Goal: Transaction & Acquisition: Obtain resource

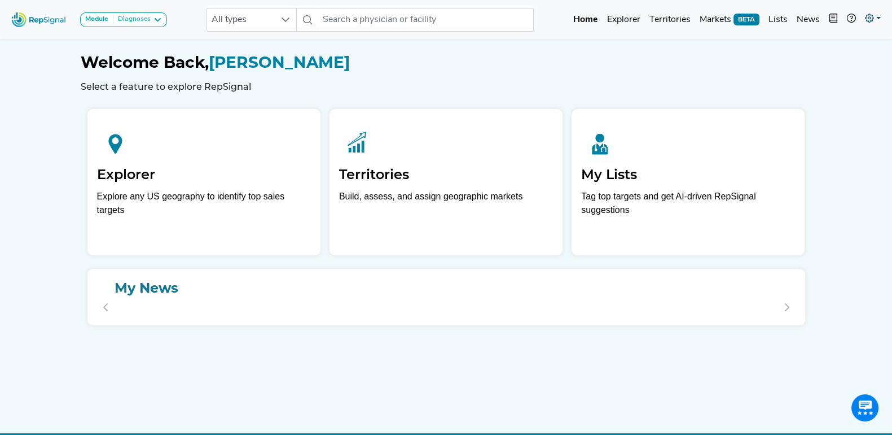
click at [872, 15] on icon at bounding box center [869, 18] width 9 height 9
click at [816, 63] on link "Admin" at bounding box center [840, 71] width 89 height 23
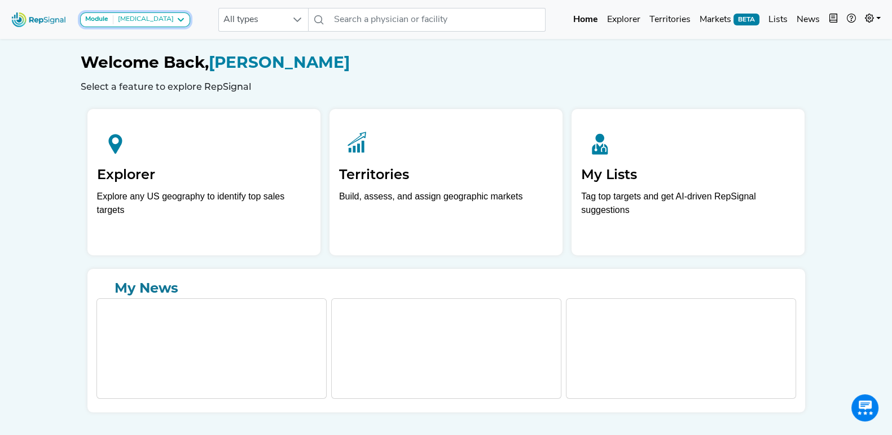
click at [176, 19] on icon at bounding box center [180, 19] width 9 height 9
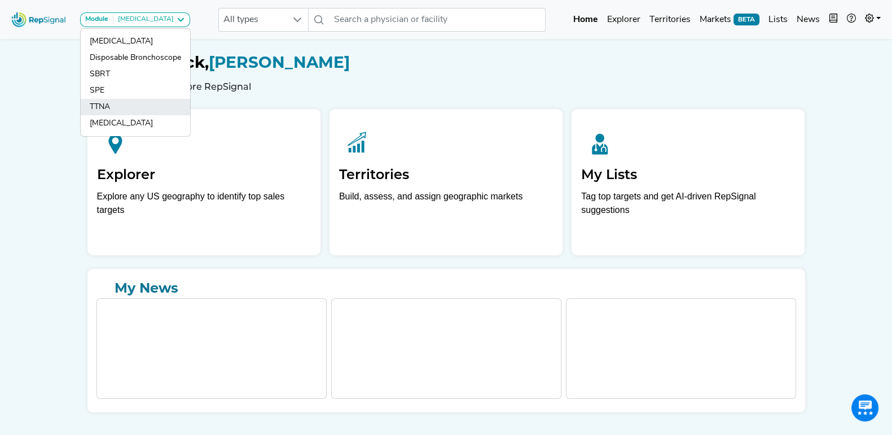
click at [108, 115] on link "TTNA" at bounding box center [136, 123] width 110 height 16
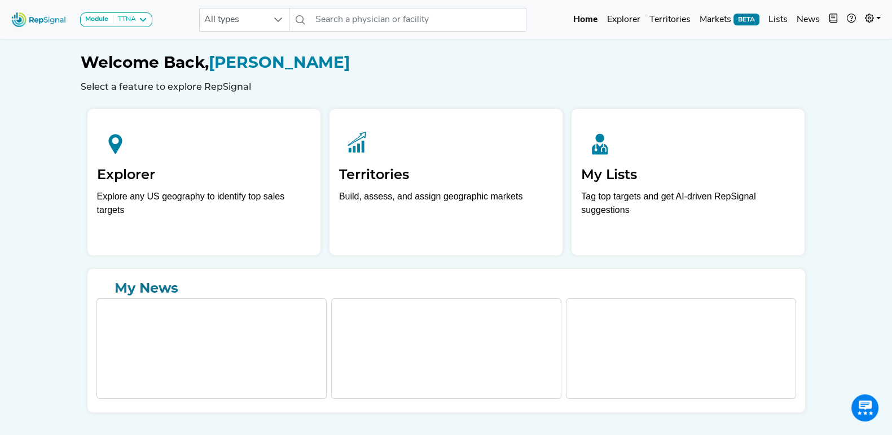
click at [51, 102] on div "Module TTNA Bronchoscopy Disposable Bronchoscope SBRT SPE TTNA Thoracic Surgery…" at bounding box center [446, 231] width 892 height 462
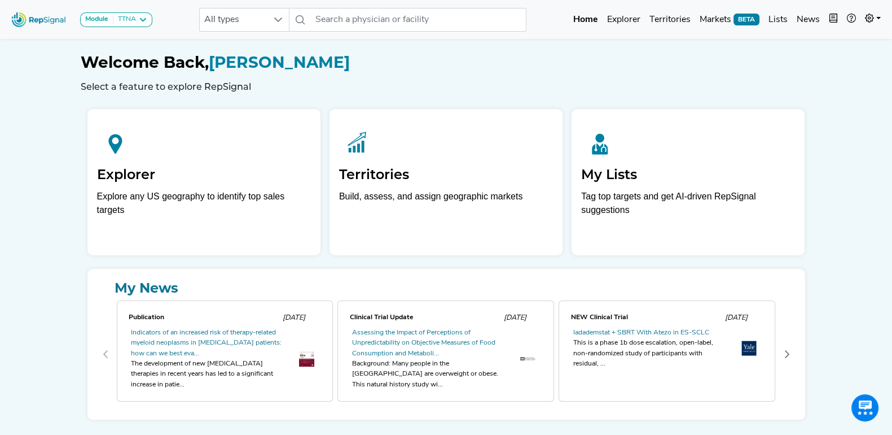
click at [46, 122] on div "Module TTNA Bronchoscopy Disposable Bronchoscope SBRT SPE TTNA Thoracic Surgery…" at bounding box center [446, 234] width 892 height 469
click at [873, 14] on icon at bounding box center [869, 18] width 9 height 9
click at [834, 45] on link "My Account" at bounding box center [840, 48] width 89 height 23
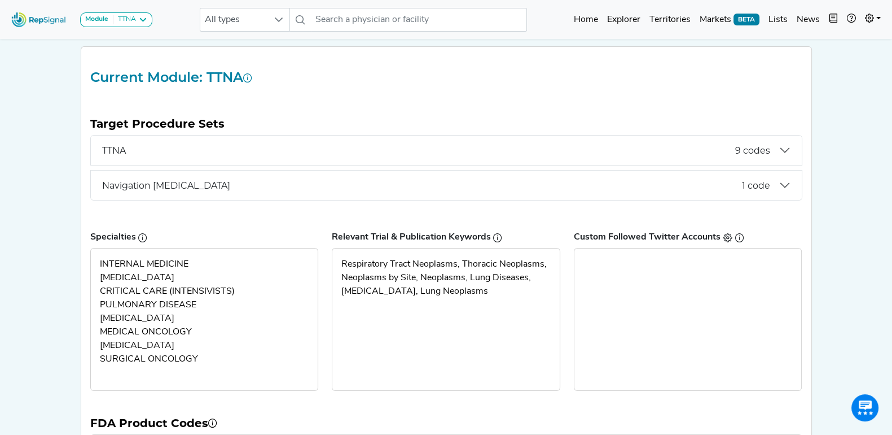
scroll to position [137, 0]
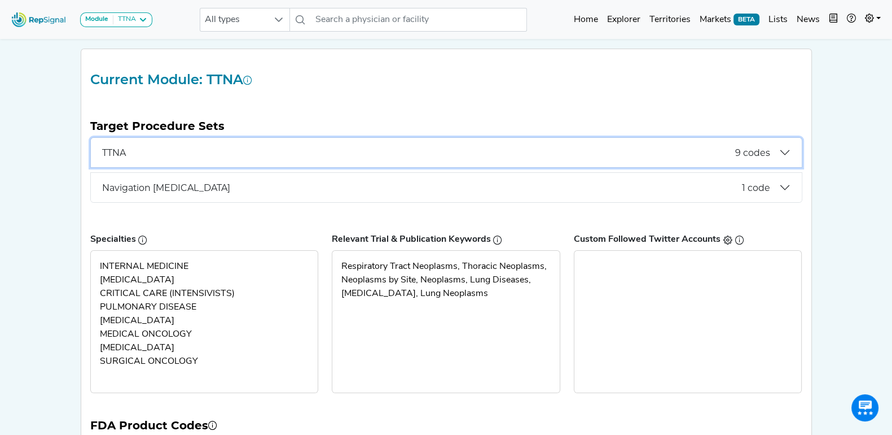
click at [791, 152] on button "TTNA 9 codes" at bounding box center [446, 152] width 711 height 29
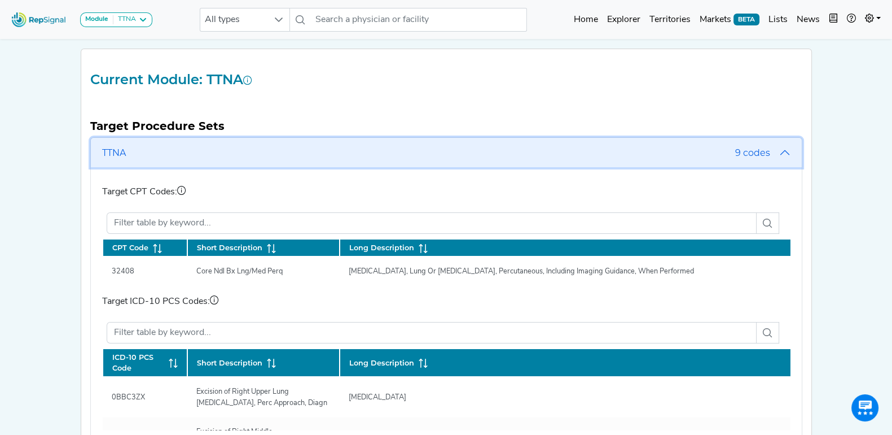
click at [779, 151] on button "TTNA 9 codes" at bounding box center [446, 152] width 711 height 29
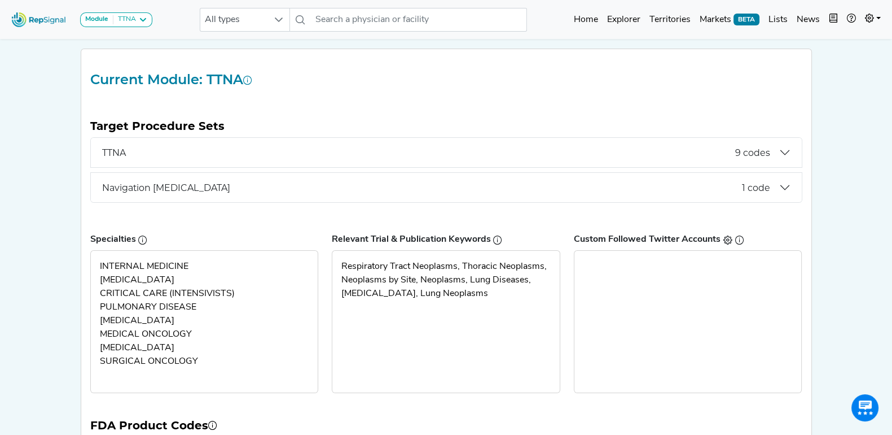
click at [61, 168] on div "Module TTNA Bronchoscopy Disposable Bronchoscope SBRT SPE TTNA Thoracic Surgery…" at bounding box center [446, 231] width 892 height 737
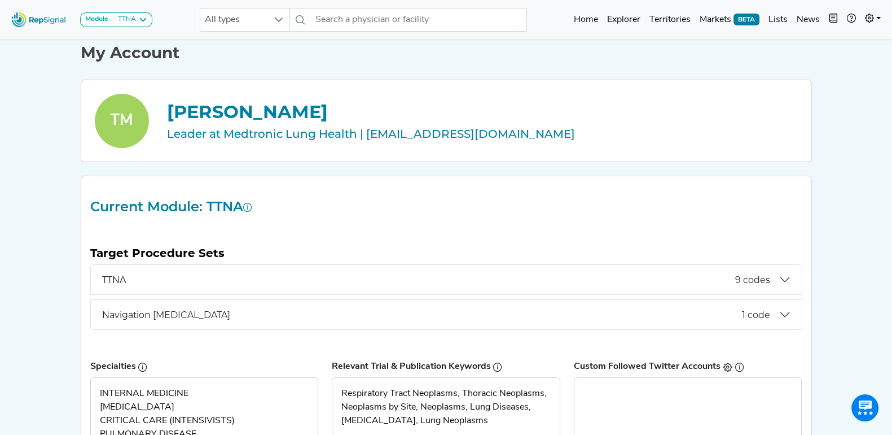
scroll to position [0, 0]
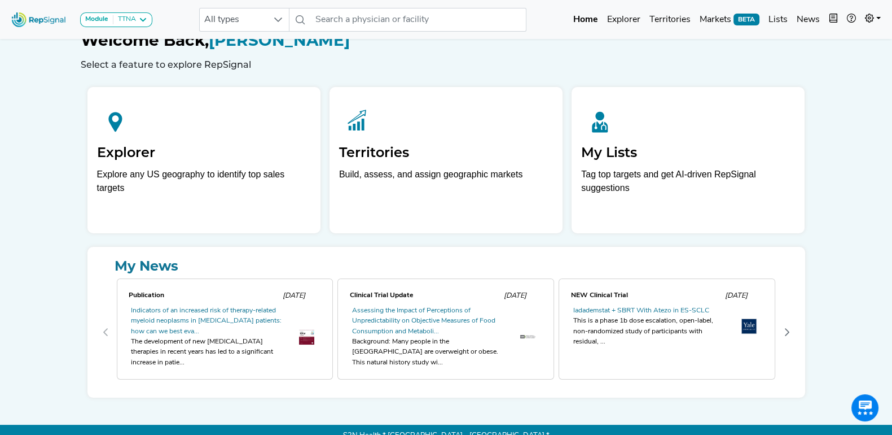
scroll to position [33, 0]
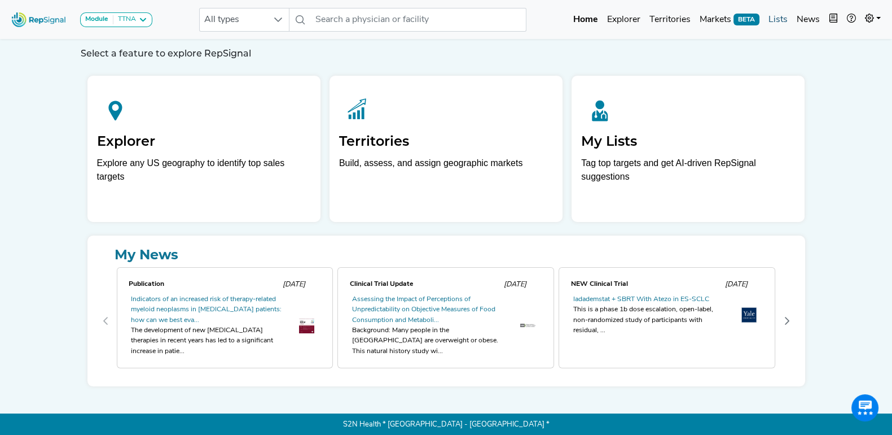
click at [784, 19] on link "Lists" at bounding box center [778, 19] width 28 height 23
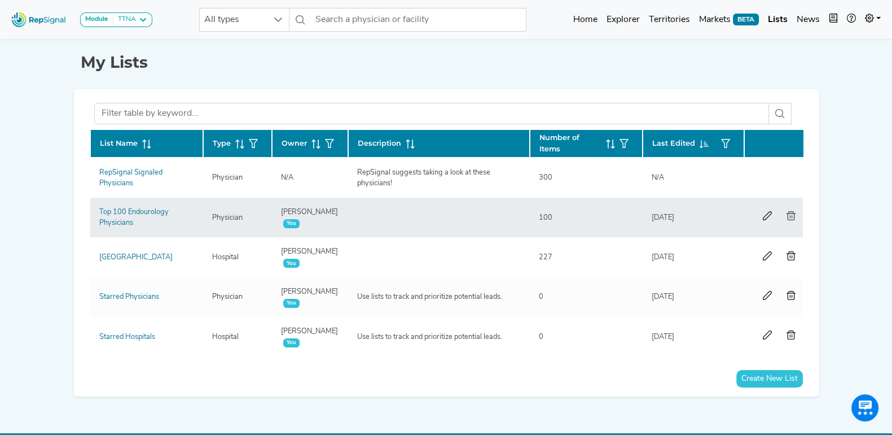
click at [788, 213] on icon "button" at bounding box center [791, 215] width 9 height 9
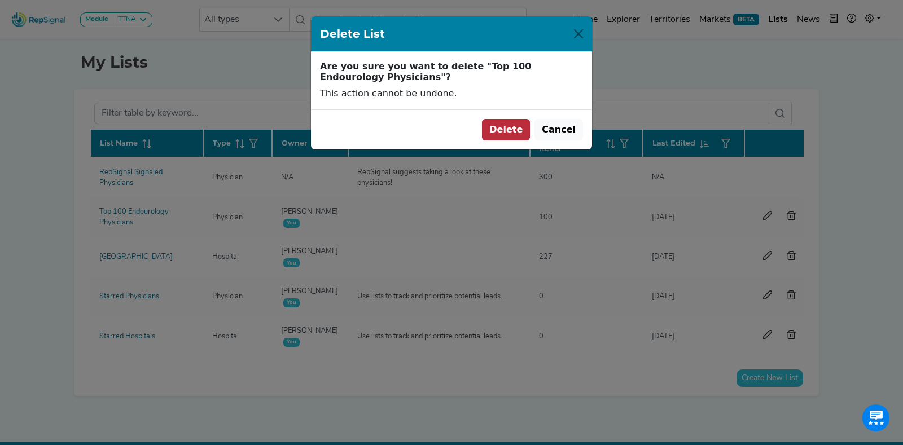
click at [509, 129] on button "Delete" at bounding box center [506, 129] width 48 height 21
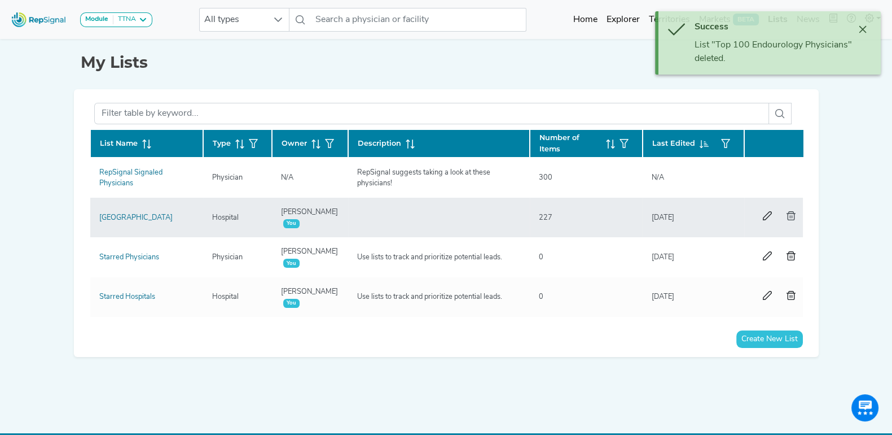
click at [790, 216] on icon "button" at bounding box center [791, 215] width 9 height 9
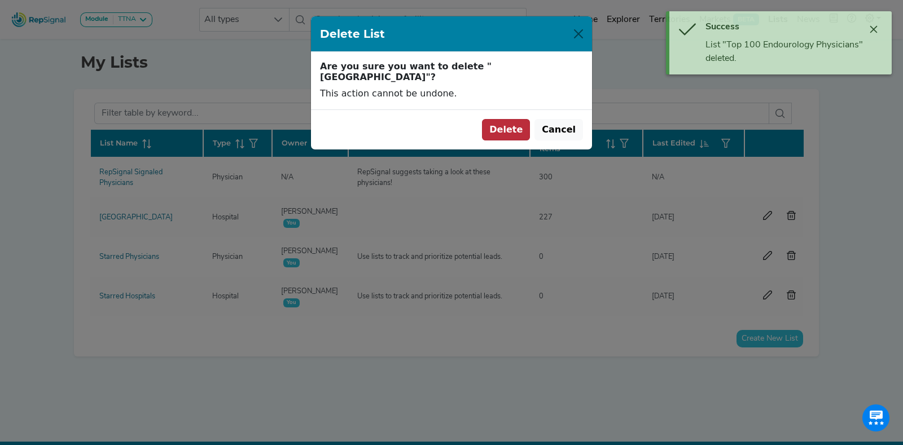
click at [507, 119] on button "Delete" at bounding box center [506, 129] width 48 height 21
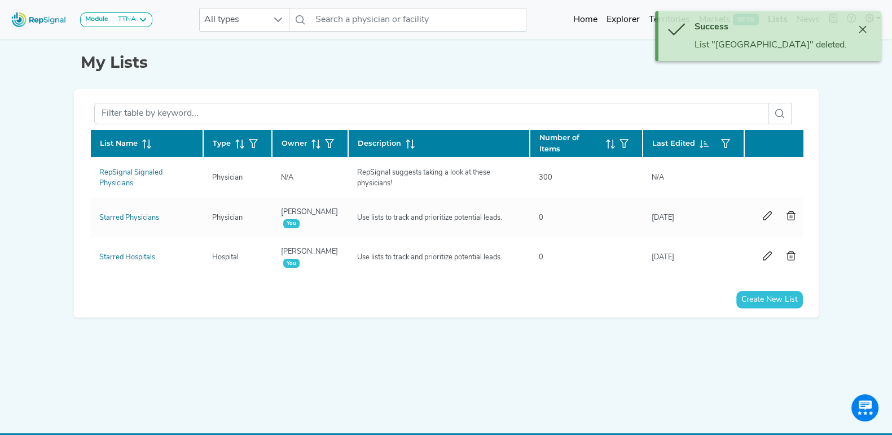
click at [775, 307] on button "Create New List" at bounding box center [770, 299] width 67 height 17
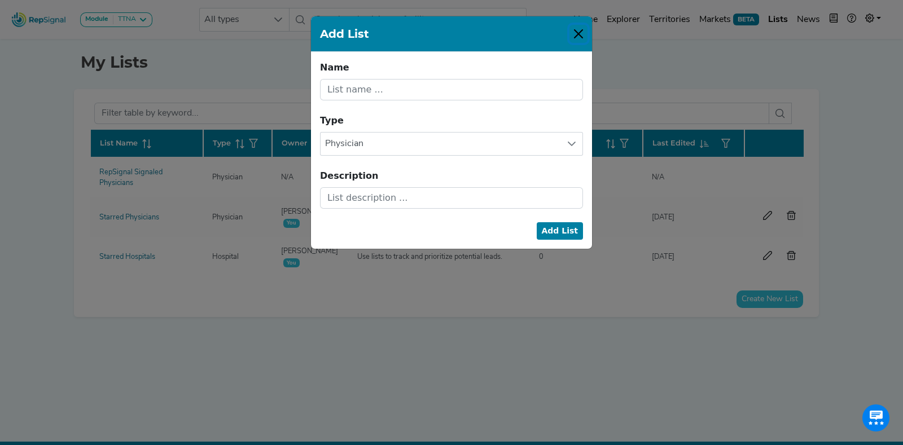
click at [579, 33] on button "Close" at bounding box center [579, 34] width 18 height 18
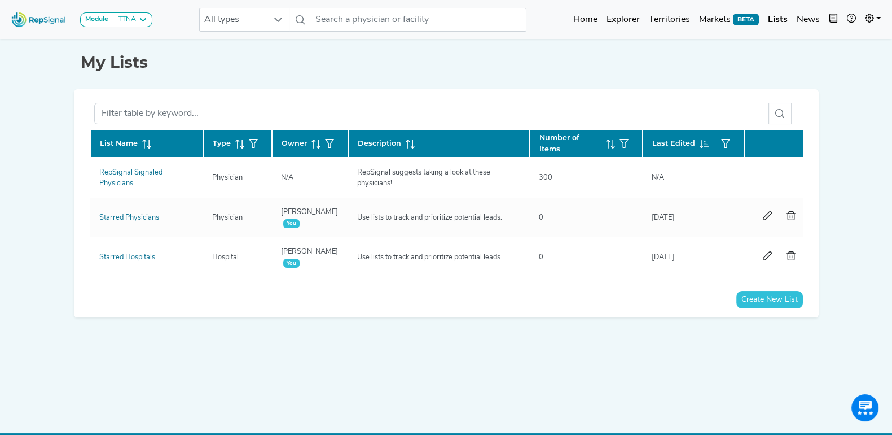
click at [837, 168] on div "Module TTNA Bronchoscopy Disposable Bronchoscope SBRT SPE TTNA Thoracic Surgery…" at bounding box center [446, 228] width 892 height 456
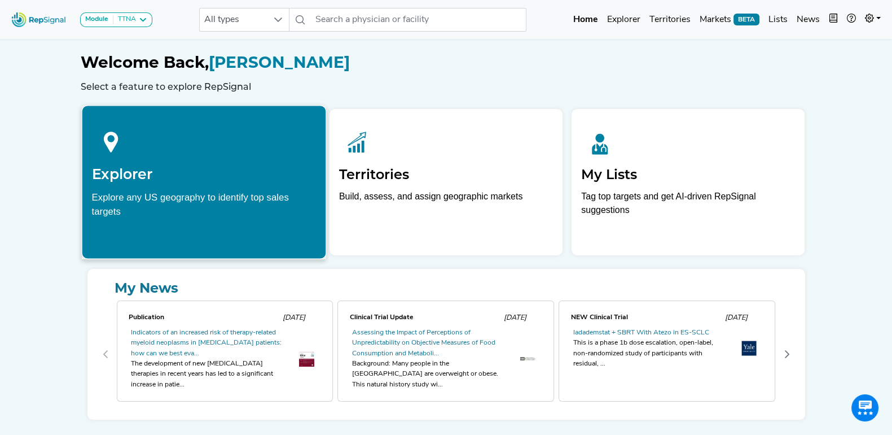
click at [179, 195] on div "Explore any US geography to identify top sales targets" at bounding box center [203, 204] width 225 height 28
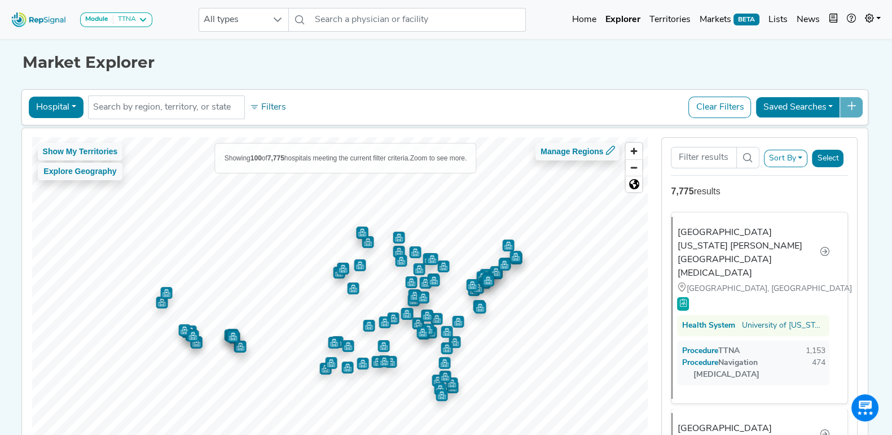
click at [802, 159] on button "Sort By" at bounding box center [786, 158] width 44 height 17
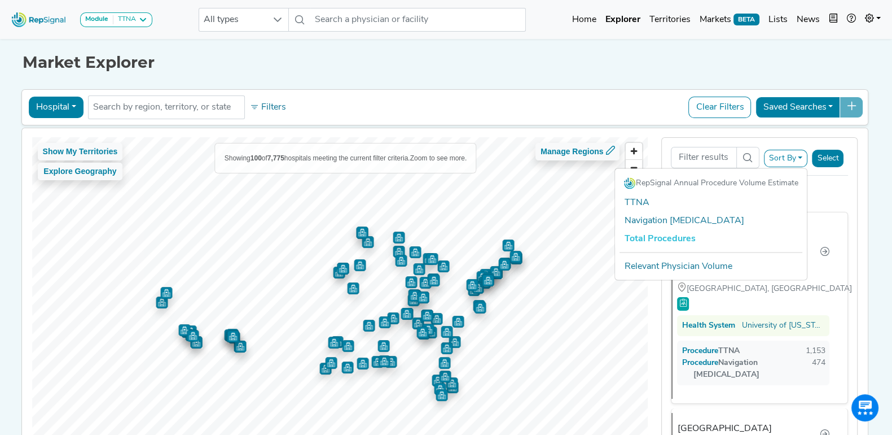
click at [638, 81] on div "Market Explorer Hospital Physician Hospital ASC Office Health System No results…" at bounding box center [446, 254] width 745 height 436
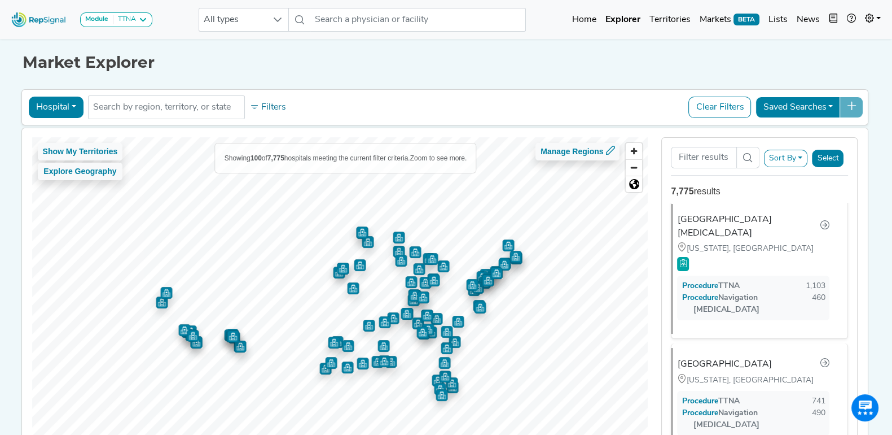
scroll to position [212, 0]
click at [146, 20] on icon at bounding box center [142, 19] width 9 height 9
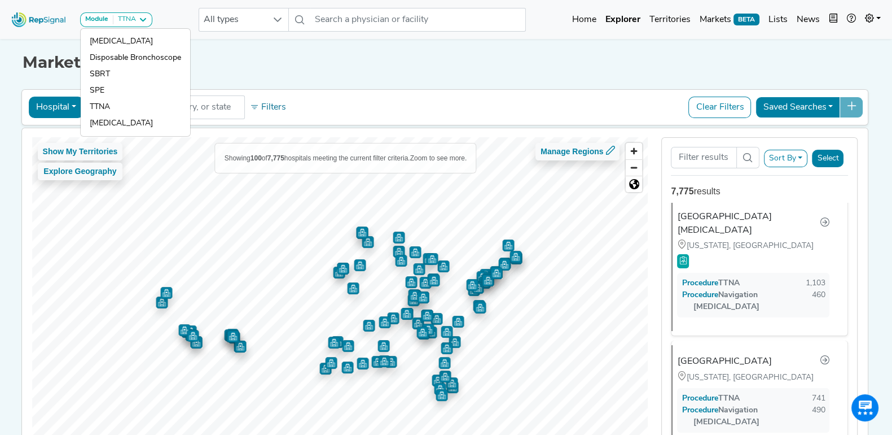
click at [276, 52] on div "Market Explorer" at bounding box center [447, 54] width 848 height 36
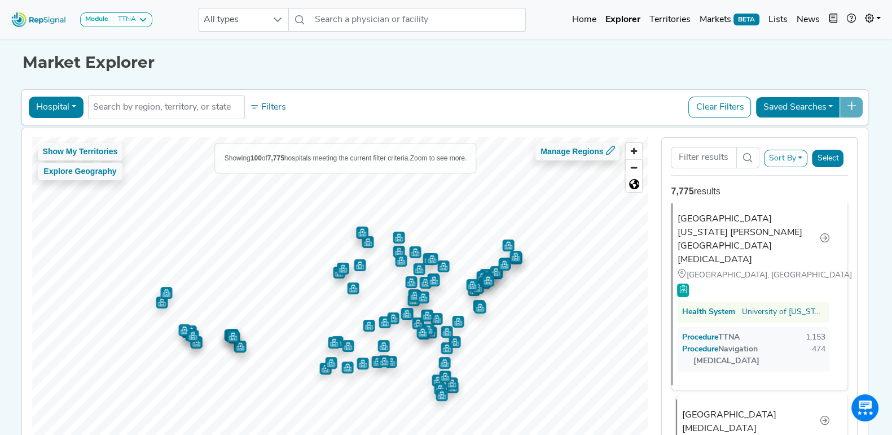
scroll to position [0, 0]
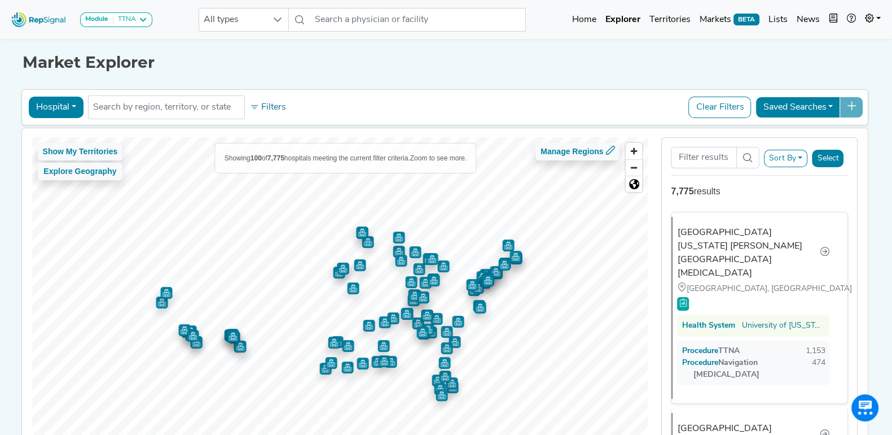
click at [830, 155] on button "Select" at bounding box center [828, 158] width 32 height 17
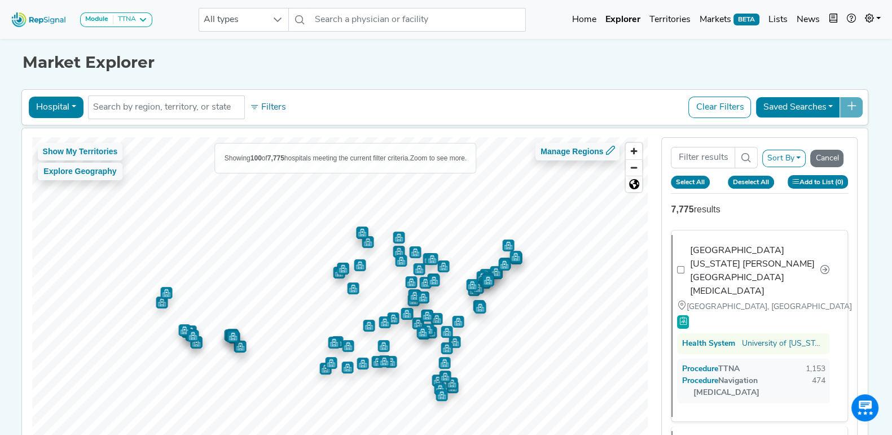
click at [799, 181] on icon at bounding box center [796, 181] width 6 height 6
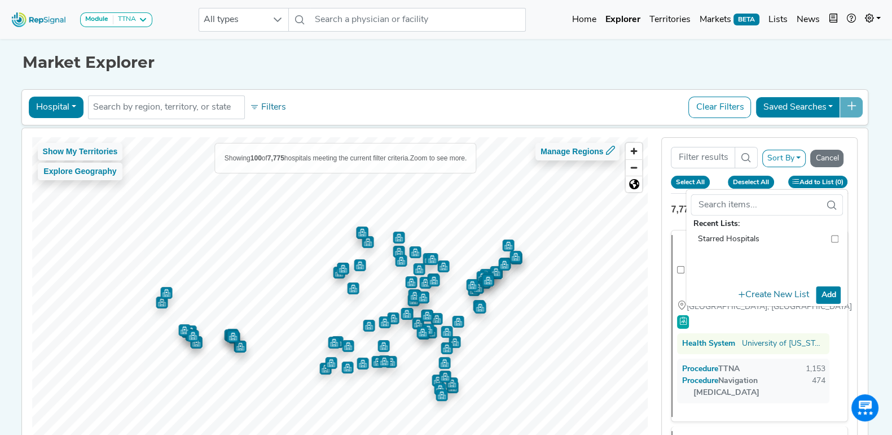
click at [596, 81] on div "Market Explorer Hospital Physician Hospital ASC Office Health System No results…" at bounding box center [446, 254] width 745 height 436
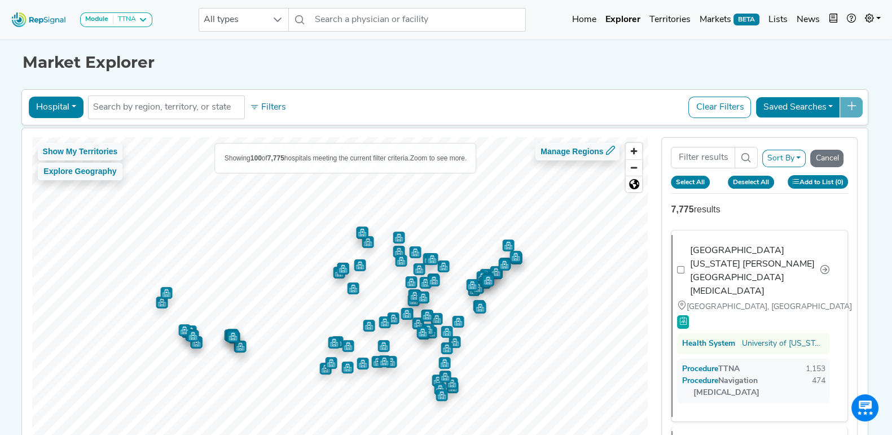
click at [49, 15] on img at bounding box center [39, 19] width 64 height 24
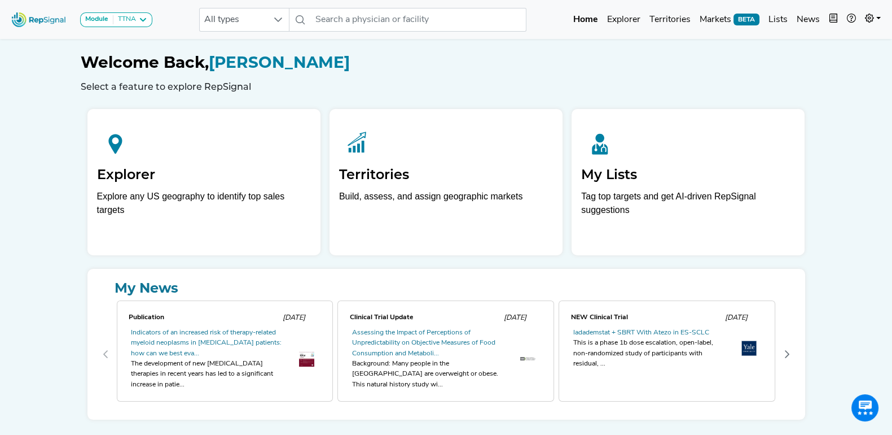
click at [137, 27] on div "Module TTNA Bronchoscopy Disposable Bronchoscope SBRT SPE TTNA Thoracic Surgery" at bounding box center [82, 20] width 150 height 30
click at [139, 23] on icon at bounding box center [142, 19] width 9 height 9
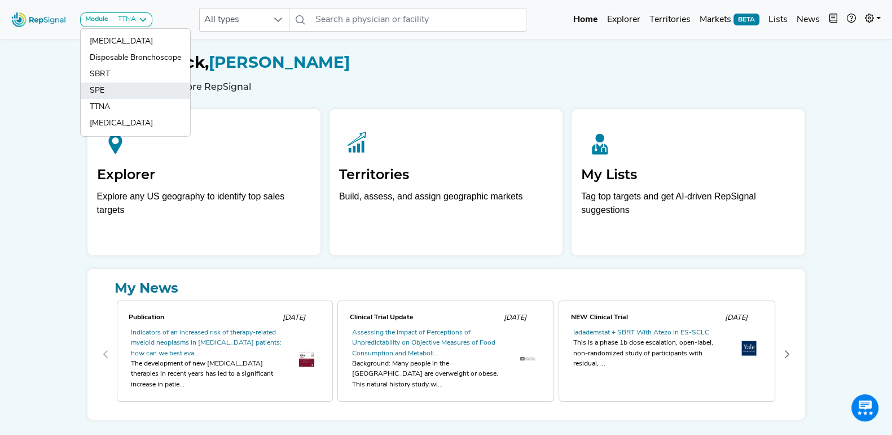
click at [121, 99] on link "SPE" at bounding box center [136, 107] width 110 height 16
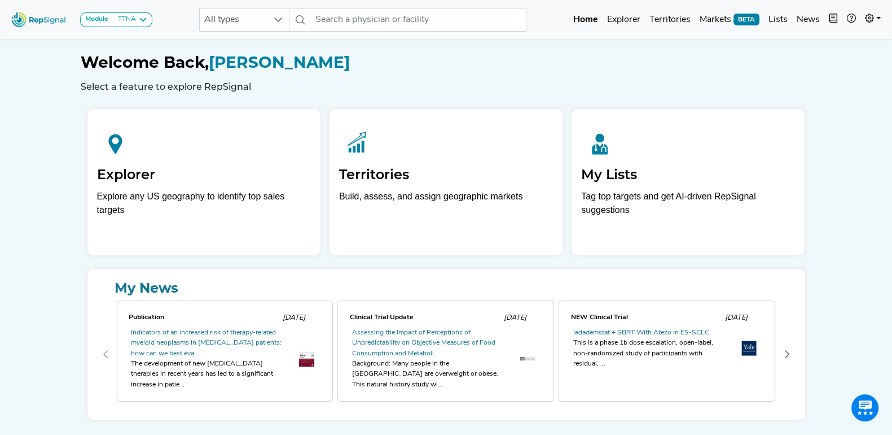
click at [41, 77] on div "Module TTNA [MEDICAL_DATA] Disposable Bronchoscope SBRT SPE TTNA [MEDICAL_DATA]…" at bounding box center [446, 234] width 892 height 469
click at [62, 160] on div "Module SPE Bronchoscopy Disposable Bronchoscope SBRT SPE TTNA Thoracic Surgery …" at bounding box center [446, 234] width 892 height 469
click at [133, 21] on icon at bounding box center [137, 19] width 9 height 9
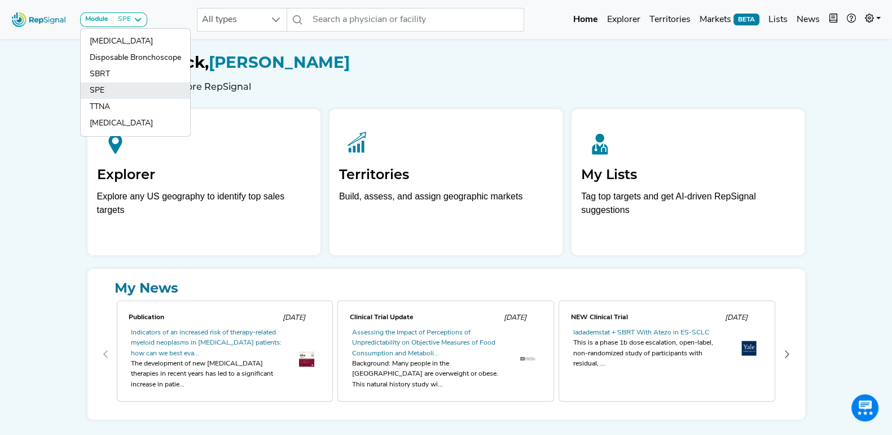
click at [98, 99] on link "SPE" at bounding box center [136, 107] width 110 height 16
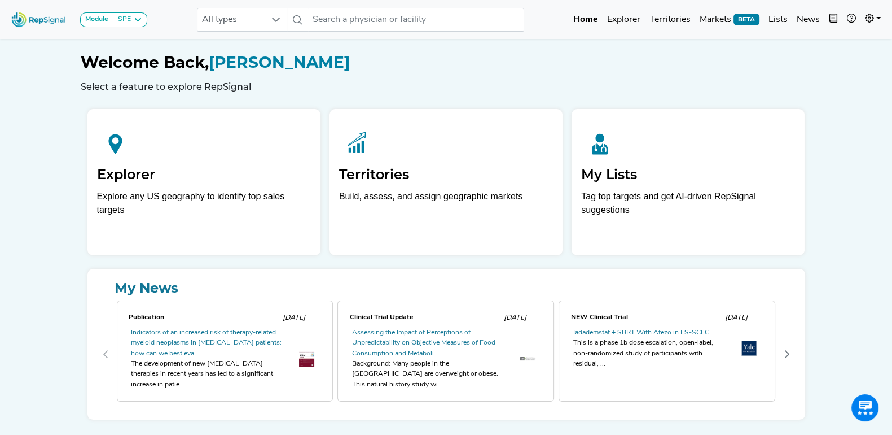
drag, startPoint x: 67, startPoint y: 81, endPoint x: 855, endPoint y: 28, distance: 790.4
click at [67, 80] on div "Module SPE Bronchoscopy Disposable Bronchoscope SBRT SPE TTNA Thoracic Surgery …" at bounding box center [446, 234] width 892 height 469
click at [870, 18] on icon at bounding box center [869, 18] width 9 height 9
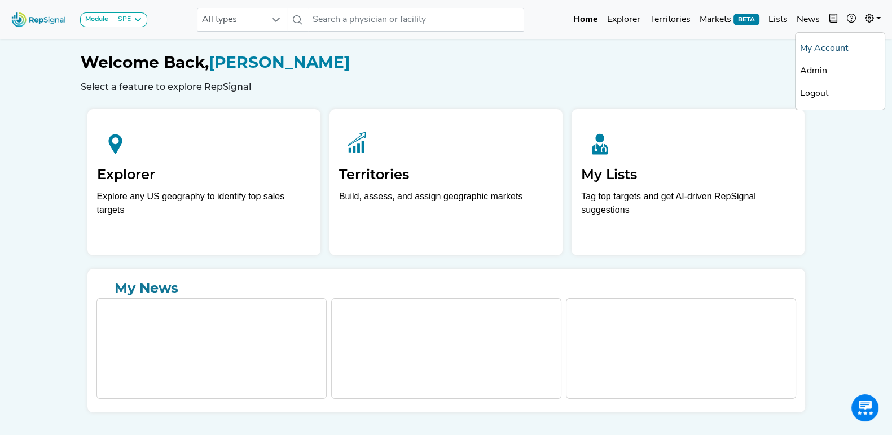
click at [833, 41] on link "My Account" at bounding box center [840, 48] width 89 height 23
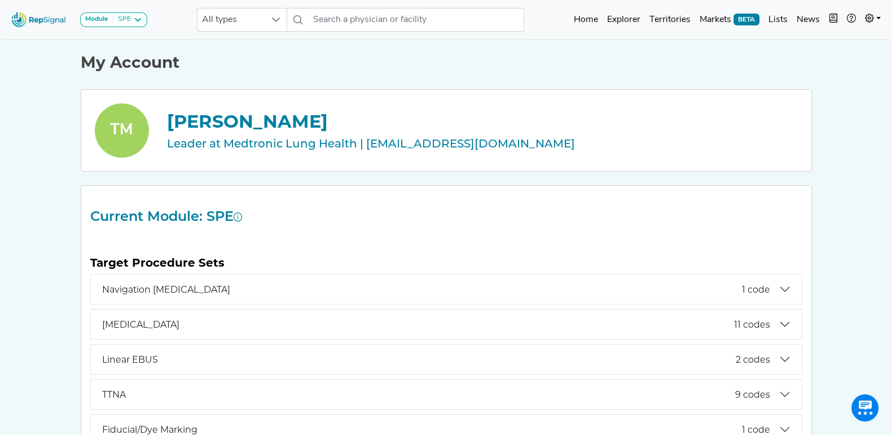
click at [781, 208] on h2 "Current Module: SPE" at bounding box center [447, 216] width 726 height 16
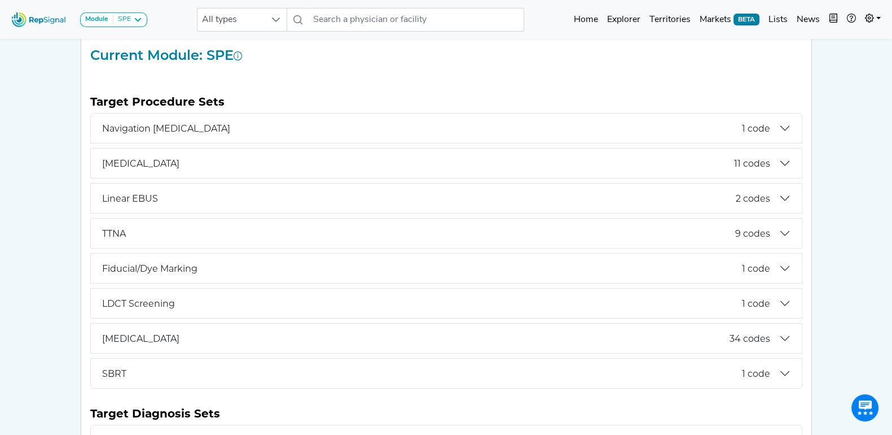
scroll to position [141, 0]
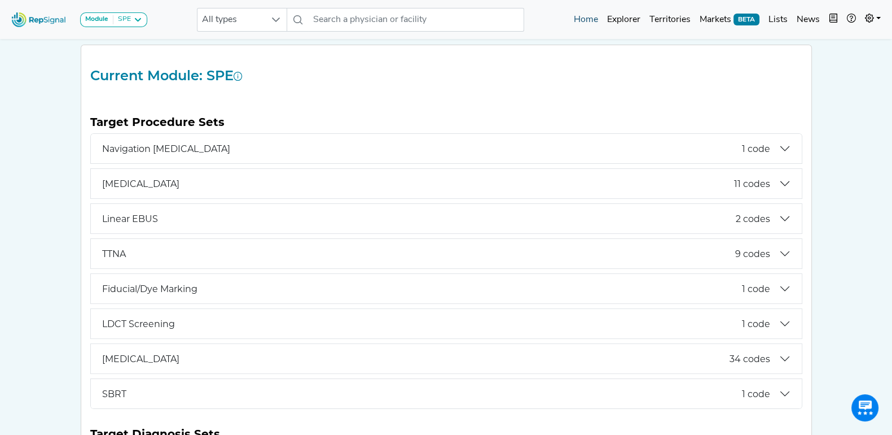
click at [584, 18] on link "Home" at bounding box center [586, 19] width 33 height 23
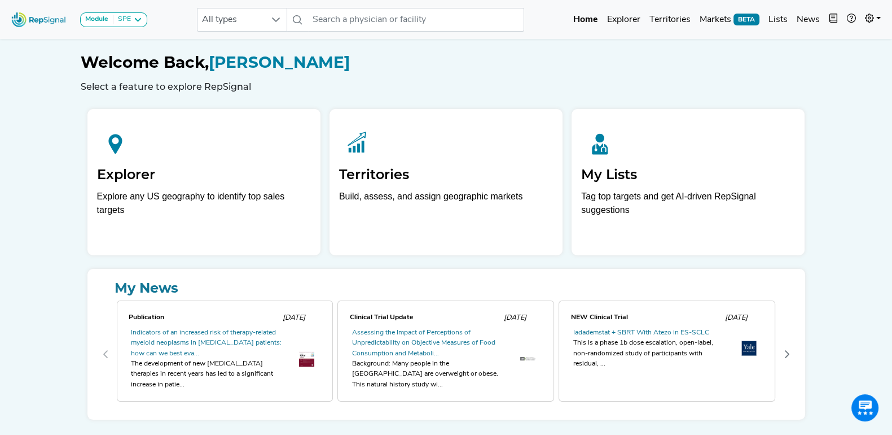
click at [537, 63] on h1 "Welcome Back, Tim Miller" at bounding box center [447, 62] width 732 height 19
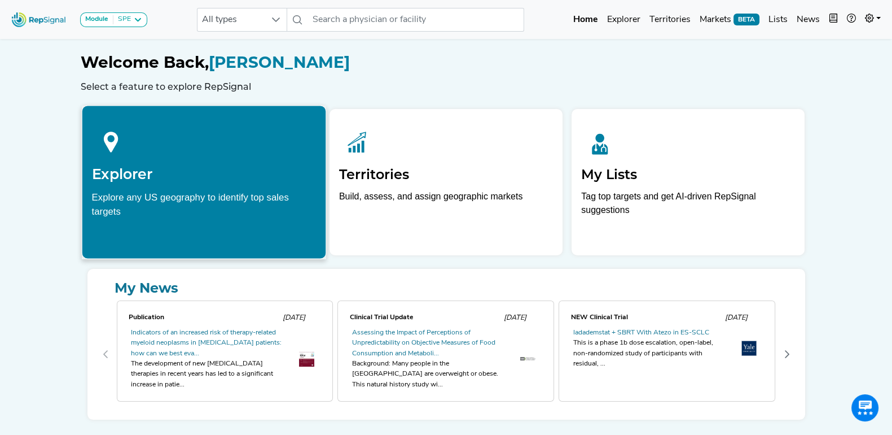
click at [152, 177] on h2 "Explorer" at bounding box center [203, 173] width 225 height 17
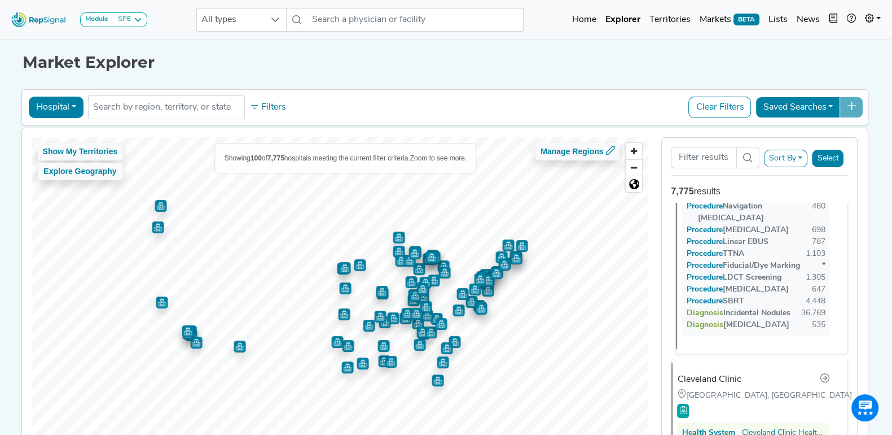
scroll to position [70, 0]
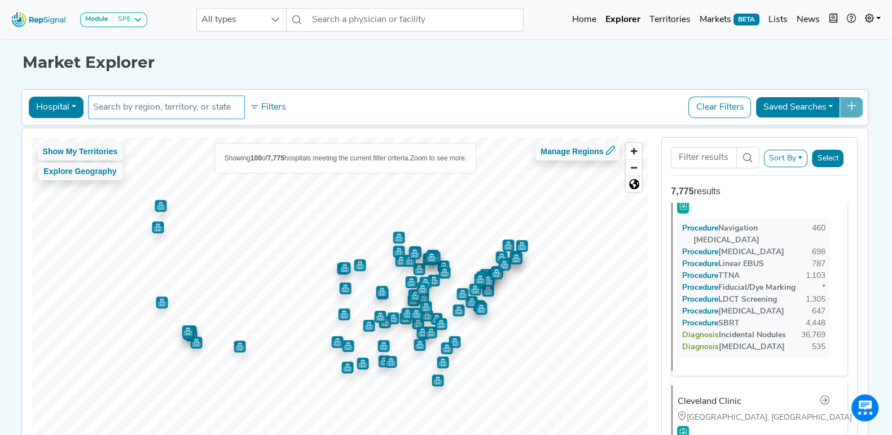
click at [190, 108] on input "text" at bounding box center [166, 107] width 147 height 14
click at [250, 106] on icon at bounding box center [254, 107] width 9 height 9
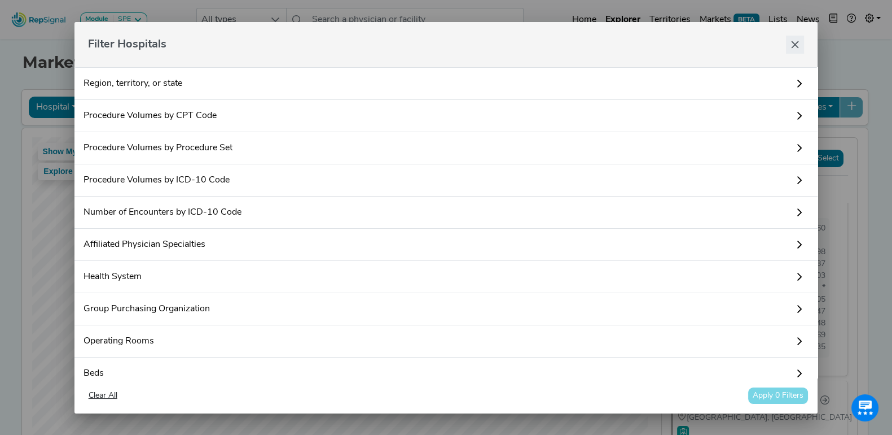
click at [797, 46] on icon "Close" at bounding box center [795, 44] width 7 height 7
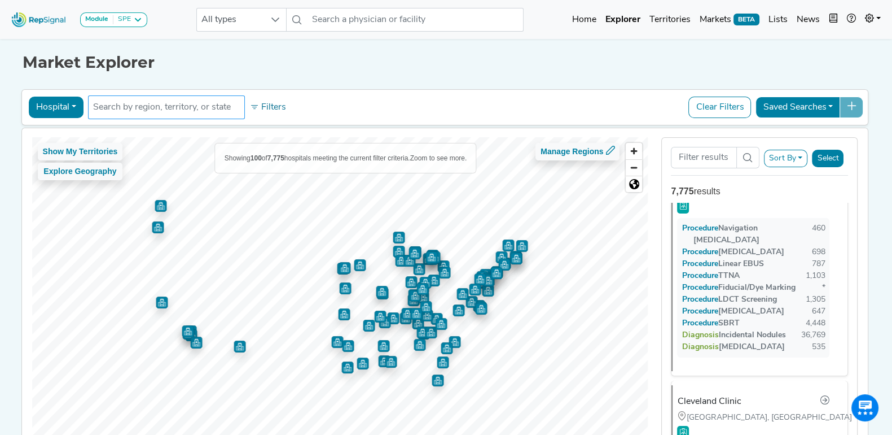
click at [216, 102] on input "text" at bounding box center [166, 107] width 147 height 14
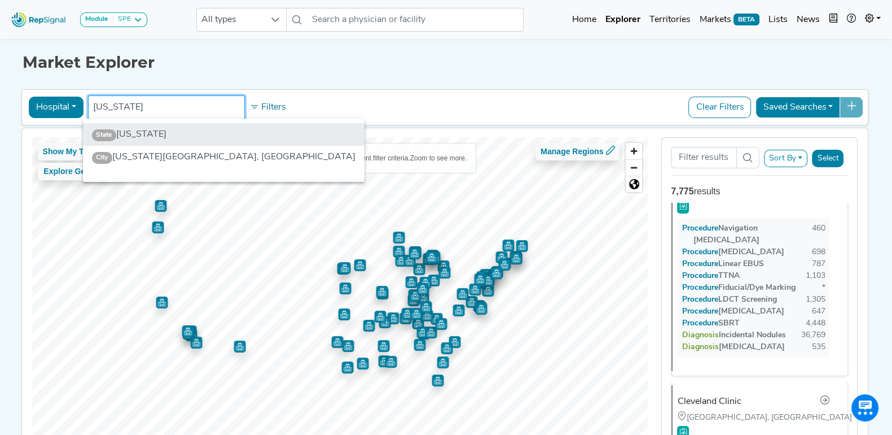
type input "Texas"
click at [169, 134] on li "State Texas" at bounding box center [224, 134] width 282 height 23
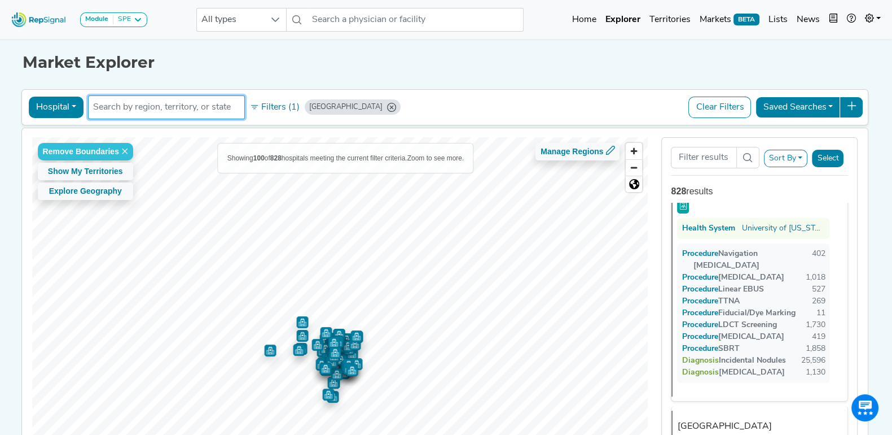
click at [388, 67] on h1 "Market Explorer" at bounding box center [447, 62] width 848 height 19
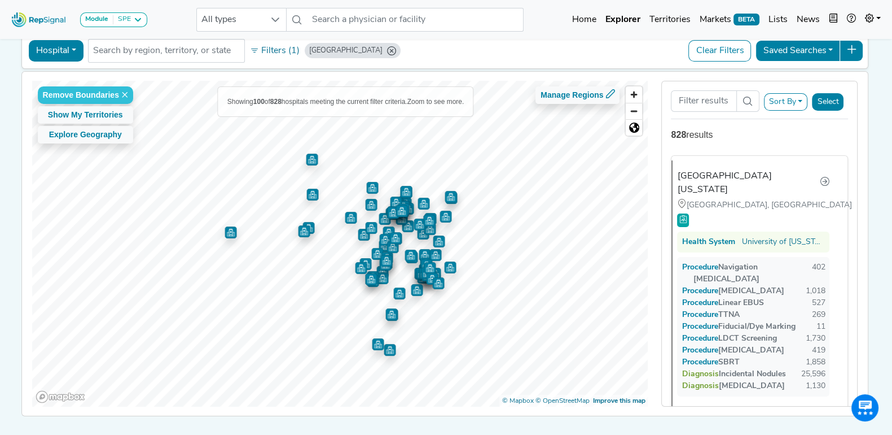
scroll to position [44, 0]
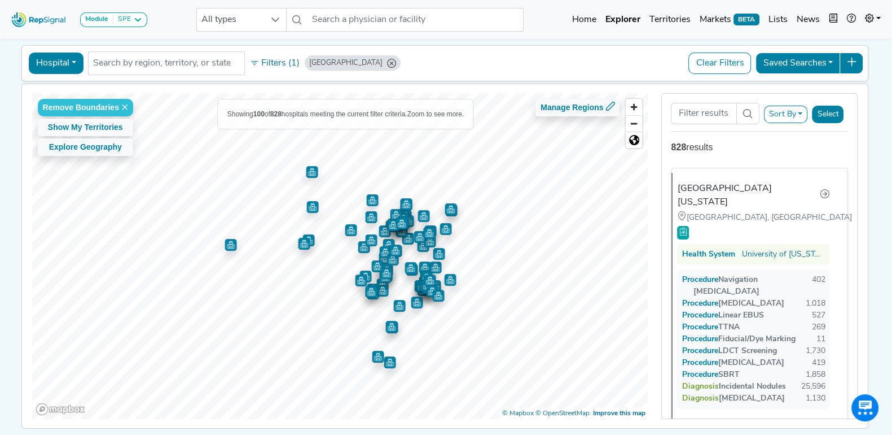
click at [68, 63] on button "Hospital" at bounding box center [56, 62] width 55 height 21
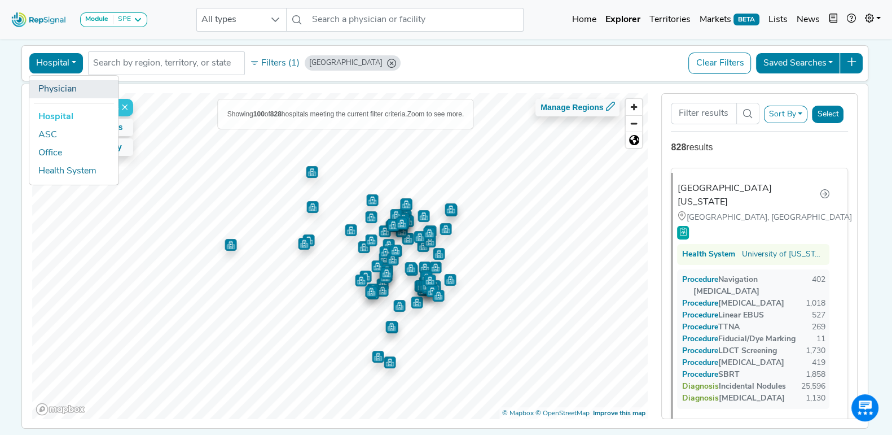
click at [42, 88] on link "Physician" at bounding box center [73, 89] width 89 height 18
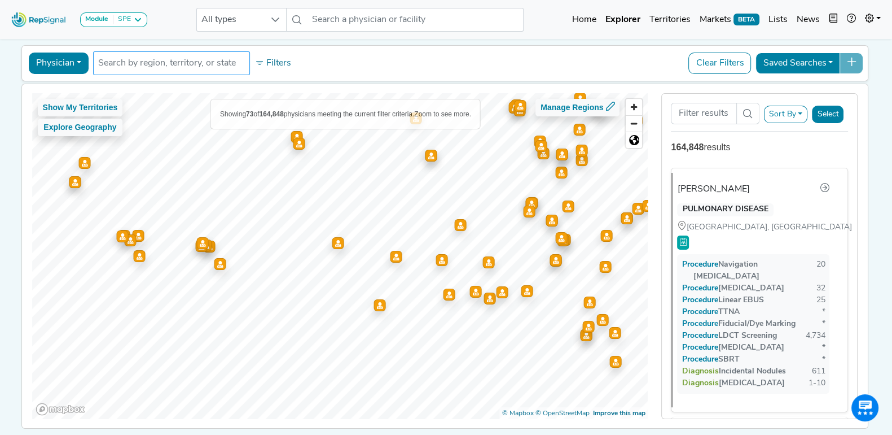
click at [199, 58] on input "text" at bounding box center [171, 63] width 147 height 14
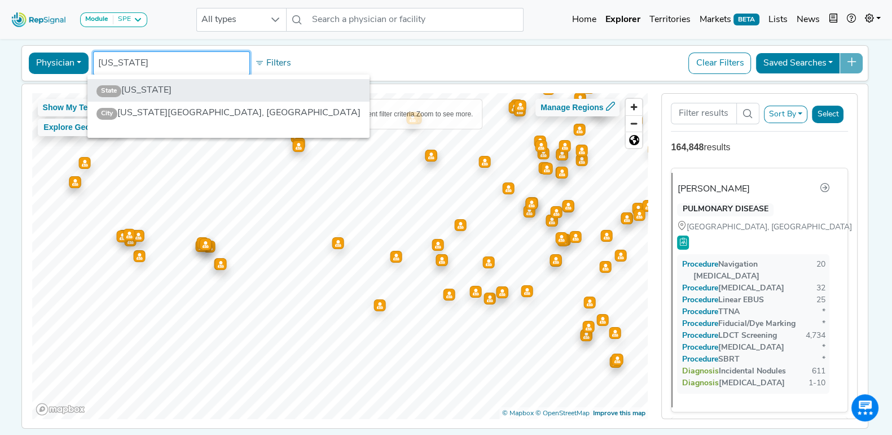
type input "Texas"
click at [156, 91] on li "State Texas" at bounding box center [228, 90] width 282 height 23
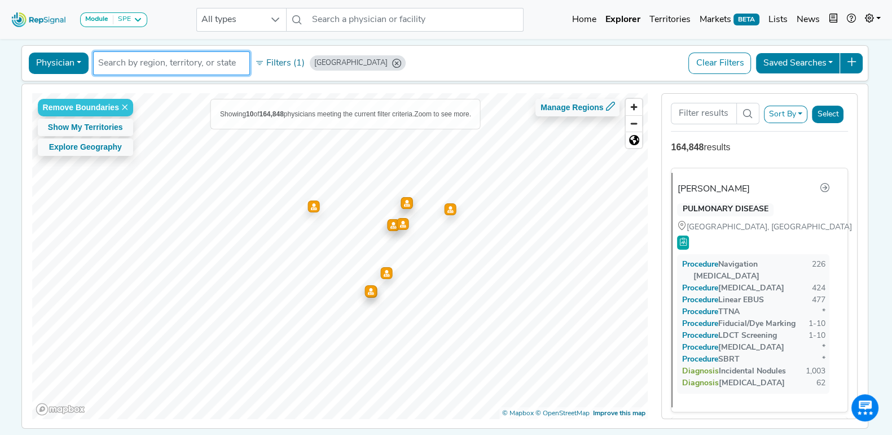
click at [63, 60] on button "Physician" at bounding box center [59, 62] width 60 height 21
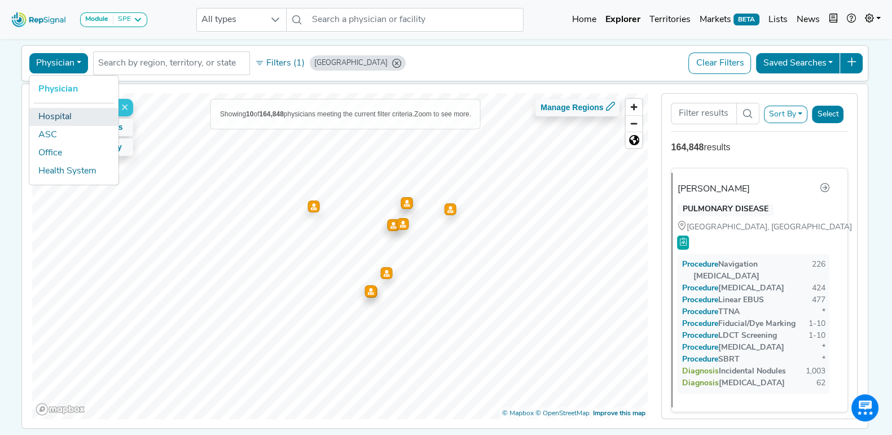
click at [54, 114] on link "Hospital" at bounding box center [73, 117] width 89 height 18
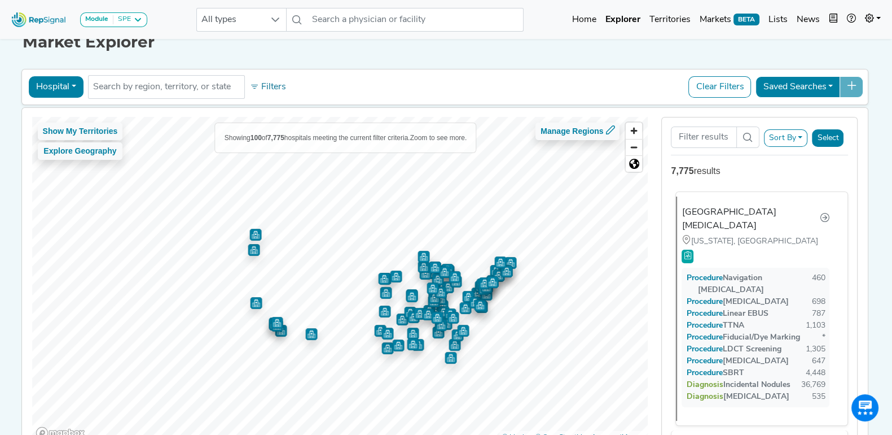
scroll to position [0, 0]
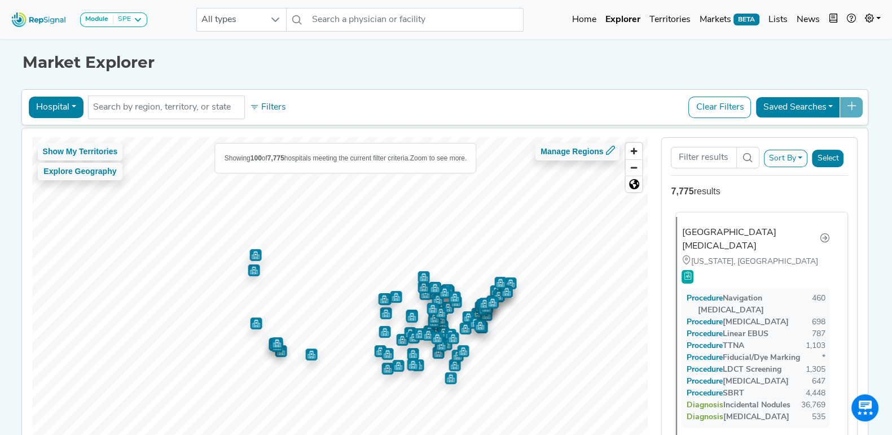
click at [768, 196] on div "7,775 results" at bounding box center [759, 192] width 177 height 14
click at [161, 108] on input "text" at bounding box center [166, 107] width 147 height 14
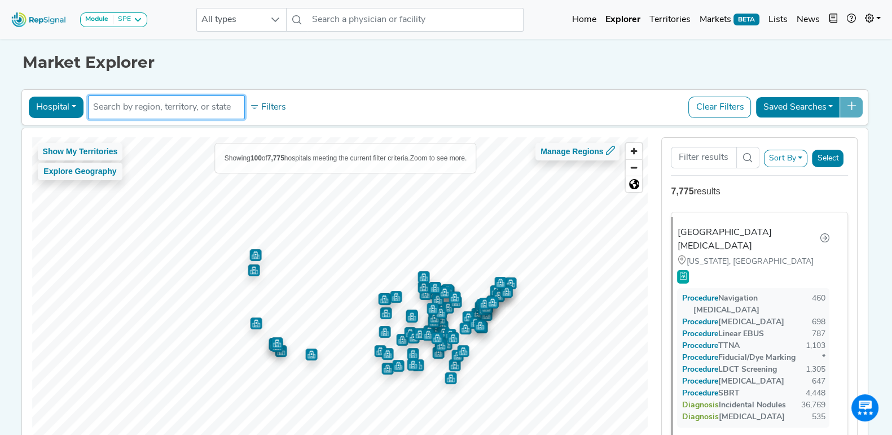
click at [138, 108] on input "text" at bounding box center [166, 107] width 147 height 14
click at [250, 103] on icon at bounding box center [254, 107] width 9 height 9
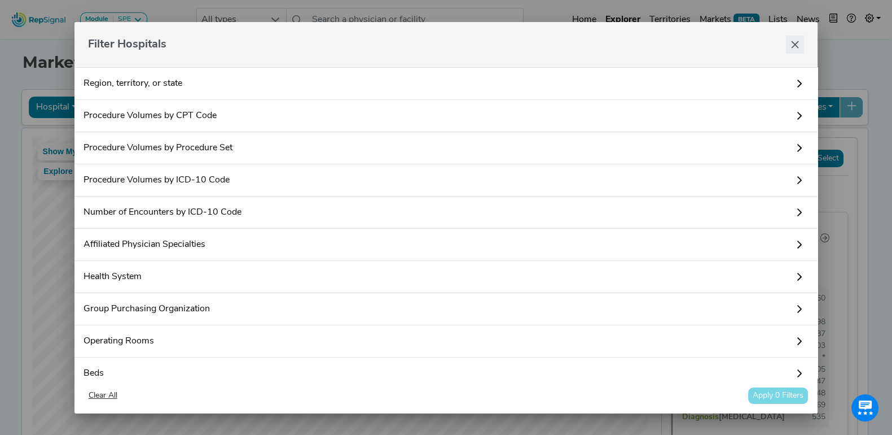
click at [802, 46] on button "Close" at bounding box center [795, 45] width 18 height 18
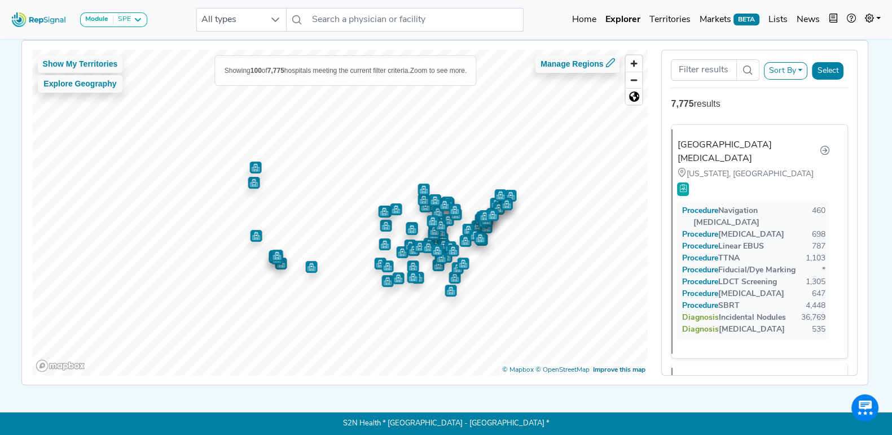
scroll to position [95, 0]
click at [717, 141] on div "[GEOGRAPHIC_DATA][MEDICAL_DATA]" at bounding box center [751, 151] width 138 height 27
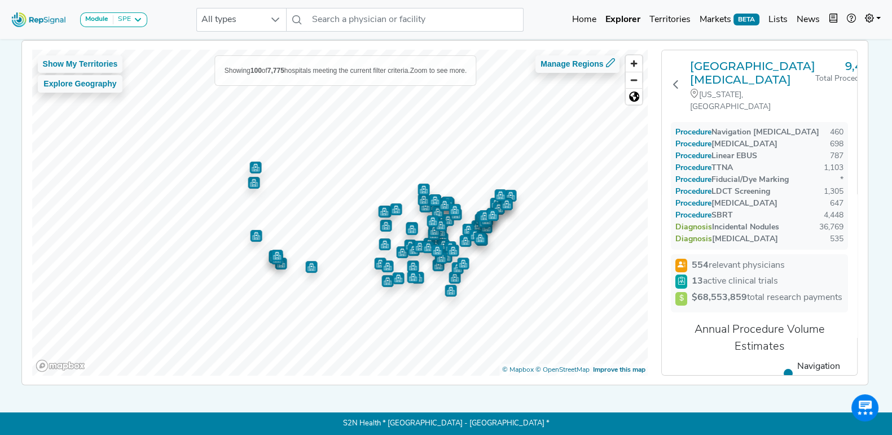
scroll to position [24, 0]
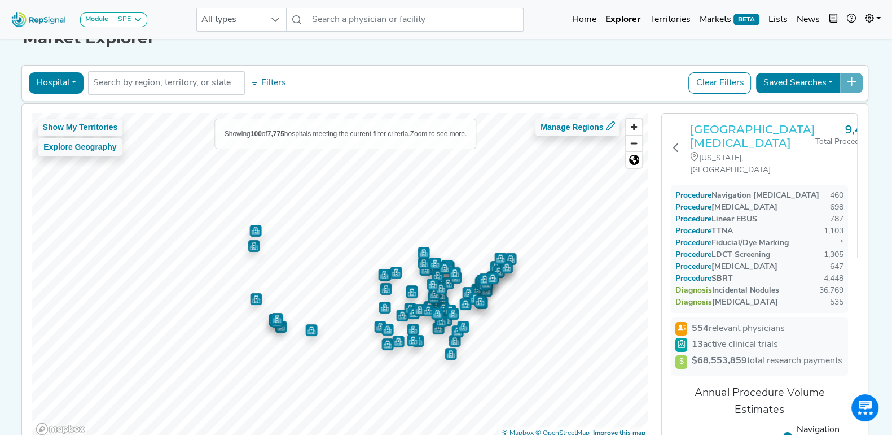
click at [734, 136] on h3 "[GEOGRAPHIC_DATA][MEDICAL_DATA]" at bounding box center [752, 135] width 125 height 27
click at [358, 80] on div "Hospital Physician Hospital ASC Office Health System No results found Filters C…" at bounding box center [446, 83] width 838 height 26
click at [76, 82] on button "Hospital" at bounding box center [56, 82] width 55 height 21
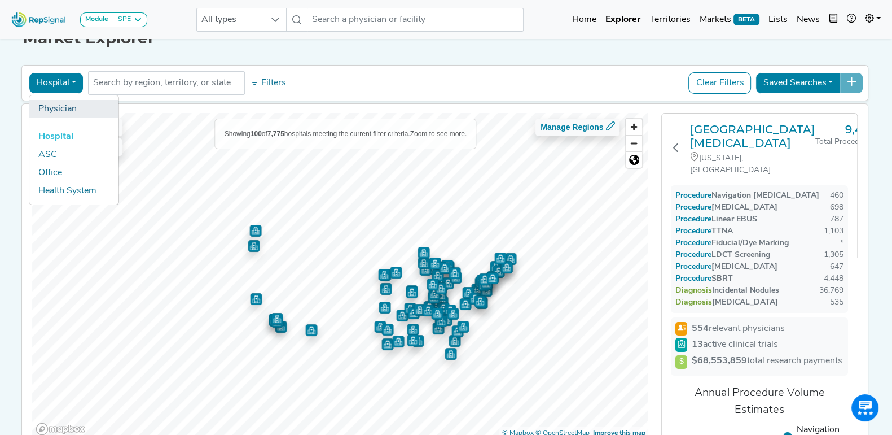
click at [56, 111] on link "Physician" at bounding box center [73, 109] width 89 height 18
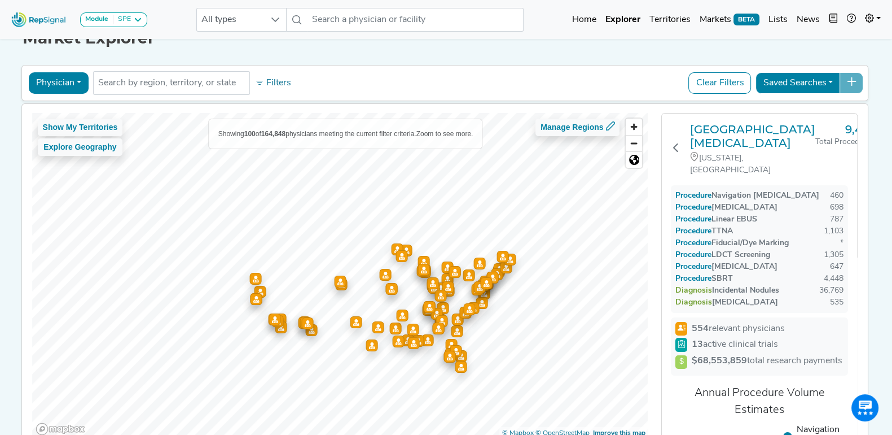
click at [58, 101] on div "Physician Physician Hospital ASC Office Health System No results found Filters …" at bounding box center [445, 256] width 848 height 386
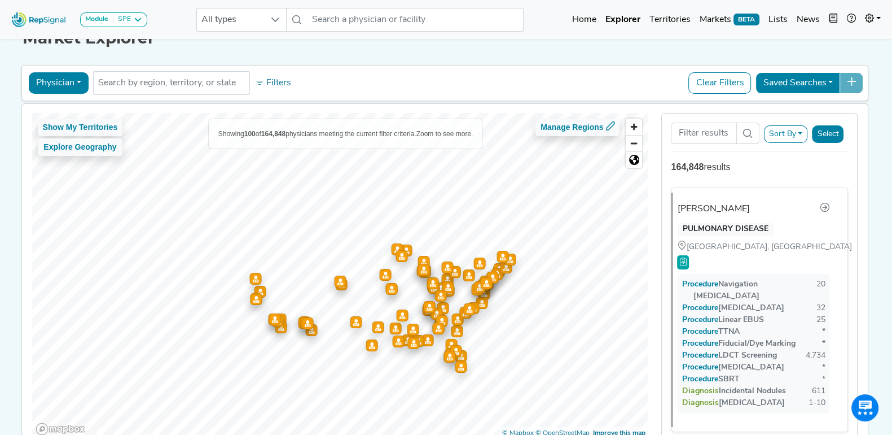
click at [841, 134] on button "Select" at bounding box center [828, 133] width 32 height 17
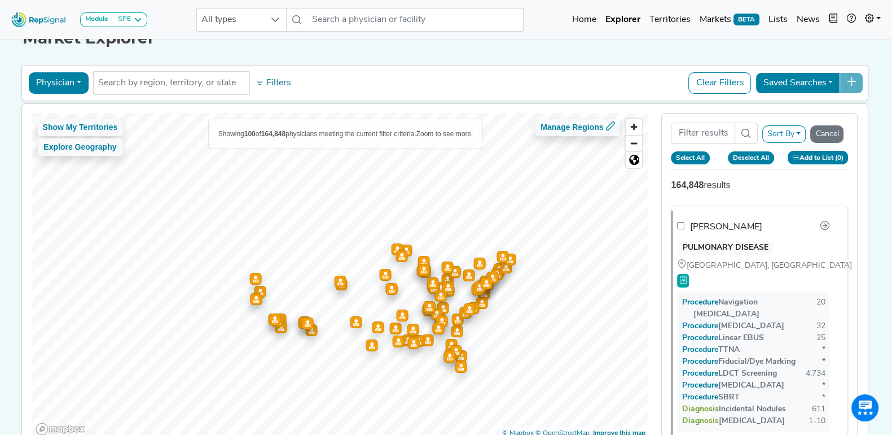
click at [833, 155] on button "Add to List (0)" at bounding box center [818, 157] width 61 height 13
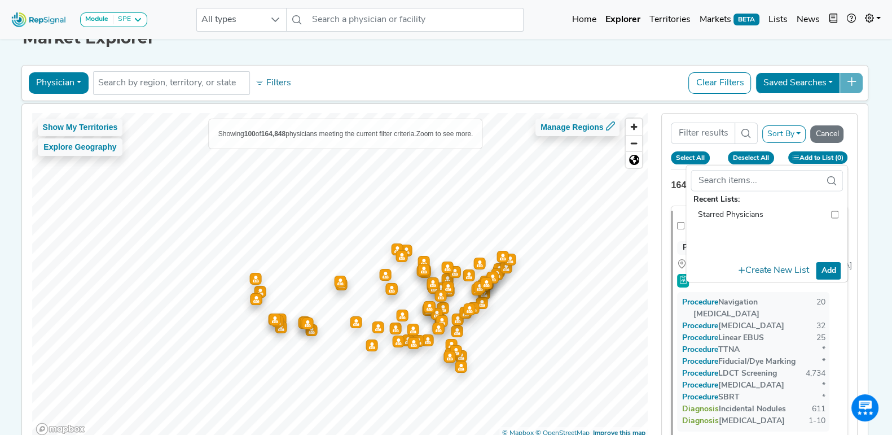
click at [874, 157] on div "Show My Territories Explore Geography Showing 100 of 164,848 physicians meeting…" at bounding box center [445, 276] width 858 height 344
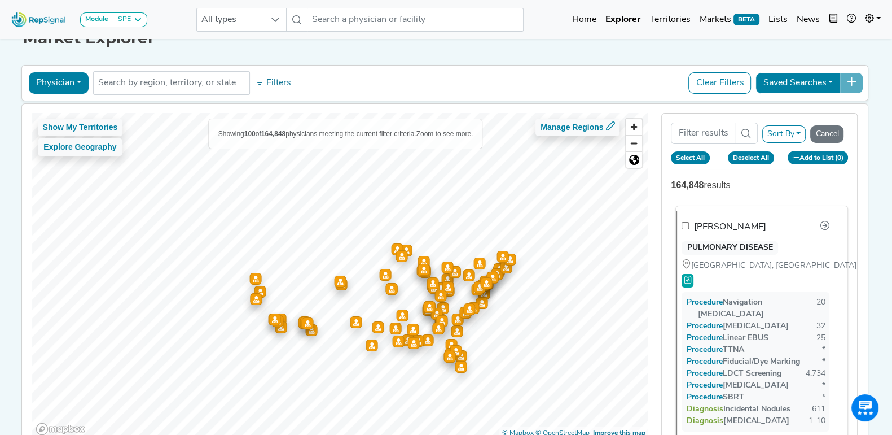
checkbox input "false"
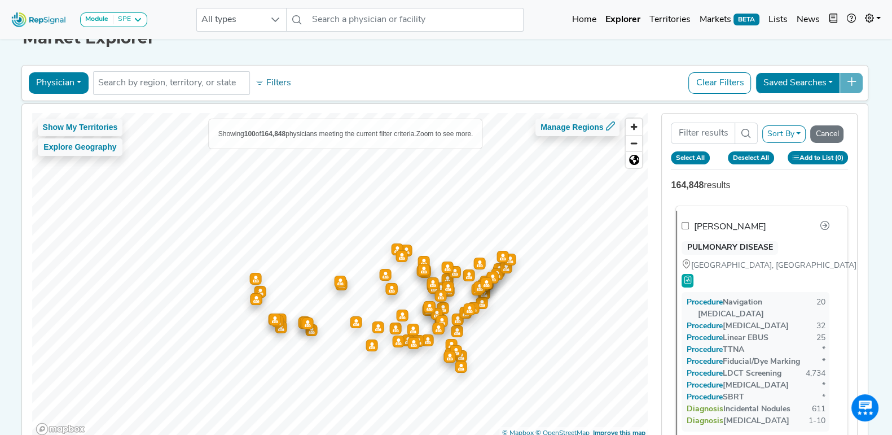
checkbox input "false"
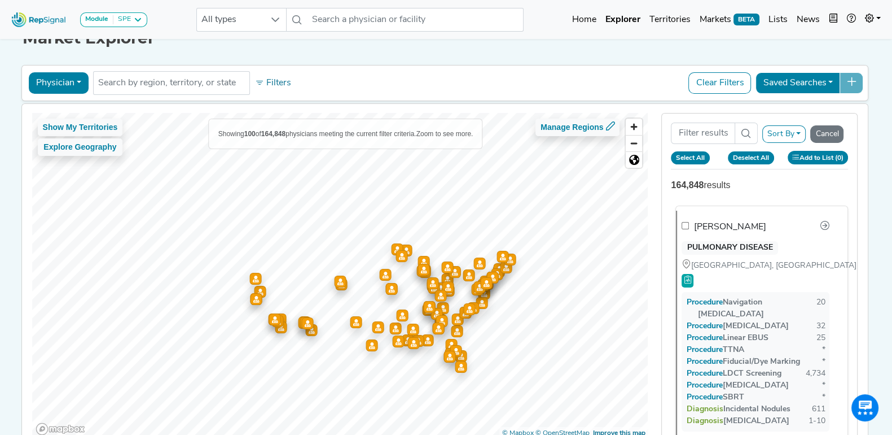
checkbox input "false"
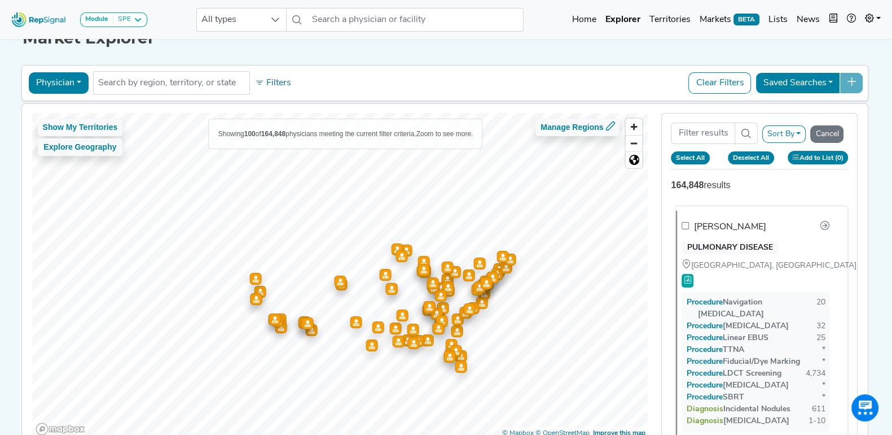
checkbox input "false"
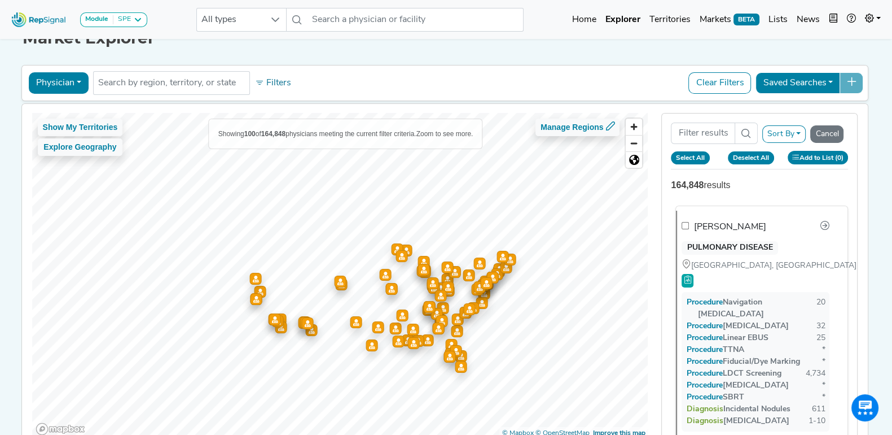
checkbox input "false"
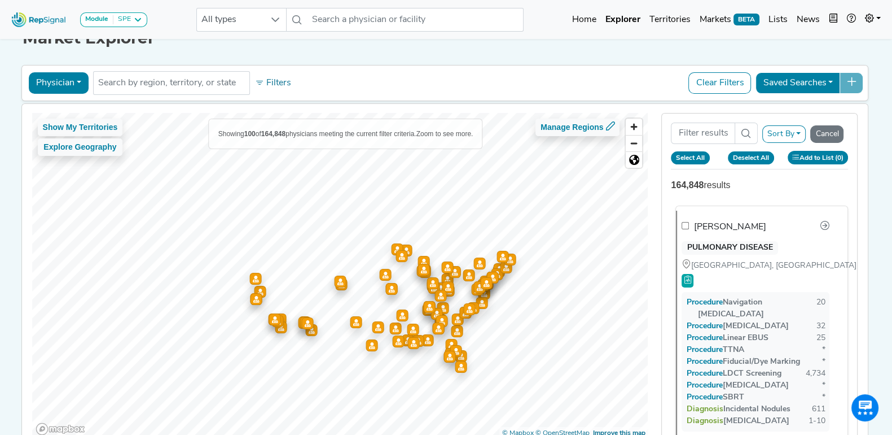
checkbox input "false"
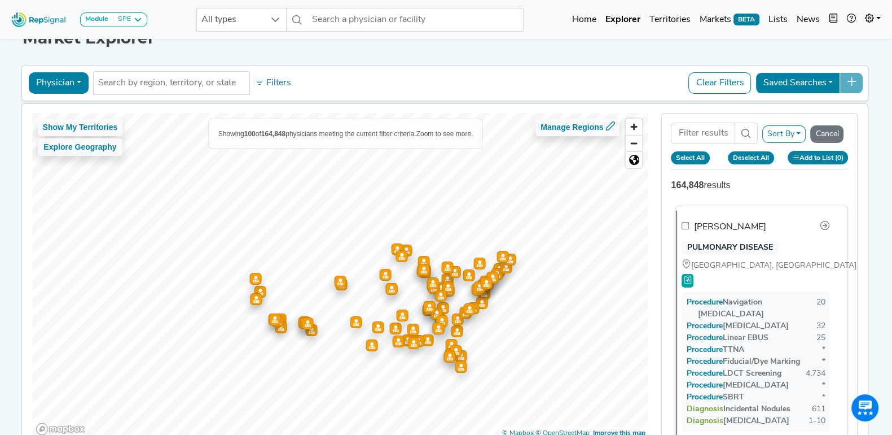
checkbox input "false"
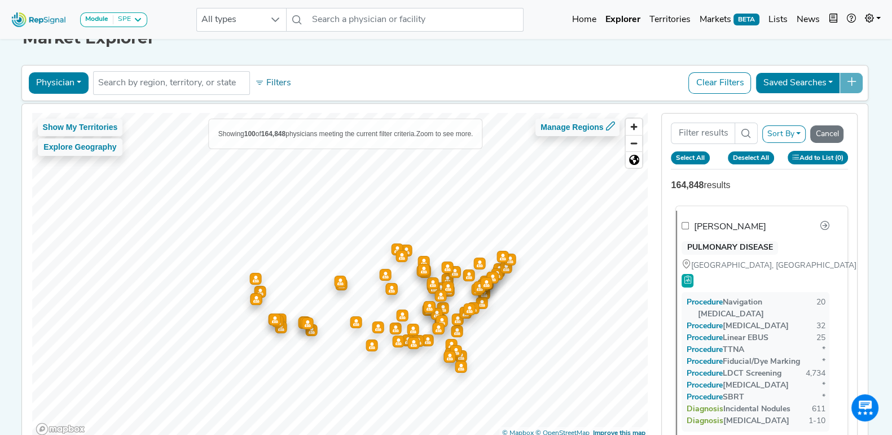
checkbox input "false"
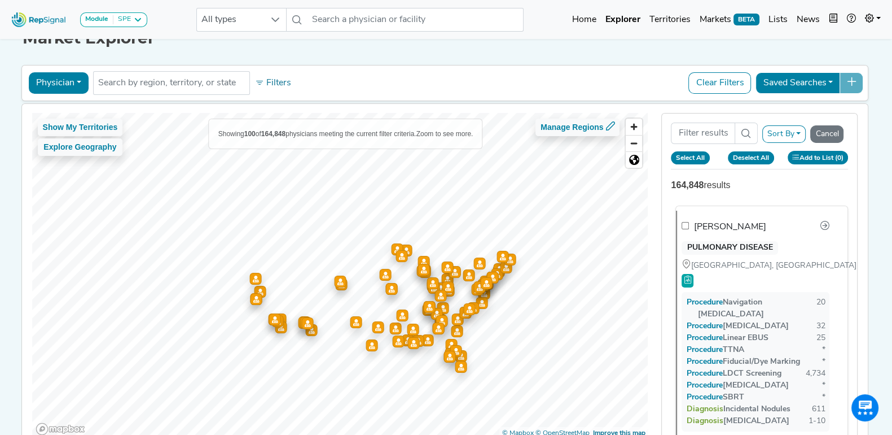
checkbox input "false"
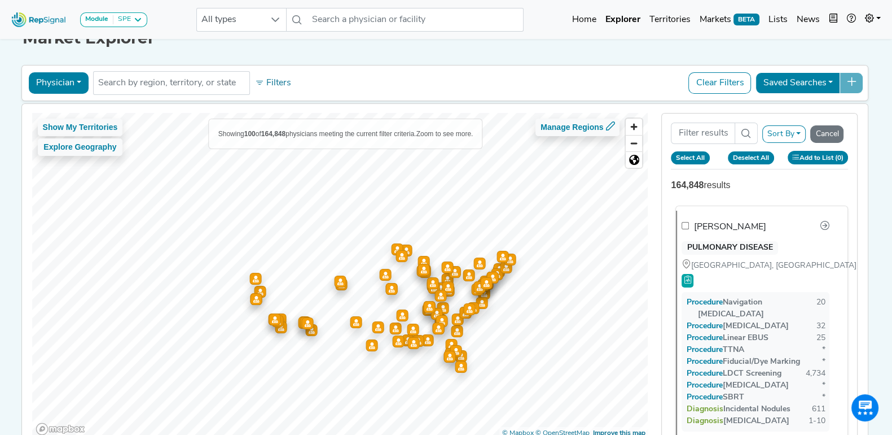
checkbox input "false"
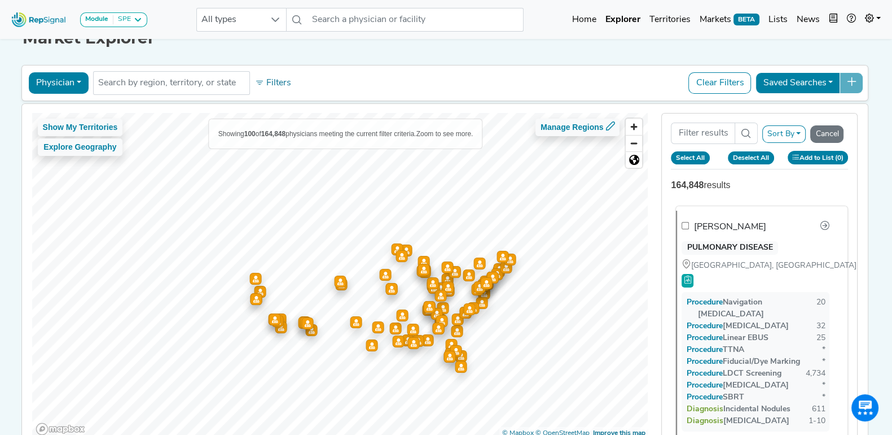
checkbox input "false"
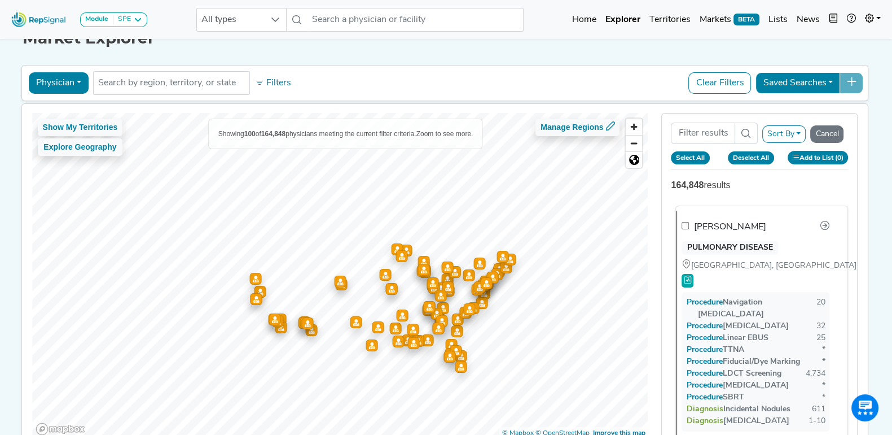
checkbox input "false"
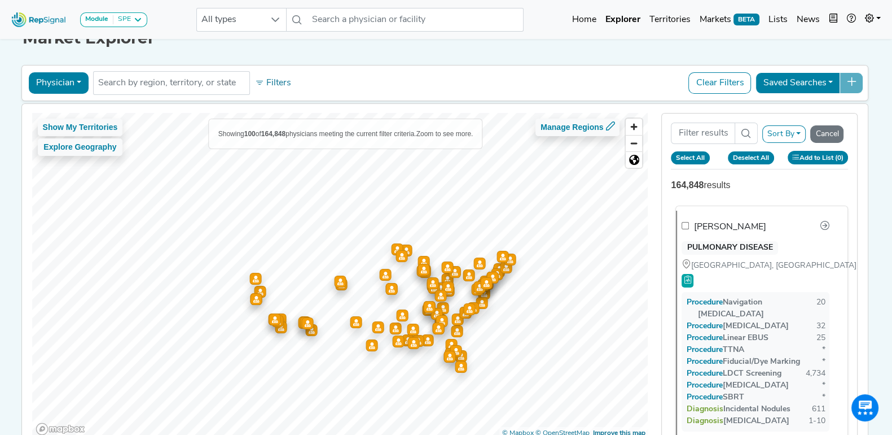
checkbox input "false"
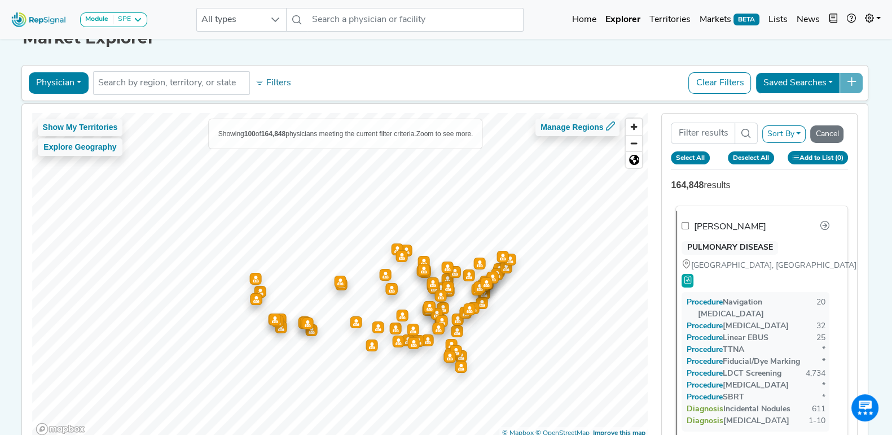
checkbox input "false"
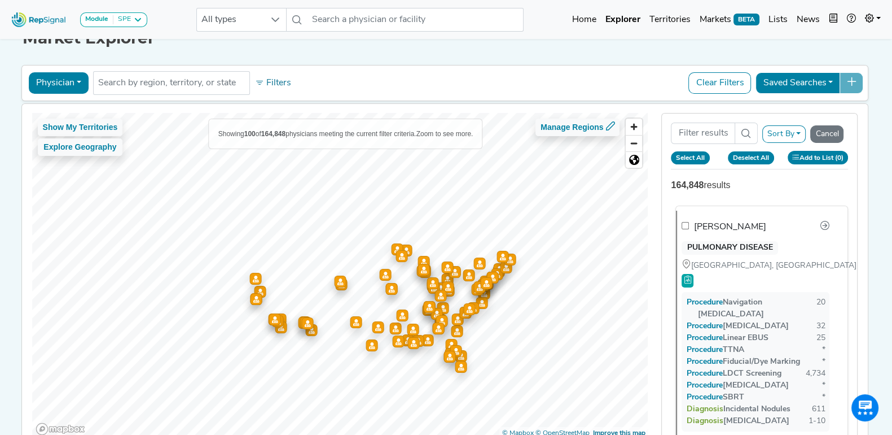
checkbox input "false"
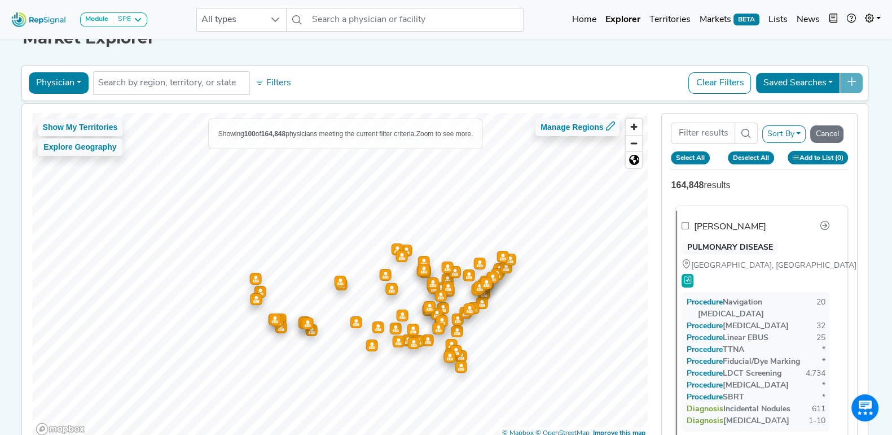
checkbox input "false"
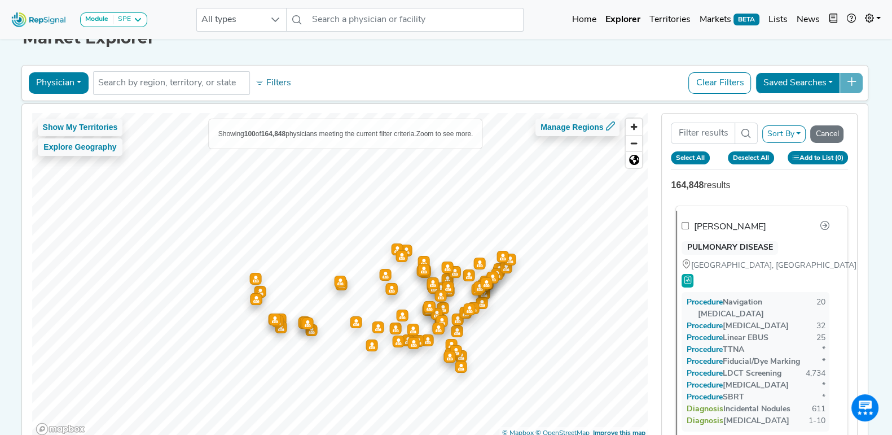
checkbox input "false"
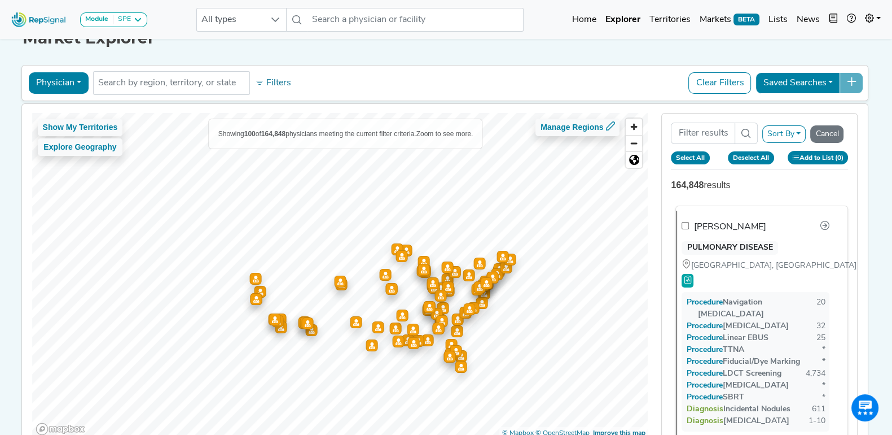
checkbox input "false"
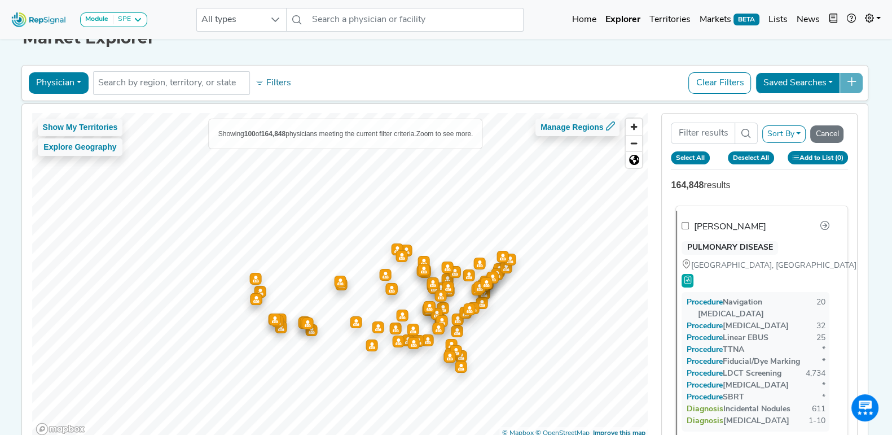
checkbox input "false"
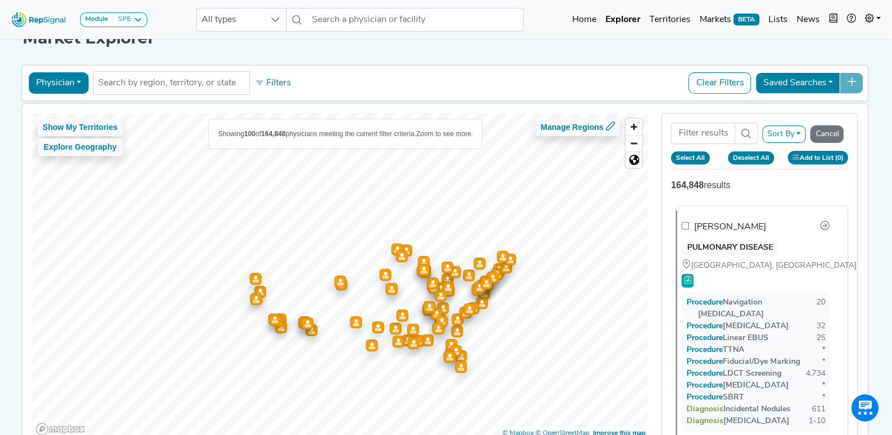
checkbox input "false"
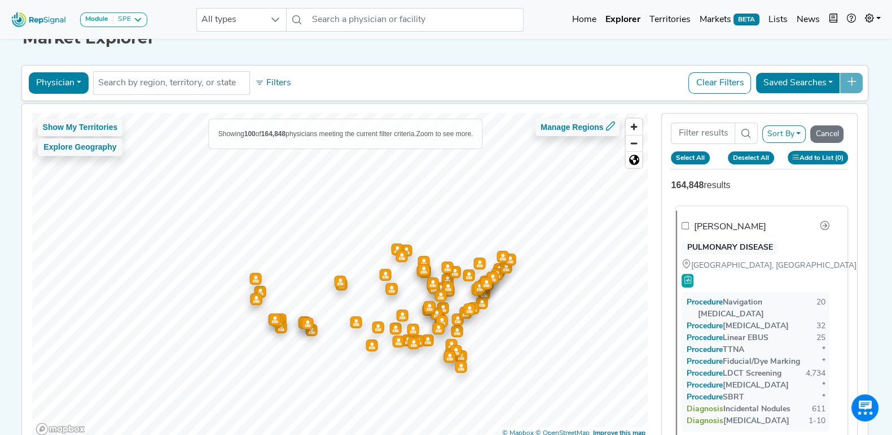
click at [727, 220] on div "Michael Simoff" at bounding box center [730, 227] width 72 height 14
checkbox input "true"
checkbox input "false"
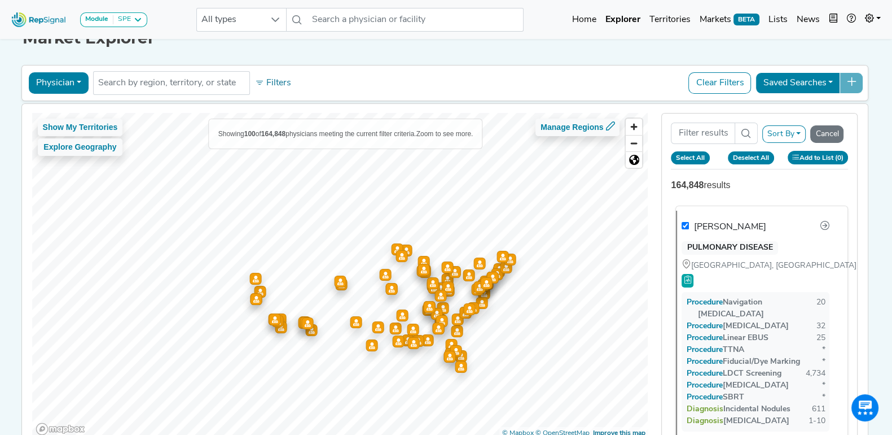
checkbox input "false"
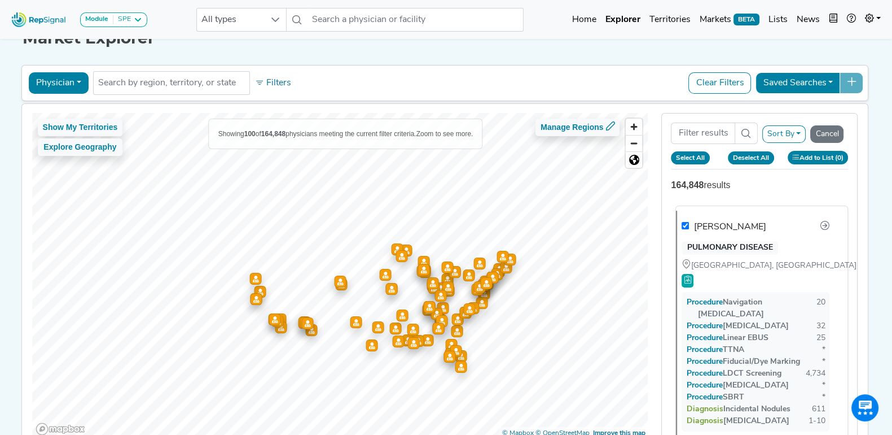
checkbox input "false"
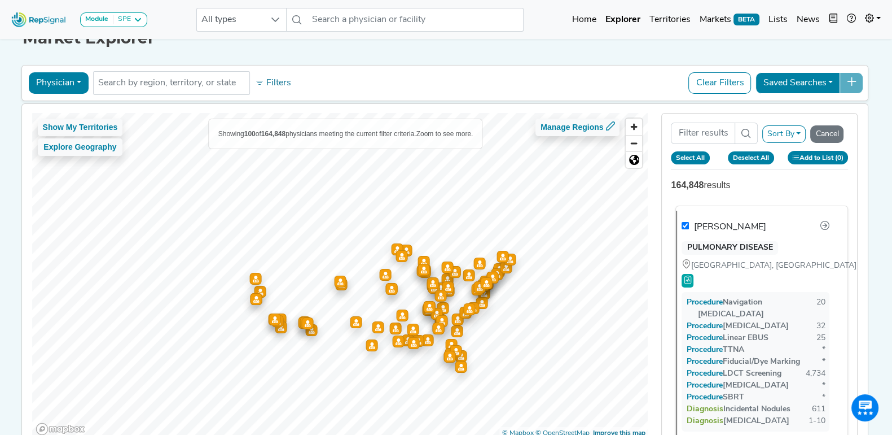
checkbox input "false"
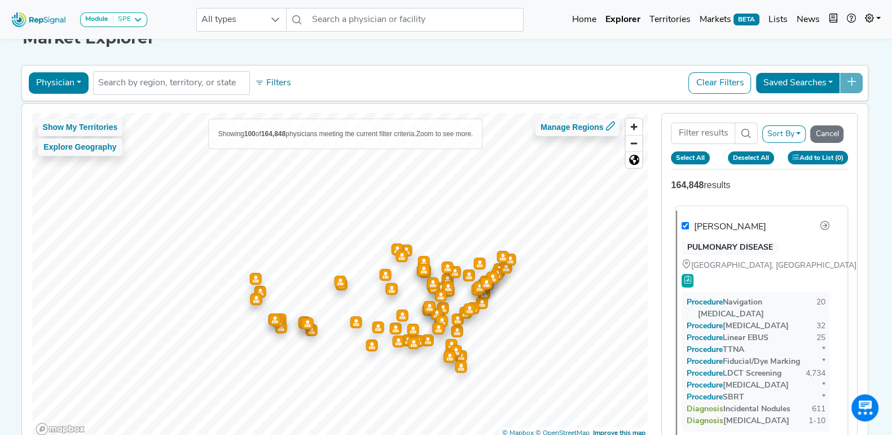
checkbox input "false"
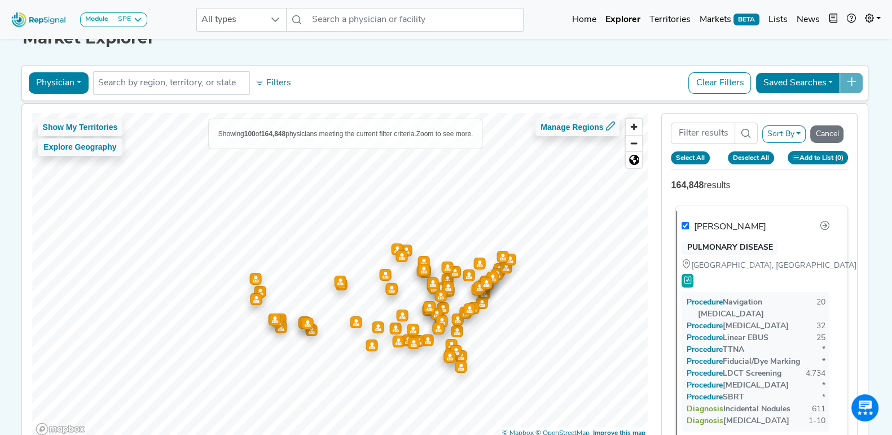
checkbox input "false"
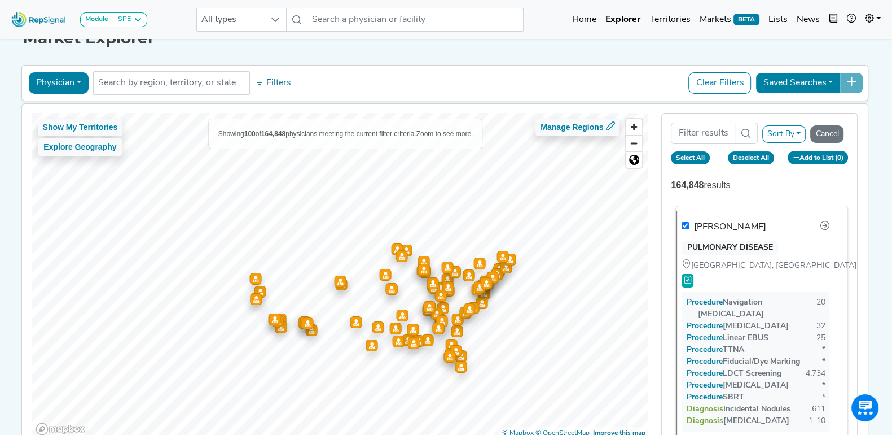
checkbox input "false"
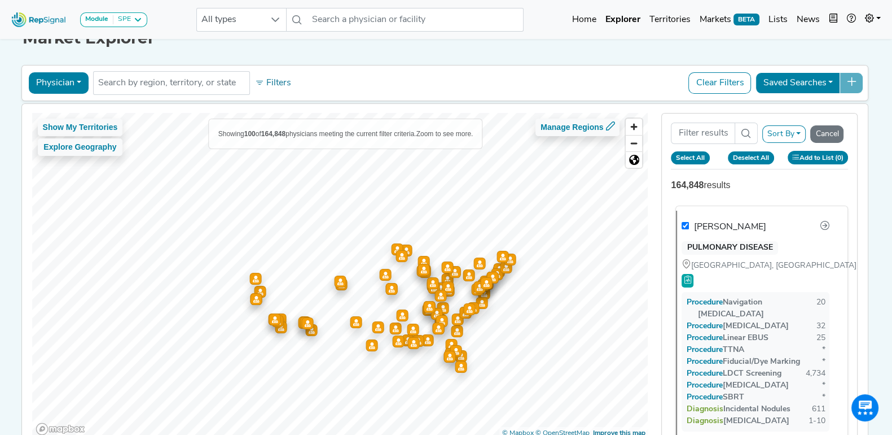
checkbox input "false"
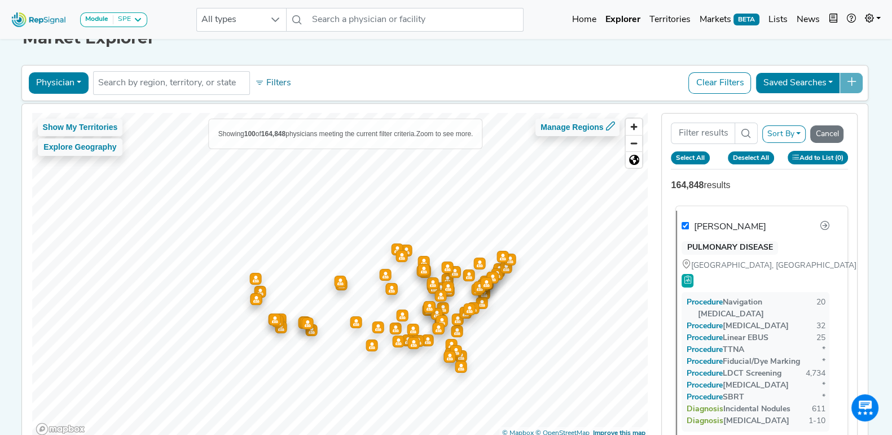
checkbox input "false"
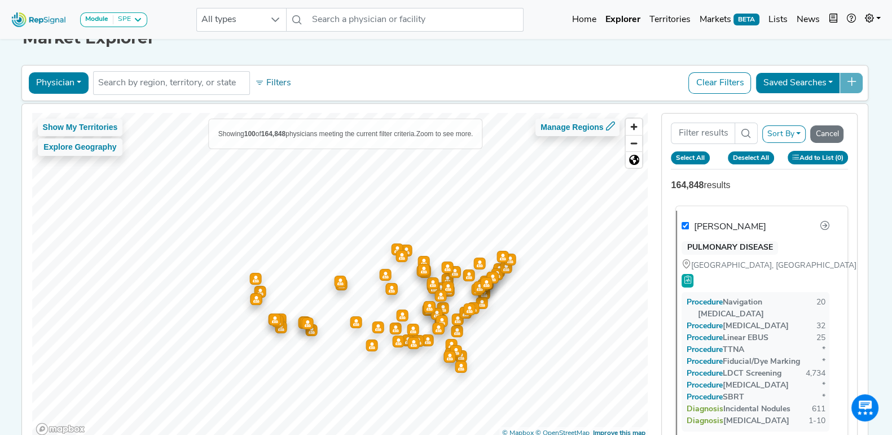
checkbox input "false"
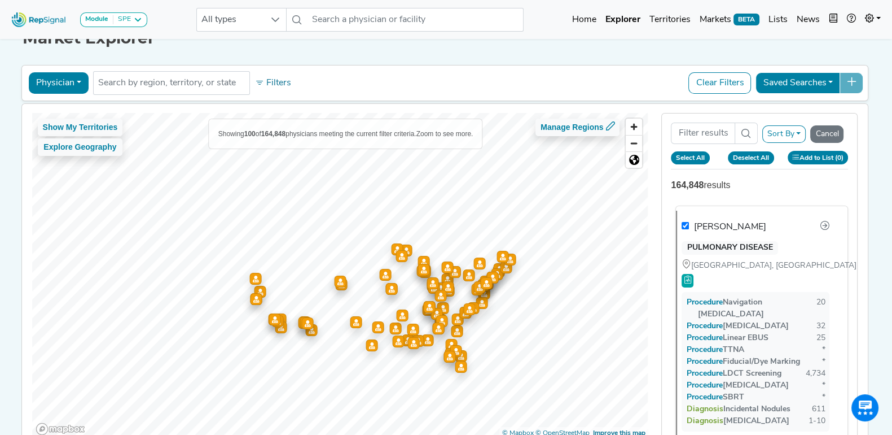
checkbox input "false"
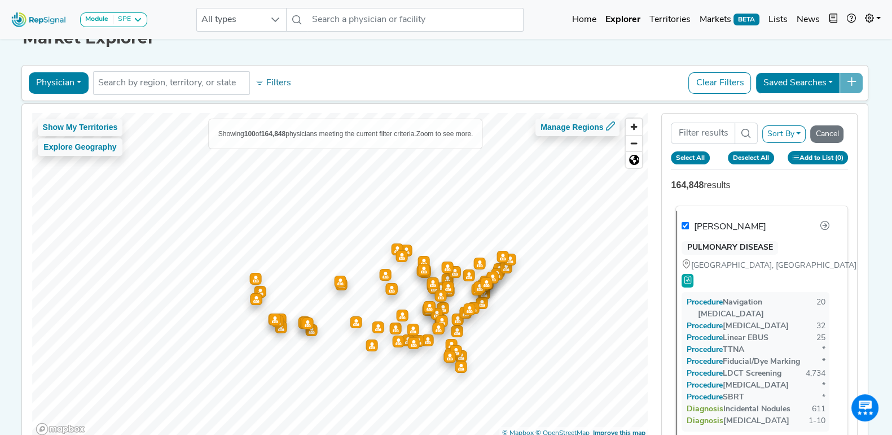
checkbox input "false"
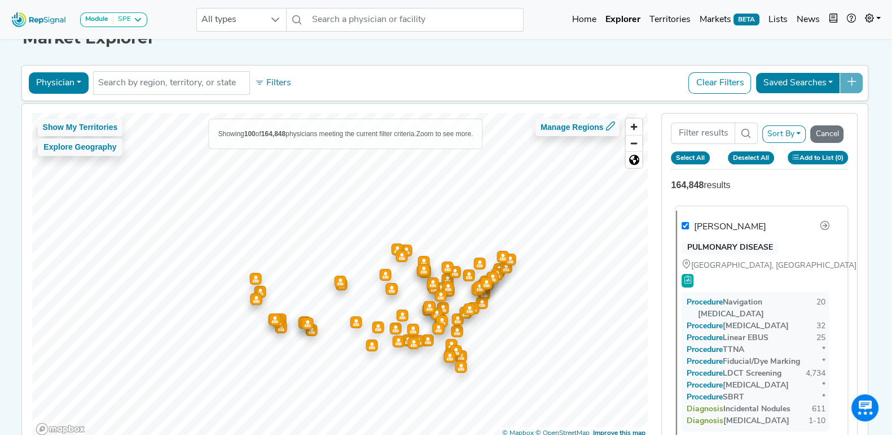
checkbox input "false"
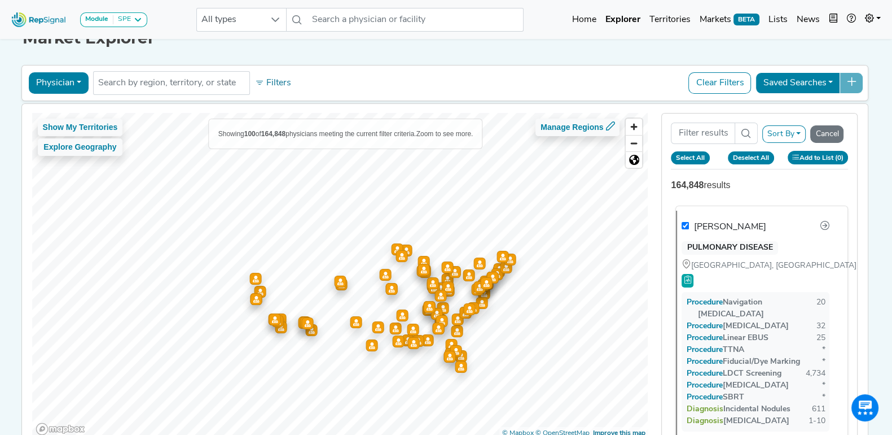
checkbox input "false"
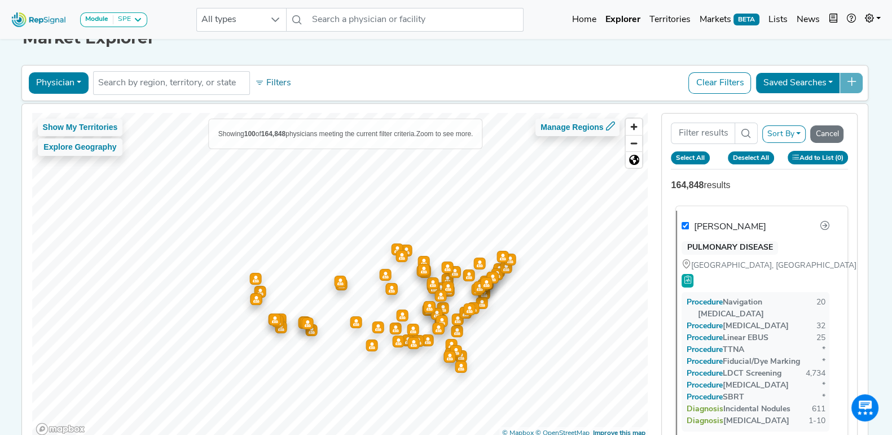
checkbox input "false"
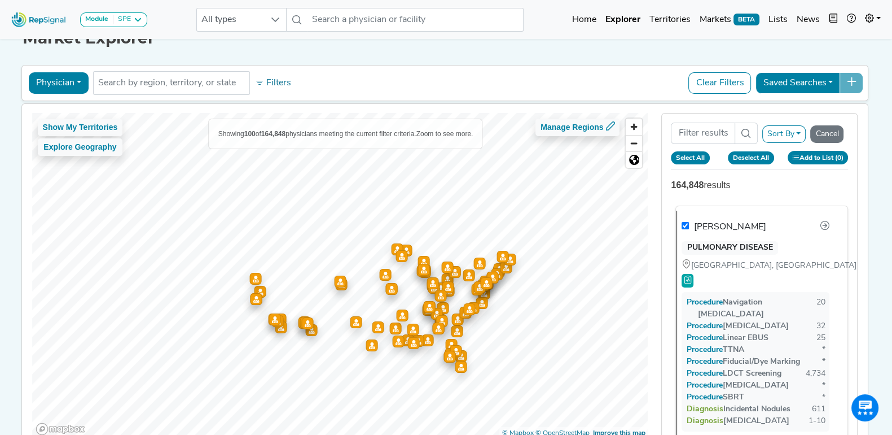
checkbox input "false"
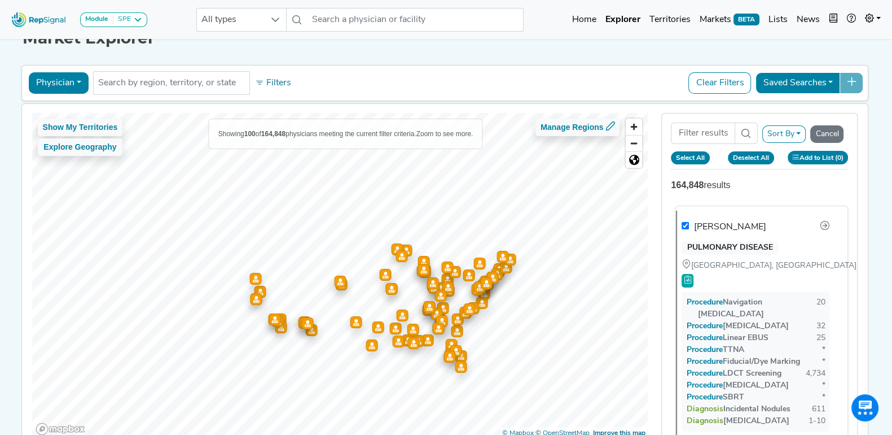
checkbox input "false"
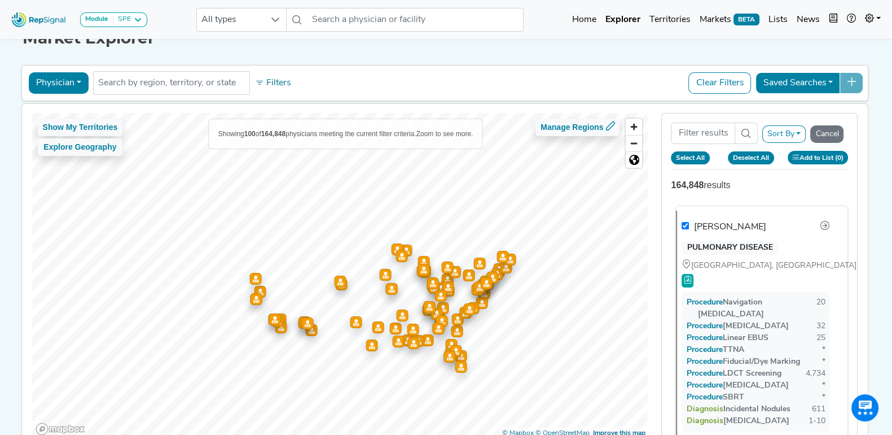
checkbox input "false"
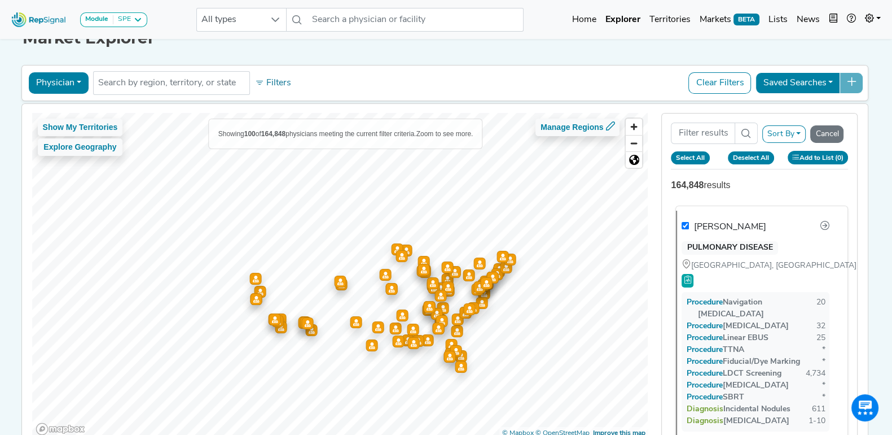
checkbox input "false"
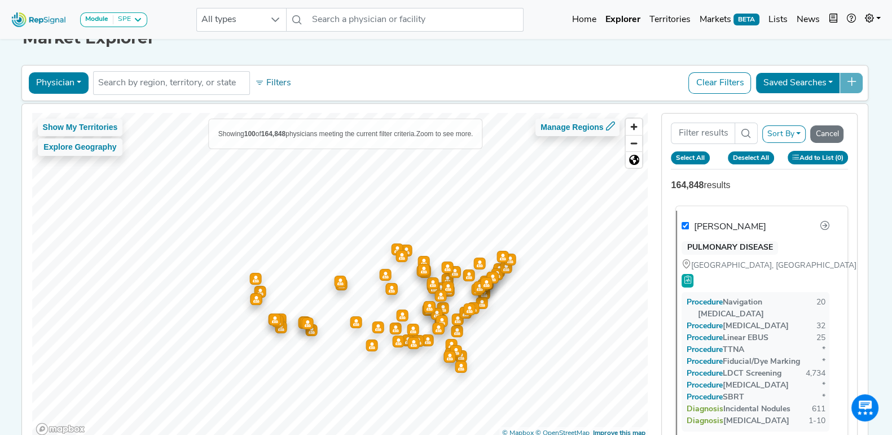
checkbox input "false"
click at [727, 220] on div "Michael Simoff" at bounding box center [730, 227] width 72 height 14
click at [833, 132] on button "Cancel" at bounding box center [827, 133] width 33 height 17
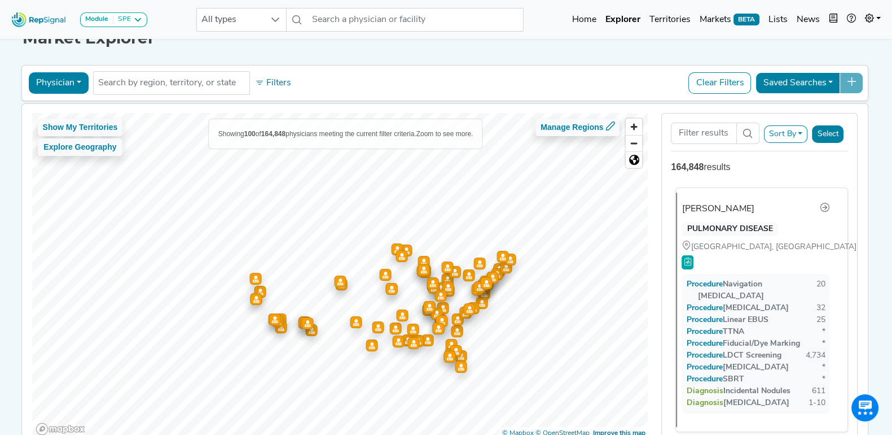
click at [731, 224] on div "PULMONARY DISEASE" at bounding box center [730, 230] width 96 height 14
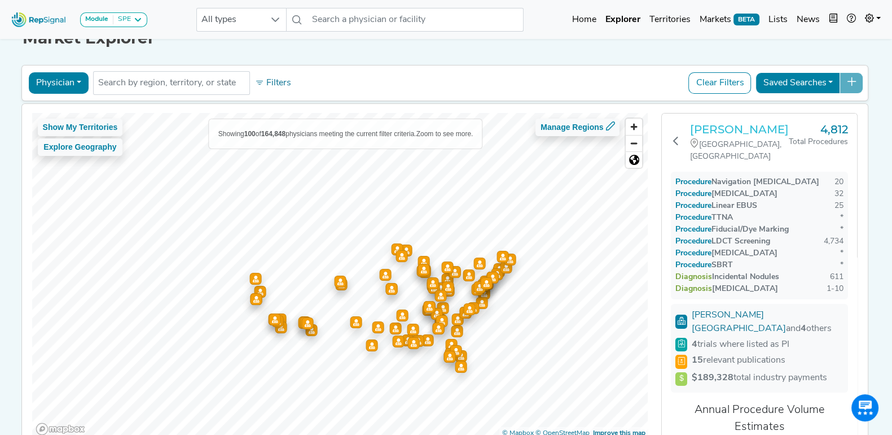
click at [746, 125] on h3 "Michael Simoff" at bounding box center [739, 129] width 99 height 14
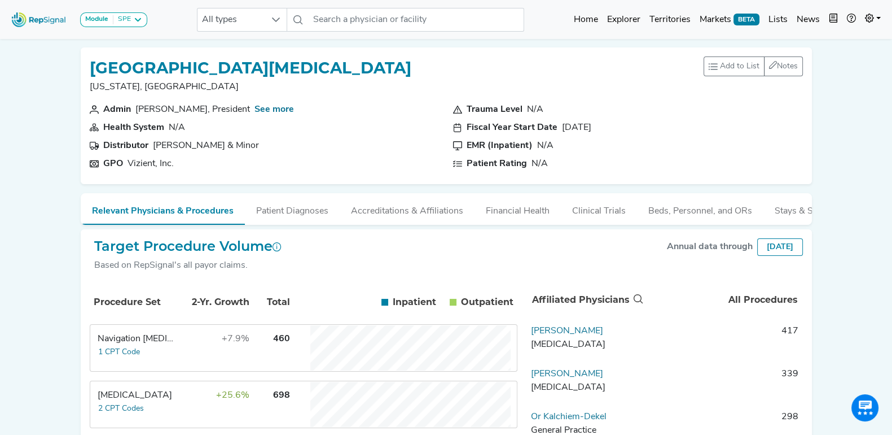
drag, startPoint x: 89, startPoint y: 68, endPoint x: 124, endPoint y: 69, distance: 35.0
click at [124, 69] on div "[GEOGRAPHIC_DATA][MEDICAL_DATA] [US_STATE], [GEOGRAPHIC_DATA] Add to List Recen…" at bounding box center [447, 115] width 732 height 137
click at [305, 121] on section "Health System N/A" at bounding box center [265, 128] width 350 height 14
click at [261, 108] on link "See more" at bounding box center [275, 109] width 40 height 9
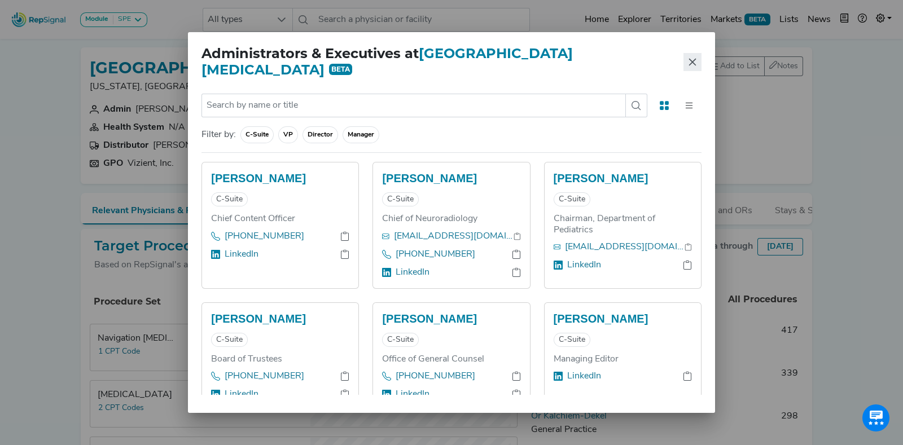
click at [688, 65] on icon "Close" at bounding box center [692, 62] width 9 height 9
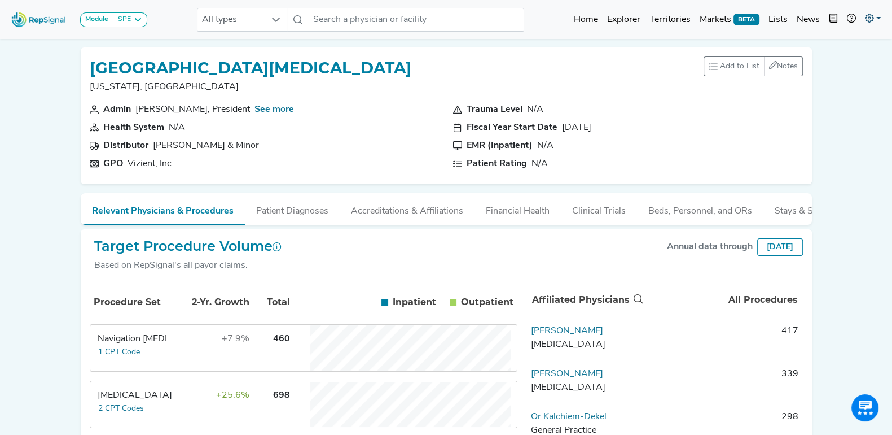
click at [878, 12] on link at bounding box center [873, 19] width 25 height 23
click at [841, 165] on div "Module SPE [MEDICAL_DATA] Disposable Bronchoscope SBRT SPE TTNA [MEDICAL_DATA] …" at bounding box center [446, 417] width 892 height 834
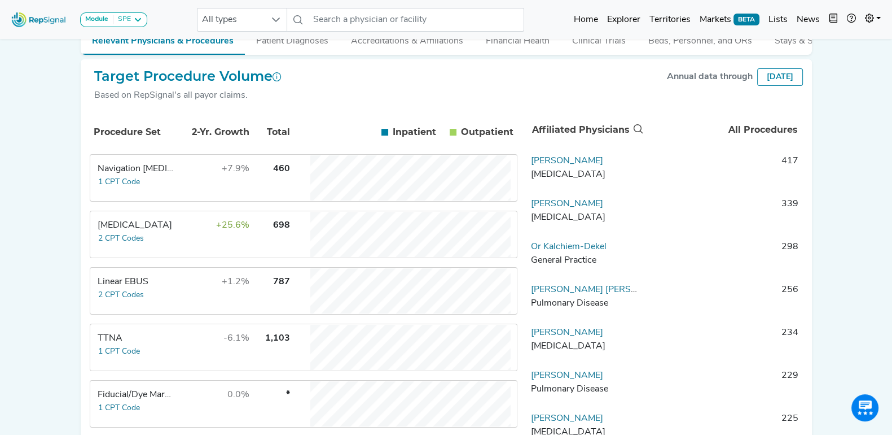
scroll to position [124, 0]
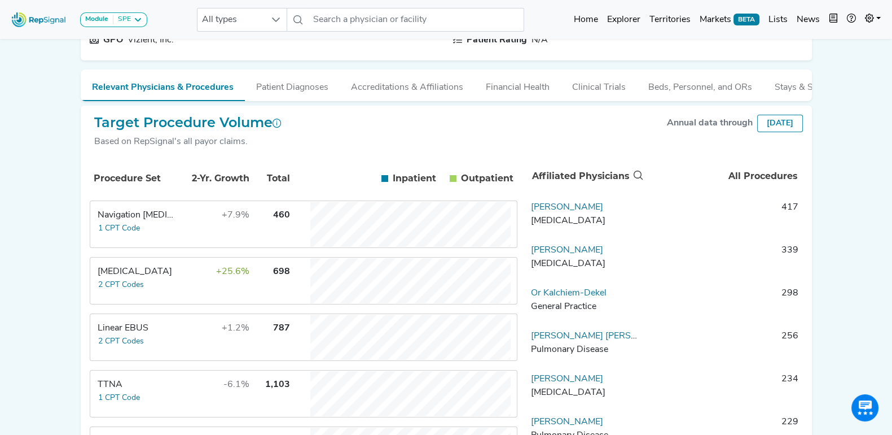
drag, startPoint x: 741, startPoint y: 133, endPoint x: 796, endPoint y: 135, distance: 55.4
click at [796, 132] on div "[DATE]" at bounding box center [781, 123] width 46 height 17
click at [824, 133] on div "Module SPE Bronchoscopy Disposable Bronchoscope SBRT SPE TTNA Thoracic Surgery …" at bounding box center [446, 293] width 892 height 834
drag, startPoint x: 190, startPoint y: 182, endPoint x: 262, endPoint y: 196, distance: 73.0
click at [262, 196] on tr "Procedure Set 2-Yr. Growth Total Inpatient In Outpatient Out" at bounding box center [304, 179] width 426 height 41
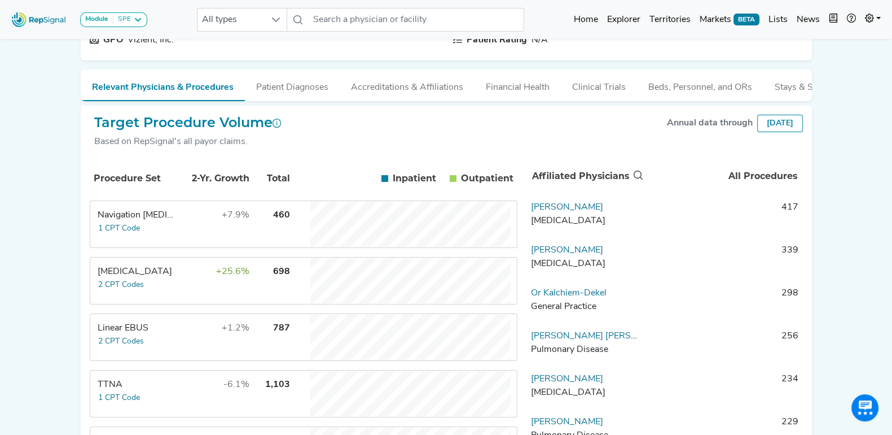
click at [352, 125] on div "Target Procedure Volume Based on RepSignal's all payor claims. Annual data thro…" at bounding box center [447, 136] width 714 height 43
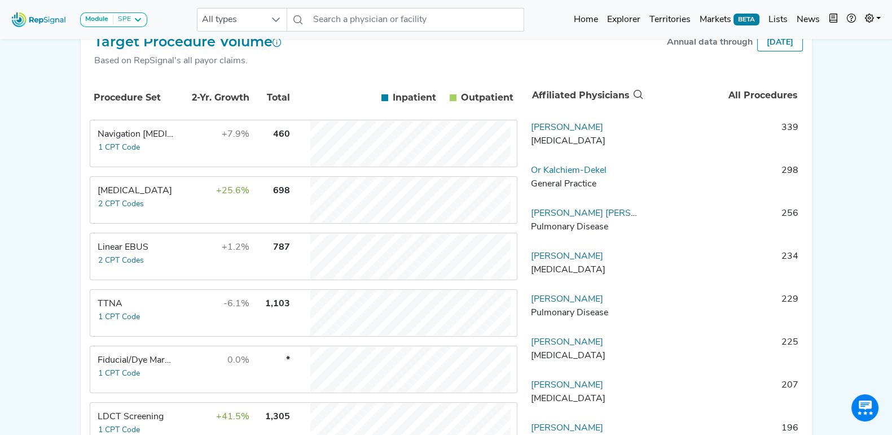
scroll to position [0, 0]
click at [568, 131] on link "[PERSON_NAME]" at bounding box center [567, 126] width 72 height 9
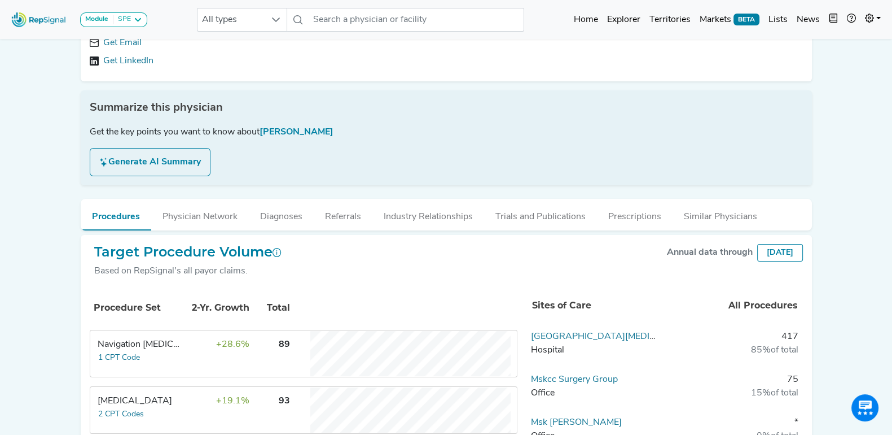
scroll to position [282, 0]
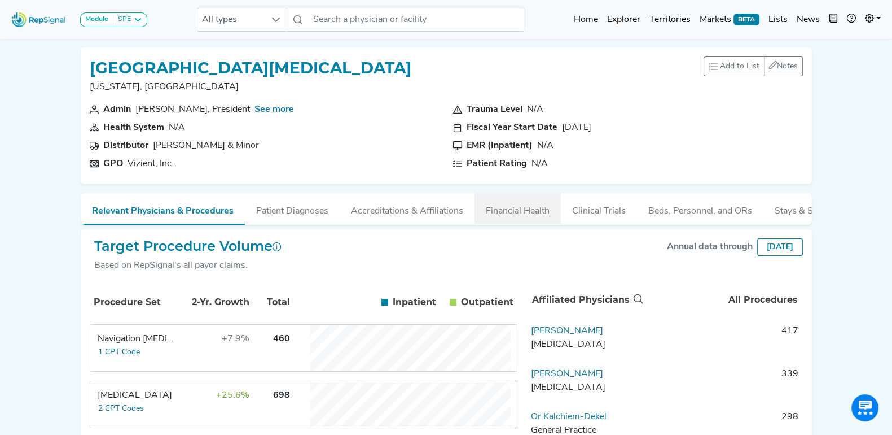
click at [515, 205] on button "Financial Health" at bounding box center [518, 208] width 86 height 30
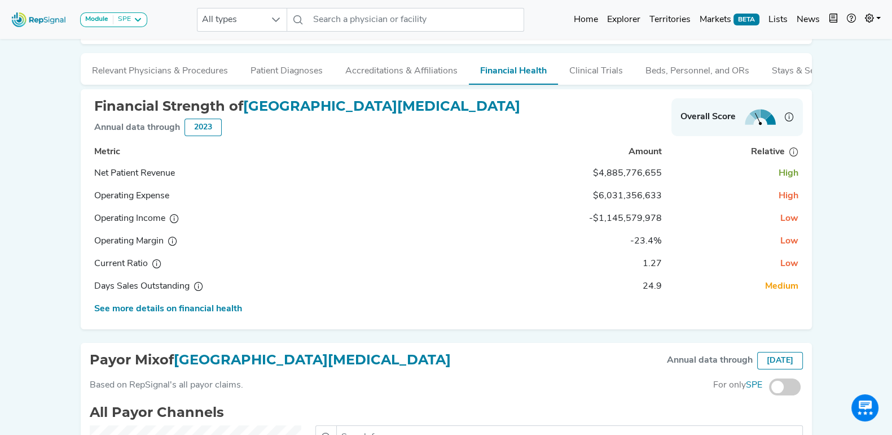
scroll to position [141, 0]
drag, startPoint x: 598, startPoint y: 181, endPoint x: 663, endPoint y: 186, distance: 65.1
click at [663, 184] on td "$4,885,776,655" at bounding box center [568, 172] width 198 height 23
drag, startPoint x: 777, startPoint y: 177, endPoint x: 798, endPoint y: 182, distance: 21.1
click at [798, 182] on td "High" at bounding box center [735, 172] width 137 height 23
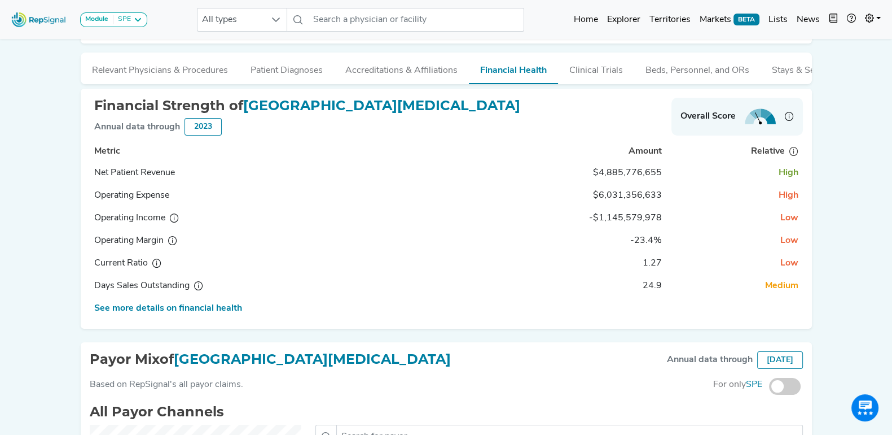
click at [816, 172] on div "Memorial Sloan Kettering Cancer Center New York, NY Add to List Recent Lists: S…" at bounding box center [446, 279] width 745 height 762
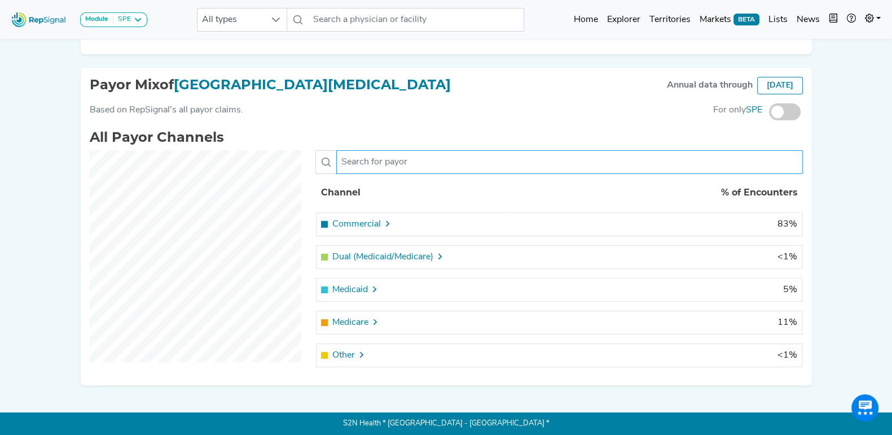
scroll to position [425, 0]
click at [386, 221] on icon at bounding box center [387, 223] width 9 height 9
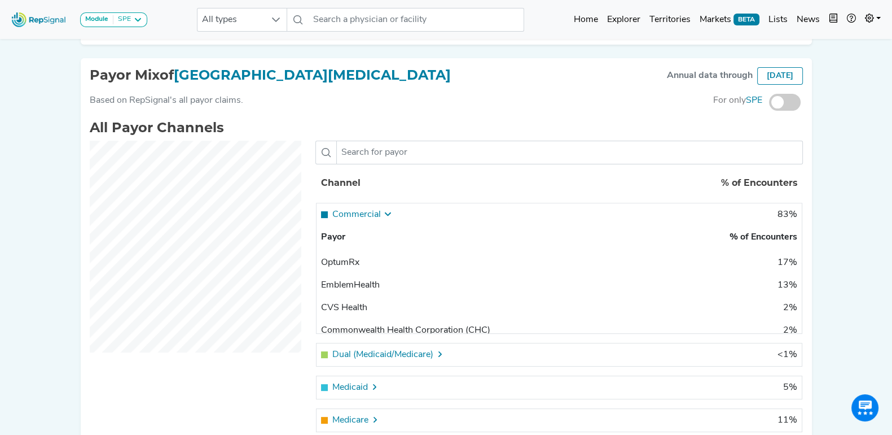
scroll to position [0, 0]
click at [780, 222] on td "83%" at bounding box center [656, 214] width 294 height 23
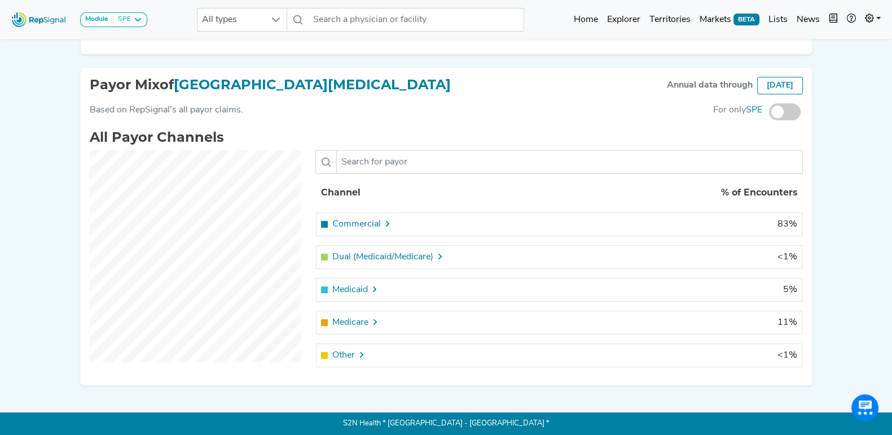
click at [780, 222] on span "83%" at bounding box center [788, 224] width 20 height 9
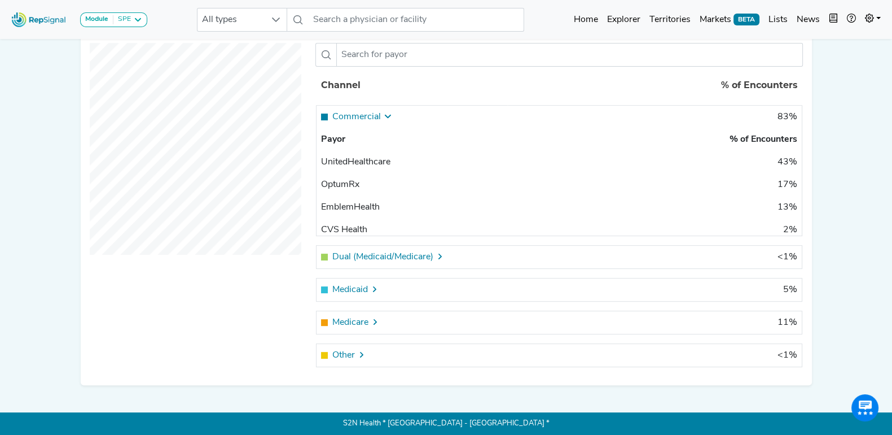
scroll to position [530, 0]
click at [392, 273] on td "Dual (Medicaid/Medicare) <1%" at bounding box center [559, 261] width 487 height 33
click at [384, 286] on div "Medicaid" at bounding box center [412, 290] width 183 height 14
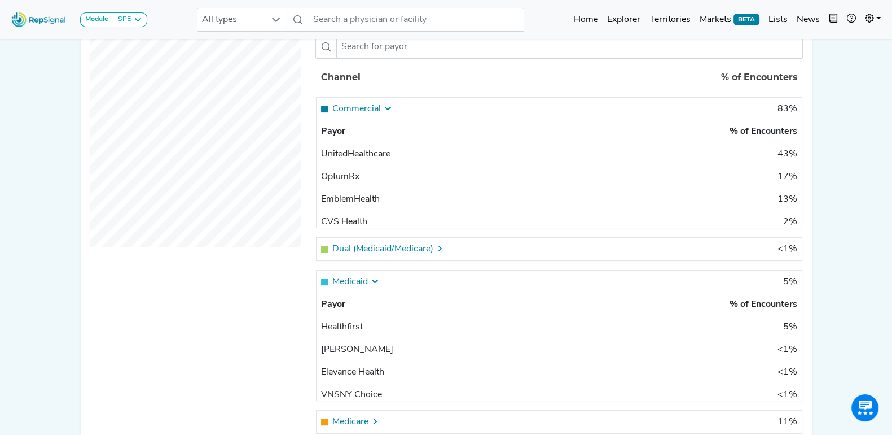
click at [440, 256] on div at bounding box center [440, 249] width 9 height 14
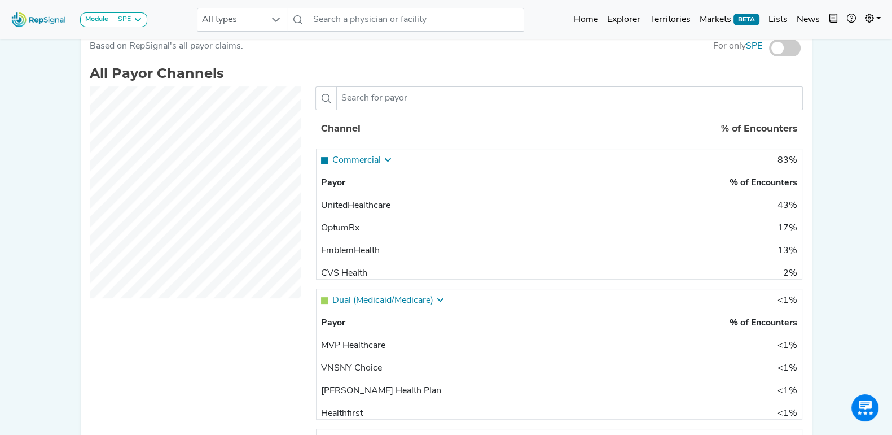
scroll to position [460, 0]
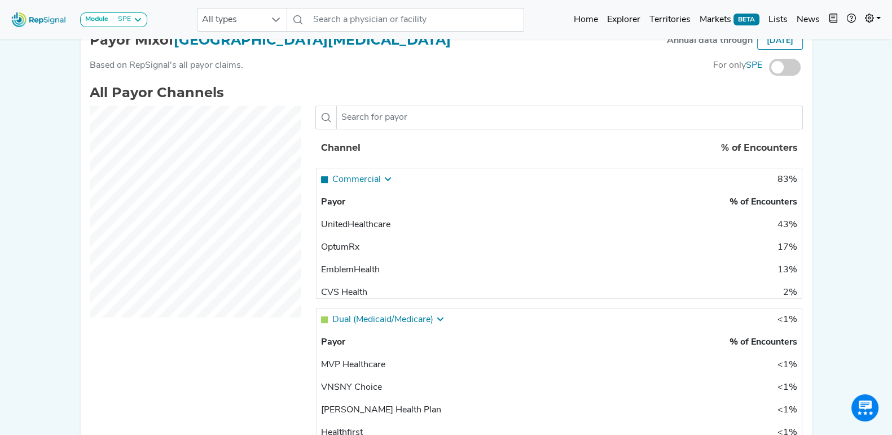
click at [790, 76] on span at bounding box center [785, 67] width 32 height 17
click at [769, 68] on input "checkbox" at bounding box center [769, 68] width 0 height 0
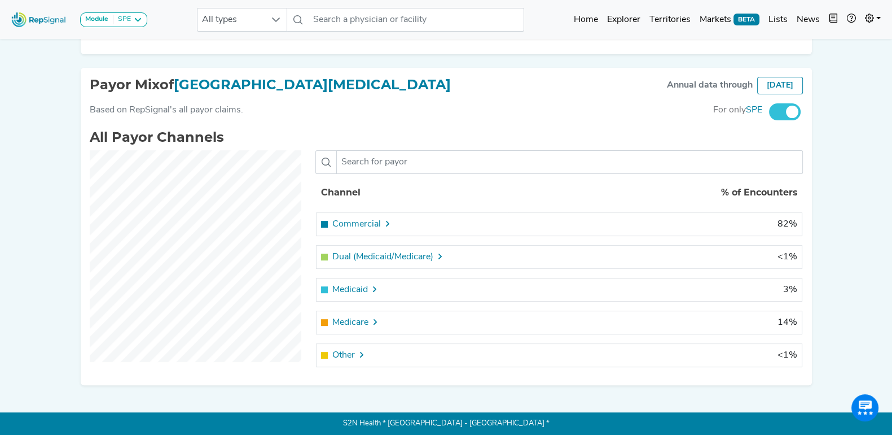
click at [421, 222] on div "Commercial" at bounding box center [412, 224] width 183 height 14
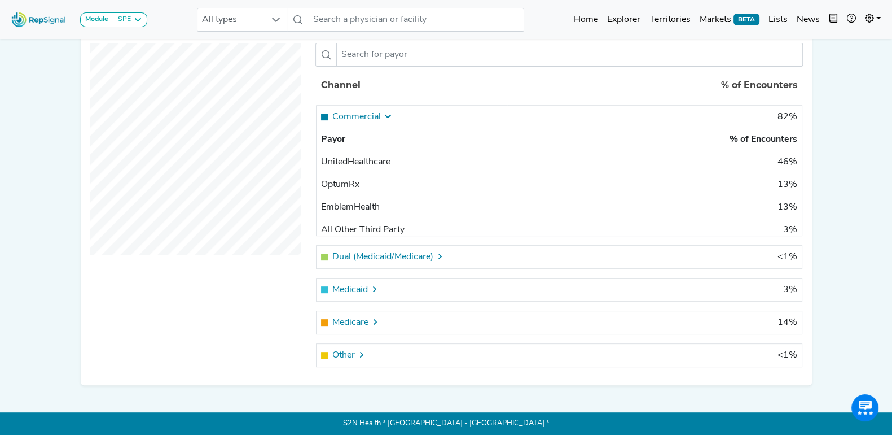
click at [482, 259] on div "Dual (Medicaid/Medicare)" at bounding box center [412, 257] width 183 height 14
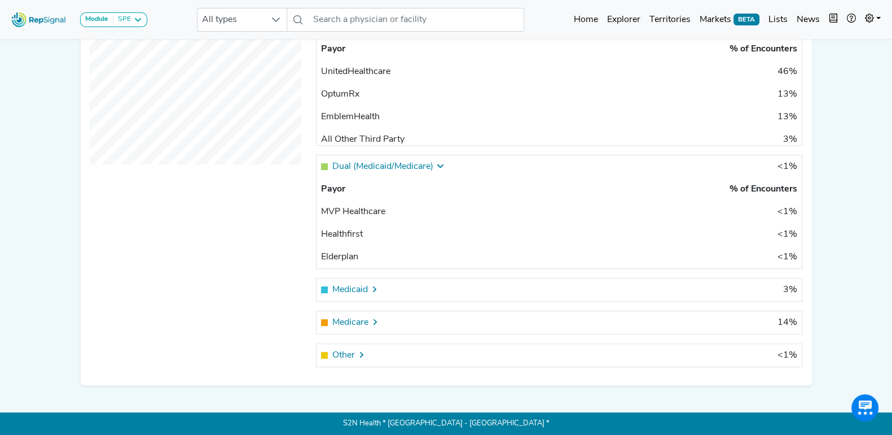
scroll to position [621, 0]
click at [443, 288] on div "Medicaid" at bounding box center [412, 290] width 183 height 14
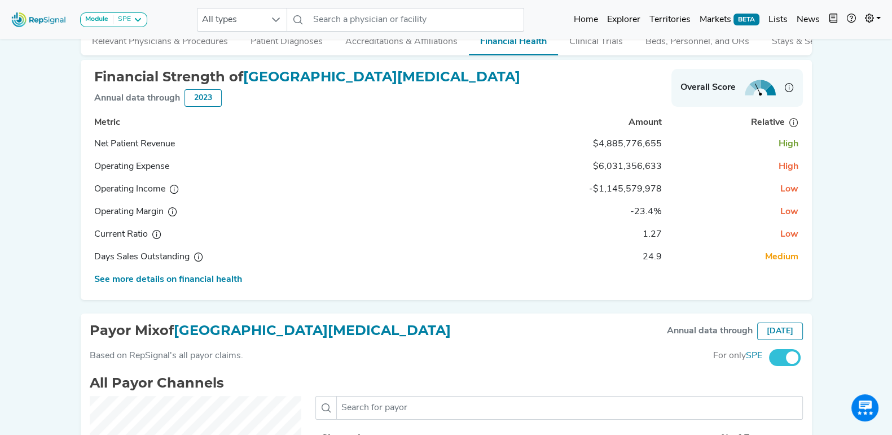
scroll to position [0, 0]
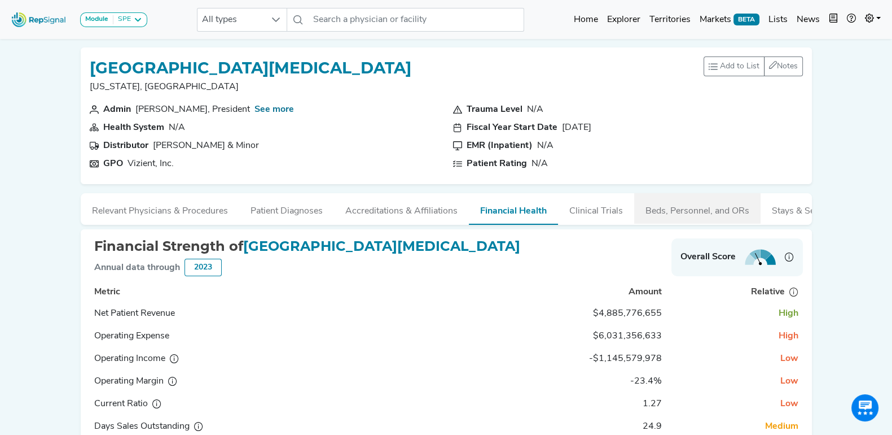
click at [692, 215] on button "Beds, Personnel, and ORs" at bounding box center [698, 208] width 126 height 30
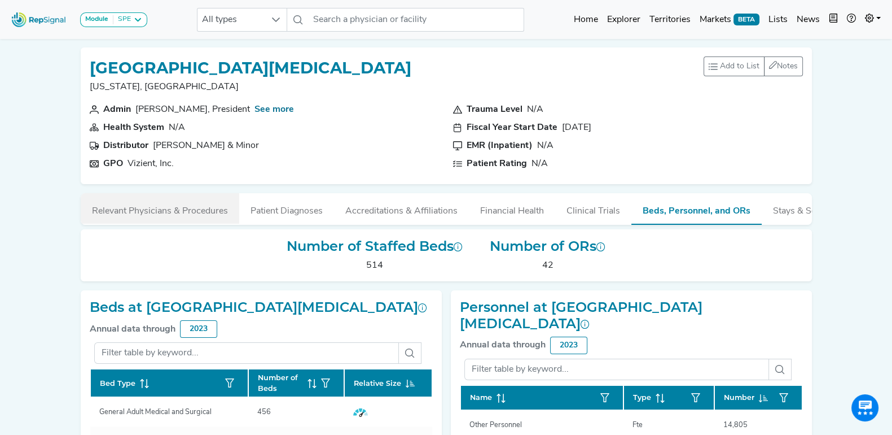
click at [195, 207] on button "Relevant Physicians & Procedures" at bounding box center [160, 208] width 159 height 30
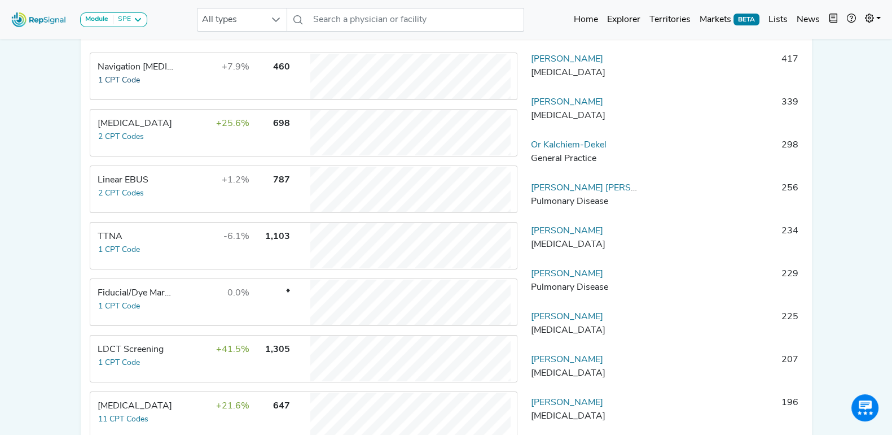
scroll to position [353, 0]
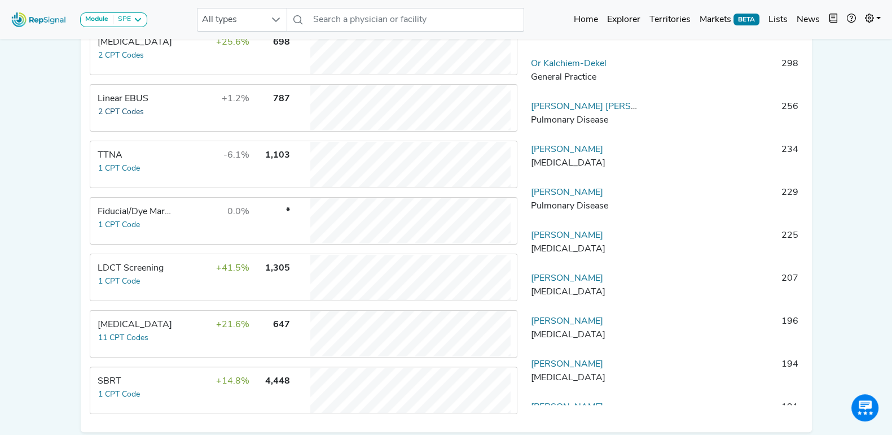
click at [135, 119] on button "2 CPT Codes" at bounding box center [121, 112] width 47 height 13
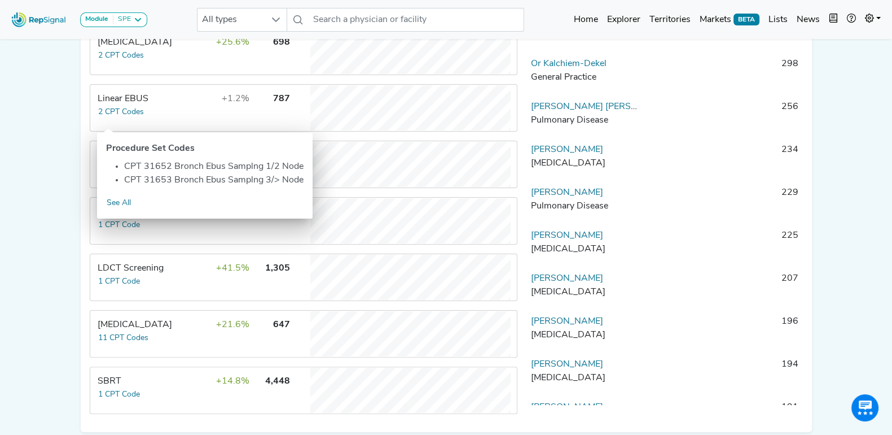
click at [115, 150] on div "Procedure Set Codes" at bounding box center [205, 149] width 198 height 14
click at [119, 106] on div "Linear EBUS" at bounding box center [136, 99] width 77 height 14
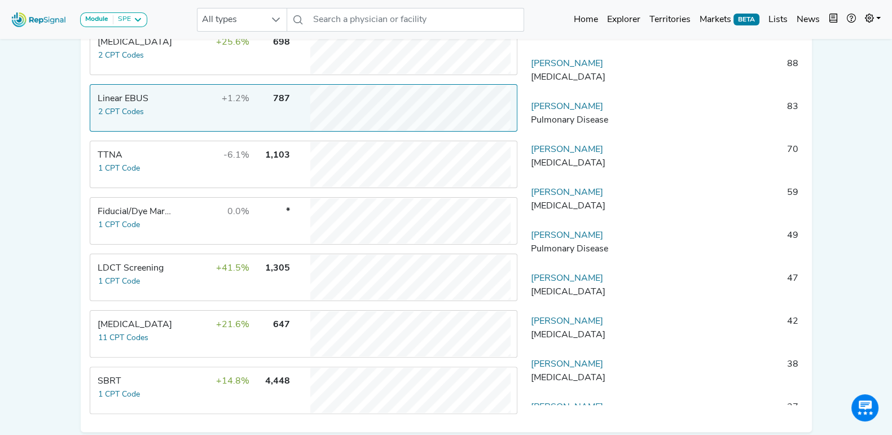
click at [182, 111] on td "+1.2%" at bounding box center [213, 107] width 73 height 45
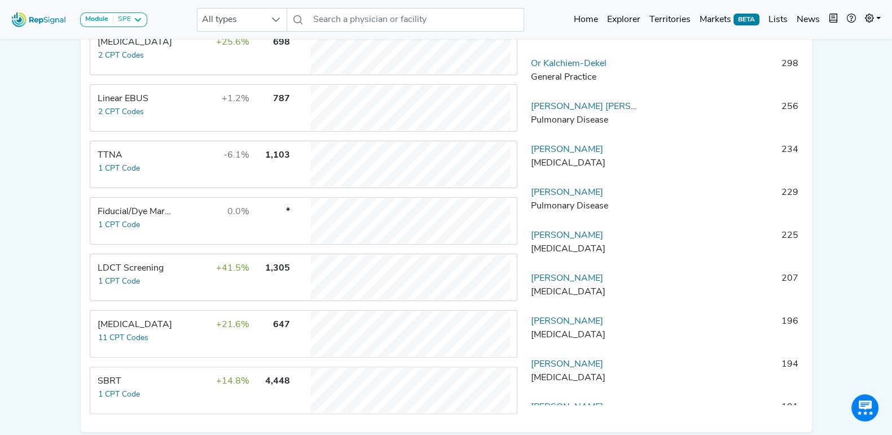
click at [208, 111] on td "+1.2%" at bounding box center [213, 107] width 73 height 45
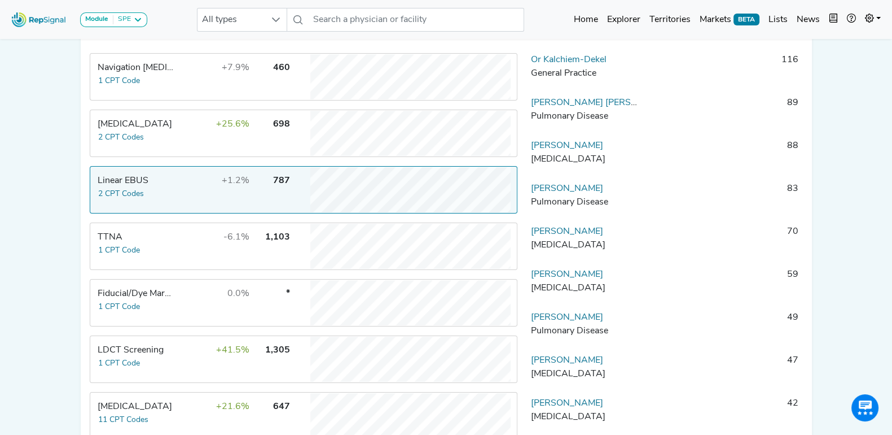
scroll to position [141, 0]
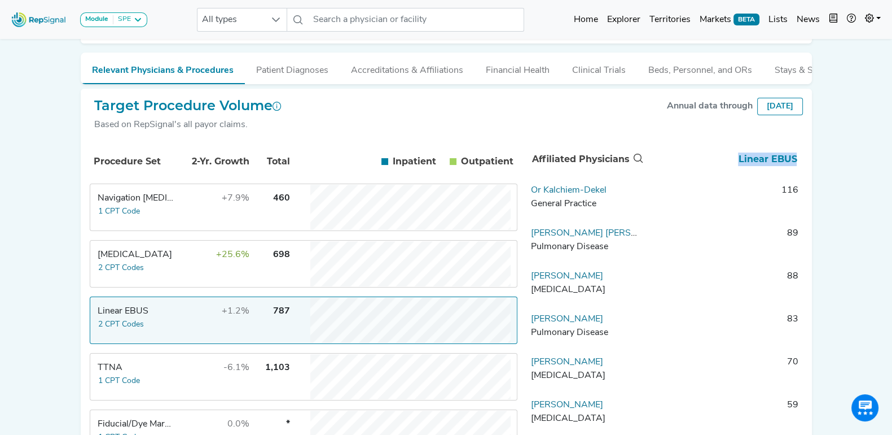
drag, startPoint x: 738, startPoint y: 168, endPoint x: 804, endPoint y: 165, distance: 66.1
click at [804, 165] on div "Affiliated Physicians Linear EBUS Or Kalchiem-Dekel General Practice 116 Robert…" at bounding box center [670, 388] width 286 height 495
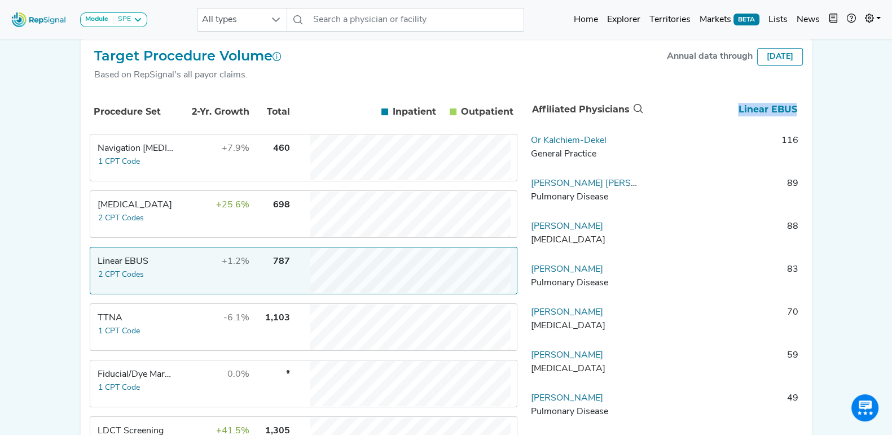
scroll to position [212, 0]
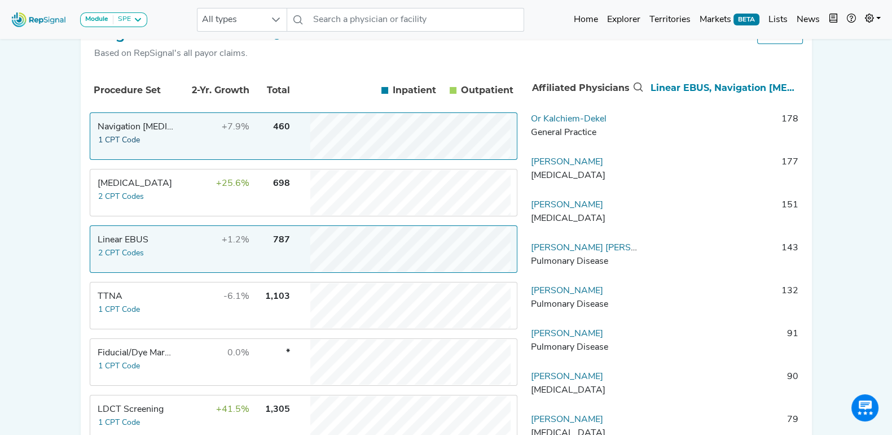
click at [133, 147] on button "1 CPT Code" at bounding box center [119, 140] width 43 height 13
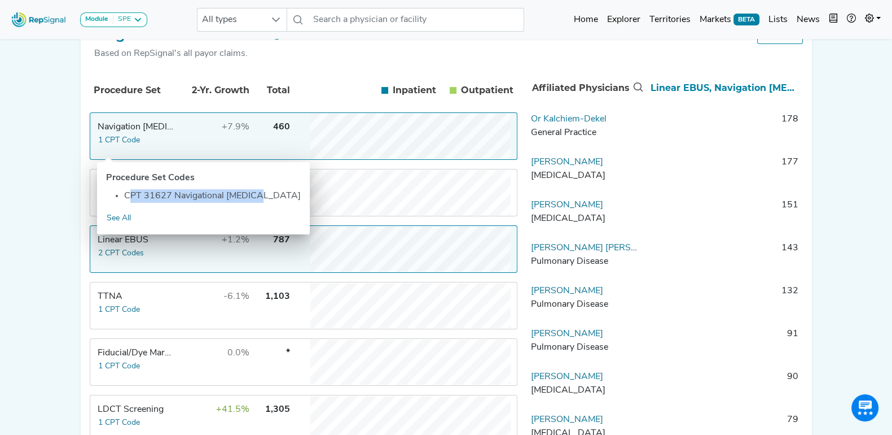
drag, startPoint x: 124, startPoint y: 194, endPoint x: 253, endPoint y: 202, distance: 129.5
click at [253, 202] on ul "CPT 31627 Navigational [MEDICAL_DATA]" at bounding box center [203, 196] width 195 height 14
click at [54, 140] on div "Module SPE Bronchoscopy Disposable Bronchoscope SBRT SPE TTNA Thoracic Surgery …" at bounding box center [446, 205] width 892 height 834
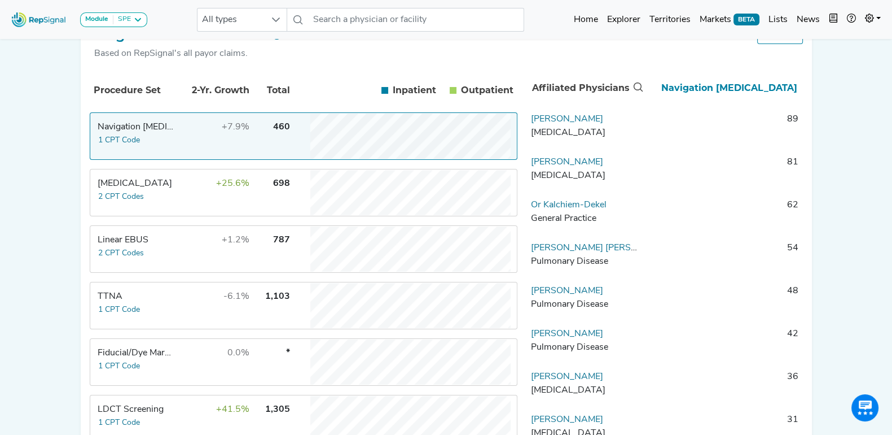
click at [27, 176] on div "Module SPE Bronchoscopy Disposable Bronchoscope SBRT SPE TTNA Thoracic Surgery …" at bounding box center [446, 205] width 892 height 834
click at [25, 176] on div "Module SPE Bronchoscopy Disposable Bronchoscope SBRT SPE TTNA Thoracic Surgery …" at bounding box center [446, 205] width 892 height 834
click at [27, 176] on div "Module SPE Bronchoscopy Disposable Bronchoscope SBRT SPE TTNA Thoracic Surgery …" at bounding box center [446, 205] width 892 height 834
click at [28, 177] on div "Module SPE Bronchoscopy Disposable Bronchoscope SBRT SPE TTNA Thoracic Surgery …" at bounding box center [446, 205] width 892 height 834
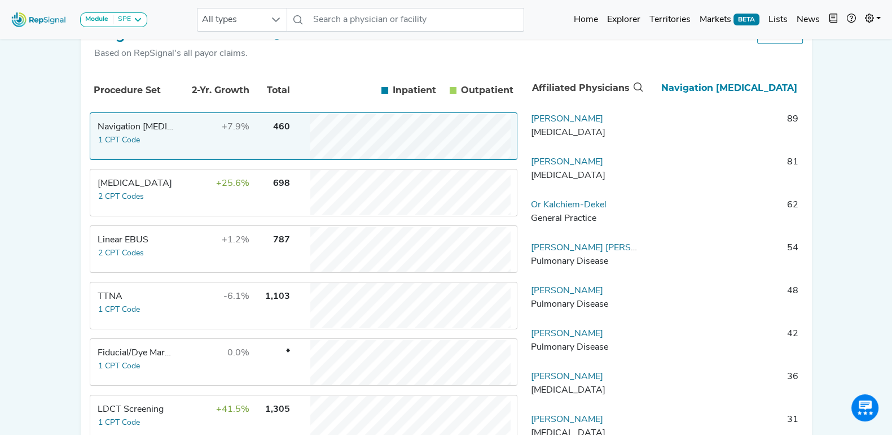
click at [28, 177] on div "Module SPE Bronchoscopy Disposable Bronchoscope SBRT SPE TTNA Thoracic Surgery …" at bounding box center [446, 205] width 892 height 834
click at [64, 172] on div "Module SPE Bronchoscopy Disposable Bronchoscope SBRT SPE TTNA Thoracic Surgery …" at bounding box center [446, 205] width 892 height 834
click at [65, 171] on div "Module SPE Bronchoscopy Disposable Bronchoscope SBRT SPE TTNA Thoracic Surgery …" at bounding box center [446, 205] width 892 height 834
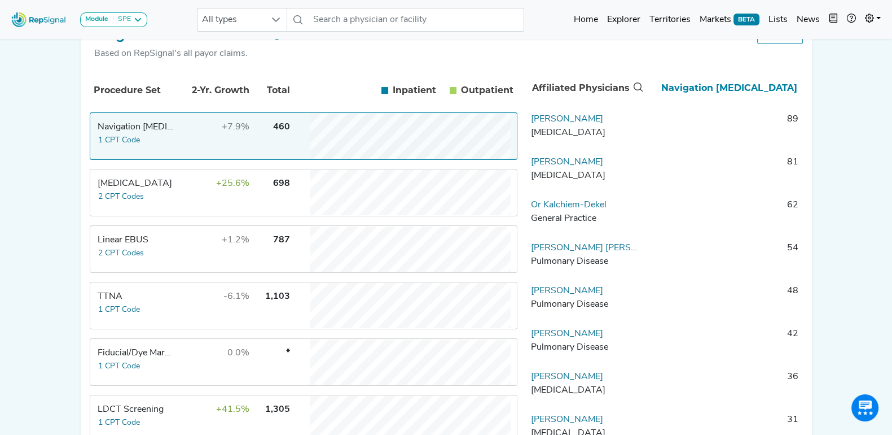
click at [65, 171] on div "Module SPE Bronchoscopy Disposable Bronchoscope SBRT SPE TTNA Thoracic Surgery …" at bounding box center [446, 205] width 892 height 834
click at [832, 222] on div "Module SPE Bronchoscopy Disposable Bronchoscope SBRT SPE TTNA Thoracic Surgery …" at bounding box center [446, 205] width 892 height 834
click at [609, 24] on link "Explorer" at bounding box center [624, 19] width 42 height 23
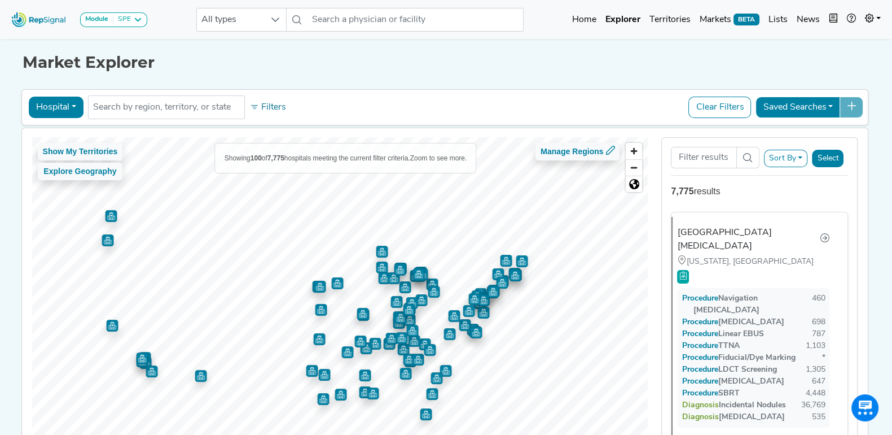
click at [72, 109] on button "Hospital" at bounding box center [56, 107] width 55 height 21
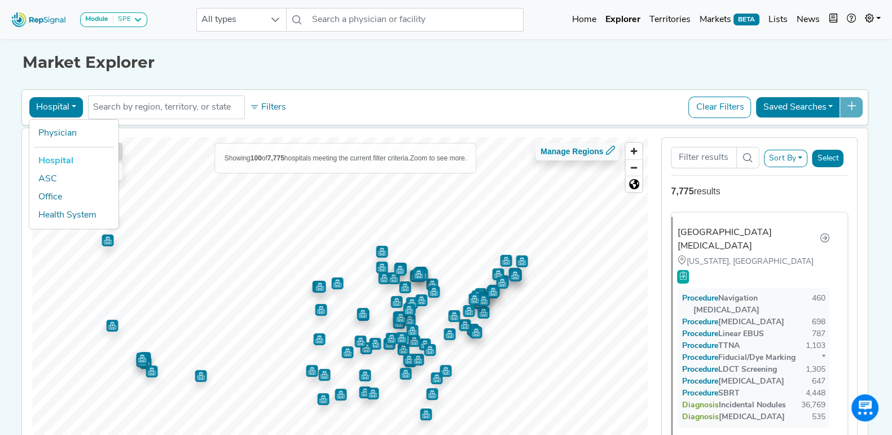
click at [59, 154] on link "Hospital" at bounding box center [73, 161] width 89 height 18
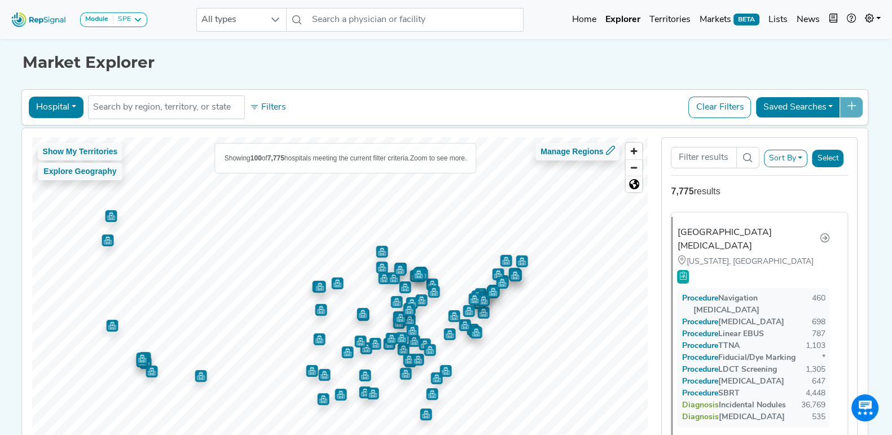
click at [183, 66] on h1 "Market Explorer" at bounding box center [447, 62] width 848 height 19
click at [252, 107] on icon at bounding box center [254, 107] width 9 height 9
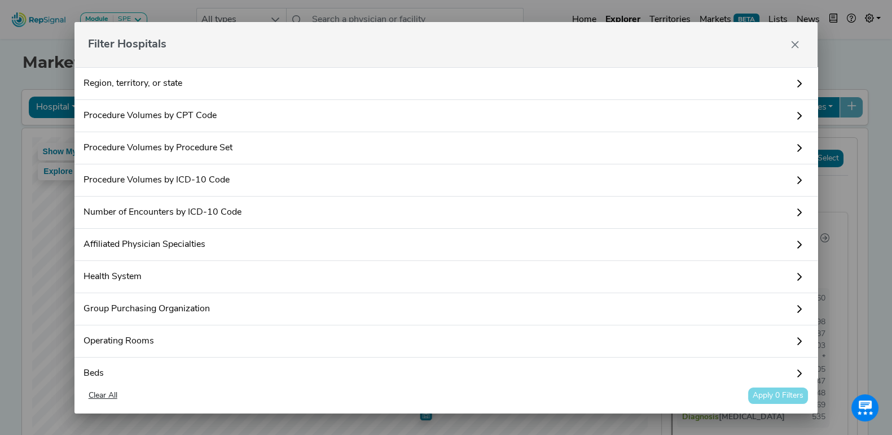
click at [248, 113] on link "Procedure Volumes by CPT Code" at bounding box center [447, 116] width 744 height 32
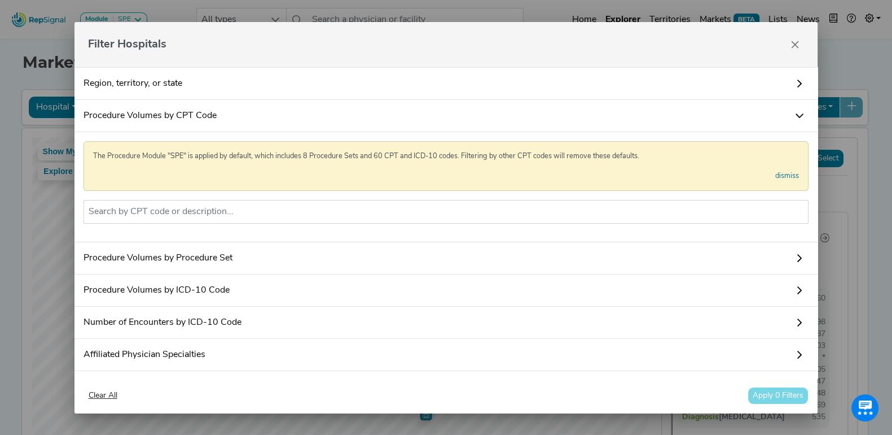
click at [267, 265] on link "Procedure Volumes by Procedure Set" at bounding box center [447, 258] width 744 height 32
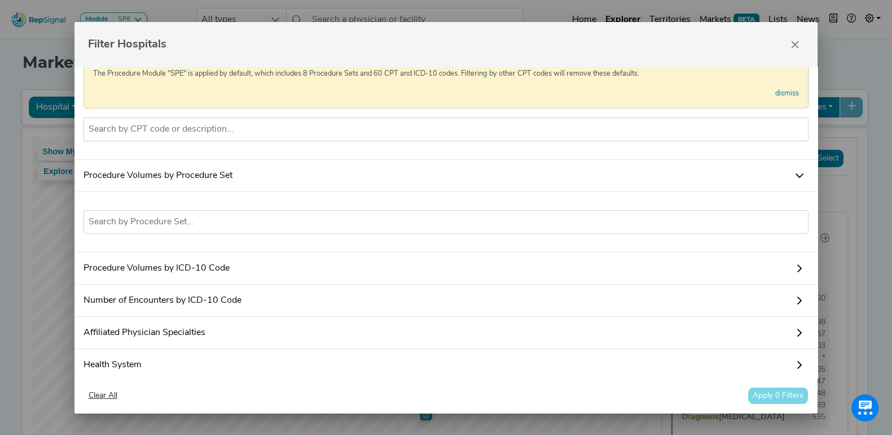
scroll to position [141, 0]
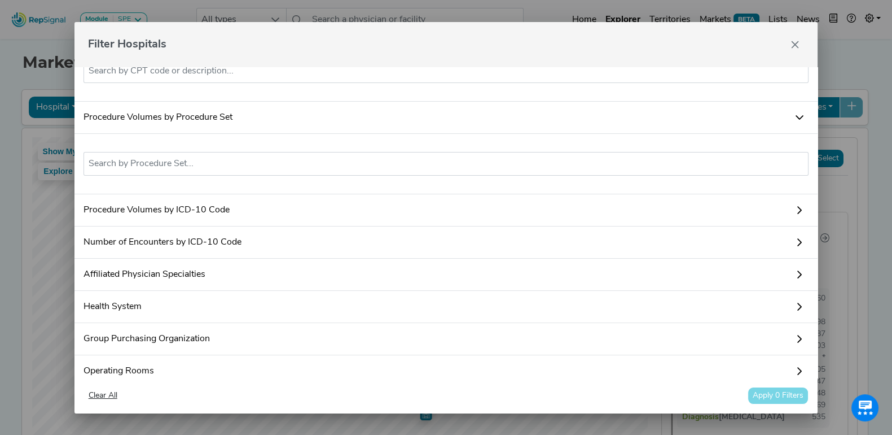
click at [253, 222] on link "Procedure Volumes by ICD-10 Code" at bounding box center [447, 210] width 744 height 32
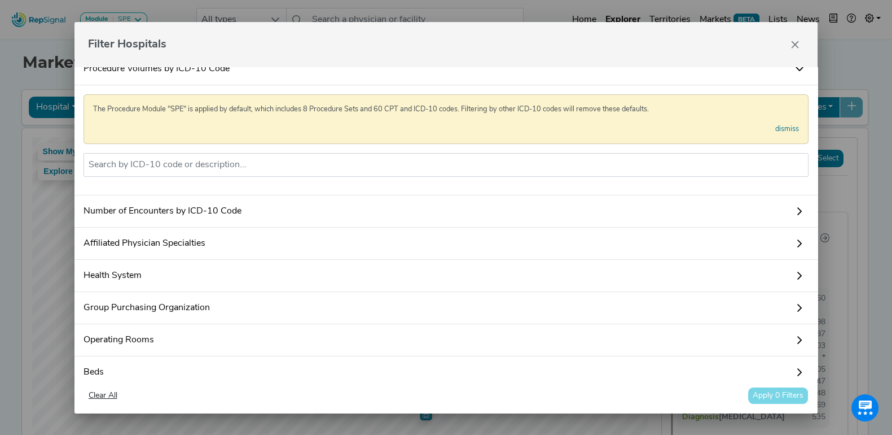
scroll to position [282, 0]
click at [322, 227] on link "Number of Encounters by ICD-10 Code" at bounding box center [447, 211] width 744 height 32
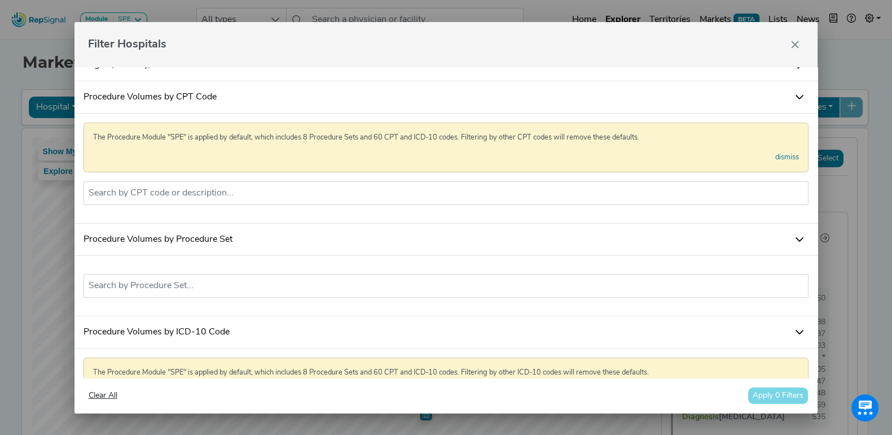
scroll to position [0, 0]
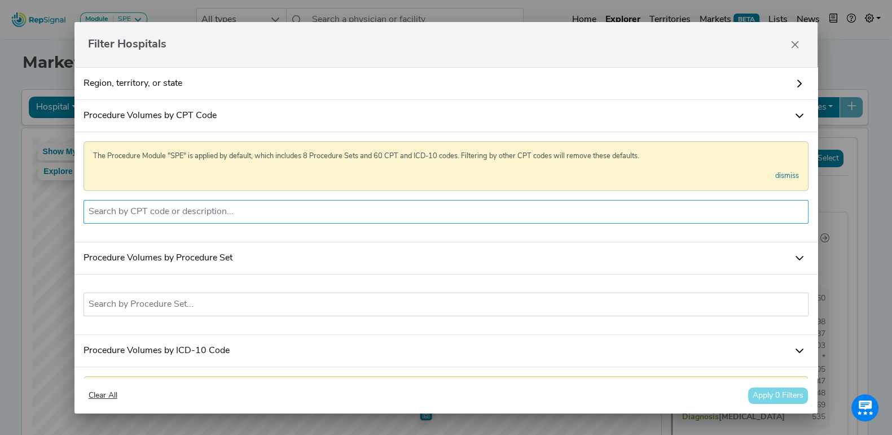
click at [189, 213] on input "text" at bounding box center [447, 212] width 716 height 14
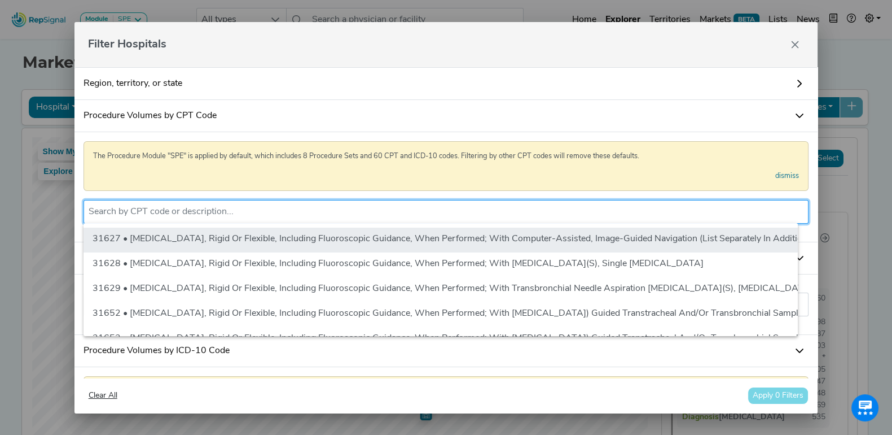
click at [180, 231] on li "31627 • Bronchoscopy, Rigid Or Flexible, Including Fluoroscopic Guidance, When …" at bounding box center [663, 239] width 1158 height 25
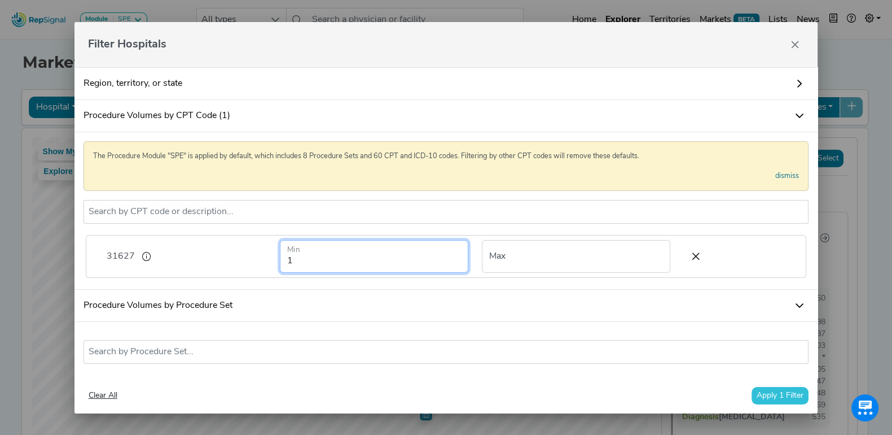
click at [303, 258] on input "1" at bounding box center [374, 256] width 189 height 33
drag, startPoint x: 107, startPoint y: 255, endPoint x: 133, endPoint y: 255, distance: 25.4
click at [133, 255] on span "31627" at bounding box center [121, 257] width 28 height 14
click at [196, 258] on div "31627" at bounding box center [186, 256] width 173 height 33
click at [289, 254] on input "1" at bounding box center [374, 256] width 189 height 33
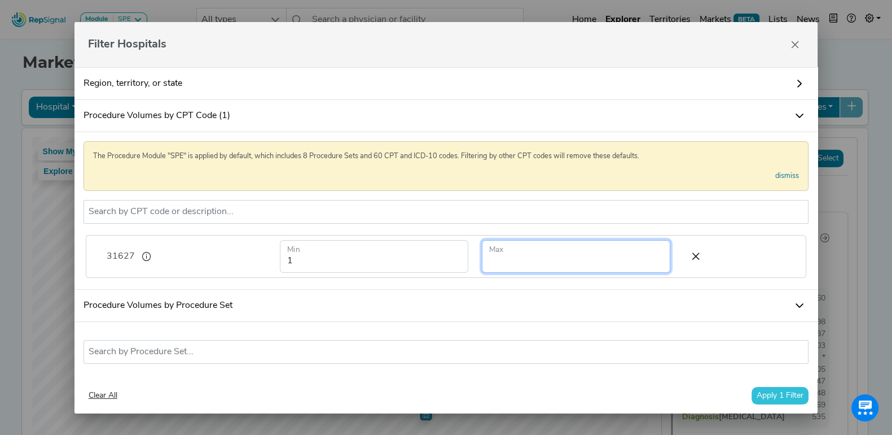
click at [537, 264] on input "number" at bounding box center [576, 256] width 189 height 33
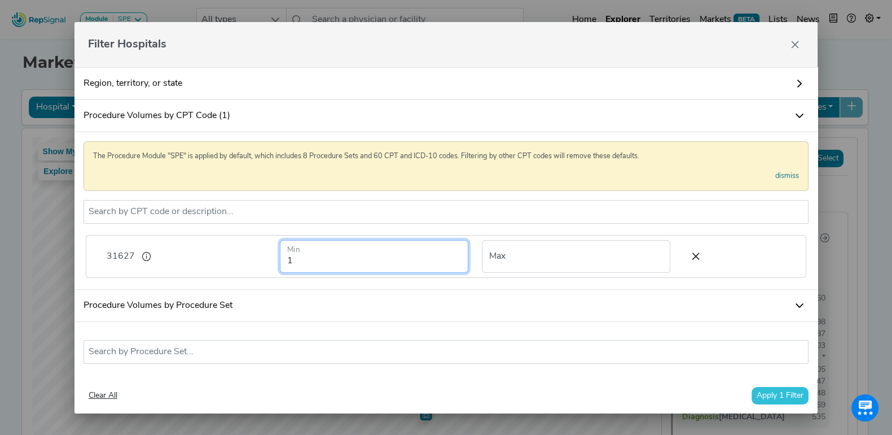
click at [313, 262] on input "1" at bounding box center [374, 256] width 189 height 33
click at [344, 227] on div "The Procedure Module "SPE" is applied by default, which includes 8 Procedure Se…" at bounding box center [447, 210] width 744 height 157
drag, startPoint x: 281, startPoint y: 262, endPoint x: 316, endPoint y: 262, distance: 35.0
click at [316, 262] on input "300" at bounding box center [374, 256] width 189 height 33
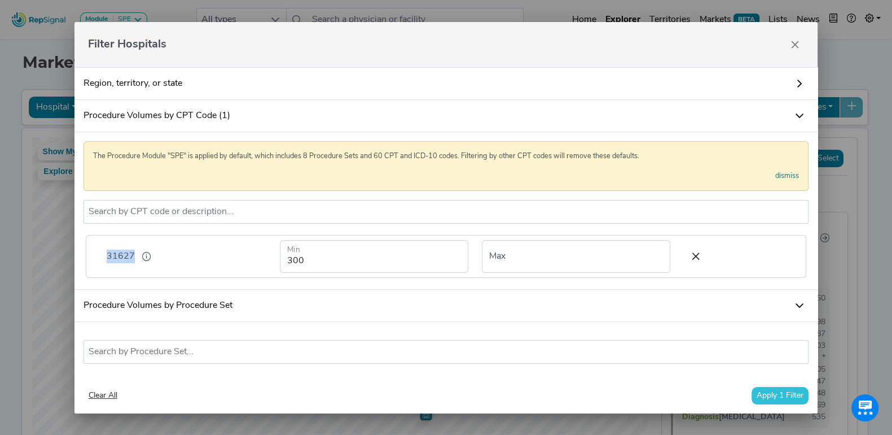
drag, startPoint x: 105, startPoint y: 255, endPoint x: 146, endPoint y: 257, distance: 41.3
click at [146, 257] on div "31627" at bounding box center [186, 256] width 173 height 33
click at [510, 255] on input "number" at bounding box center [576, 256] width 189 height 33
drag, startPoint x: 300, startPoint y: 261, endPoint x: 288, endPoint y: 261, distance: 11.9
click at [288, 261] on input "300" at bounding box center [374, 256] width 189 height 33
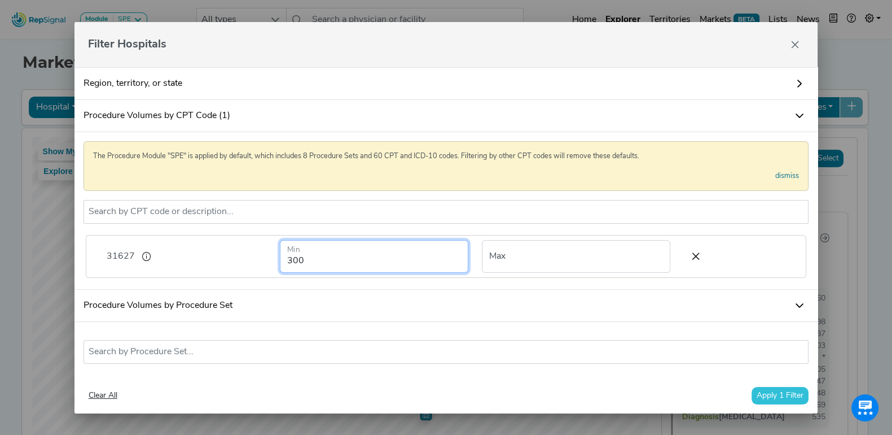
type input "3"
type input "1"
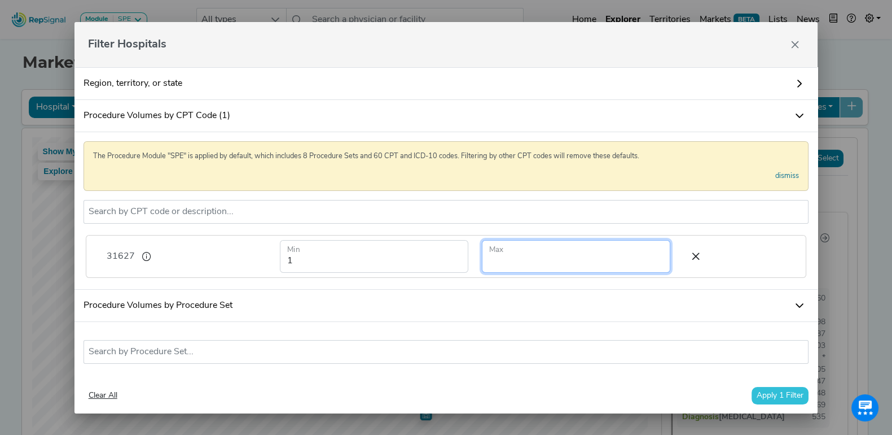
click at [532, 261] on input "number" at bounding box center [576, 256] width 189 height 33
type input "300"
click at [684, 256] on icon at bounding box center [696, 256] width 24 height 17
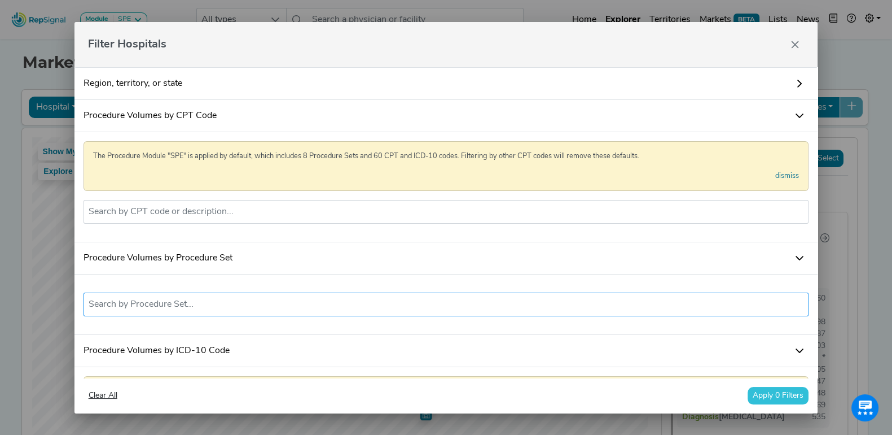
click at [171, 311] on input "text" at bounding box center [447, 304] width 716 height 14
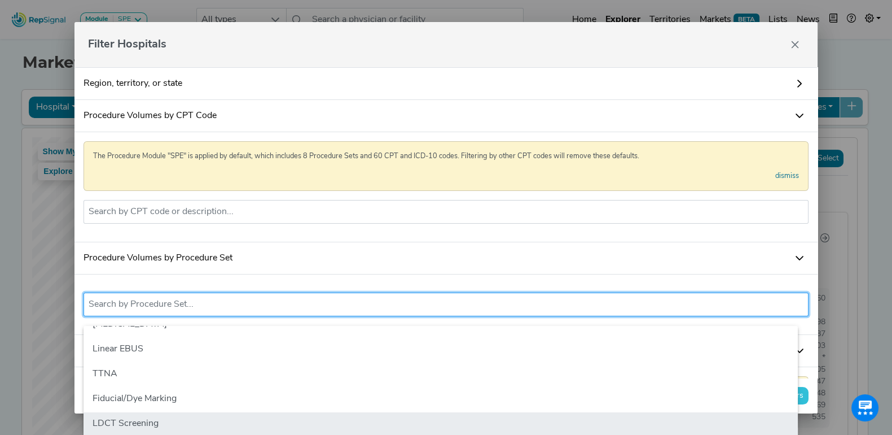
scroll to position [24, 0]
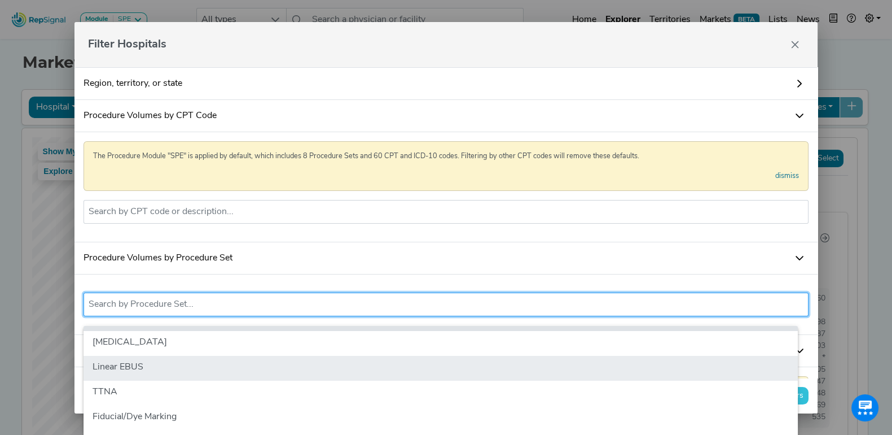
click at [245, 360] on li "Linear EBUS" at bounding box center [441, 368] width 715 height 25
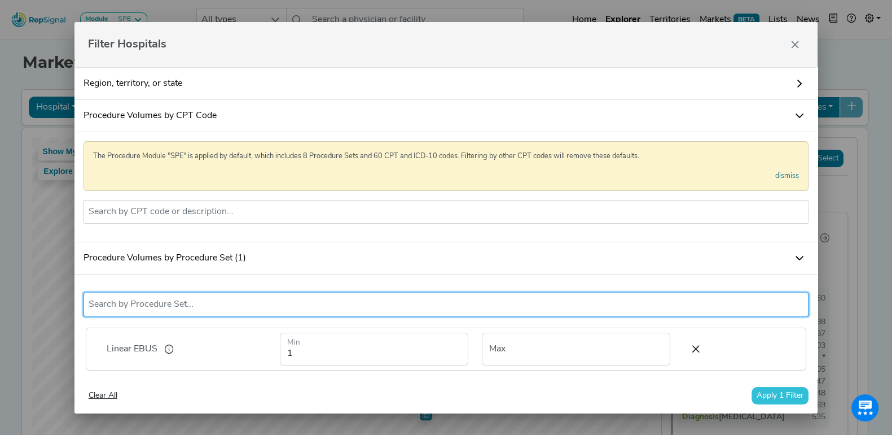
scroll to position [70, 0]
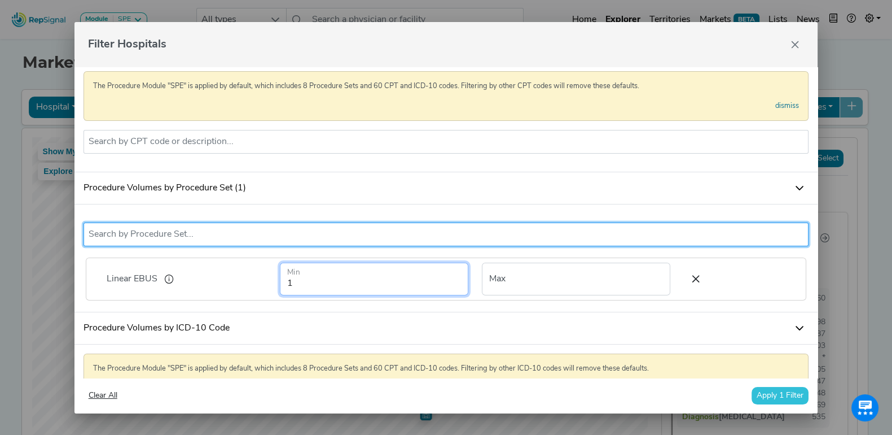
click at [343, 287] on input "1" at bounding box center [374, 278] width 189 height 33
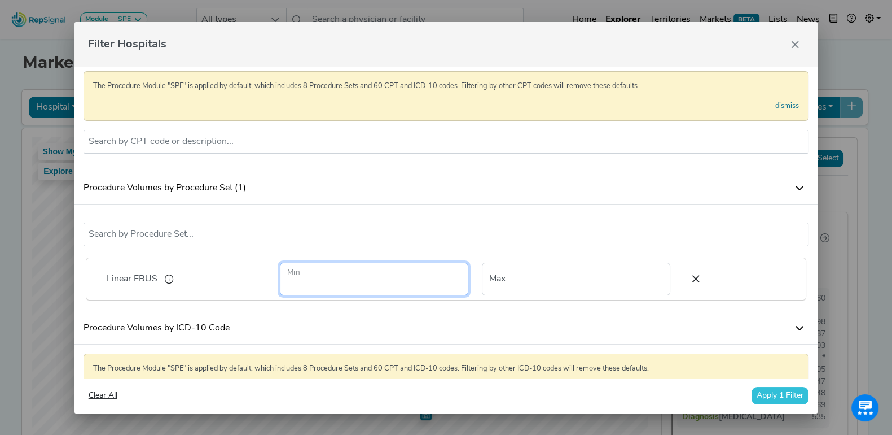
type input "1"
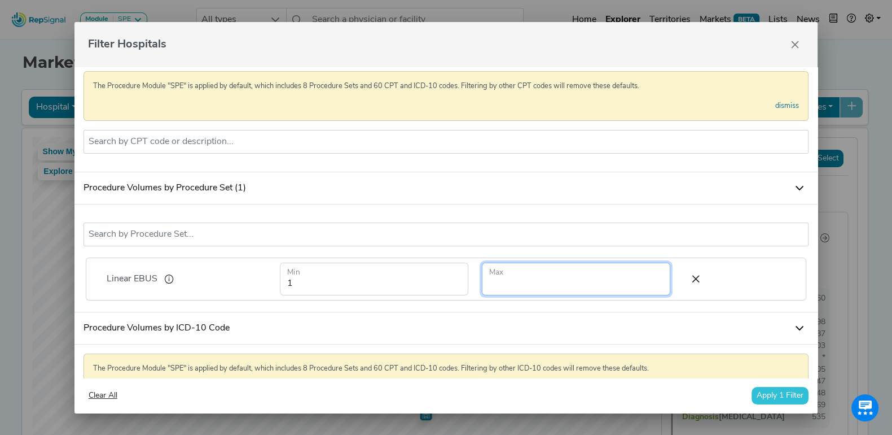
click at [557, 295] on input "number" at bounding box center [576, 278] width 189 height 33
type input "500"
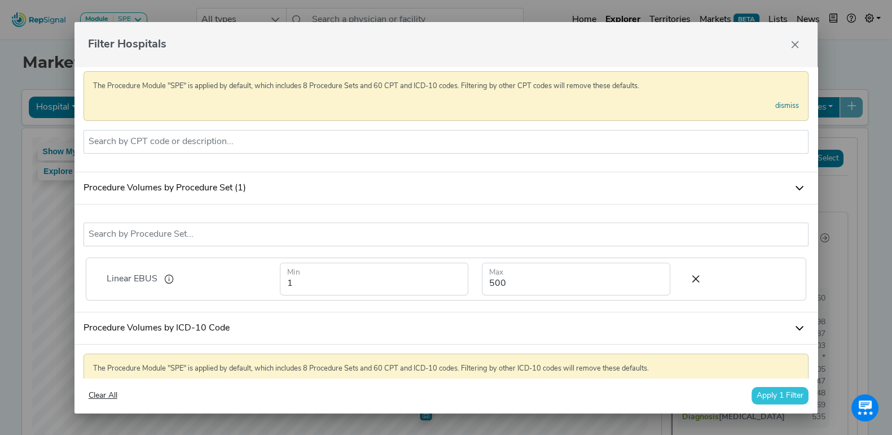
click at [536, 312] on div "Linear EBUS No results found Linear EBUS 1 Min 500 Max" at bounding box center [447, 258] width 744 height 108
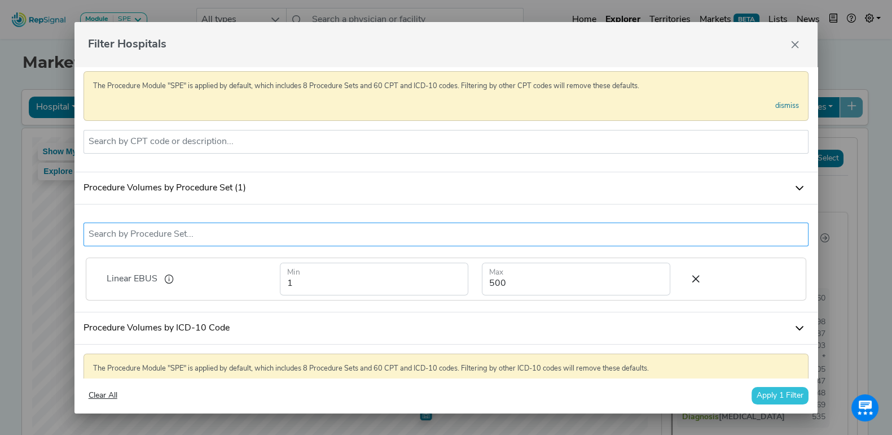
click at [260, 239] on input "text" at bounding box center [447, 234] width 716 height 14
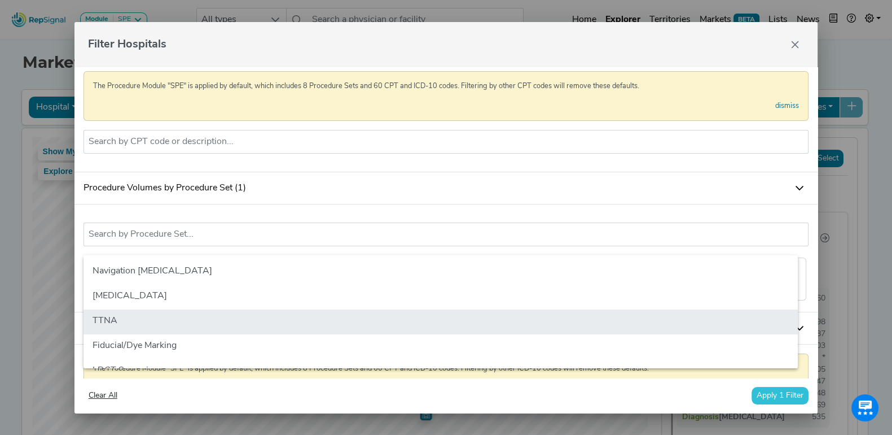
click at [170, 317] on li "TTNA" at bounding box center [441, 321] width 715 height 25
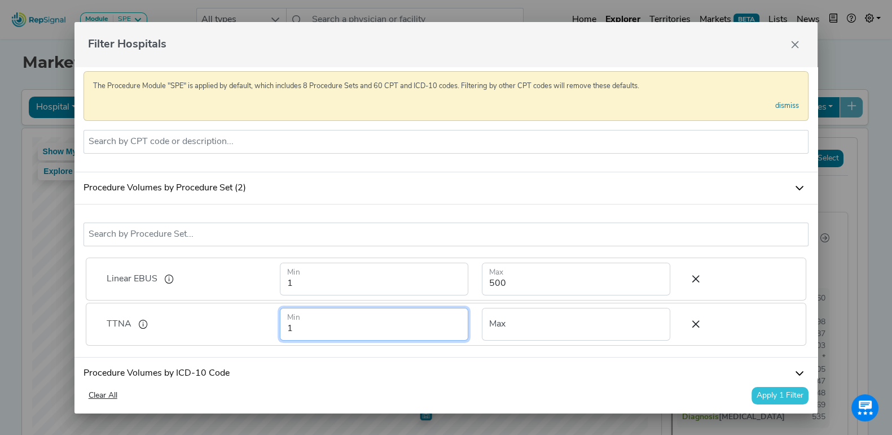
click at [325, 327] on input "1" at bounding box center [374, 324] width 189 height 33
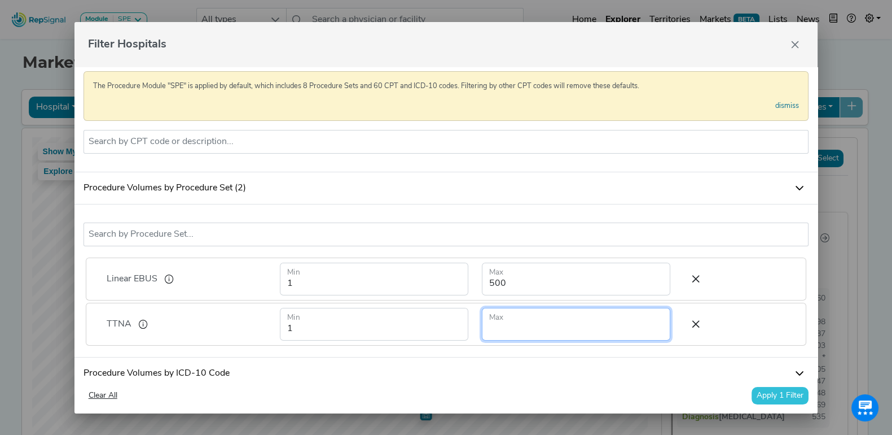
click at [501, 337] on input "number" at bounding box center [576, 324] width 189 height 33
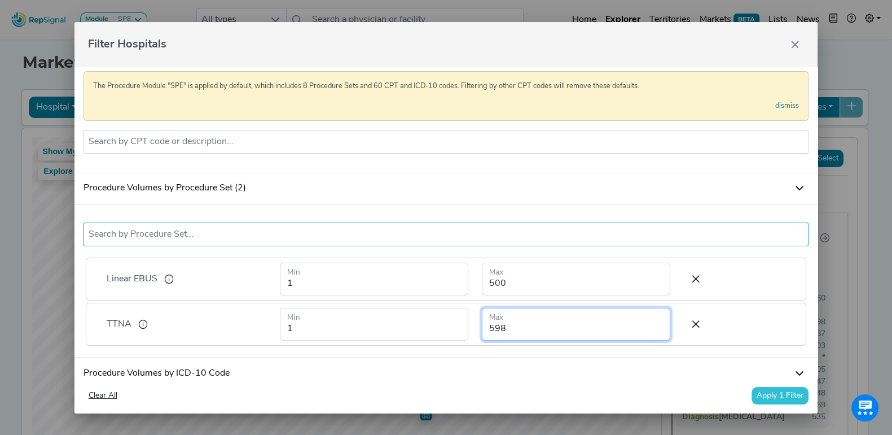
scroll to position [212, 0]
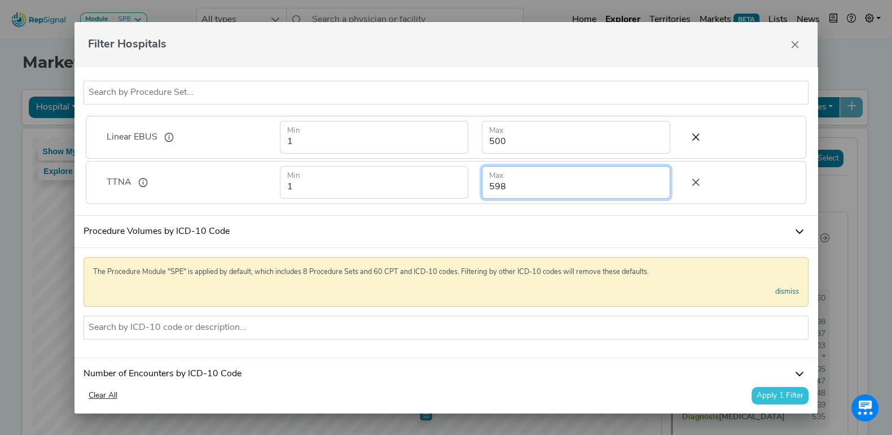
type input "598"
click at [684, 188] on icon at bounding box center [696, 182] width 24 height 17
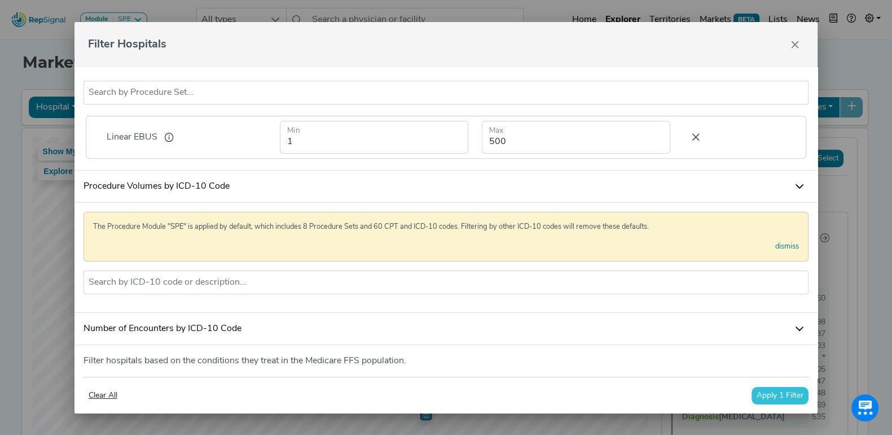
click at [684, 146] on icon at bounding box center [696, 137] width 24 height 17
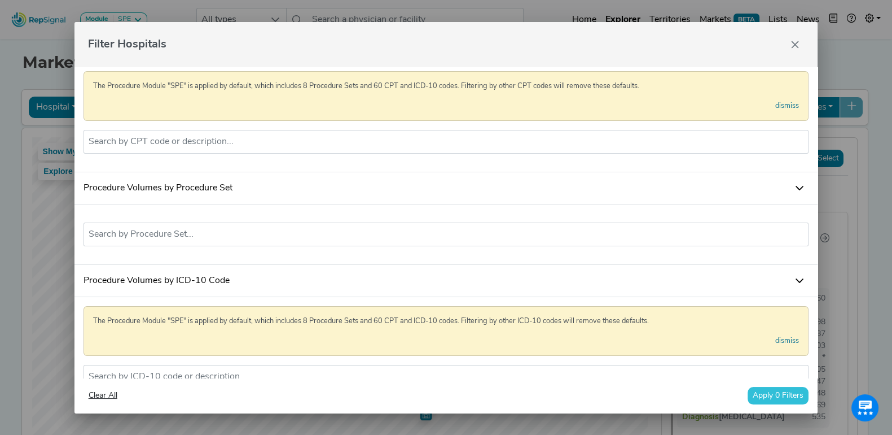
scroll to position [0, 0]
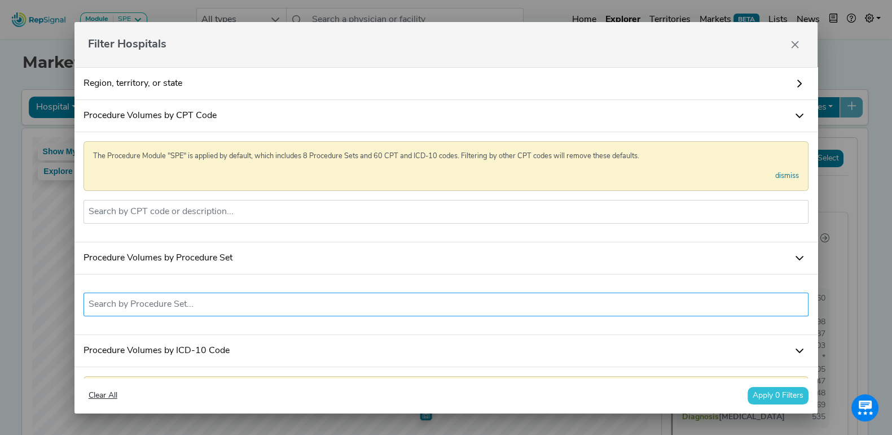
click at [264, 309] on input "text" at bounding box center [447, 304] width 716 height 14
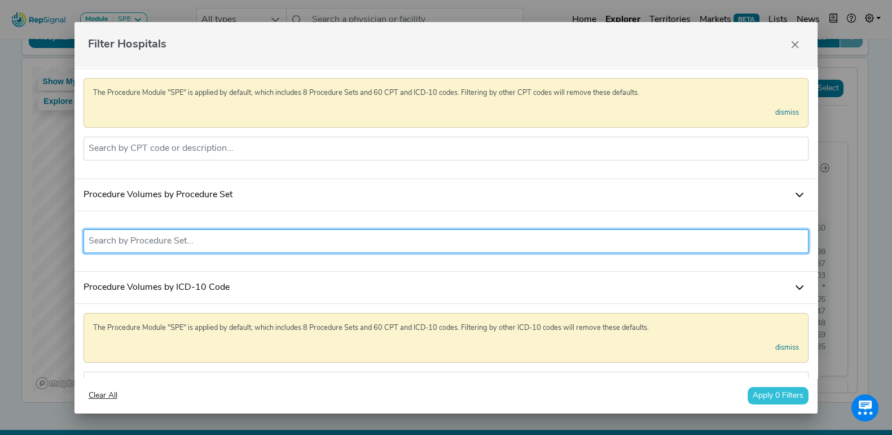
scroll to position [70, 0]
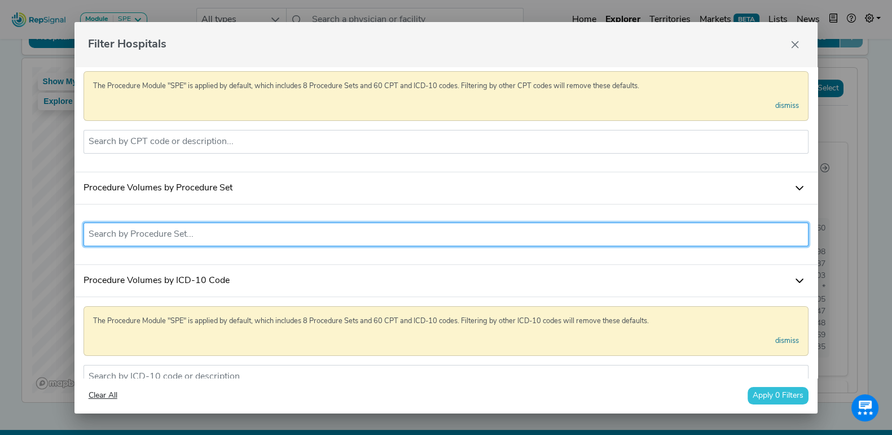
click at [243, 241] on input "text" at bounding box center [447, 234] width 716 height 14
click at [170, 265] on div "No results found" at bounding box center [447, 234] width 744 height 60
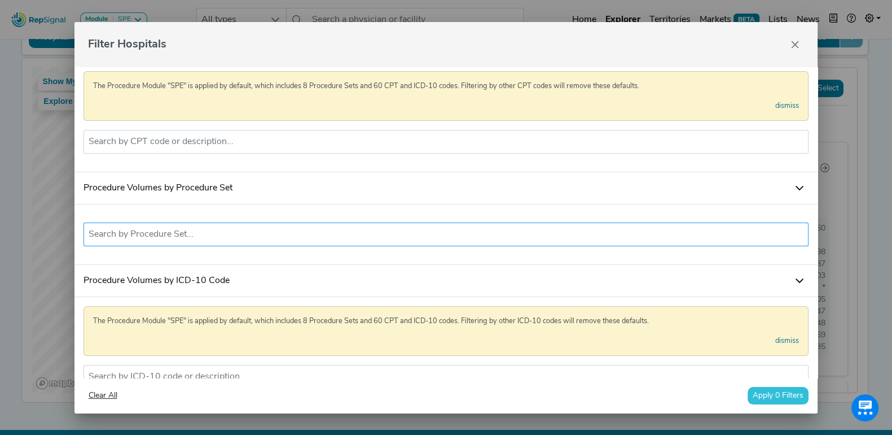
click at [177, 239] on input "text" at bounding box center [447, 234] width 716 height 14
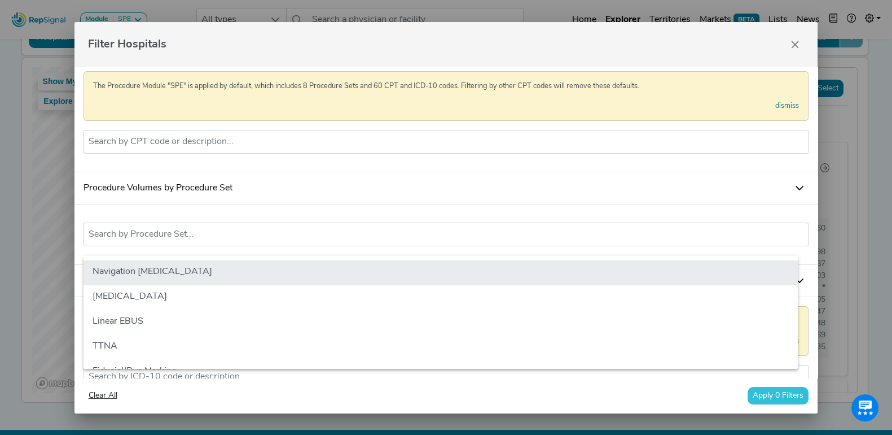
click at [174, 269] on li "Navigation Bronchoscopy" at bounding box center [441, 272] width 715 height 25
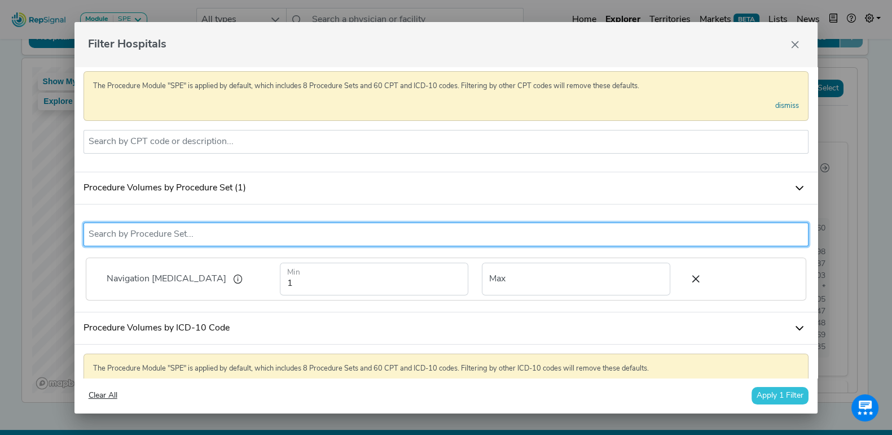
click at [351, 303] on div "Navigation Bronchoscopy 1 Min Max" at bounding box center [447, 278] width 726 height 47
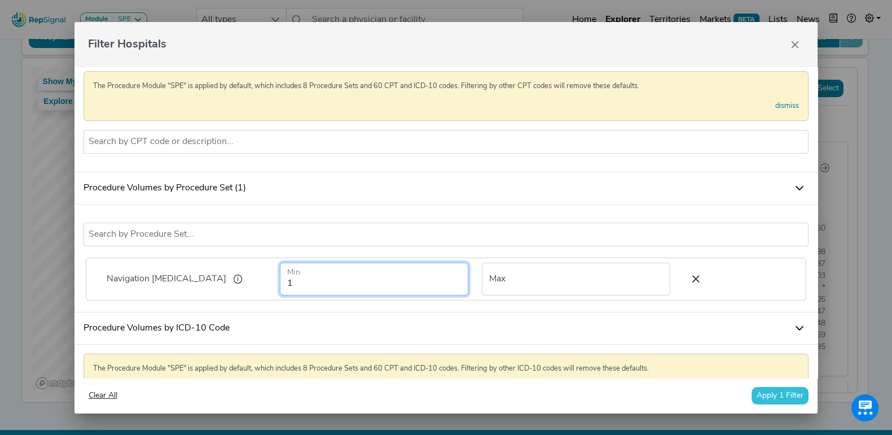
click at [349, 288] on input "1" at bounding box center [374, 278] width 189 height 33
type input "1"
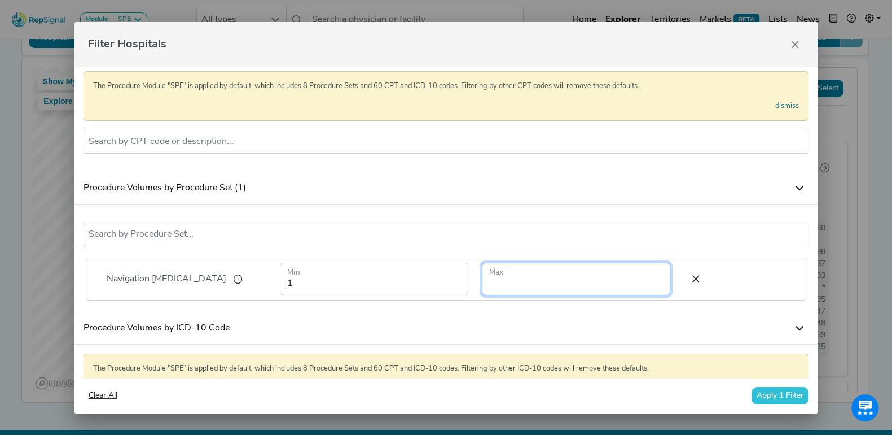
click at [535, 295] on input "number" at bounding box center [576, 278] width 189 height 33
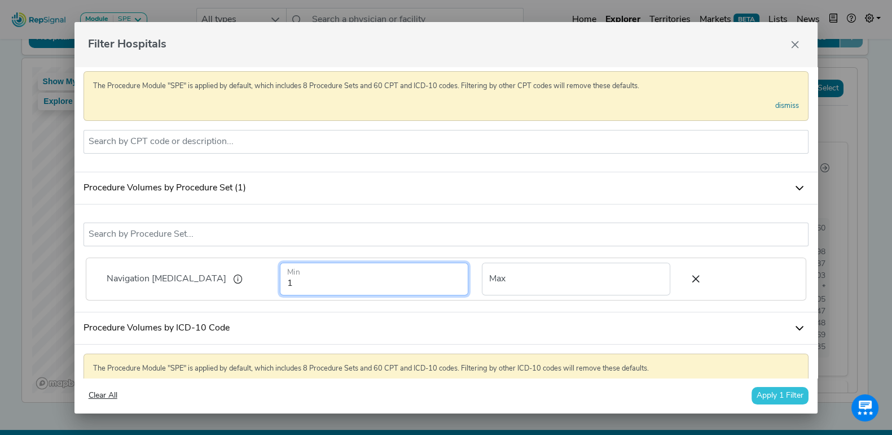
click at [353, 278] on input "1" at bounding box center [374, 278] width 189 height 33
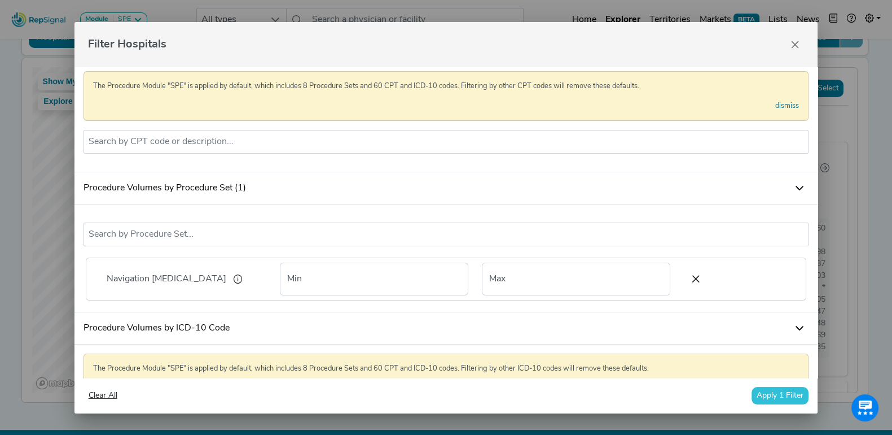
click at [449, 331] on link "Procedure Volumes by ICD-10 Code" at bounding box center [447, 328] width 744 height 32
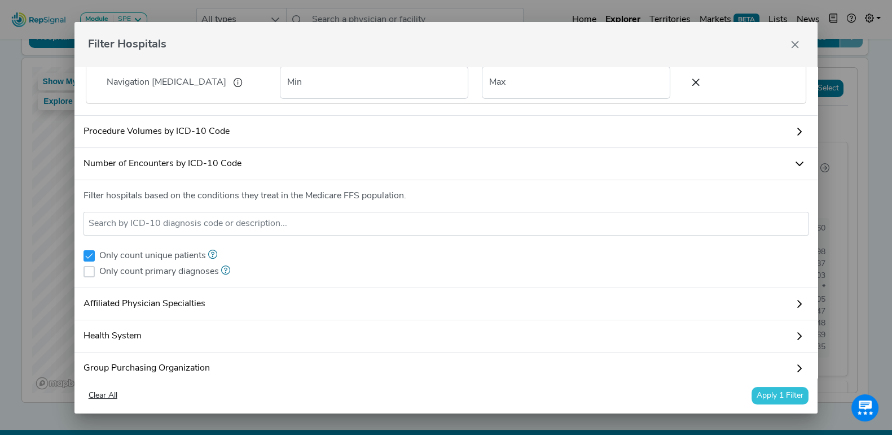
scroll to position [212, 0]
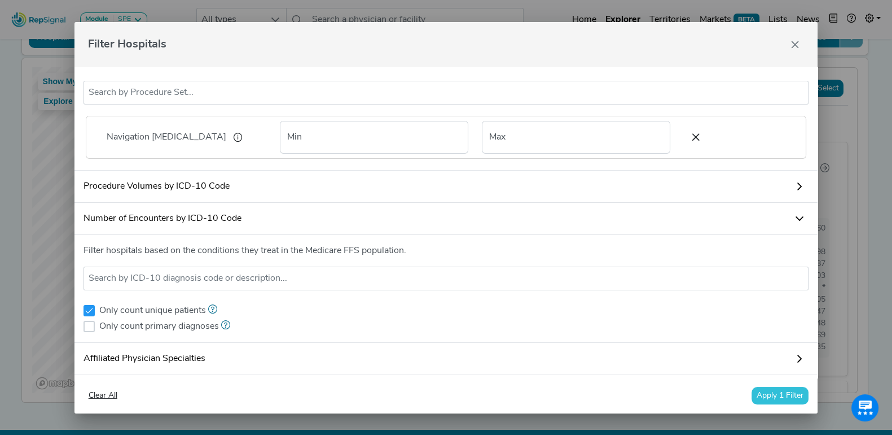
click at [172, 203] on link "Procedure Volumes by ICD-10 Code" at bounding box center [447, 186] width 744 height 32
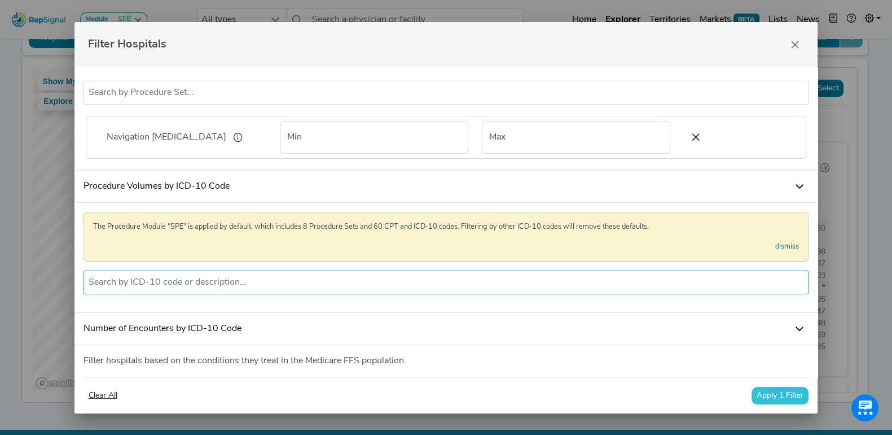
click at [254, 289] on input "text" at bounding box center [447, 282] width 716 height 14
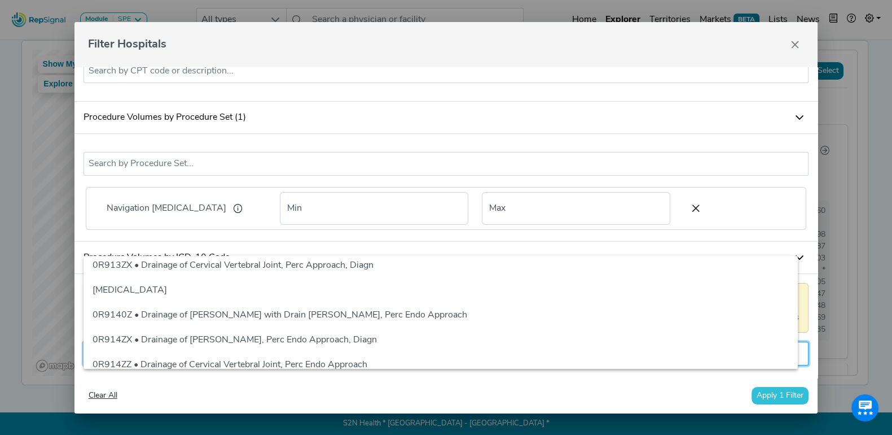
scroll to position [119, 0]
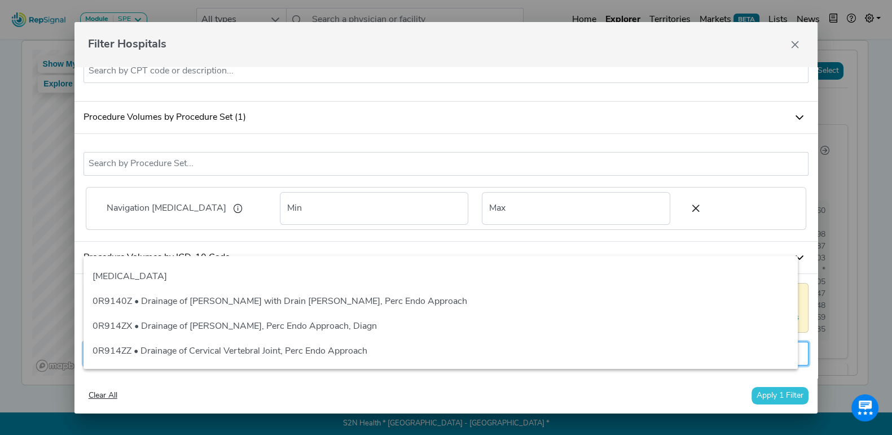
click at [162, 362] on ul "R91" at bounding box center [447, 354] width 726 height 24
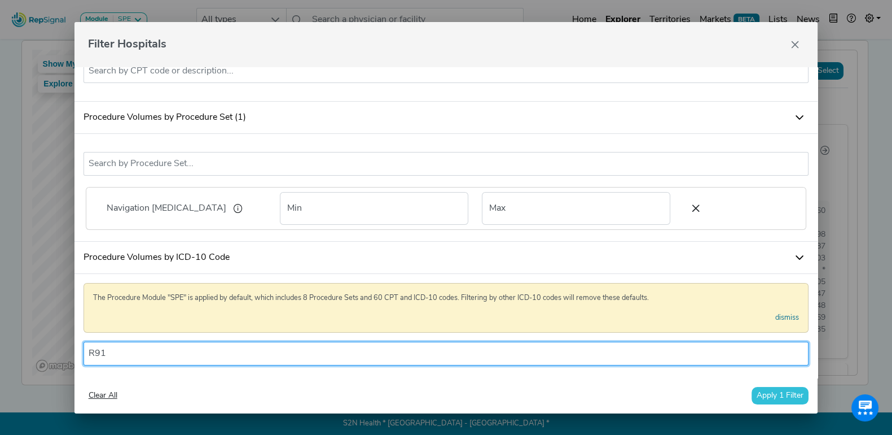
scroll to position [212, 0]
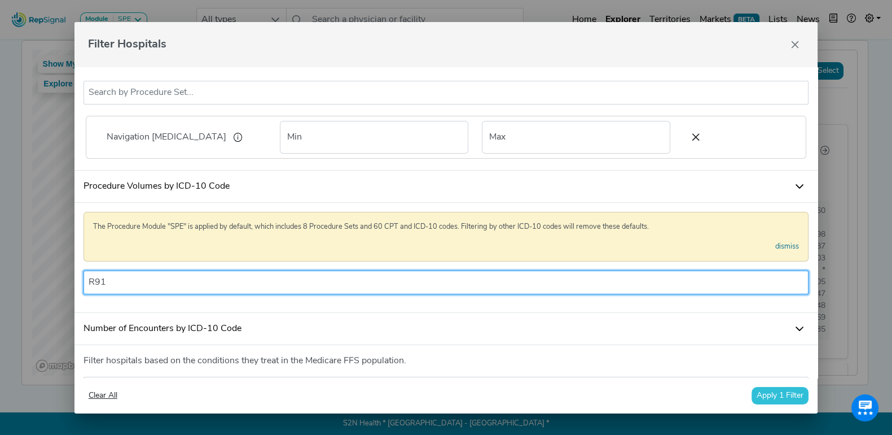
click at [145, 289] on input "R91" at bounding box center [447, 282] width 716 height 14
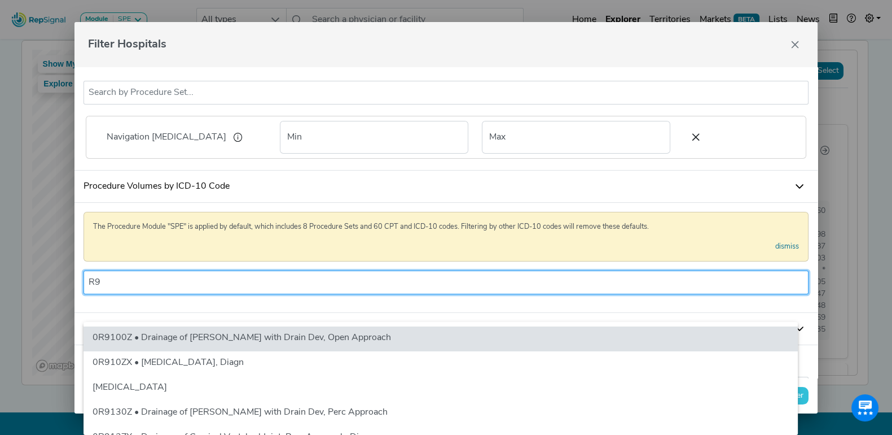
type input "R"
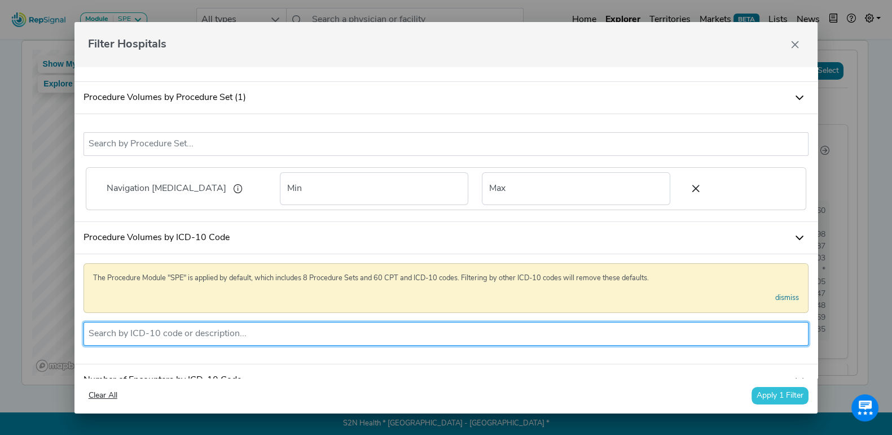
scroll to position [141, 0]
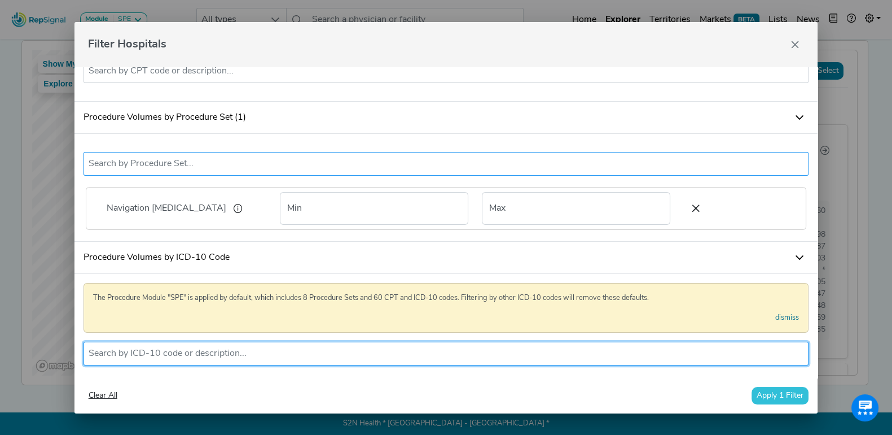
click at [186, 170] on input "text" at bounding box center [447, 164] width 716 height 14
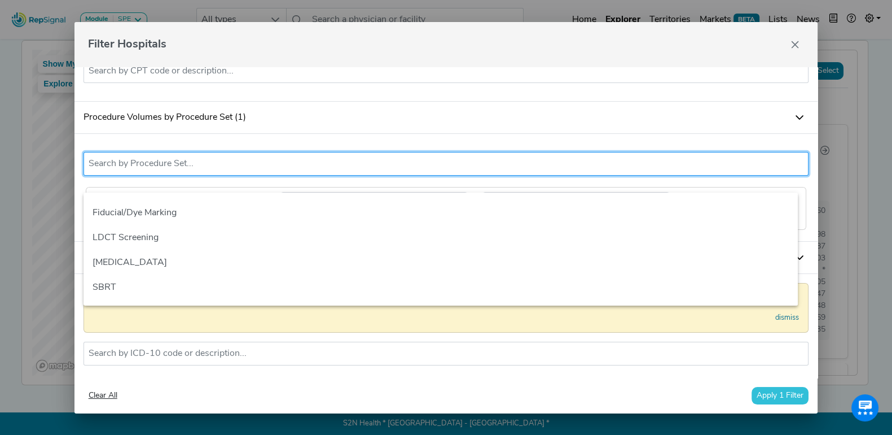
scroll to position [0, 0]
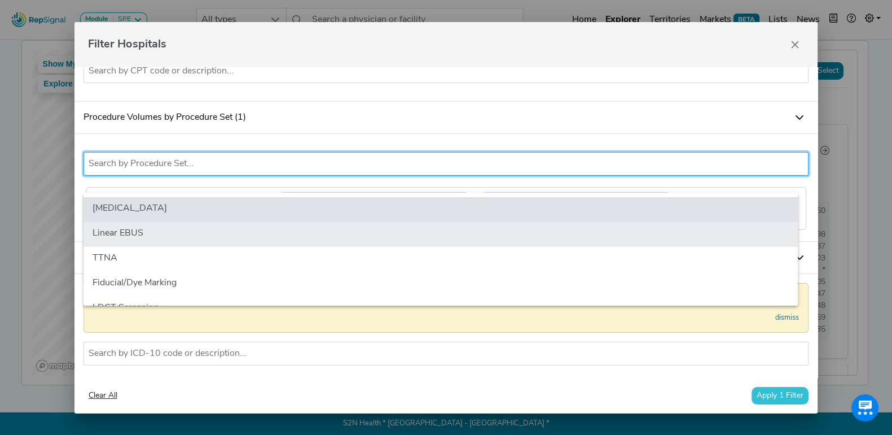
click at [175, 222] on li "Linear EBUS" at bounding box center [441, 234] width 715 height 25
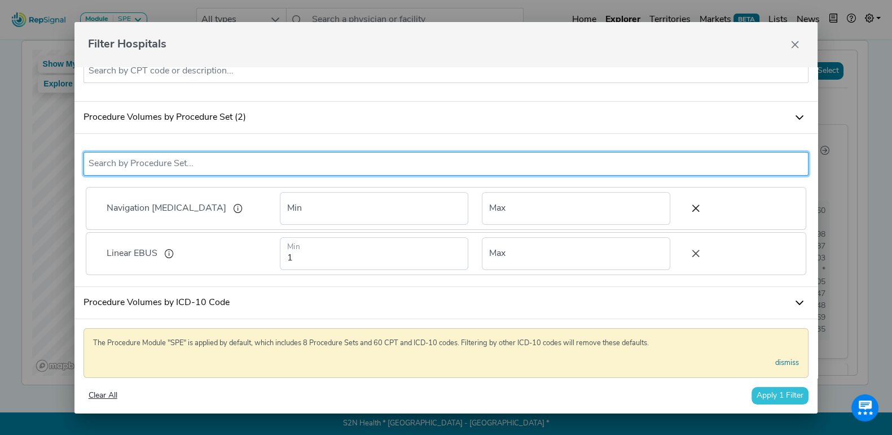
click at [684, 262] on icon at bounding box center [696, 253] width 24 height 17
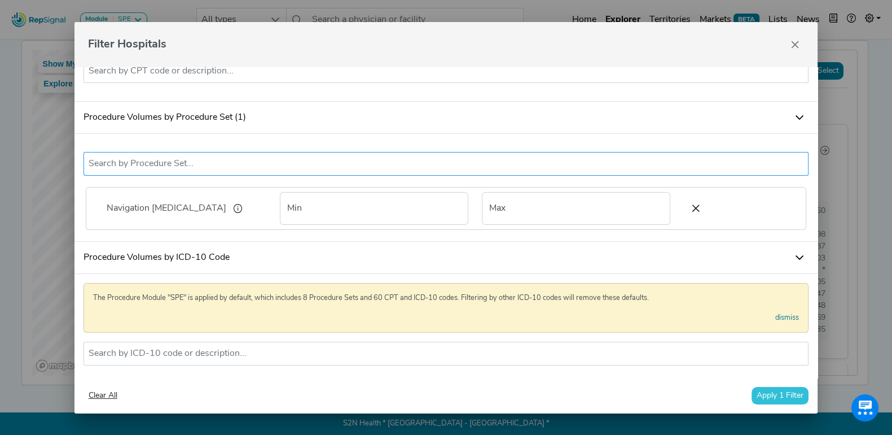
click at [301, 170] on input "text" at bounding box center [447, 164] width 716 height 14
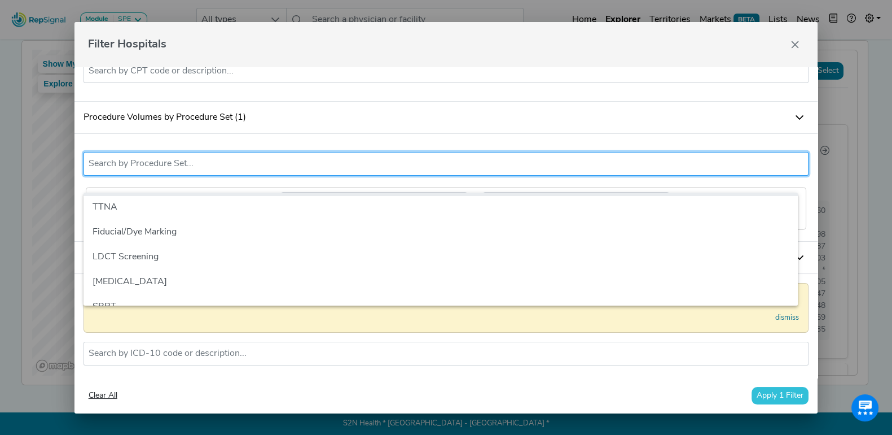
scroll to position [70, 0]
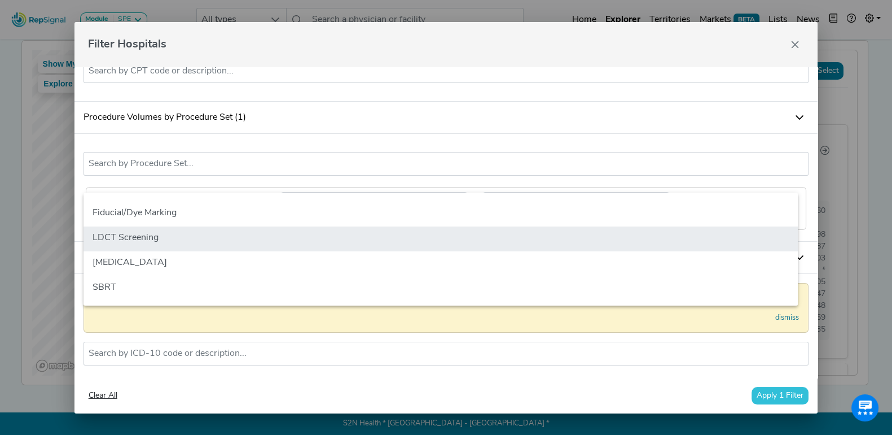
click at [223, 227] on li "LDCT Screening" at bounding box center [441, 238] width 715 height 25
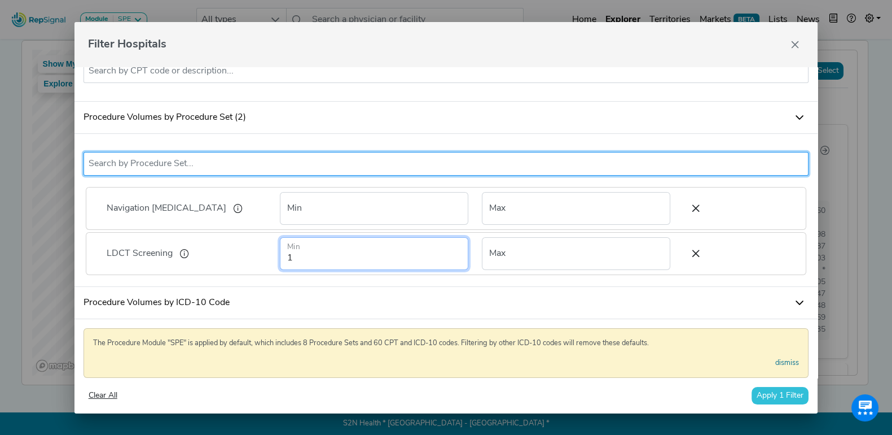
click at [340, 268] on input "1" at bounding box center [374, 253] width 189 height 33
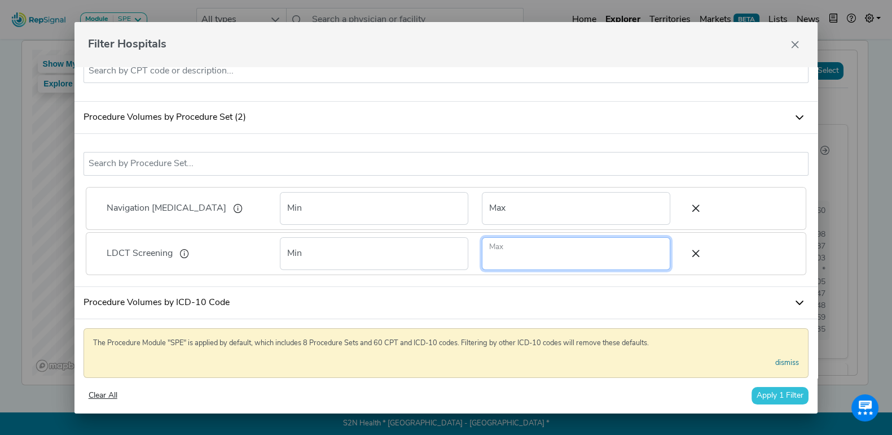
click at [522, 259] on input "number" at bounding box center [576, 253] width 189 height 33
type input "1000"
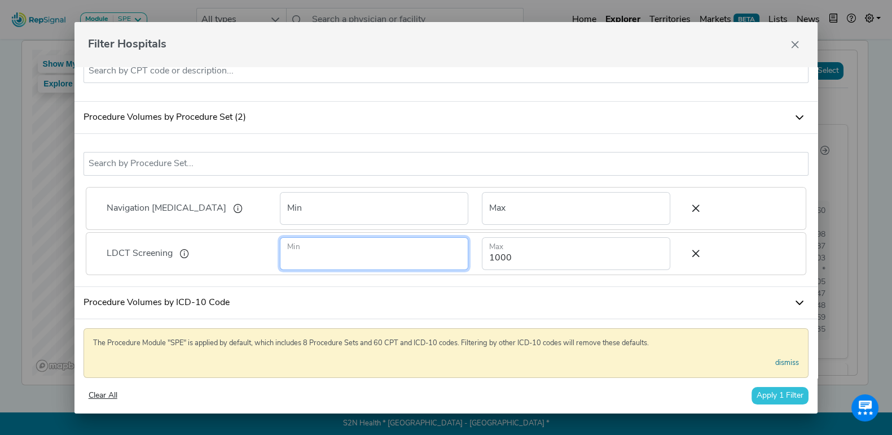
click at [334, 264] on input "number" at bounding box center [374, 253] width 189 height 33
type input "1"
click at [413, 287] on div "Navigation Bronchoscopy LDCT Screening No results found Navigation Bronchoscopy…" at bounding box center [447, 210] width 744 height 153
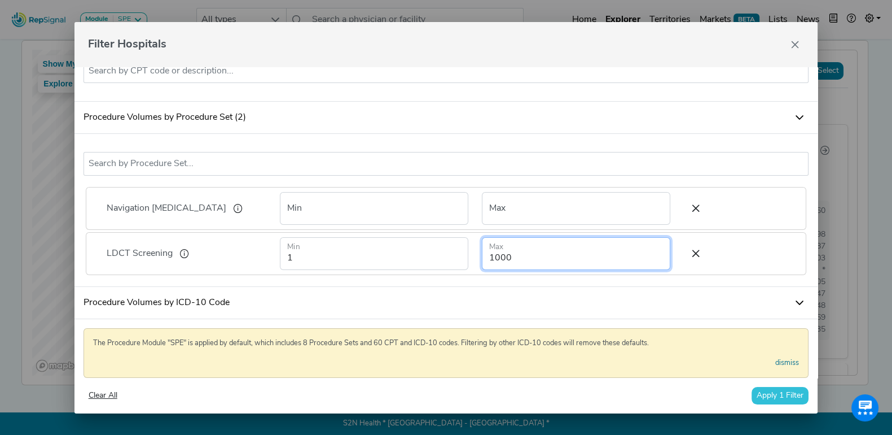
drag, startPoint x: 528, startPoint y: 271, endPoint x: 461, endPoint y: 261, distance: 67.9
click at [461, 261] on form "1 Min 1000 Max" at bounding box center [475, 253] width 404 height 33
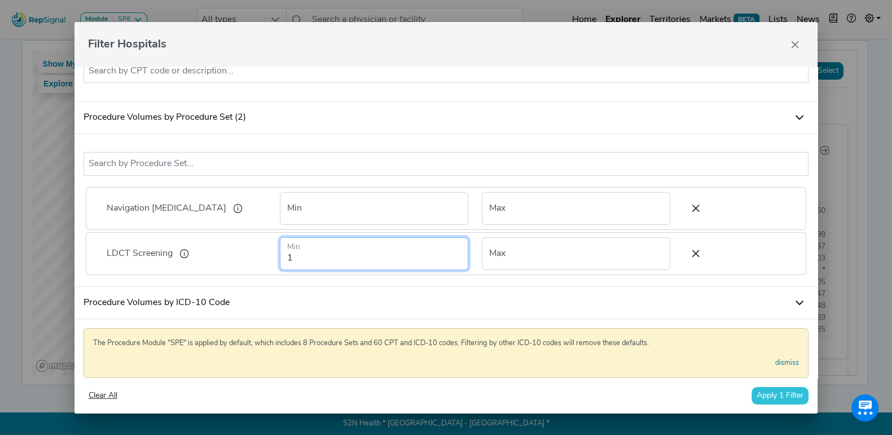
click at [336, 260] on input "1" at bounding box center [374, 253] width 189 height 33
type input "1000"
click at [774, 397] on button "Apply 1 Filter" at bounding box center [780, 395] width 57 height 17
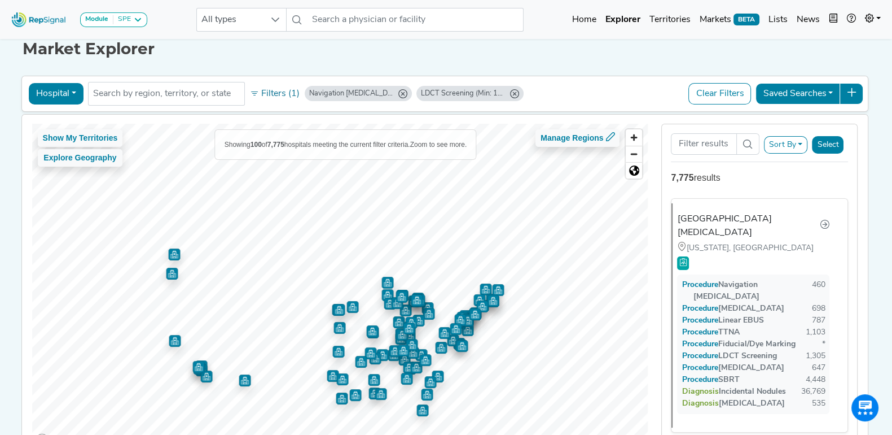
scroll to position [0, 0]
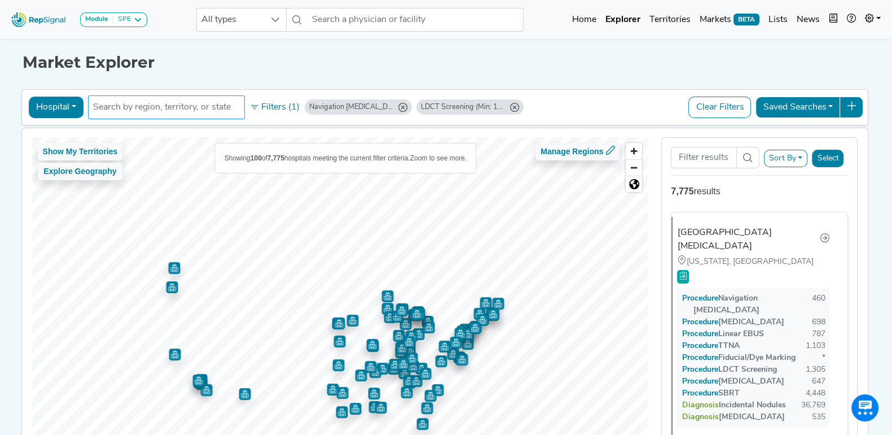
click at [177, 111] on input "text" at bounding box center [166, 107] width 147 height 14
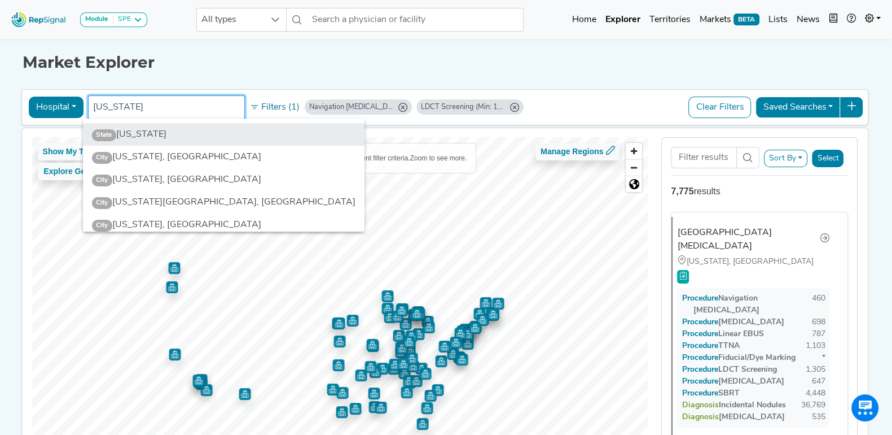
type input "Nevada"
click at [172, 130] on li "State Nevada" at bounding box center [224, 134] width 282 height 23
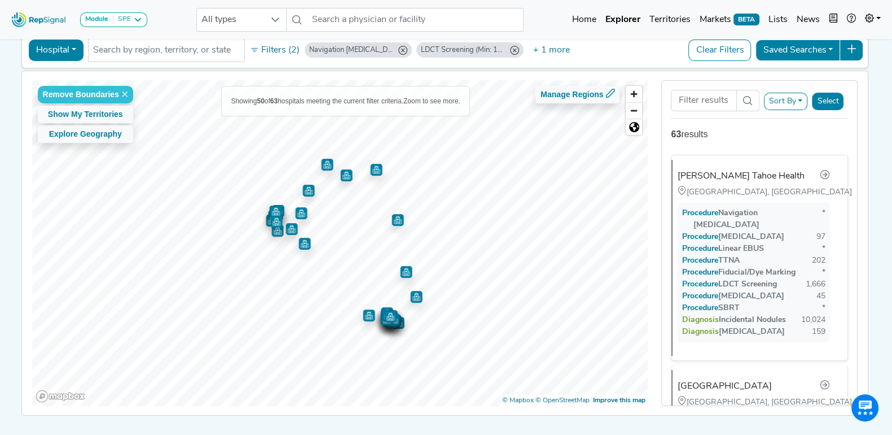
click at [798, 104] on button "Sort By" at bounding box center [786, 101] width 44 height 17
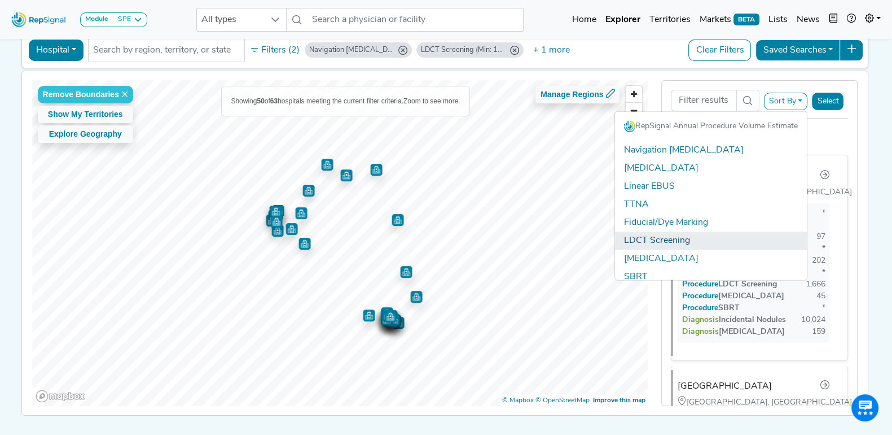
click at [697, 235] on link "LDCT Screening" at bounding box center [711, 240] width 192 height 18
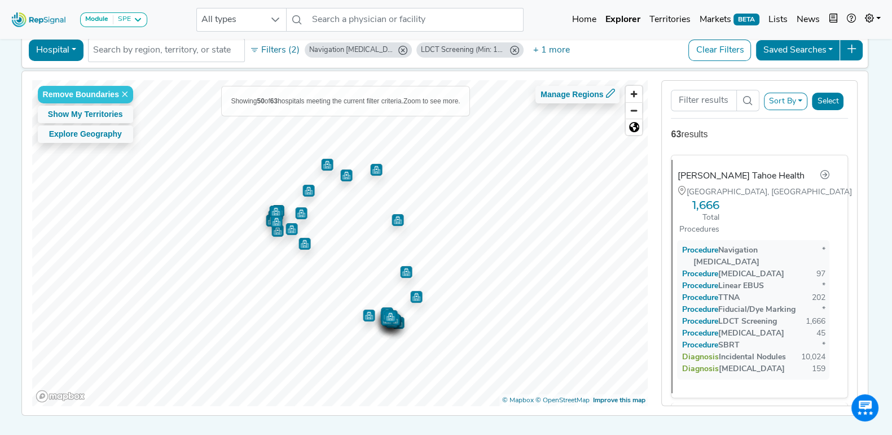
click at [799, 99] on button "Sort By" at bounding box center [786, 101] width 44 height 17
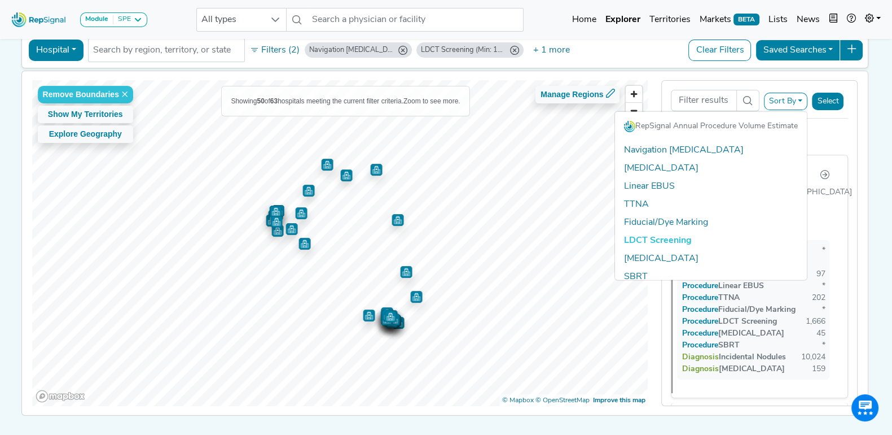
click at [881, 133] on div "Module SPE Bronchoscopy Disposable Bronchoscope SBRT SPE TTNA Thoracic Surgery …" at bounding box center [446, 204] width 892 height 522
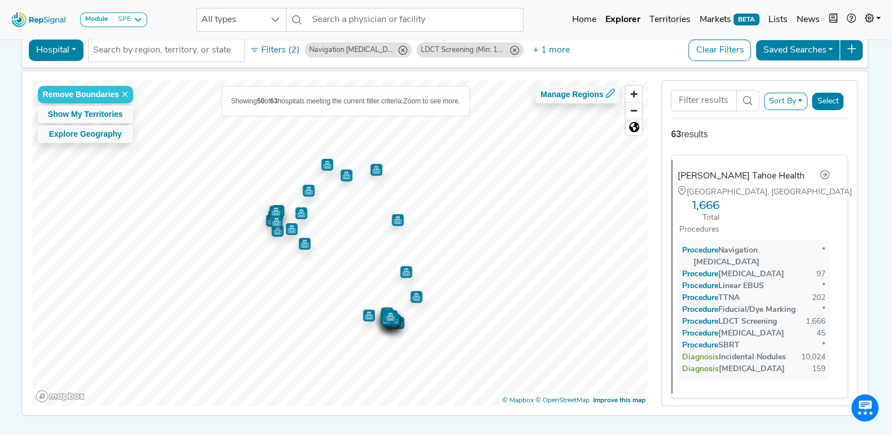
click at [850, 202] on div "Carson Tahoe Health Carson City, NV 1,666 Total Procedures Procedure Navigation…" at bounding box center [759, 276] width 195 height 260
click at [793, 98] on button "Sort By" at bounding box center [786, 101] width 44 height 17
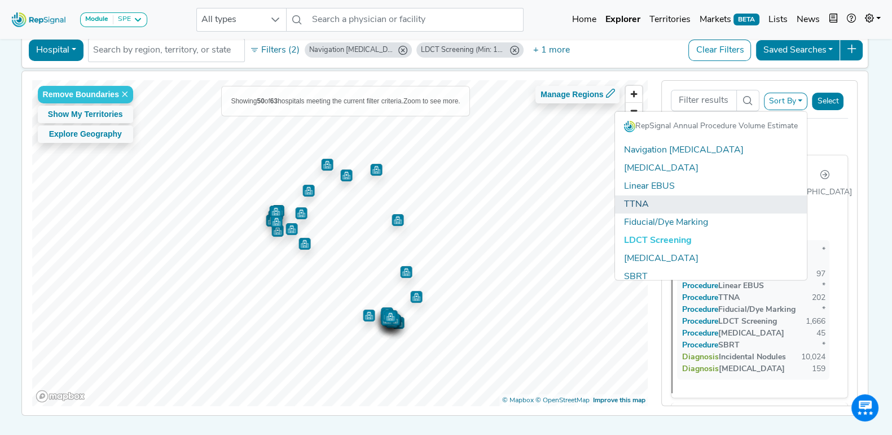
click at [637, 199] on link "TTNA" at bounding box center [711, 204] width 192 height 18
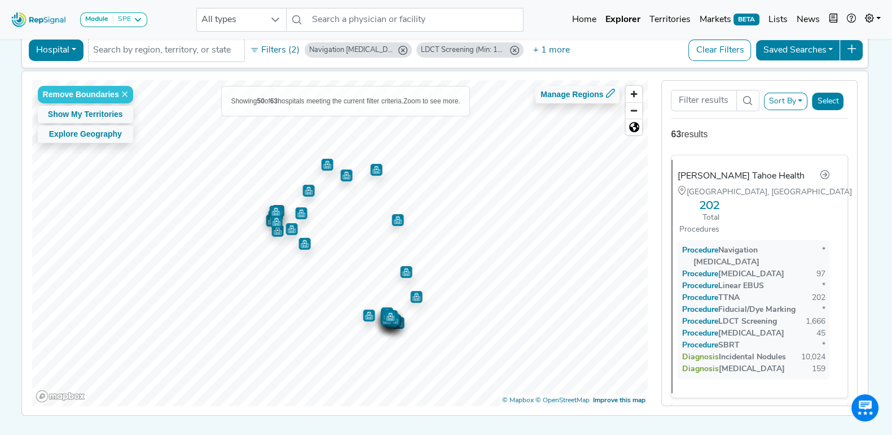
click at [804, 100] on button "Sort By" at bounding box center [786, 101] width 44 height 17
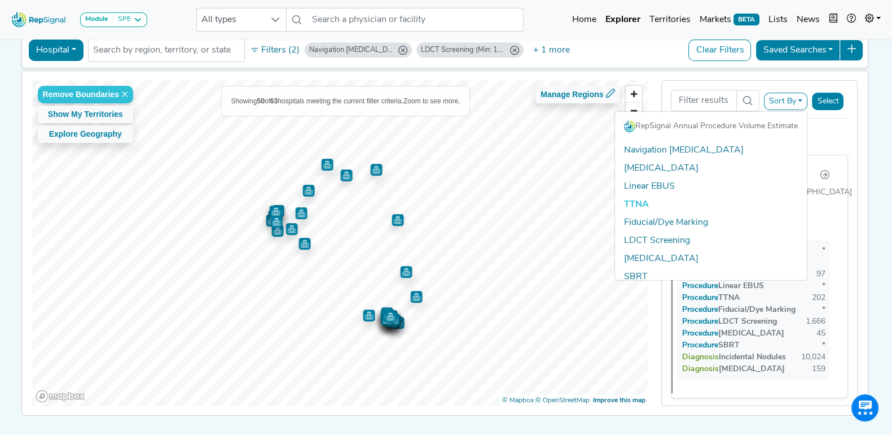
click at [634, 198] on link "TTNA" at bounding box center [711, 204] width 192 height 18
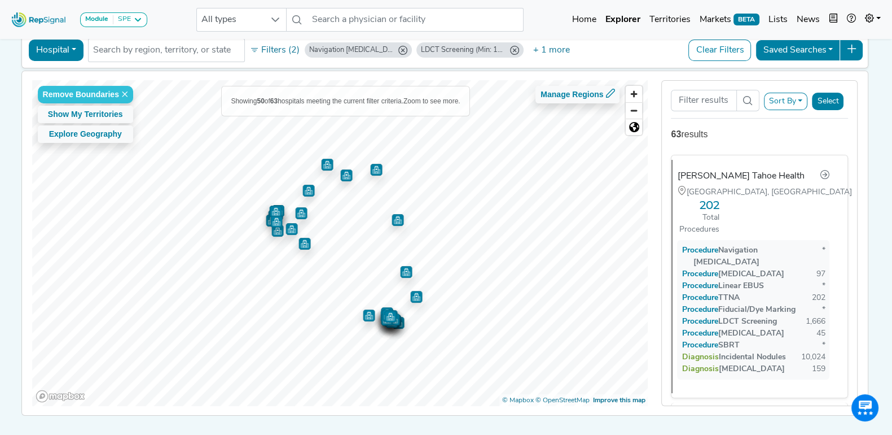
click at [865, 247] on div "Sort By RepSignal Annual Procedure Volume Estimate Navigation Bronchoscopy Tran…" at bounding box center [760, 243] width 210 height 326
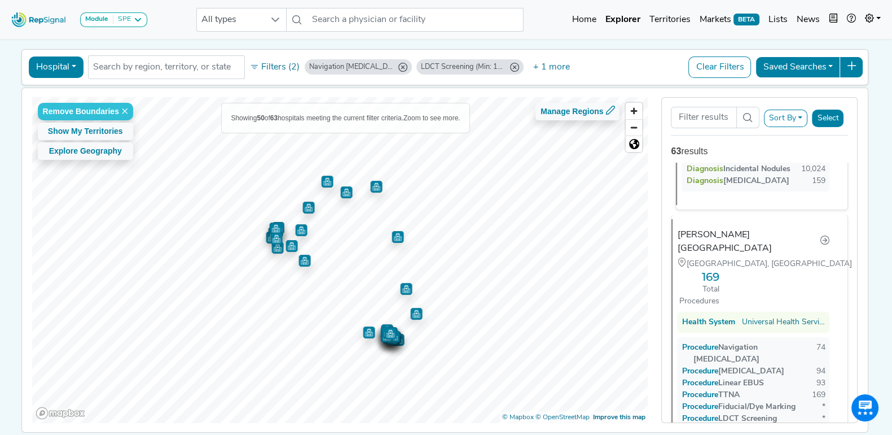
scroll to position [70, 0]
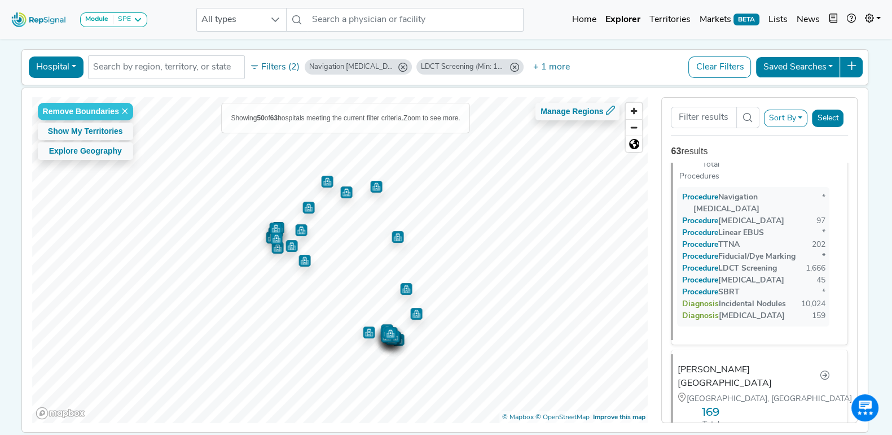
click at [799, 120] on button "Sort By" at bounding box center [786, 118] width 44 height 17
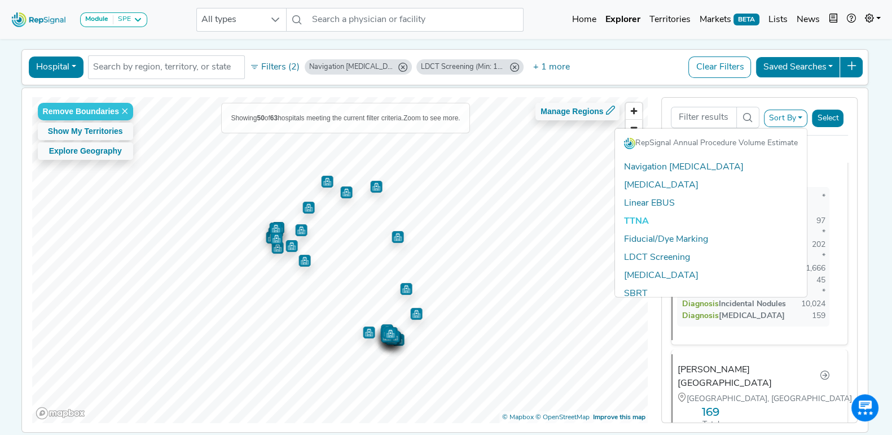
click at [629, 217] on link "TTNA" at bounding box center [711, 221] width 192 height 18
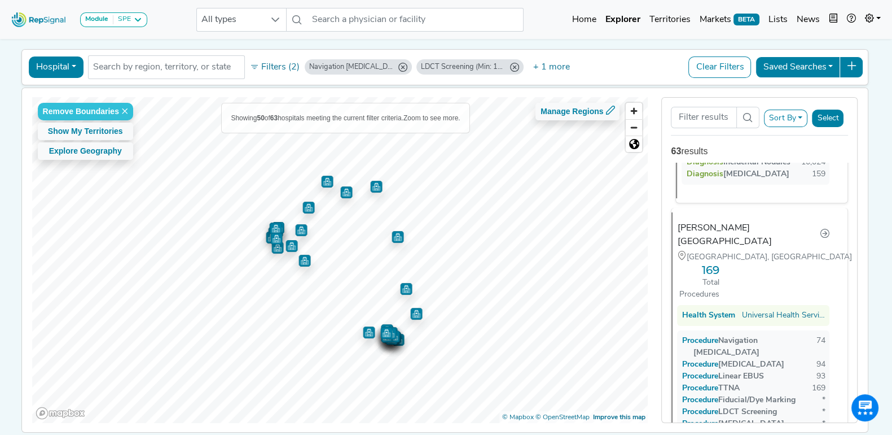
scroll to position [282, 0]
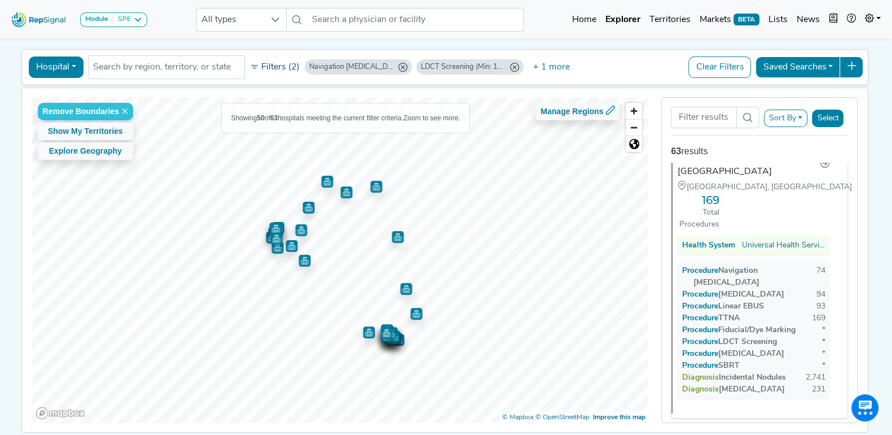
click at [265, 64] on button "Filters (2)" at bounding box center [274, 67] width 55 height 19
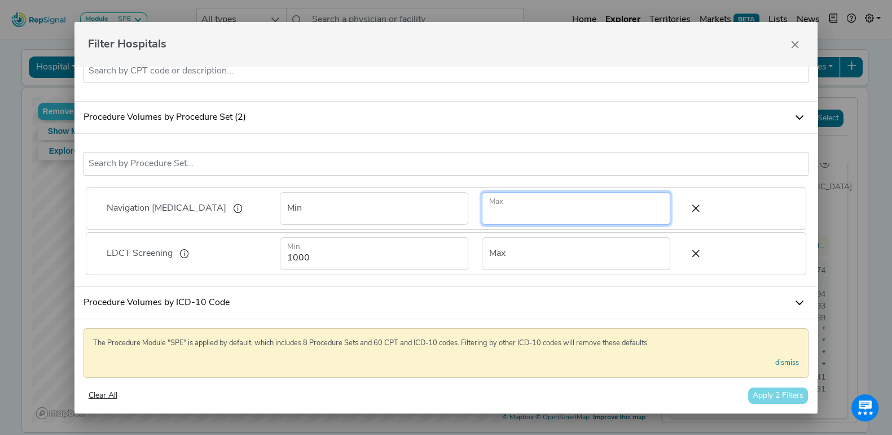
click at [579, 216] on input "number" at bounding box center [576, 208] width 189 height 33
type input "1"
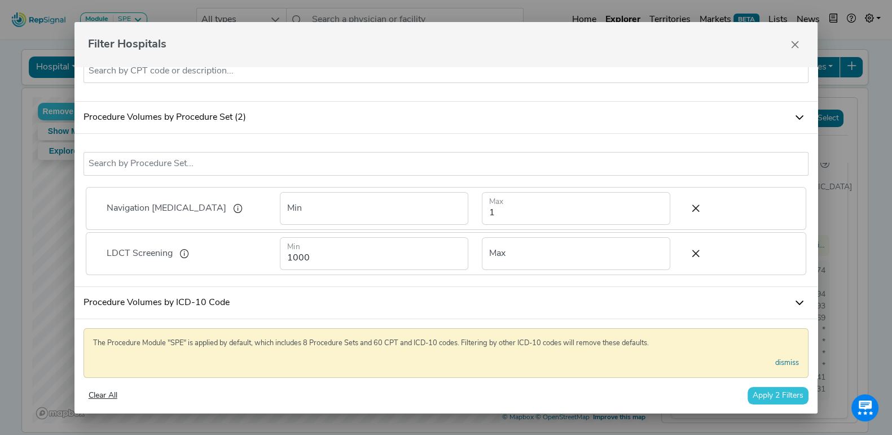
click at [779, 393] on button "Apply 2 Filters" at bounding box center [778, 395] width 61 height 17
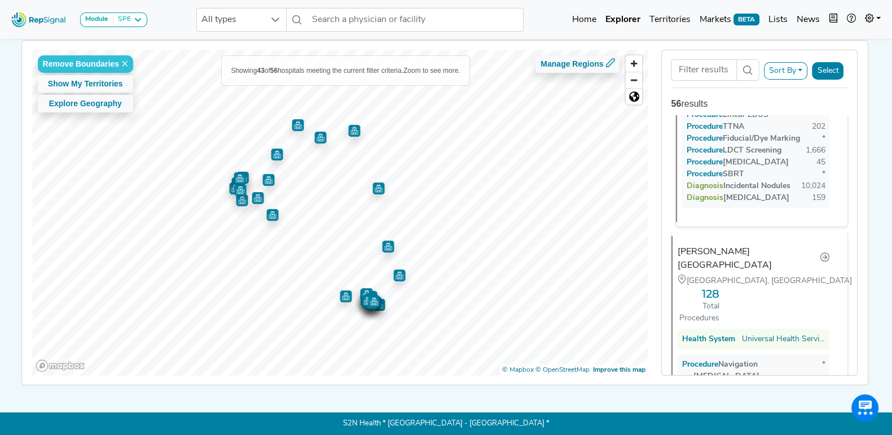
scroll to position [0, 0]
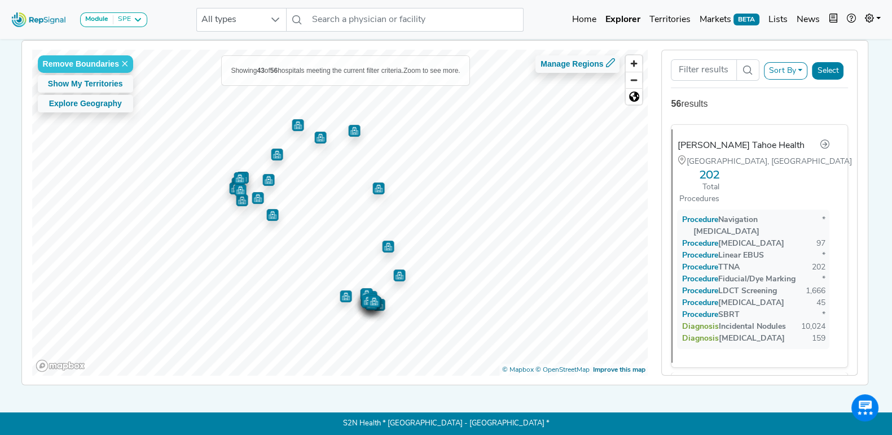
click at [794, 62] on button "Sort By" at bounding box center [786, 70] width 44 height 17
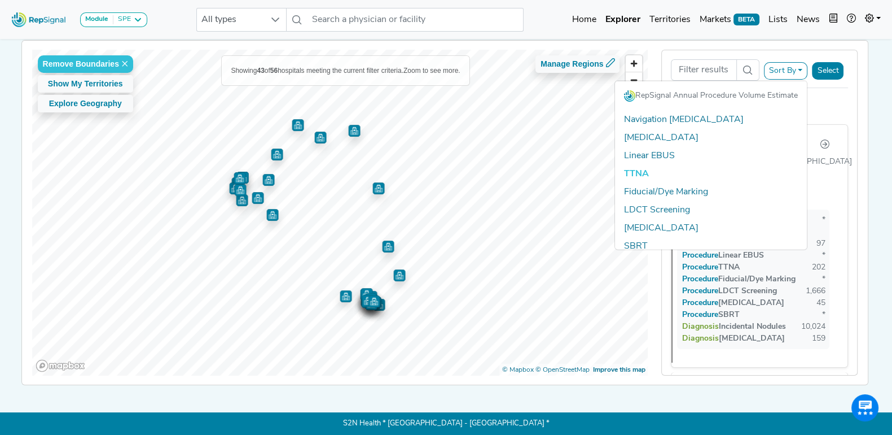
click at [636, 165] on link "TTNA" at bounding box center [711, 174] width 192 height 18
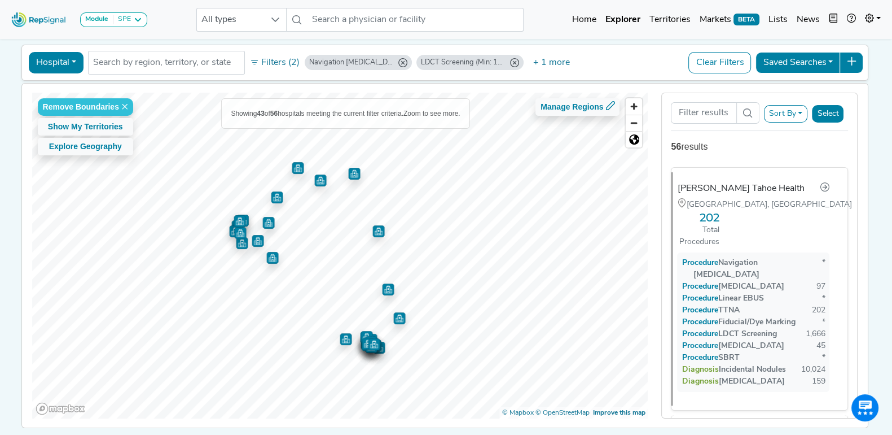
scroll to position [40, 0]
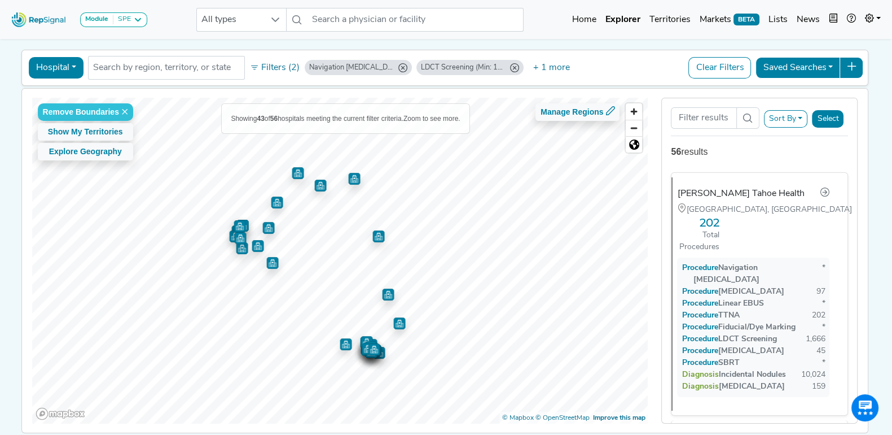
click at [833, 117] on button "Select" at bounding box center [828, 118] width 32 height 17
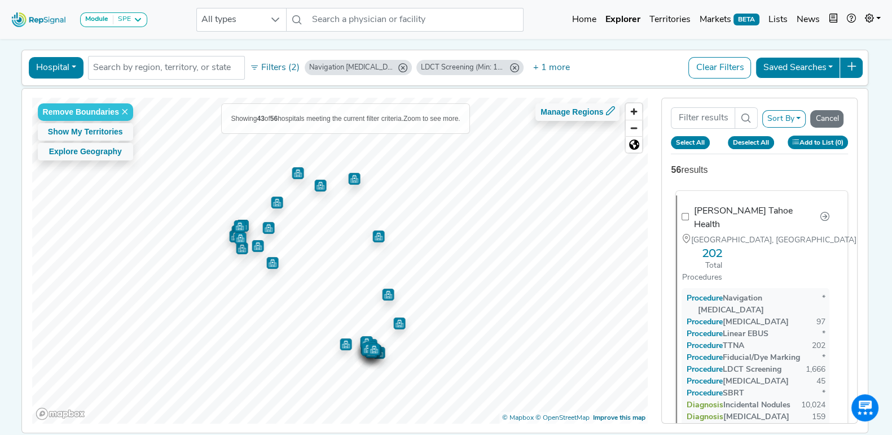
checkbox input "false"
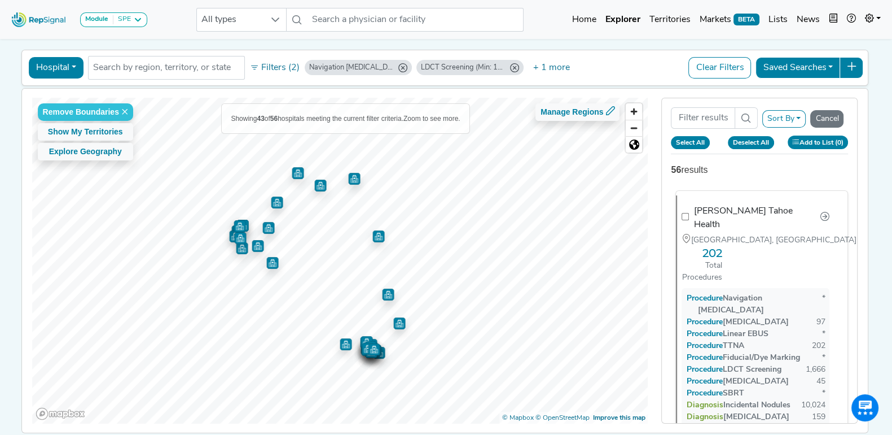
checkbox input "false"
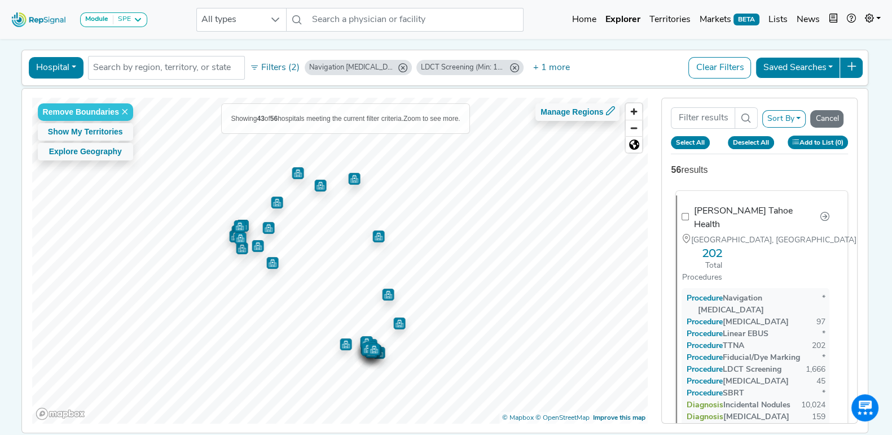
checkbox input "false"
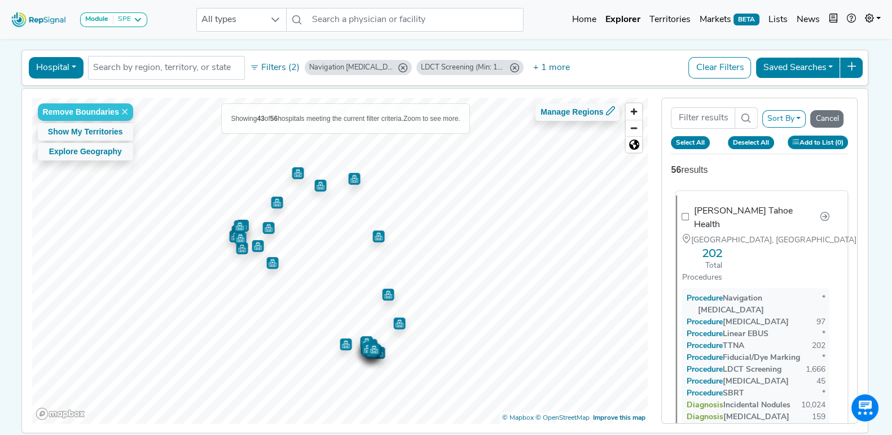
checkbox input "false"
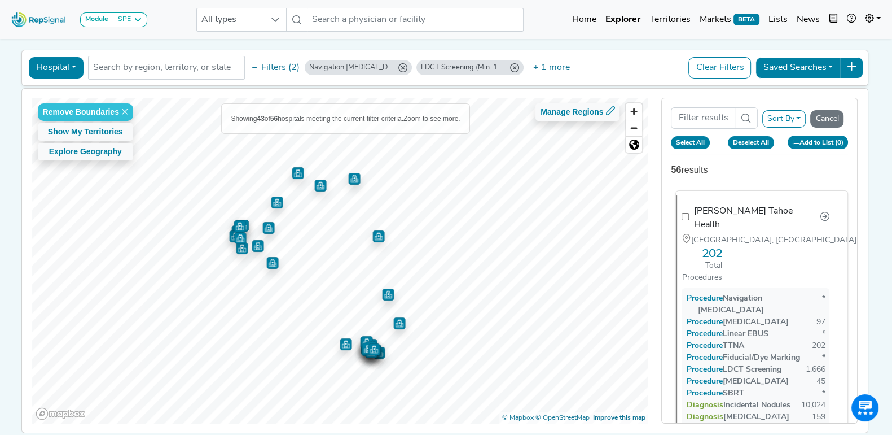
checkbox input "false"
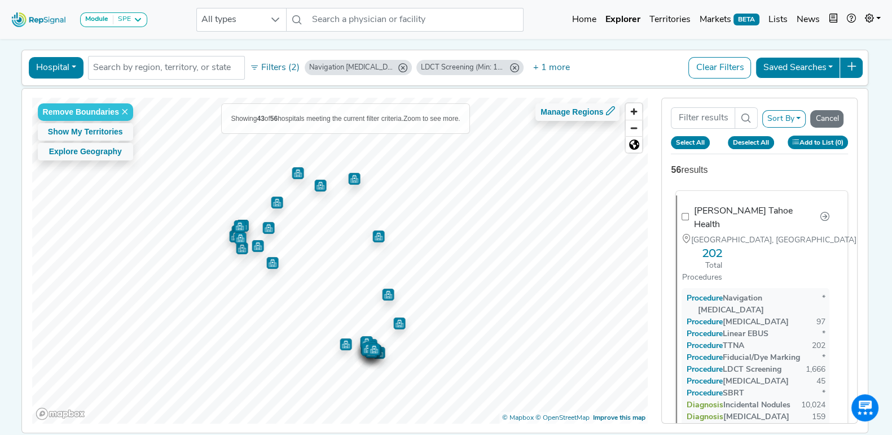
checkbox input "false"
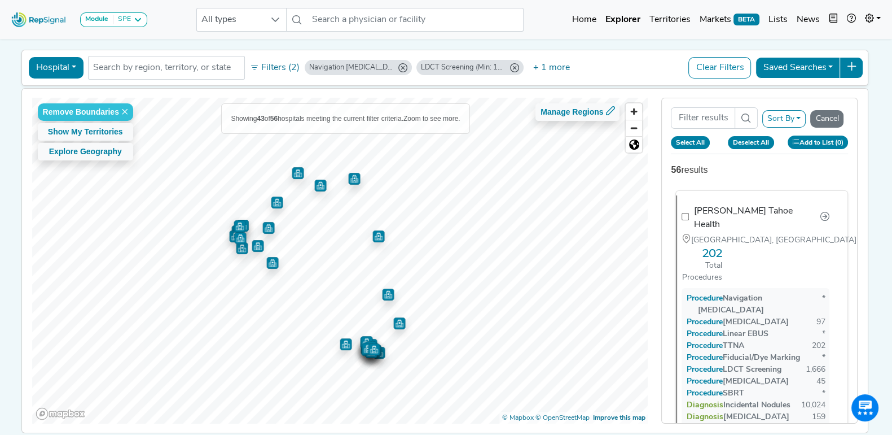
checkbox input "false"
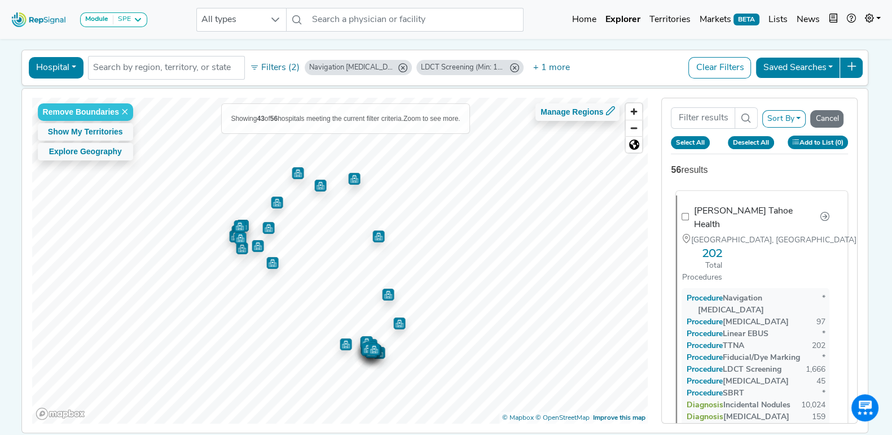
checkbox input "false"
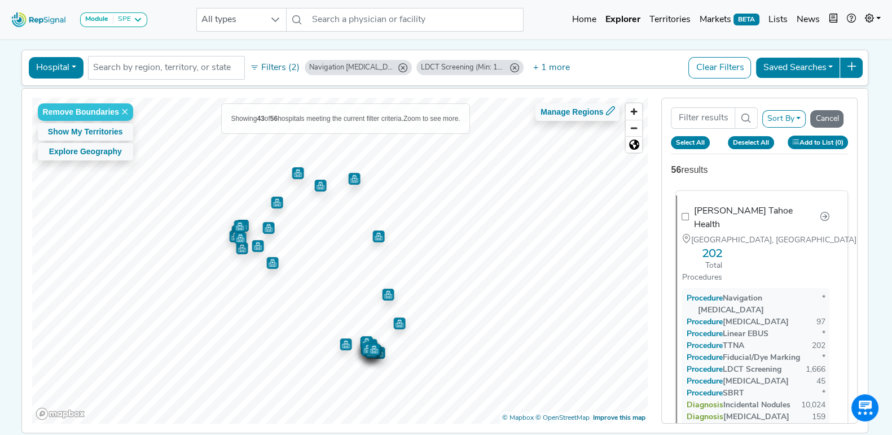
checkbox input "false"
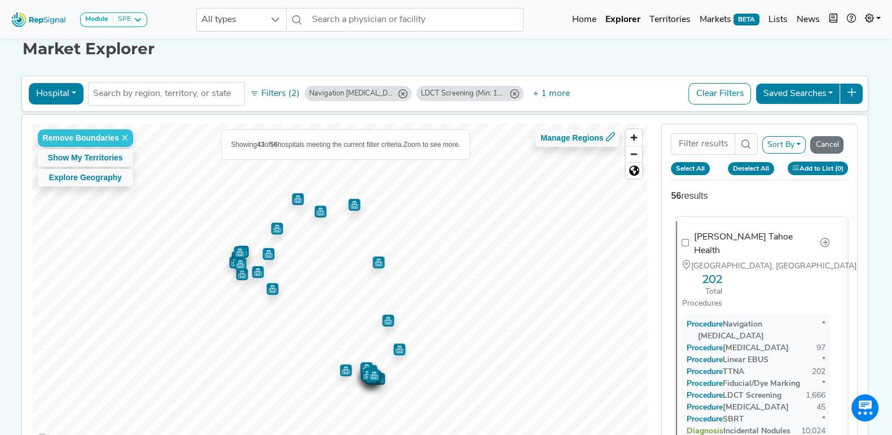
checkbox input "false"
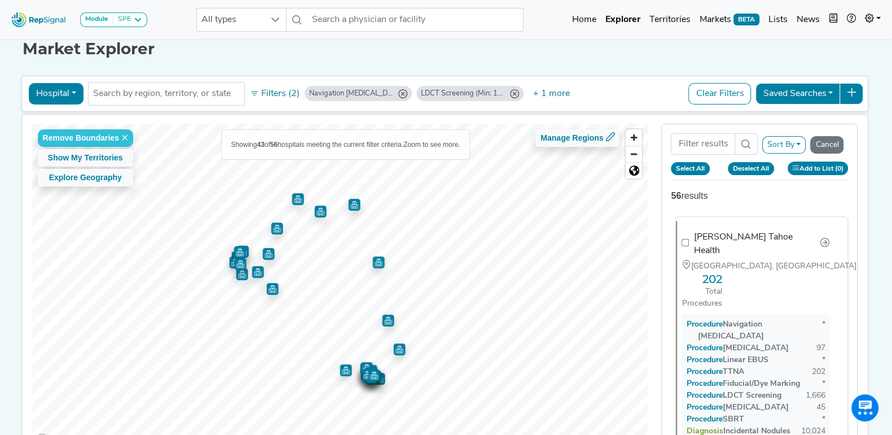
checkbox input "false"
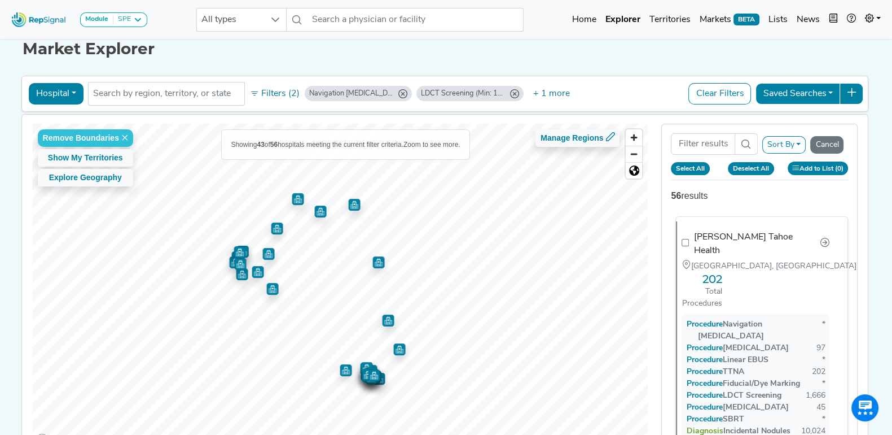
checkbox input "false"
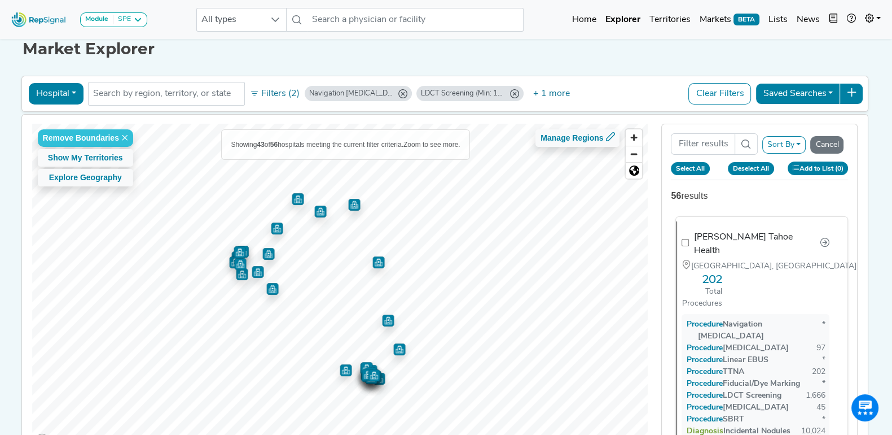
checkbox input "false"
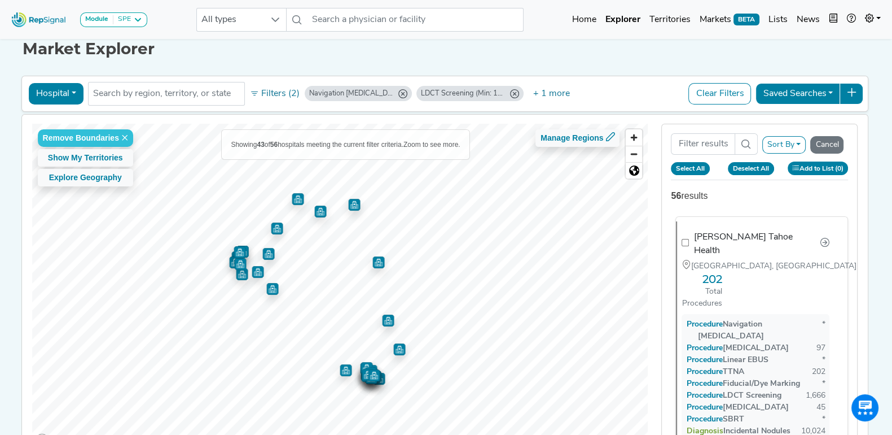
checkbox input "false"
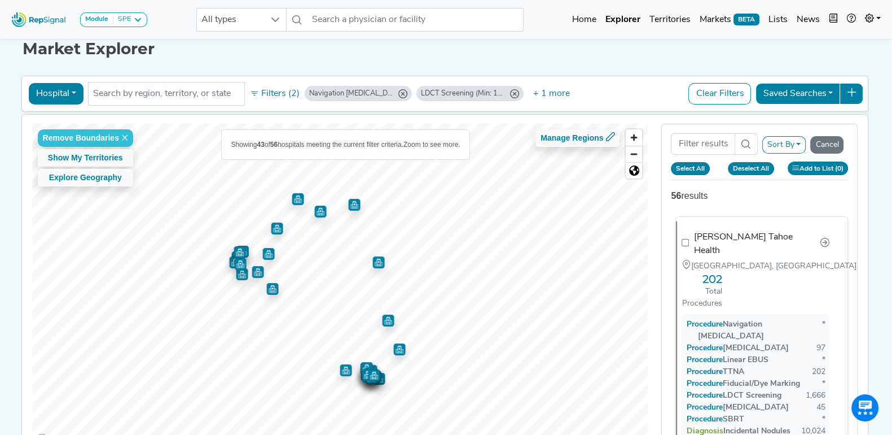
checkbox input "false"
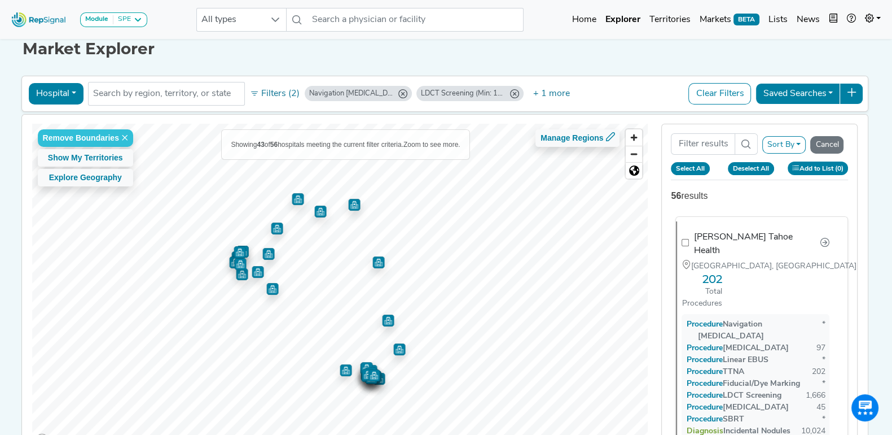
checkbox input "false"
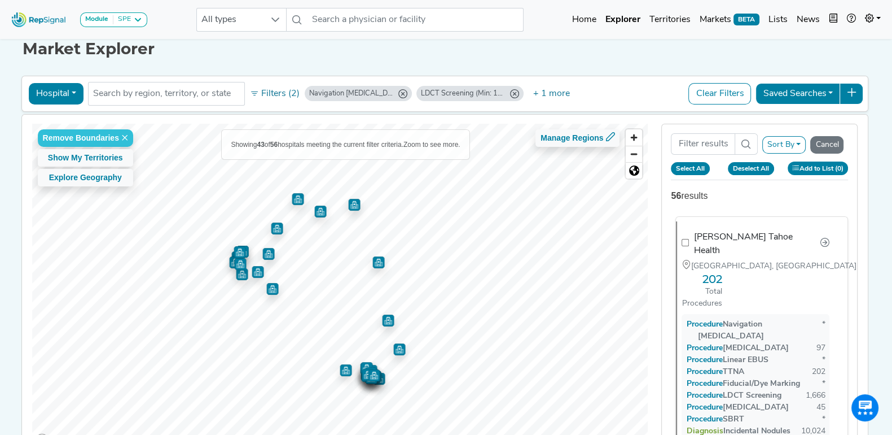
checkbox input "false"
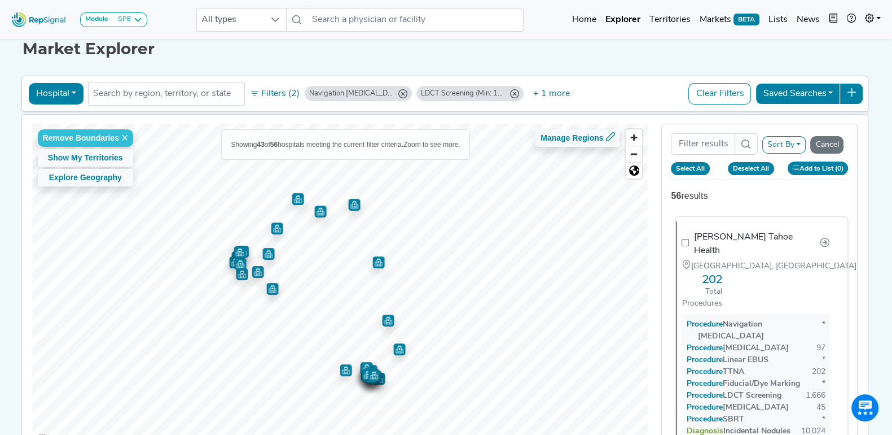
checkbox input "false"
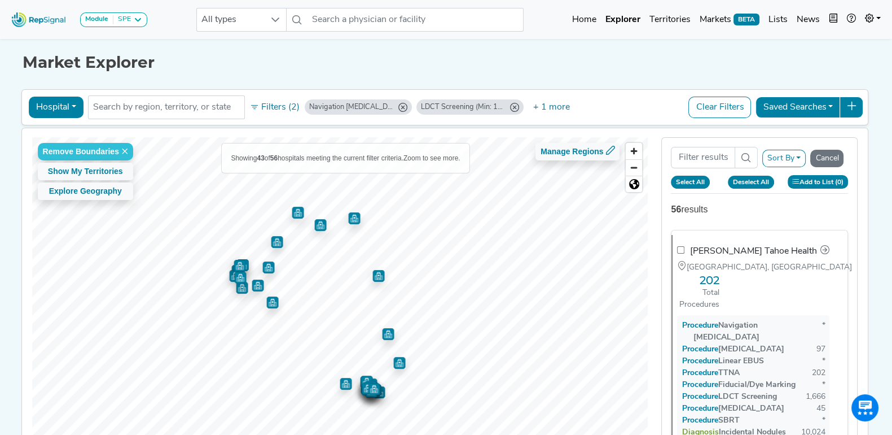
click at [804, 175] on button "Add to List (0)" at bounding box center [818, 181] width 61 height 13
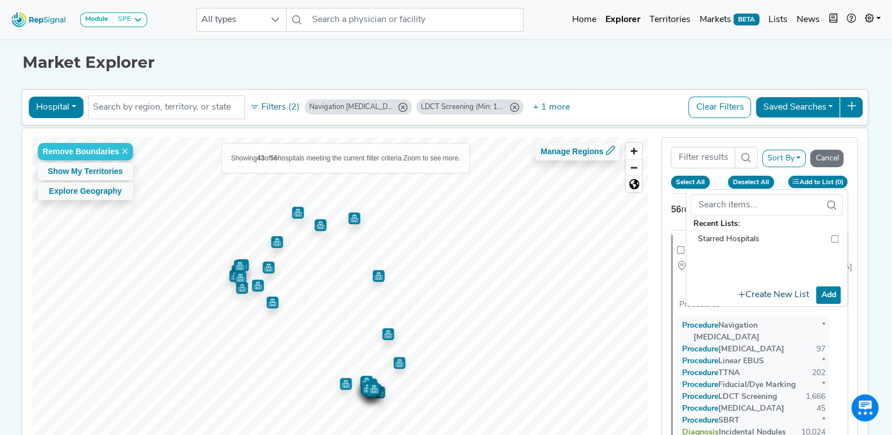
click at [781, 291] on button "Create New List" at bounding box center [774, 294] width 81 height 22
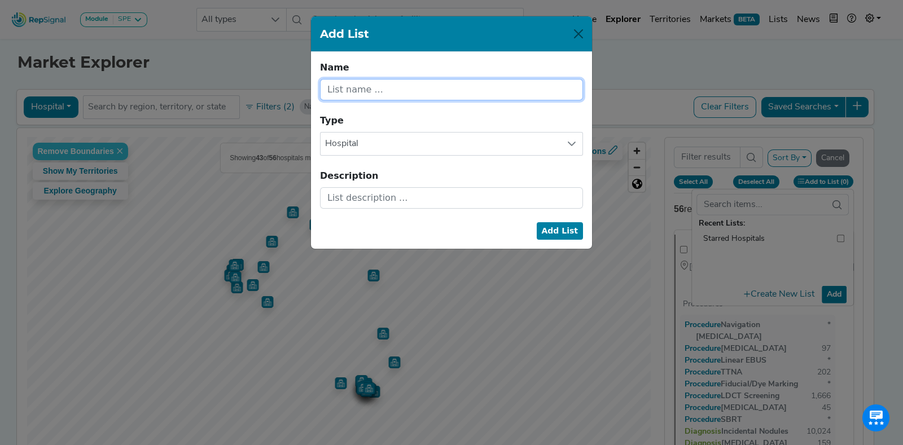
click at [400, 84] on input "text" at bounding box center [451, 89] width 263 height 21
type input "Joe's Targets"
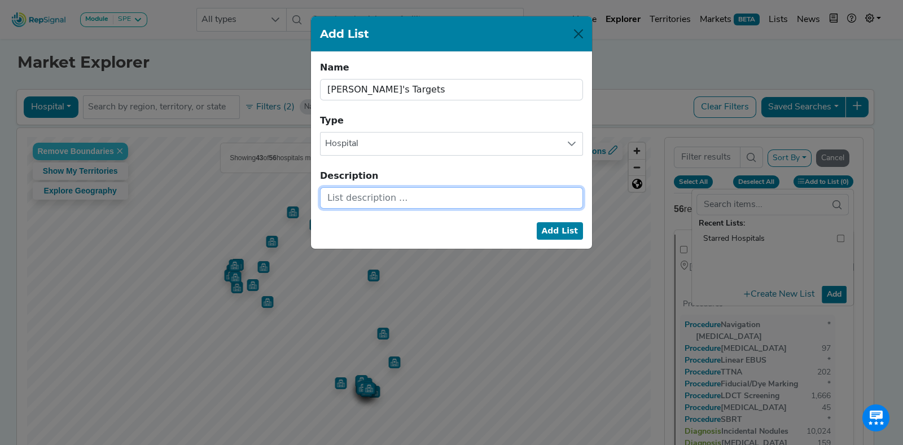
click at [379, 199] on input "text" at bounding box center [451, 197] width 263 height 21
click at [558, 232] on button "Add List" at bounding box center [560, 230] width 47 height 17
checkbox input "false"
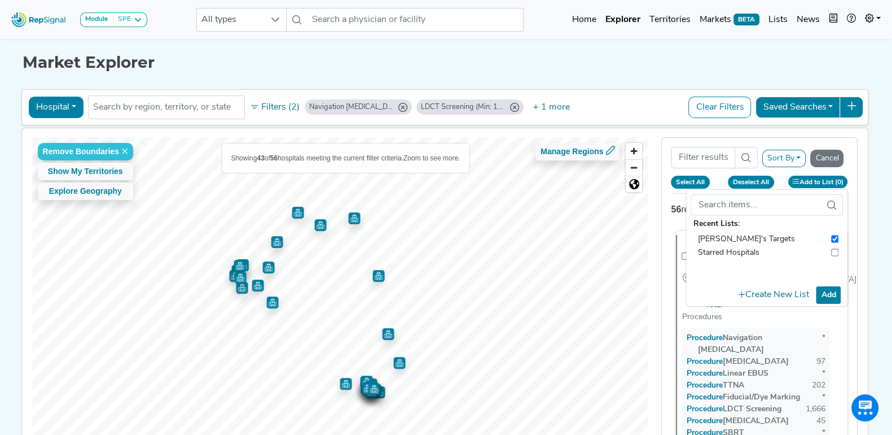
checkbox input "false"
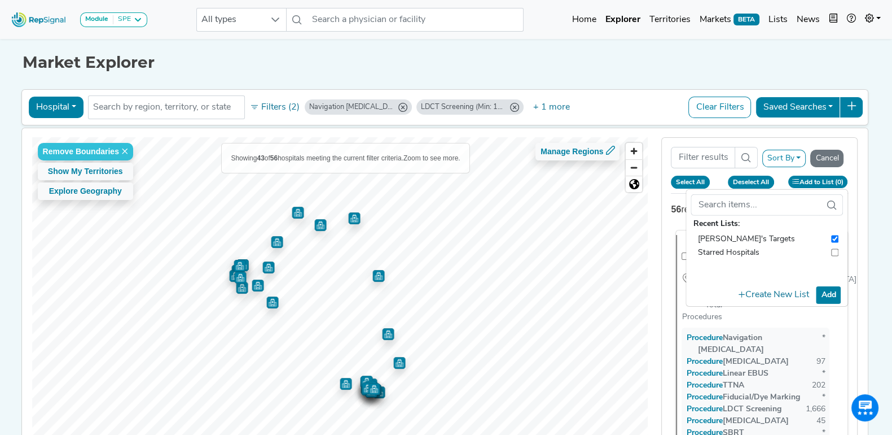
checkbox input "false"
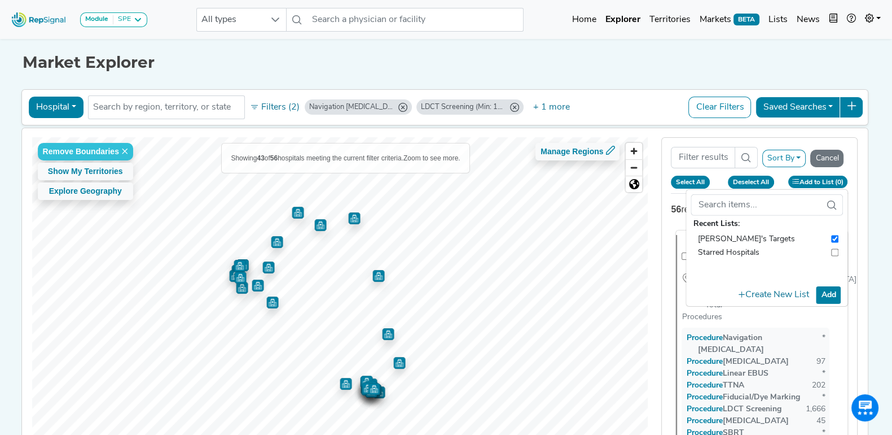
checkbox input "false"
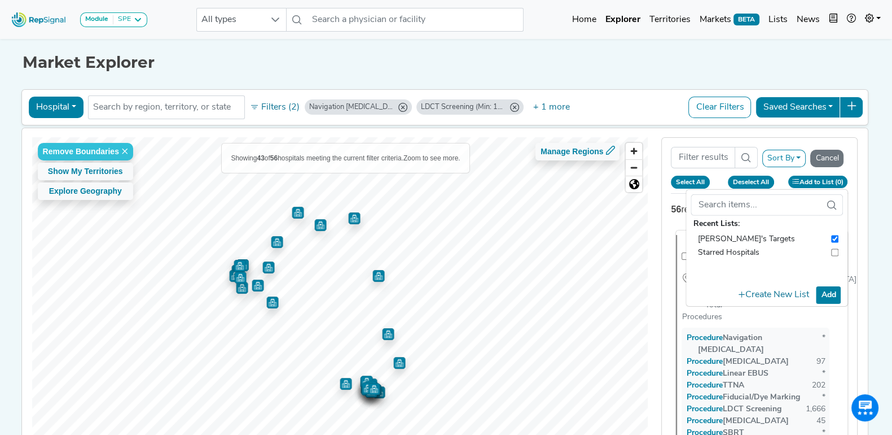
checkbox input "false"
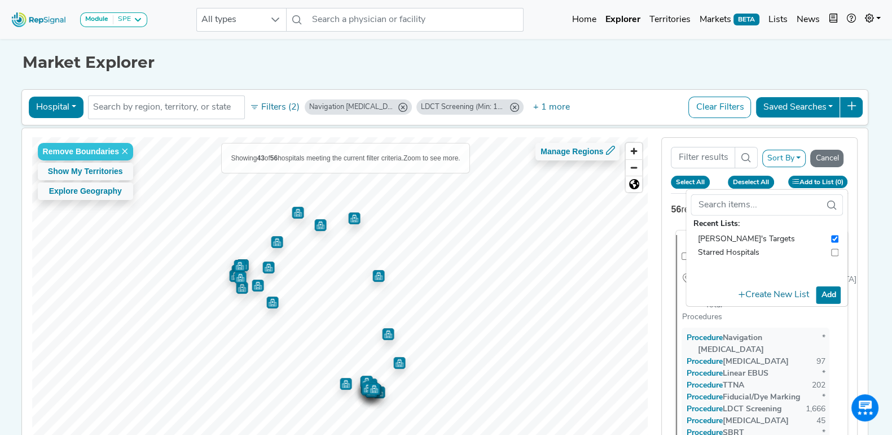
checkbox input "false"
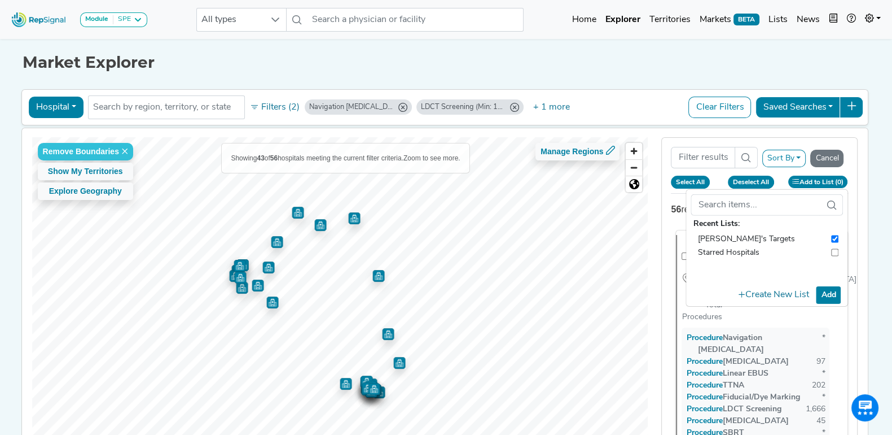
checkbox input "false"
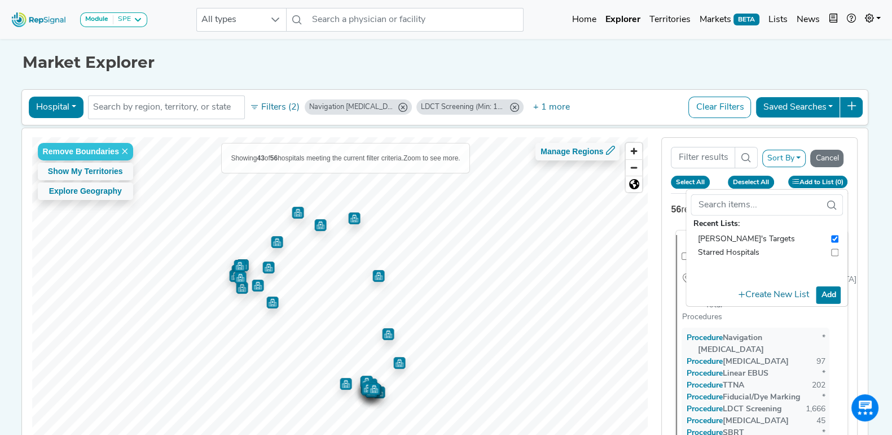
checkbox input "false"
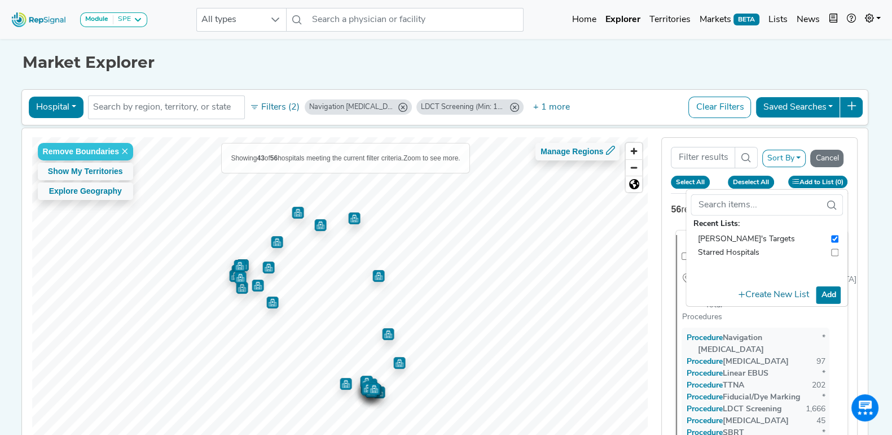
checkbox input "false"
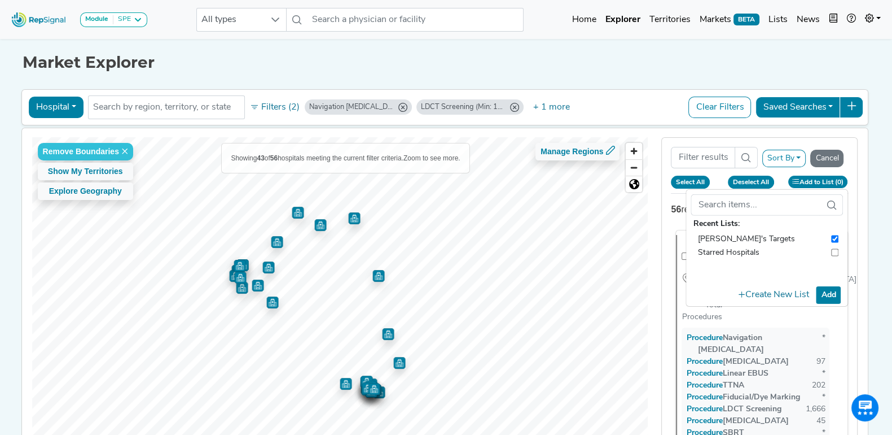
checkbox input "false"
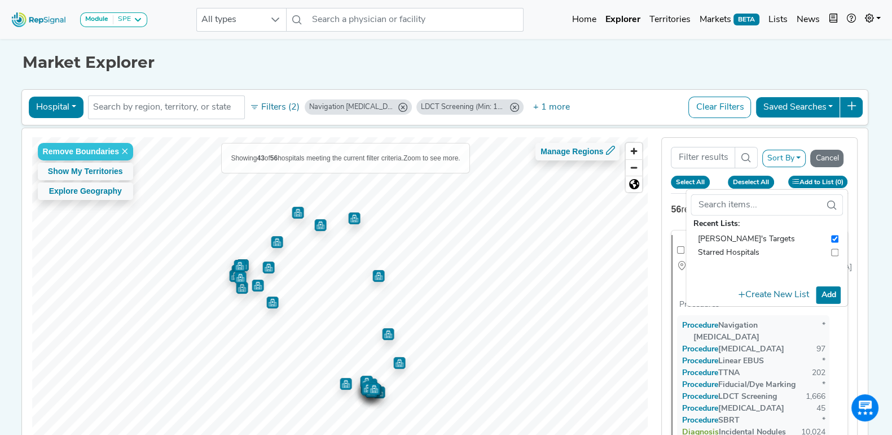
checkbox input "false"
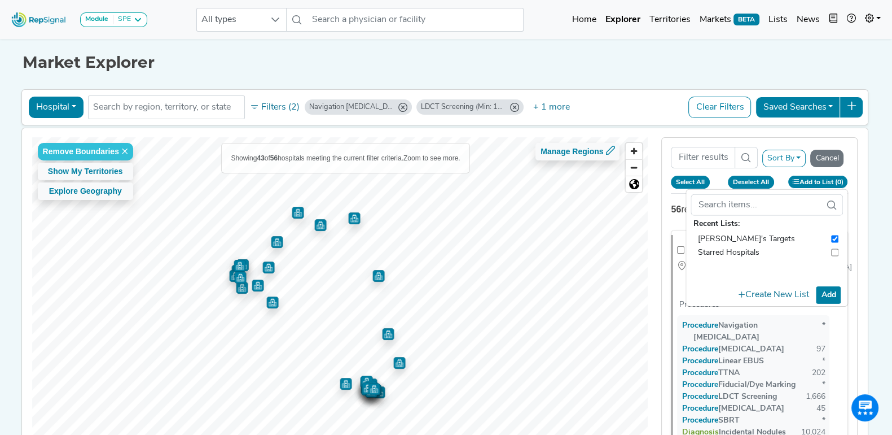
checkbox input "false"
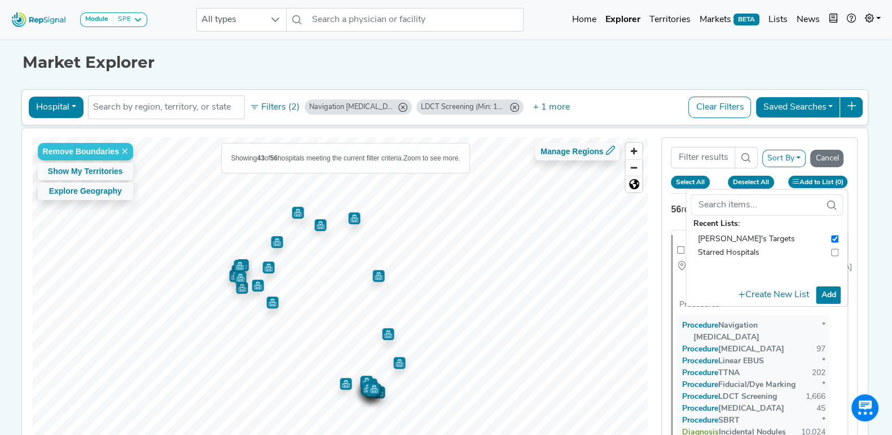
checkbox input "false"
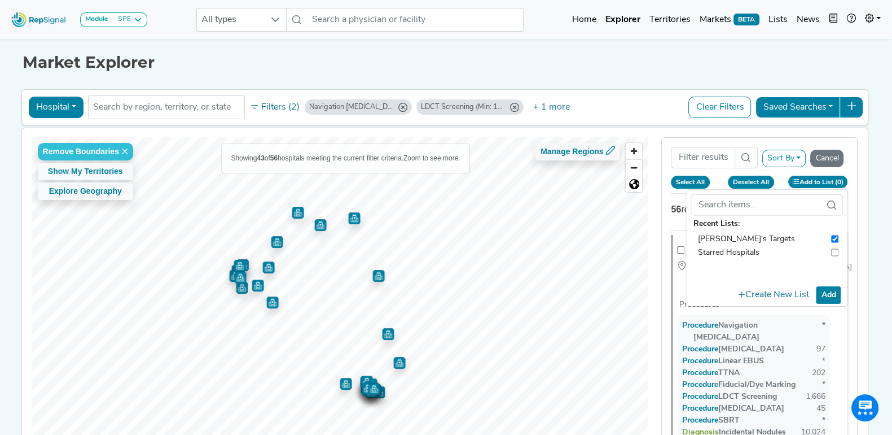
checkbox input "false"
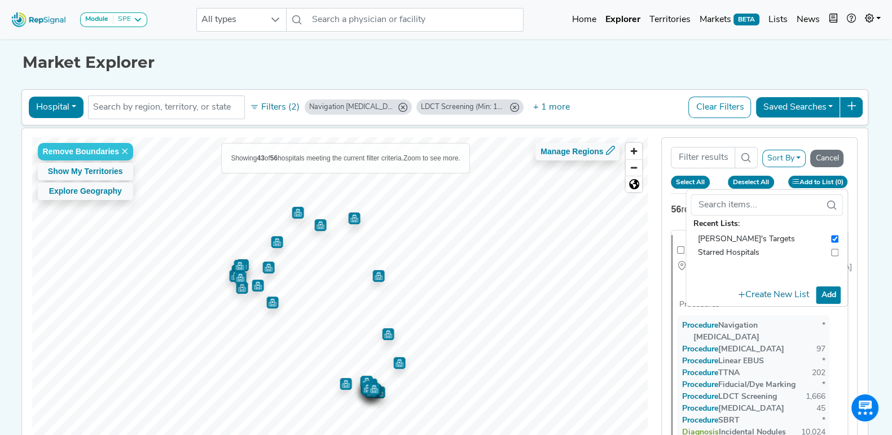
checkbox input "false"
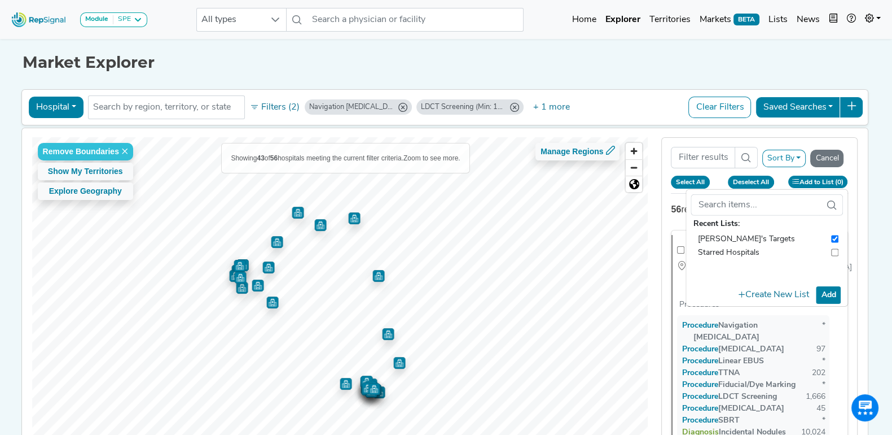
checkbox input "false"
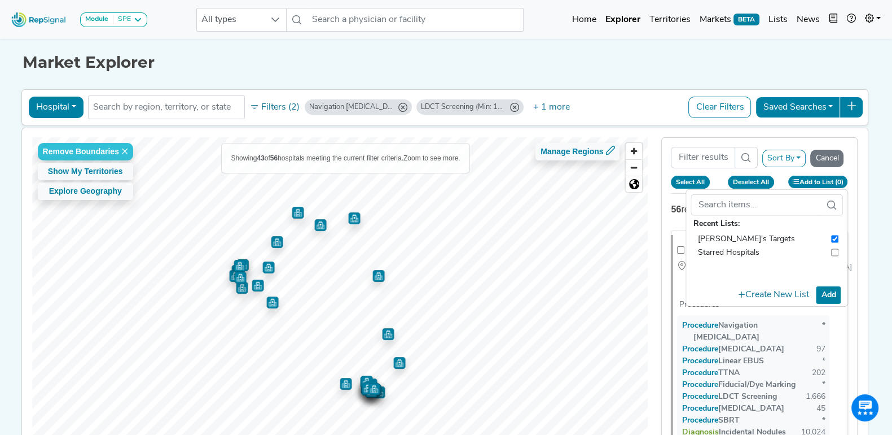
checkbox input "false"
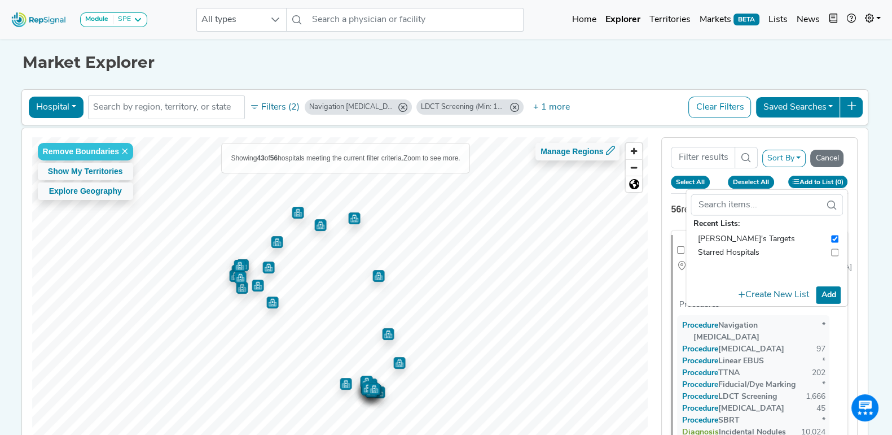
checkbox input "false"
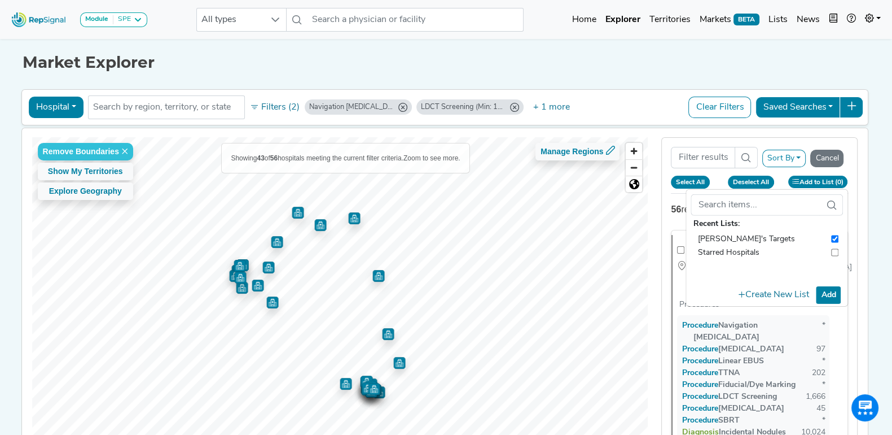
checkbox input "false"
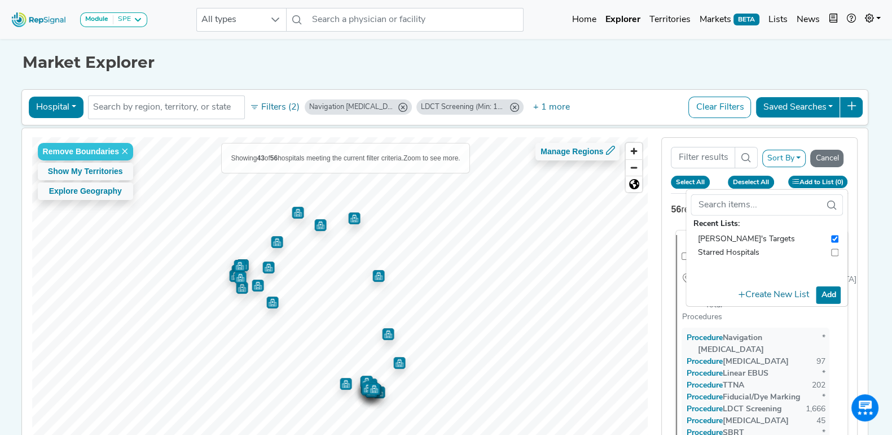
checkbox input "false"
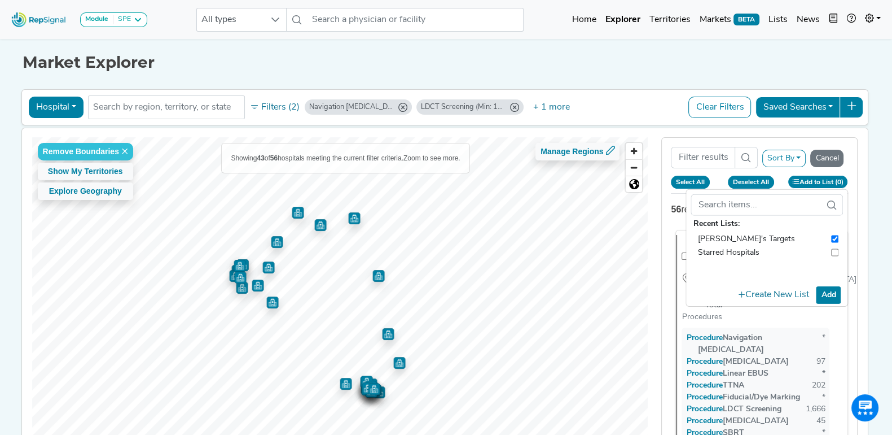
checkbox input "false"
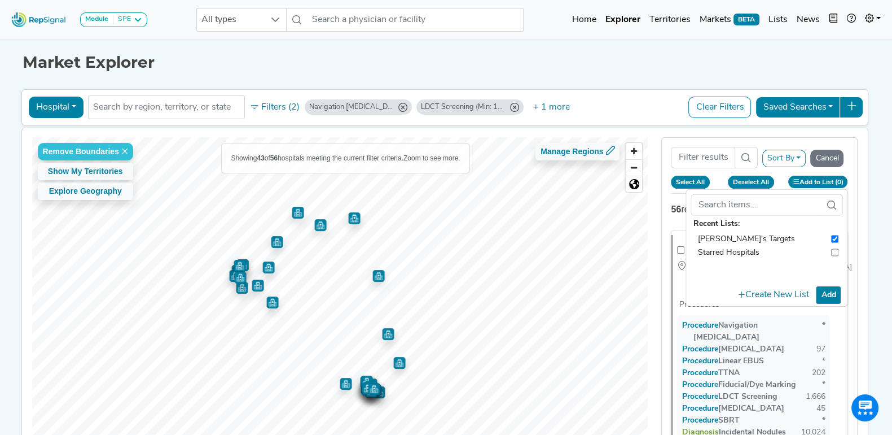
click at [874, 231] on div "Remove Boundaries Show My Territories Explore Geography Showing 43 of 56 hospit…" at bounding box center [445, 300] width 858 height 344
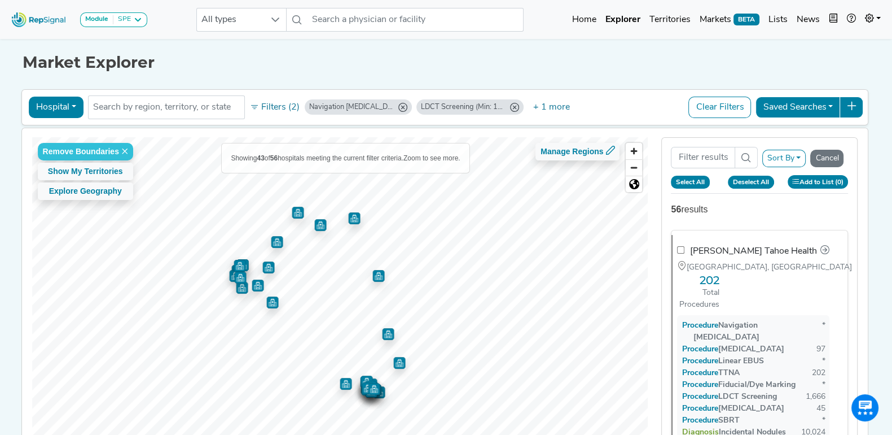
click at [702, 181] on button "Select All" at bounding box center [690, 182] width 39 height 12
click at [784, 188] on button "Add to List (43)" at bounding box center [816, 181] width 65 height 13
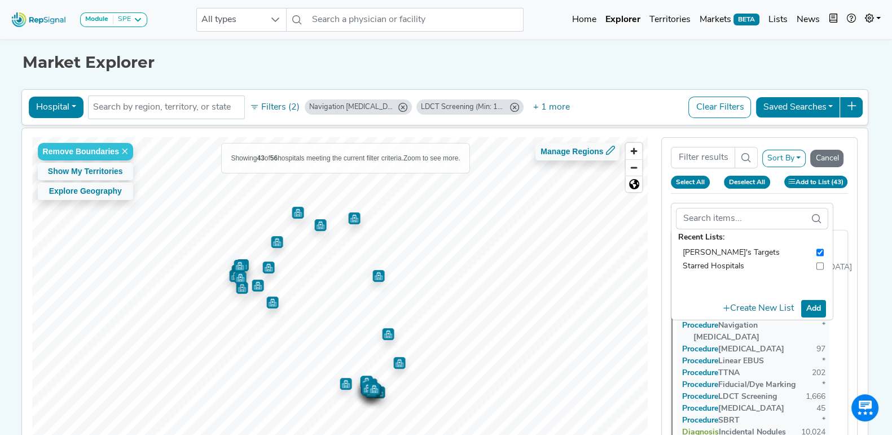
click at [820, 308] on button "Add" at bounding box center [814, 308] width 25 height 17
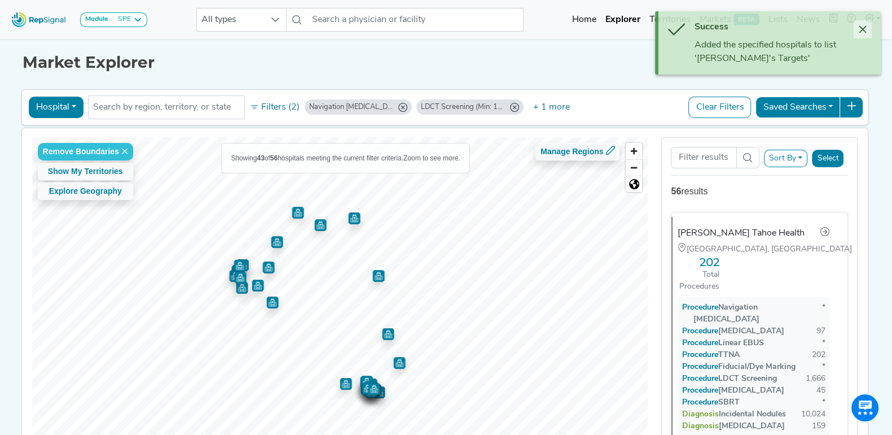
click at [858, 24] on button "Close" at bounding box center [863, 29] width 18 height 18
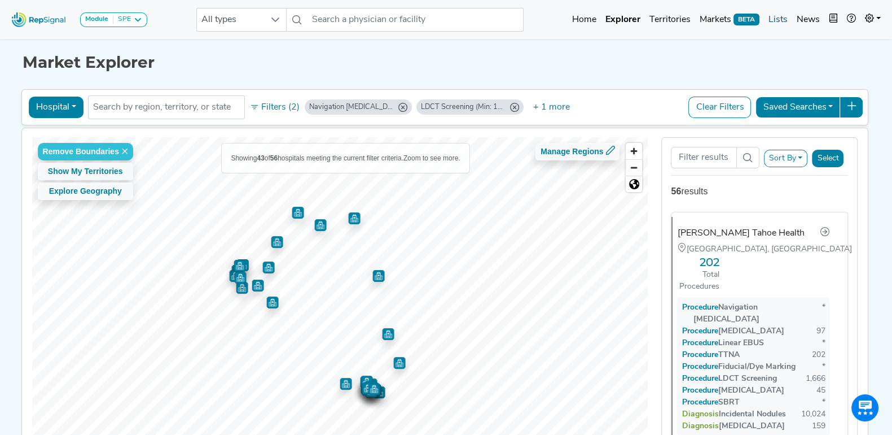
click at [776, 19] on link "Lists" at bounding box center [778, 19] width 28 height 23
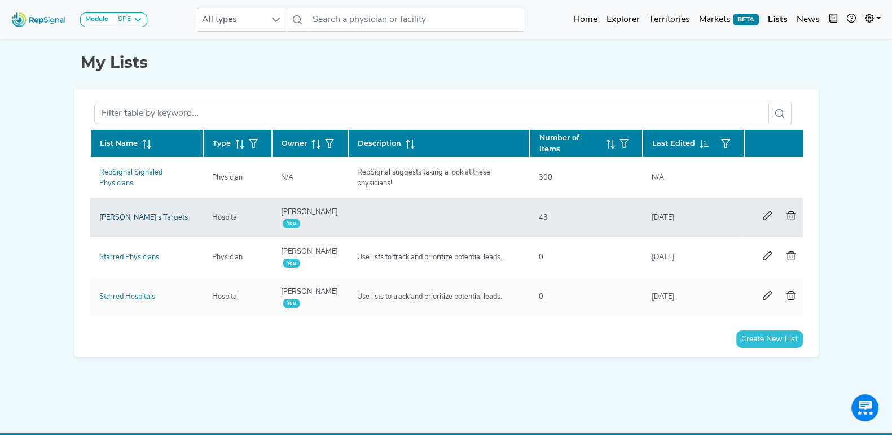
click at [117, 214] on link "Joe's Targets" at bounding box center [143, 217] width 89 height 7
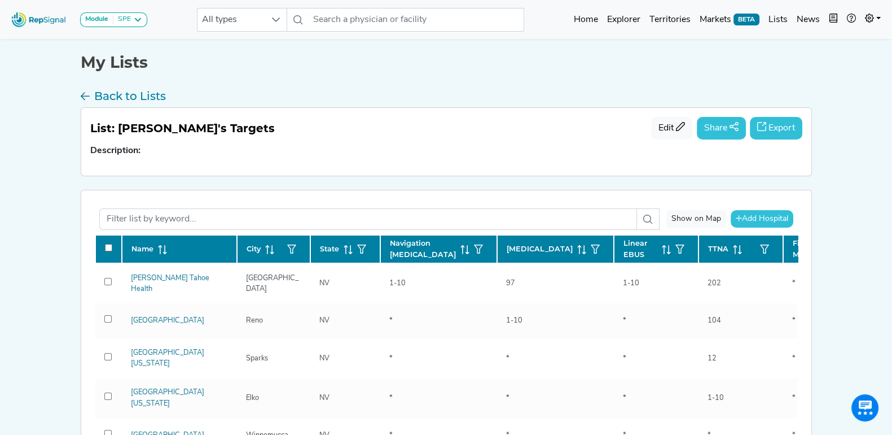
click at [753, 221] on span "Add Hospital" at bounding box center [765, 219] width 46 height 8
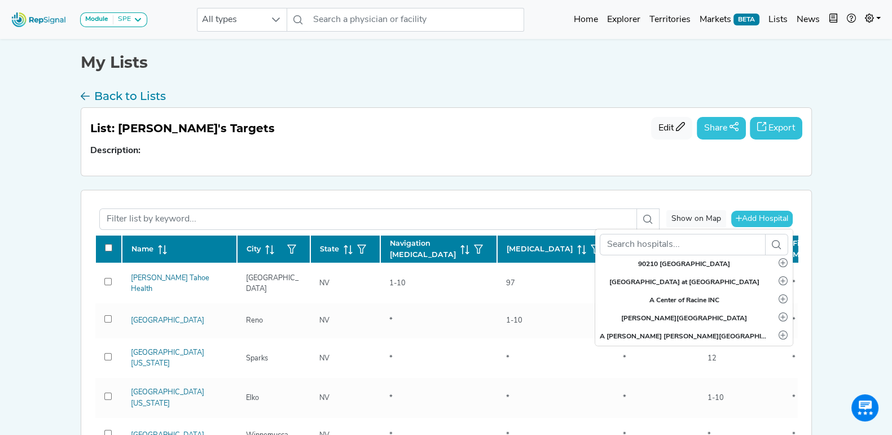
click at [845, 216] on div "Module SPE Bronchoscopy Disposable Bronchoscope SBRT SPE TTNA Thoracic Surgery …" at bounding box center [446, 366] width 892 height 733
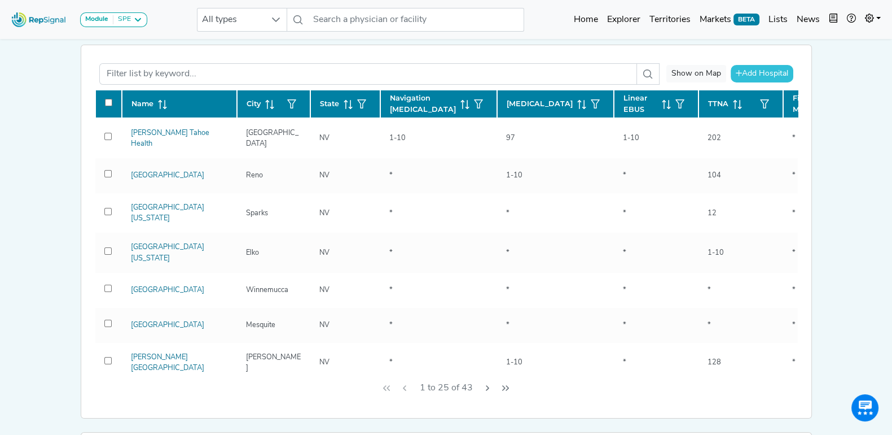
click at [34, 175] on div "Module SPE Bronchoscopy Disposable Bronchoscope SBRT SPE TTNA Thoracic Surgery …" at bounding box center [446, 221] width 892 height 733
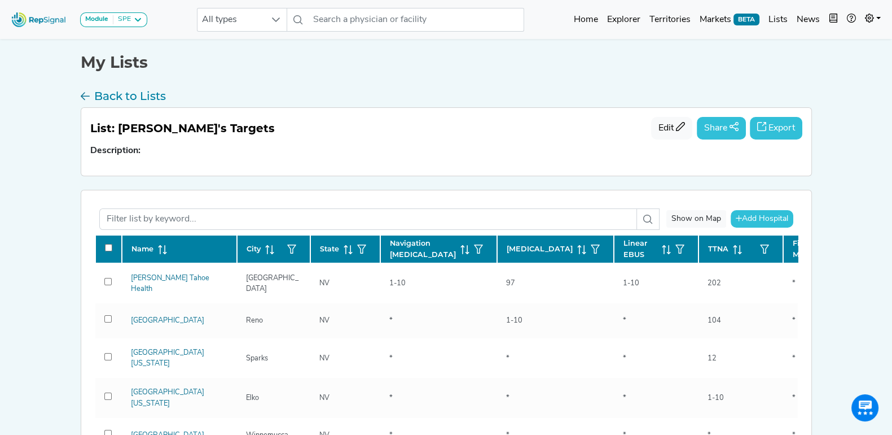
click at [329, 73] on div "My Lists Back to Lists List: Joe's Targets Edit Share Export Description: Show …" at bounding box center [446, 359] width 745 height 647
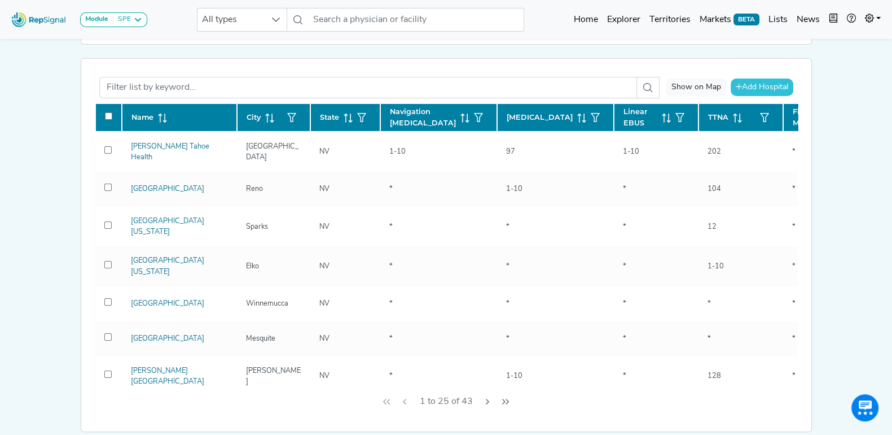
scroll to position [141, 0]
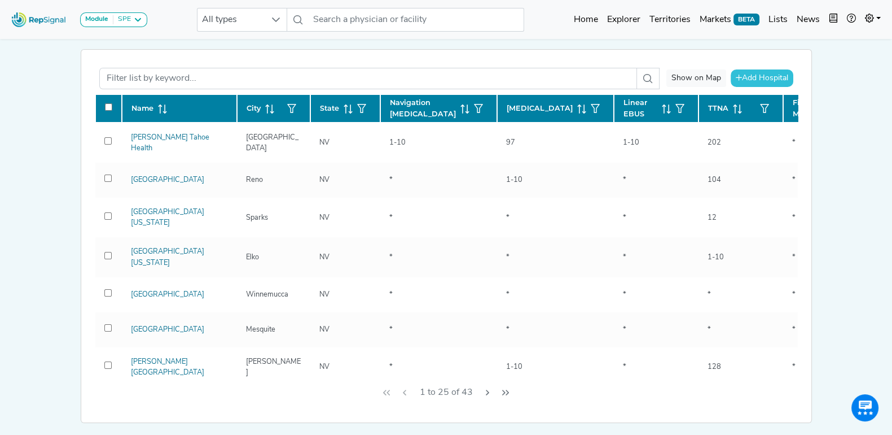
click at [14, 158] on div "Module SPE Bronchoscopy Disposable Bronchoscope SBRT SPE TTNA Thoracic Surgery …" at bounding box center [446, 225] width 892 height 733
click at [12, 159] on div "Module SPE Bronchoscopy Disposable Bronchoscope SBRT SPE TTNA Thoracic Surgery …" at bounding box center [446, 225] width 892 height 733
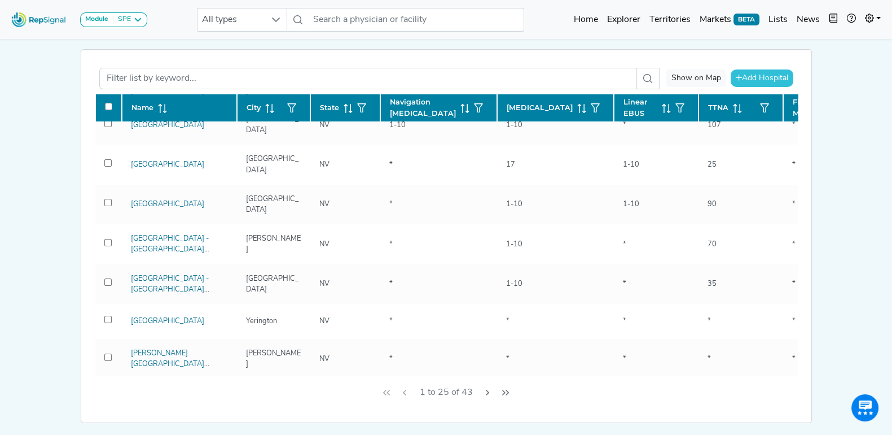
scroll to position [0, 0]
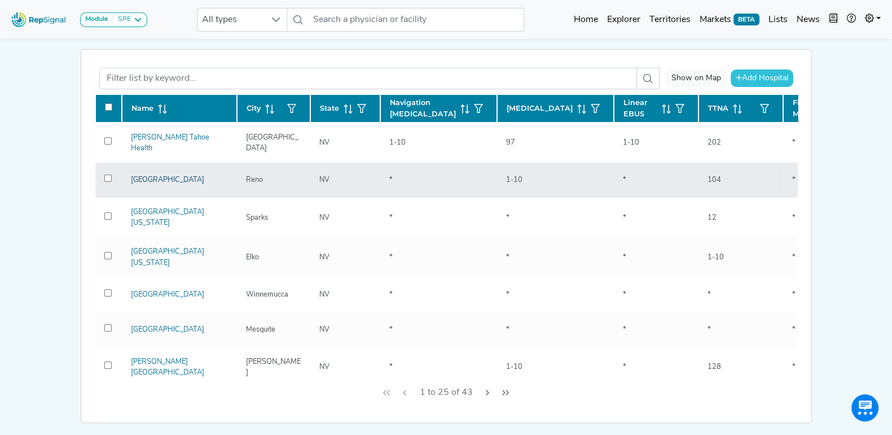
click at [147, 176] on link "Renown Regional Medical Center" at bounding box center [167, 179] width 73 height 7
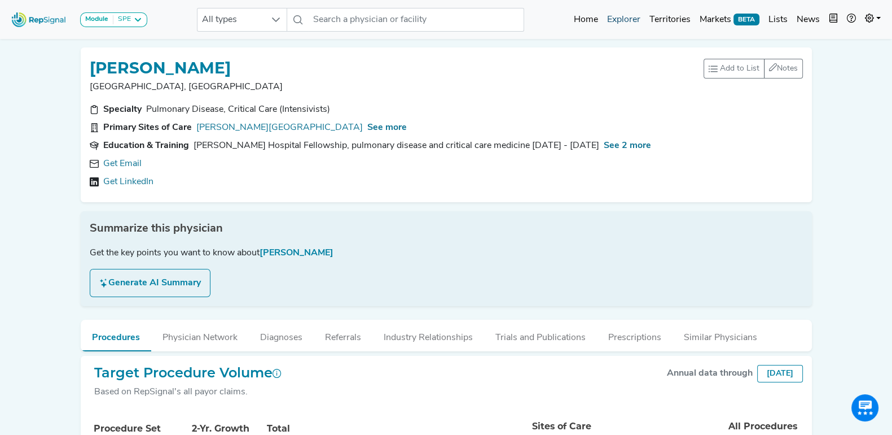
click at [624, 16] on link "Explorer" at bounding box center [624, 19] width 42 height 23
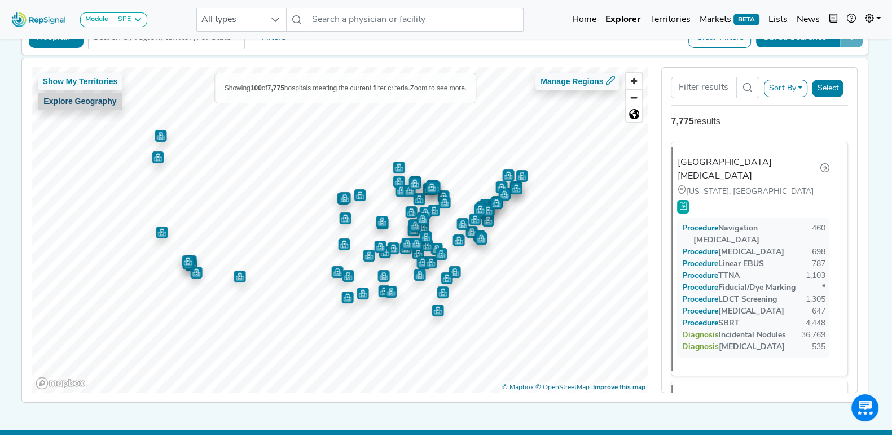
scroll to position [70, 0]
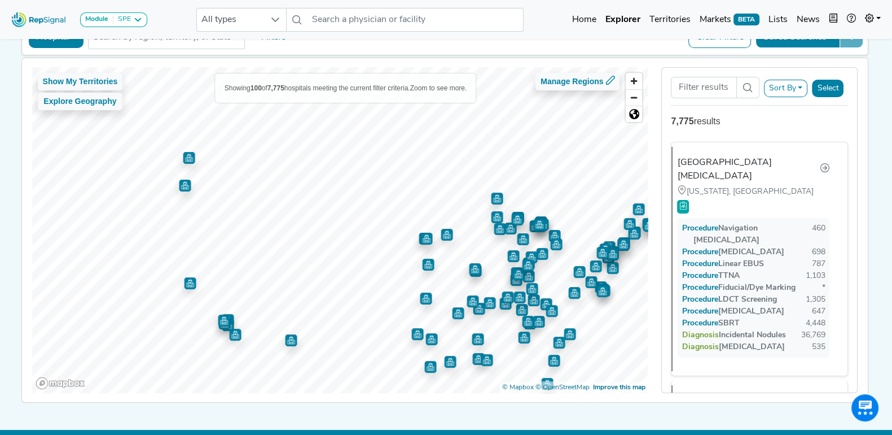
click at [66, 40] on button "Hospital" at bounding box center [56, 37] width 55 height 21
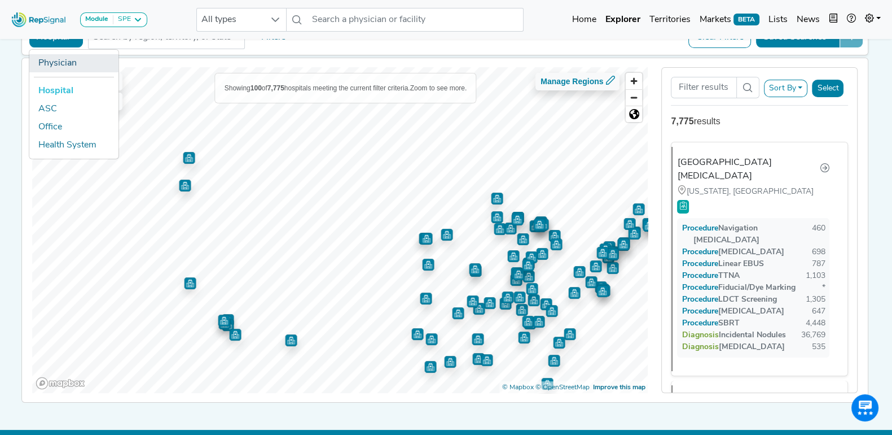
click at [64, 60] on link "Physician" at bounding box center [73, 63] width 89 height 18
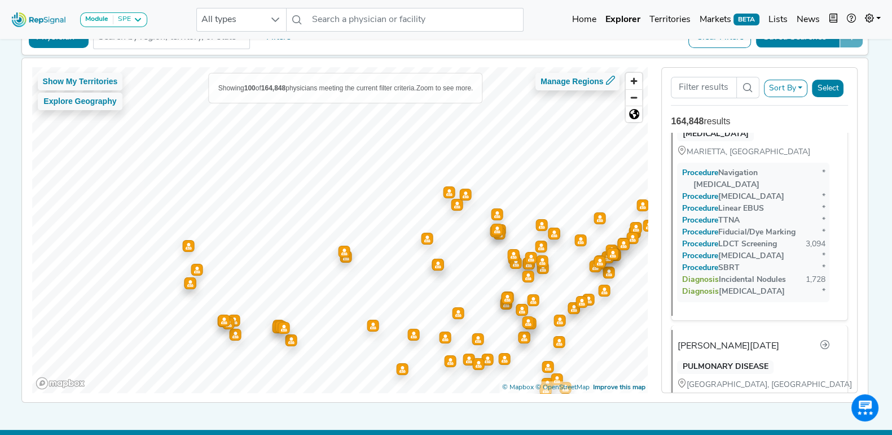
scroll to position [212, 0]
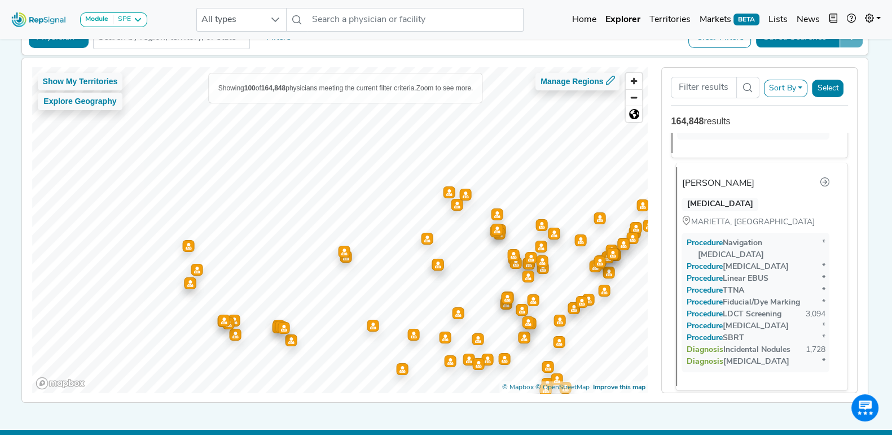
click at [742, 180] on div "[PERSON_NAME]" at bounding box center [718, 184] width 72 height 14
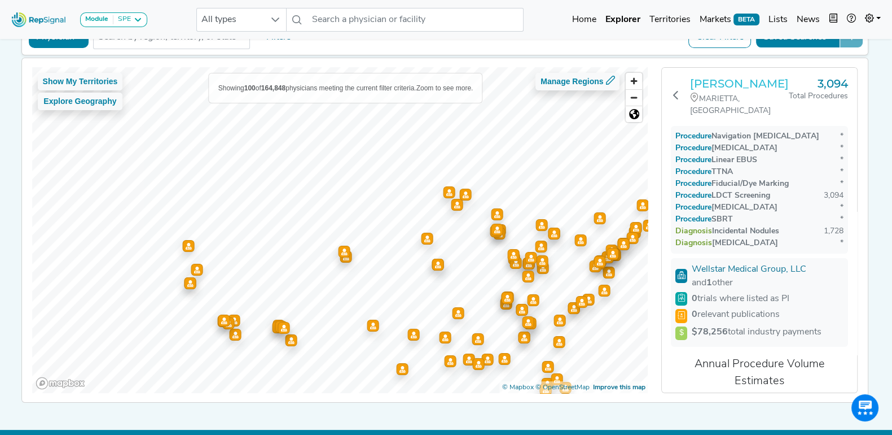
click at [728, 81] on h3 "[PERSON_NAME]" at bounding box center [739, 84] width 99 height 14
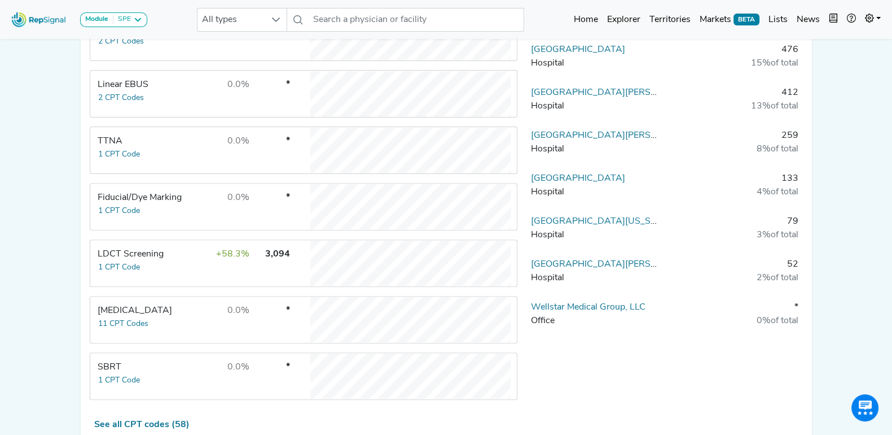
scroll to position [493, 0]
click at [192, 261] on td "+58.3%" at bounding box center [213, 262] width 73 height 45
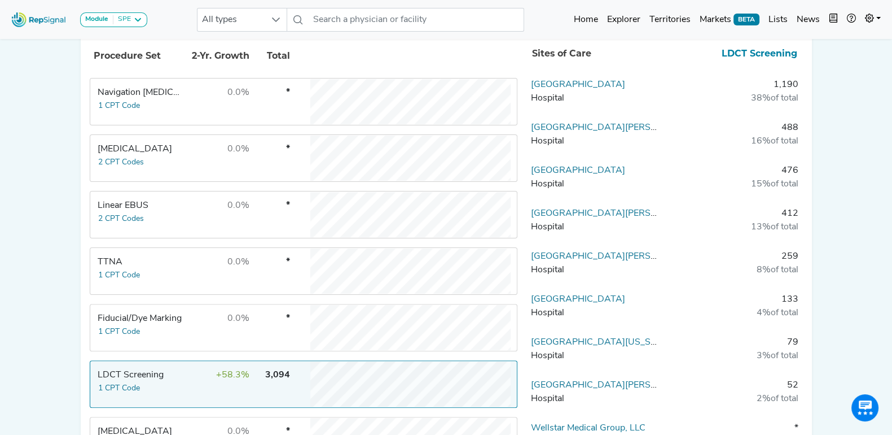
scroll to position [353, 0]
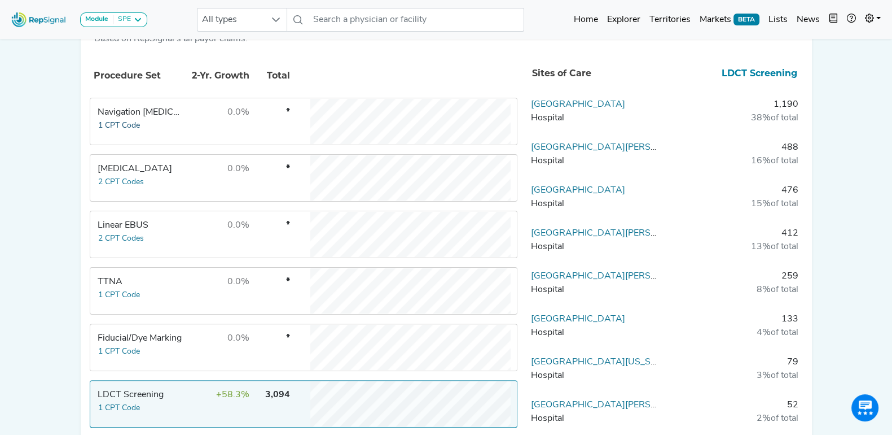
click at [119, 119] on button "1 CPT Code" at bounding box center [119, 125] width 43 height 13
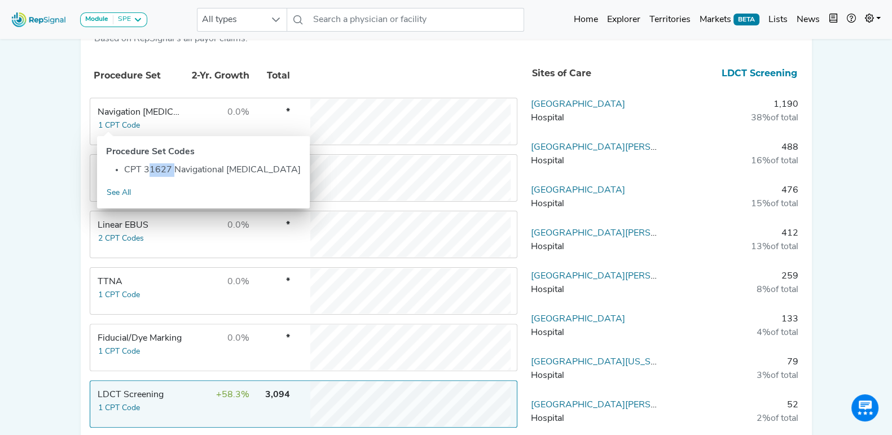
drag, startPoint x: 146, startPoint y: 169, endPoint x: 169, endPoint y: 169, distance: 23.1
click at [169, 169] on li "CPT 31627 Navigational [MEDICAL_DATA]" at bounding box center [212, 170] width 177 height 14
click at [183, 262] on tbody "Navigation [MEDICAL_DATA] 1 CPT Code 0.0% * [MEDICAL_DATA] 2 CPT Codes 0.0% * L…" at bounding box center [304, 319] width 428 height 443
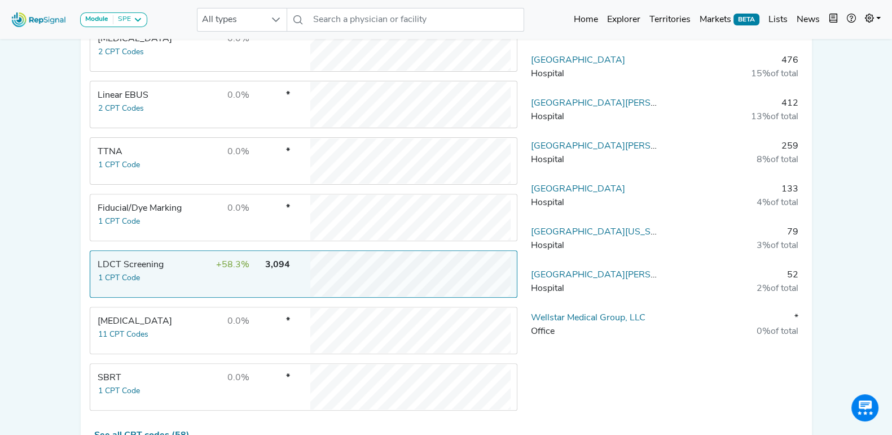
scroll to position [493, 0]
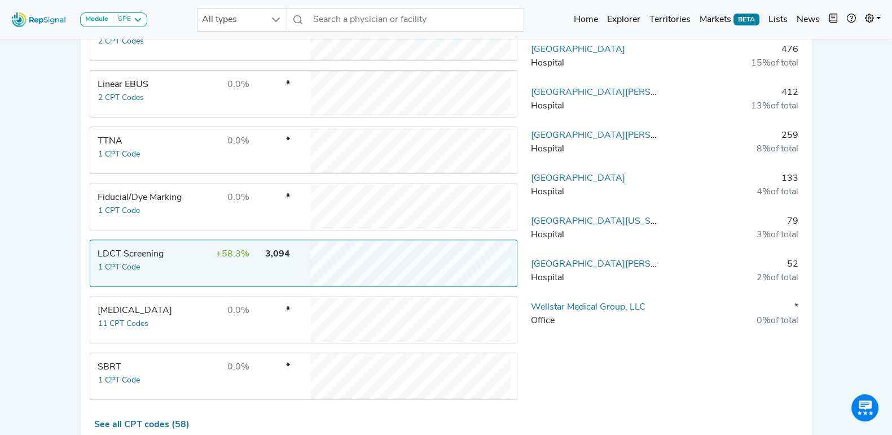
click at [196, 305] on td "0.0%" at bounding box center [213, 319] width 73 height 45
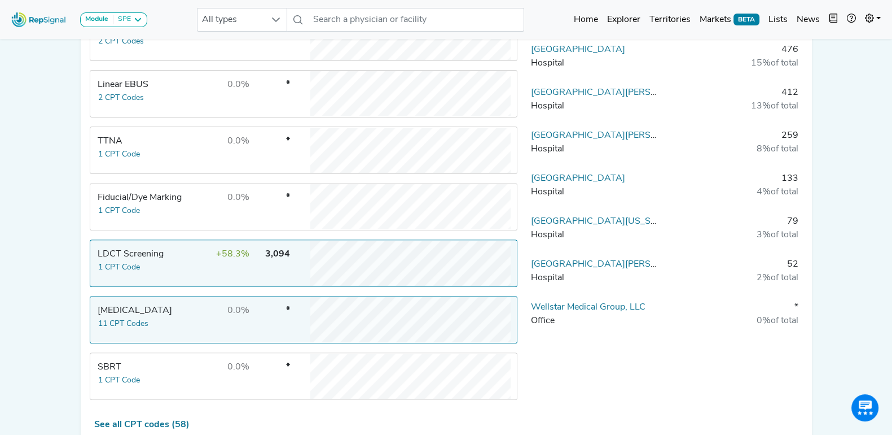
click at [192, 261] on td "+58.3%" at bounding box center [213, 262] width 73 height 45
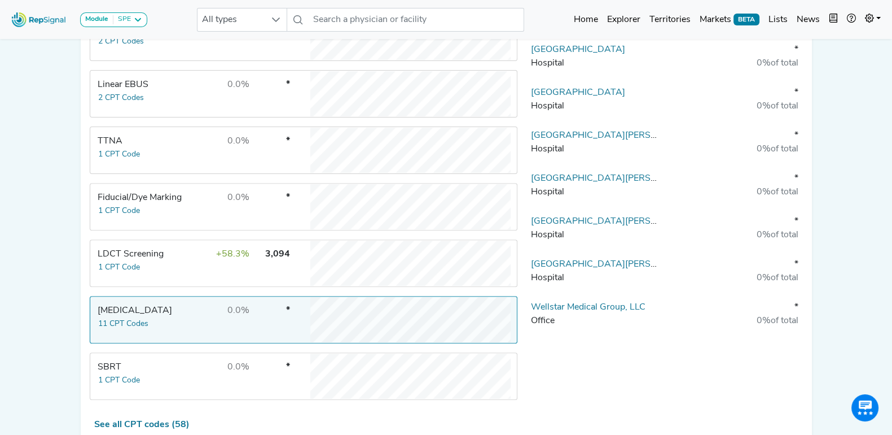
click at [198, 315] on td "0.0%" at bounding box center [213, 319] width 73 height 45
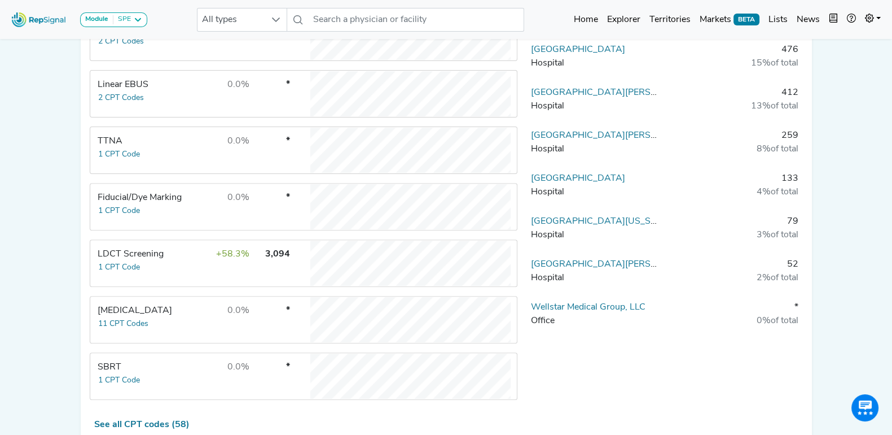
click at [189, 258] on td "+58.3%" at bounding box center [213, 262] width 73 height 45
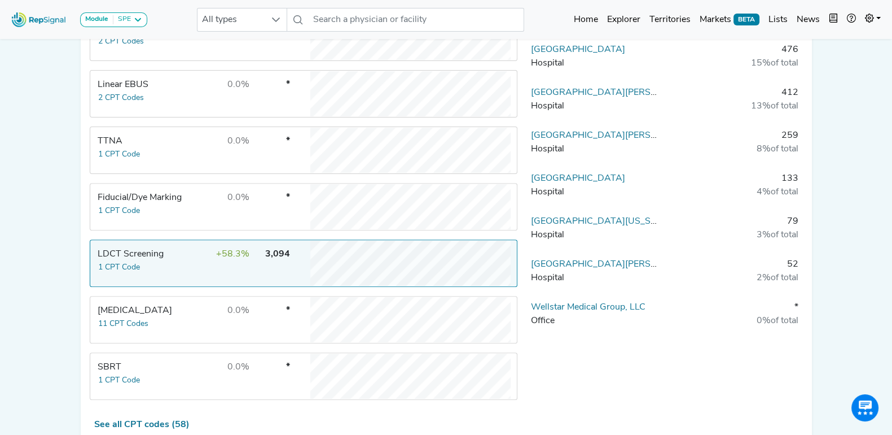
drag, startPoint x: 751, startPoint y: 231, endPoint x: 802, endPoint y: 231, distance: 51.4
click at [802, 232] on td "79 3% of total" at bounding box center [734, 232] width 138 height 34
drag, startPoint x: 788, startPoint y: 220, endPoint x: 801, endPoint y: 220, distance: 13.0
click at [801, 220] on td "79 3% of total" at bounding box center [734, 232] width 138 height 34
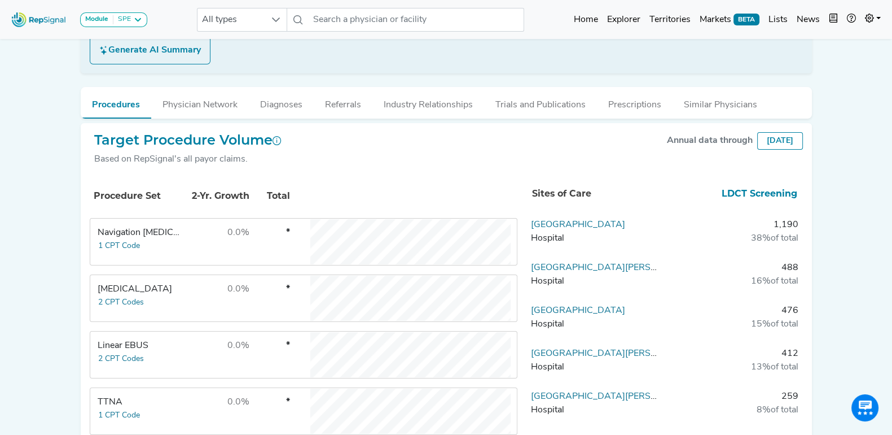
scroll to position [212, 0]
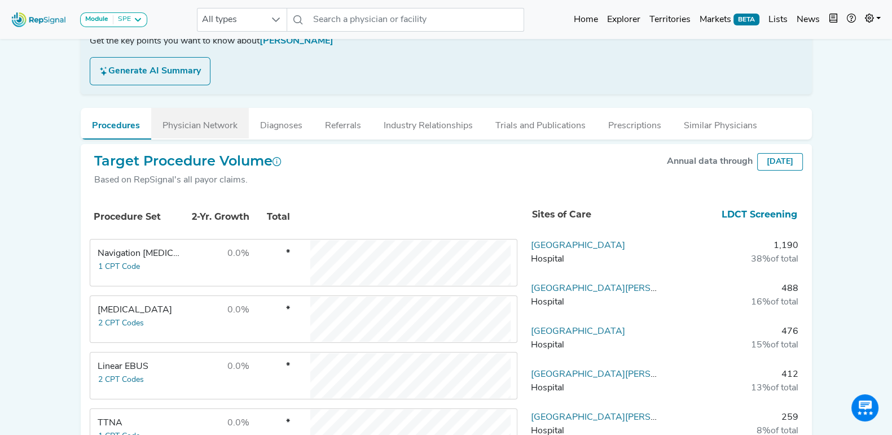
click at [178, 119] on button "Physician Network" at bounding box center [200, 123] width 98 height 30
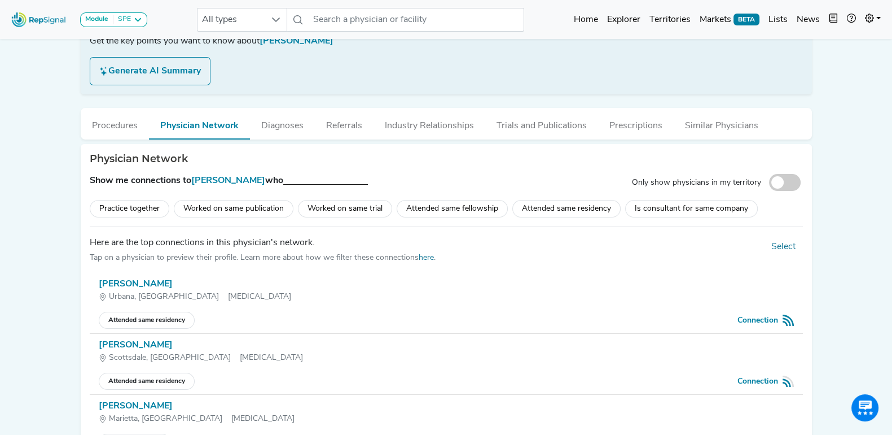
click at [568, 205] on div "Attended same residency" at bounding box center [567, 208] width 108 height 17
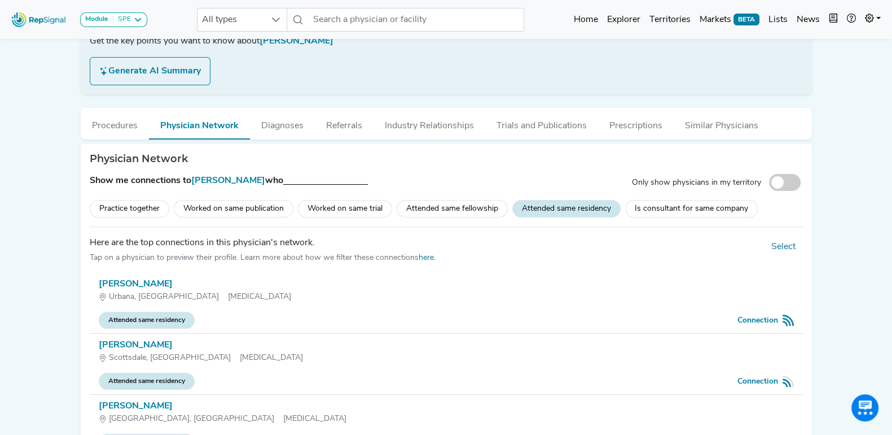
scroll to position [141, 0]
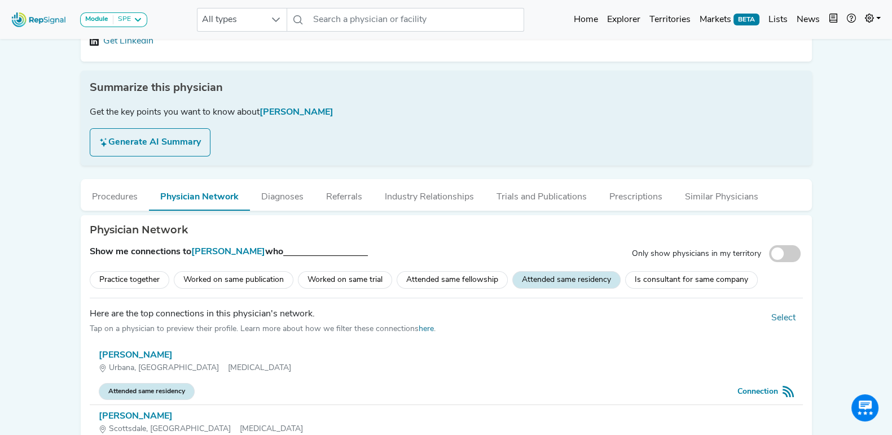
click at [463, 233] on div "Physician Network" at bounding box center [447, 230] width 714 height 12
click at [273, 195] on button "Diagnoses" at bounding box center [282, 194] width 65 height 30
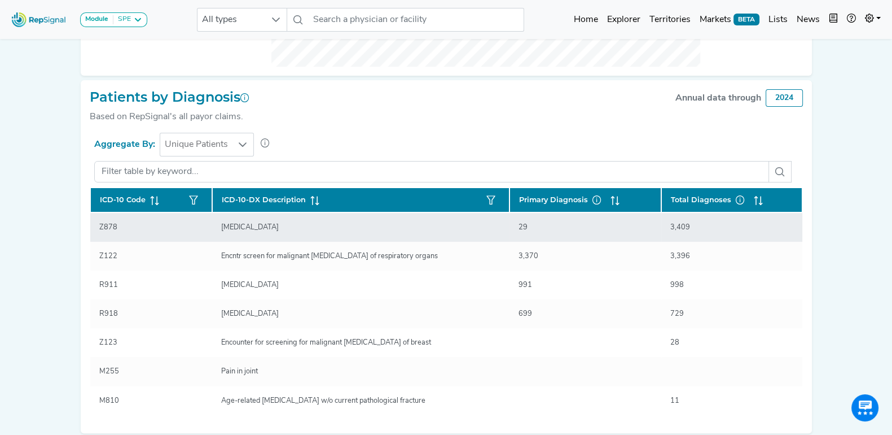
scroll to position [493, 0]
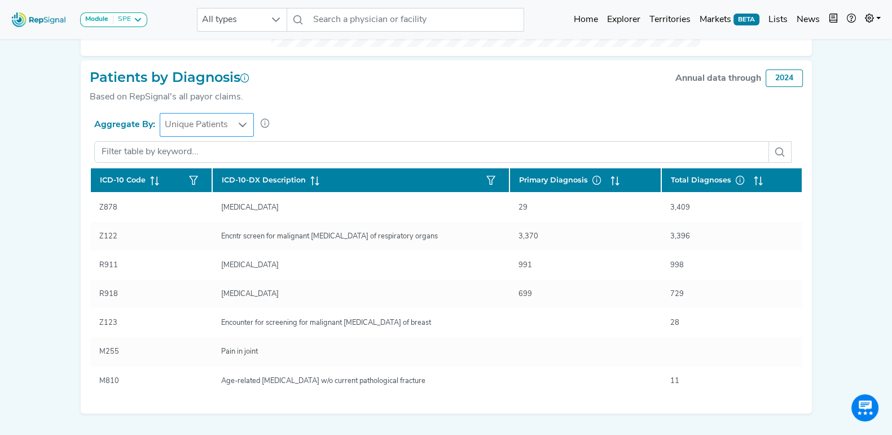
click at [241, 122] on icon at bounding box center [242, 124] width 9 height 9
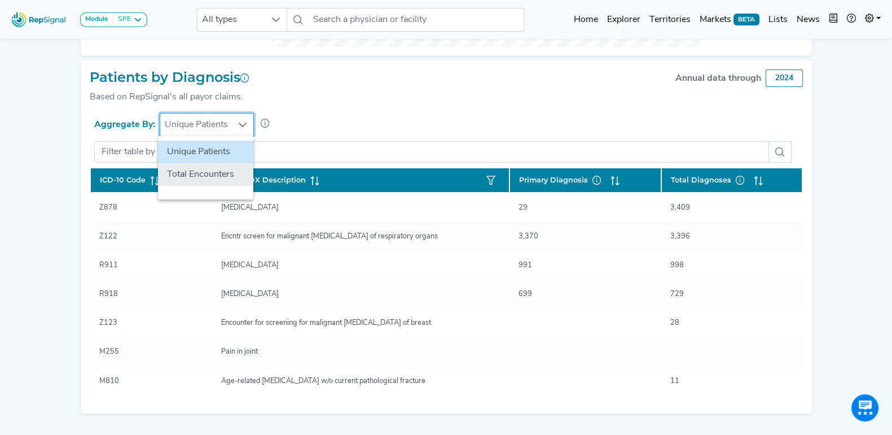
click at [217, 170] on li "Total Encounters" at bounding box center [205, 174] width 95 height 23
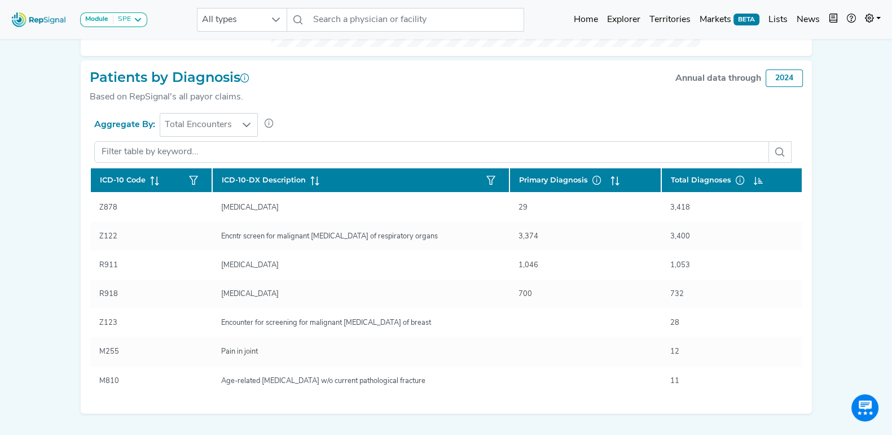
click at [415, 122] on section "Aggregate By: Total Encounters" at bounding box center [447, 125] width 714 height 24
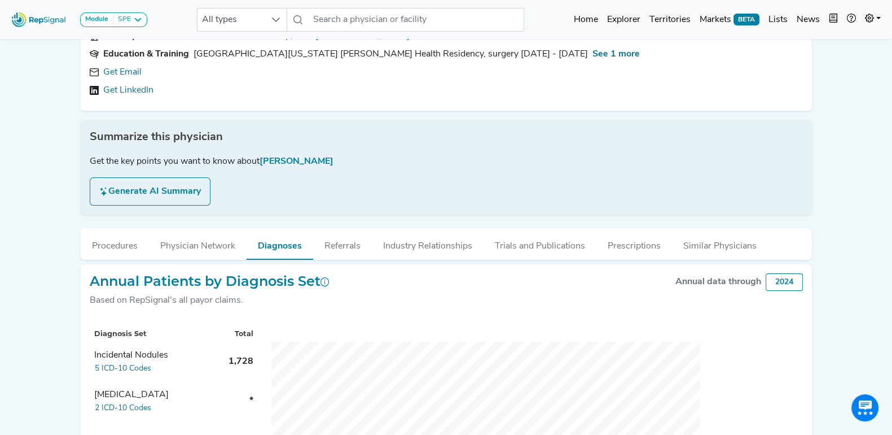
scroll to position [0, 11]
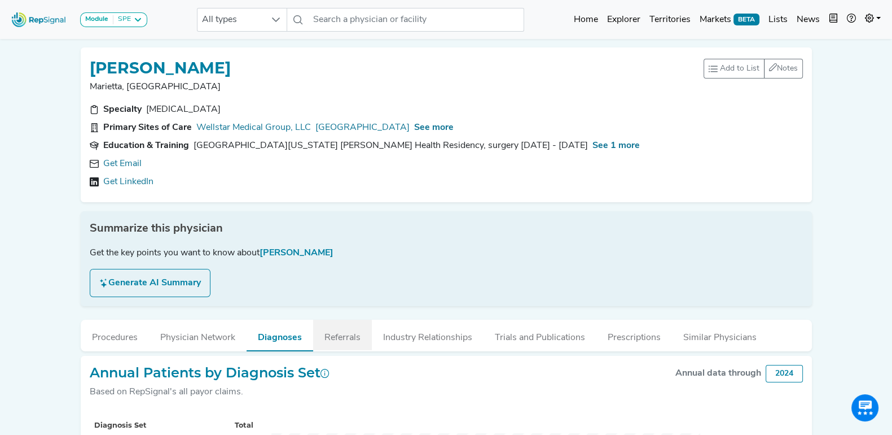
click at [332, 337] on button "Referrals" at bounding box center [342, 335] width 59 height 30
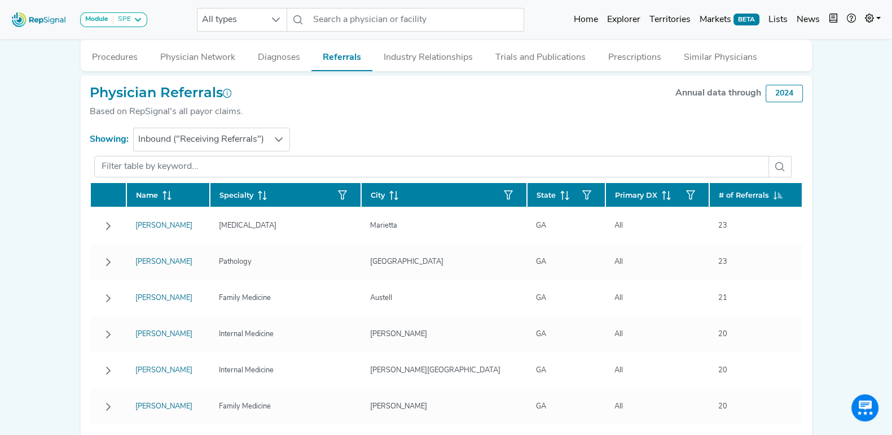
scroll to position [282, 11]
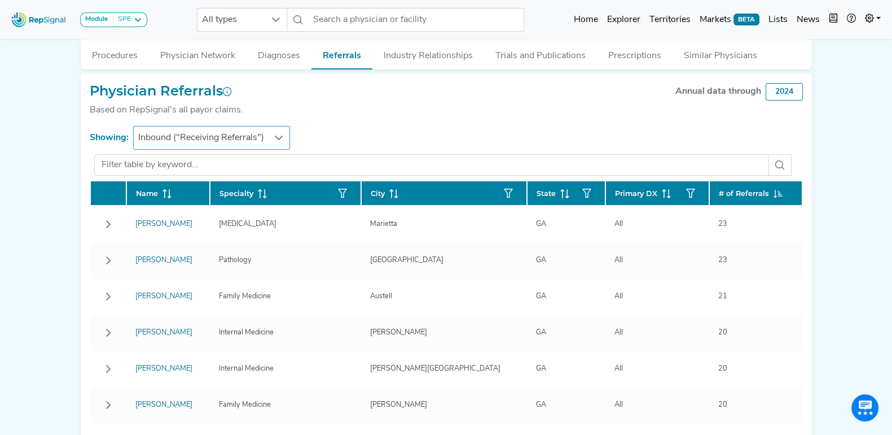
click at [255, 135] on span "Inbound ("Receiving Referrals")" at bounding box center [201, 137] width 135 height 23
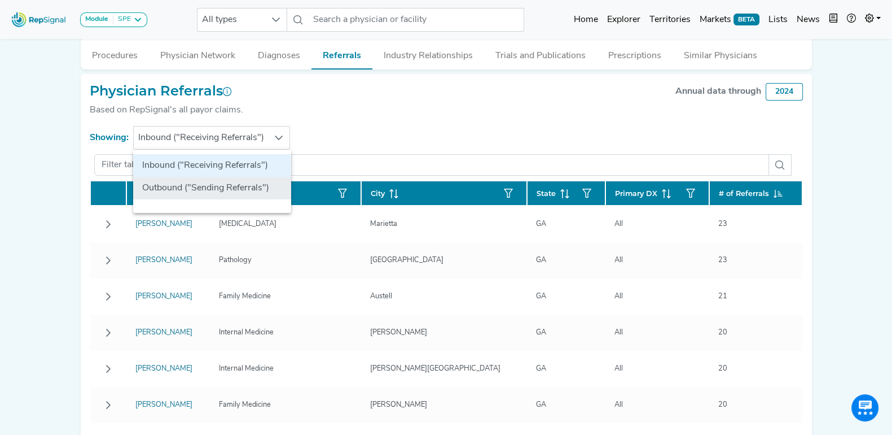
click at [226, 186] on li "Outbound ("Sending Referrals")" at bounding box center [212, 188] width 158 height 23
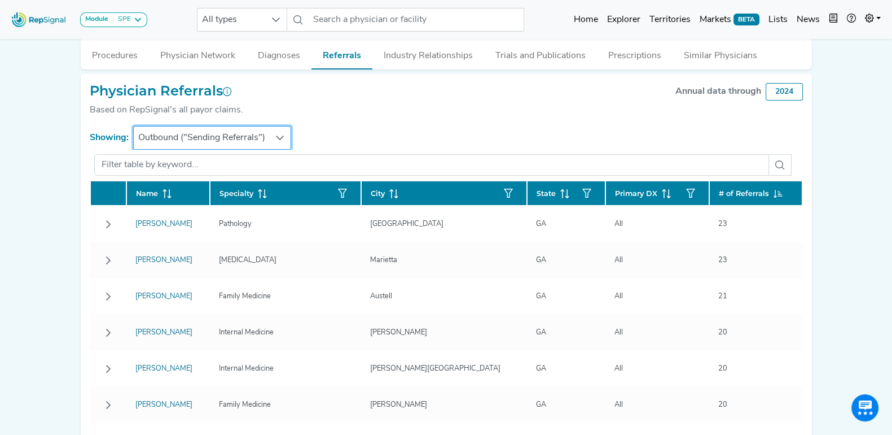
click at [350, 112] on div "Physician Referrals Based on RepSignal's all payor claims. Annual data through …" at bounding box center [447, 104] width 714 height 43
click at [275, 139] on icon at bounding box center [279, 137] width 9 height 9
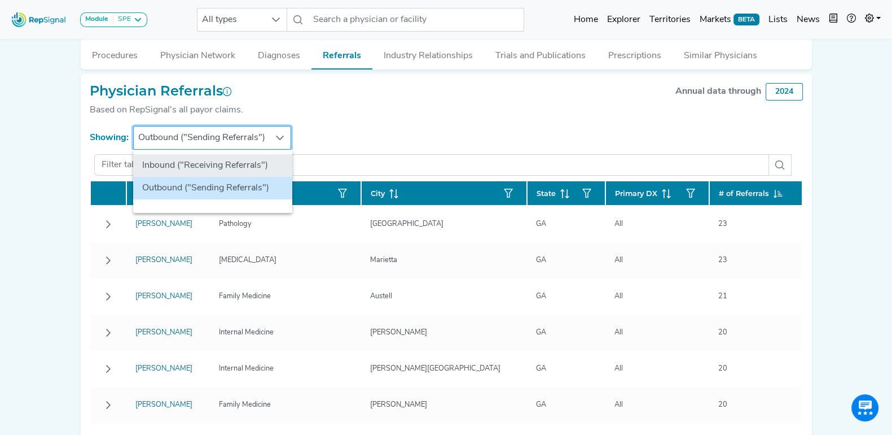
click at [248, 162] on li "Inbound ("Receiving Referrals")" at bounding box center [212, 165] width 159 height 23
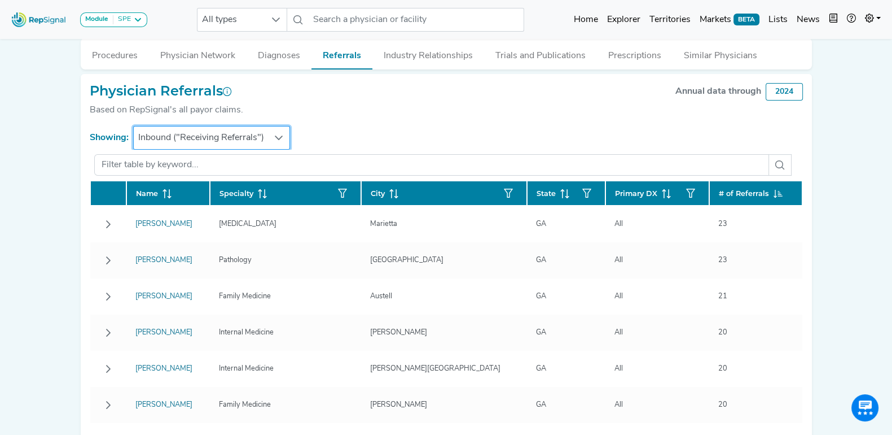
click at [269, 129] on div at bounding box center [279, 137] width 21 height 23
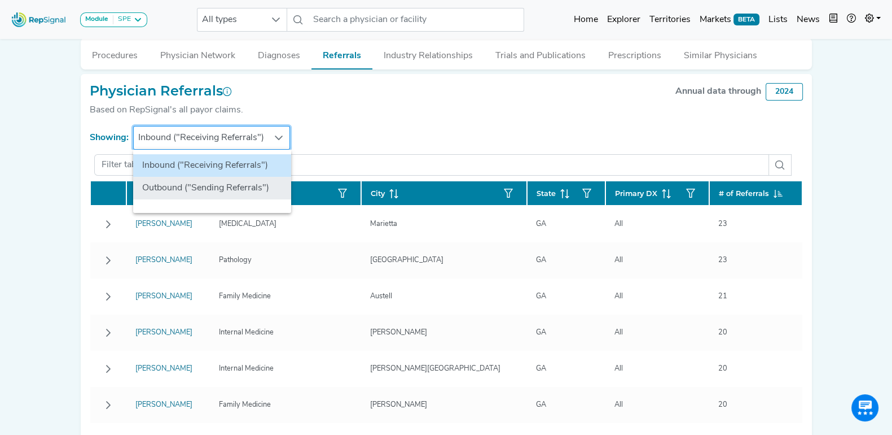
click at [236, 180] on li "Outbound ("Sending Referrals")" at bounding box center [212, 188] width 158 height 23
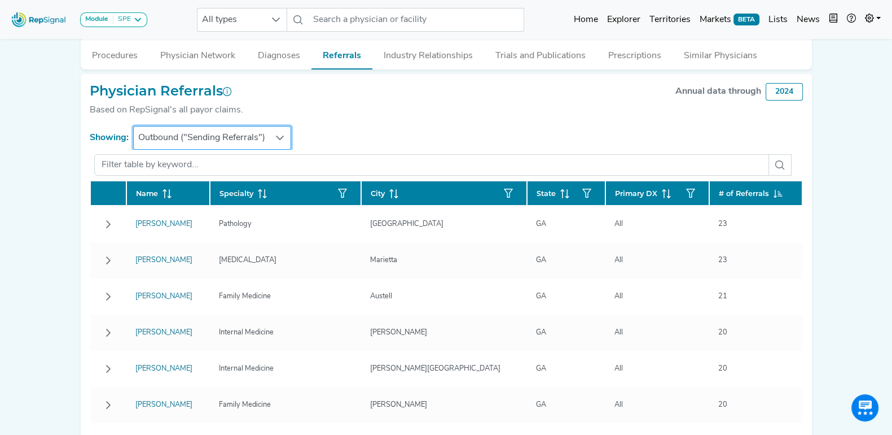
click at [349, 117] on div "Physician Referrals Based on RepSignal's all payor claims. Annual data through …" at bounding box center [447, 104] width 714 height 43
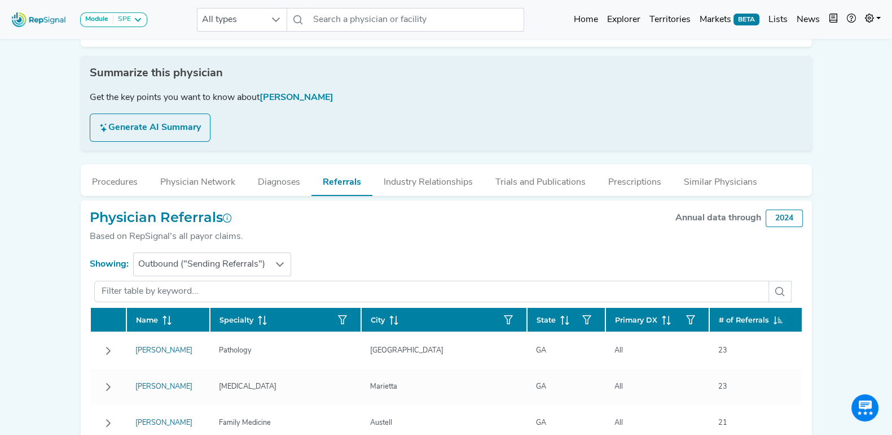
scroll to position [152, 11]
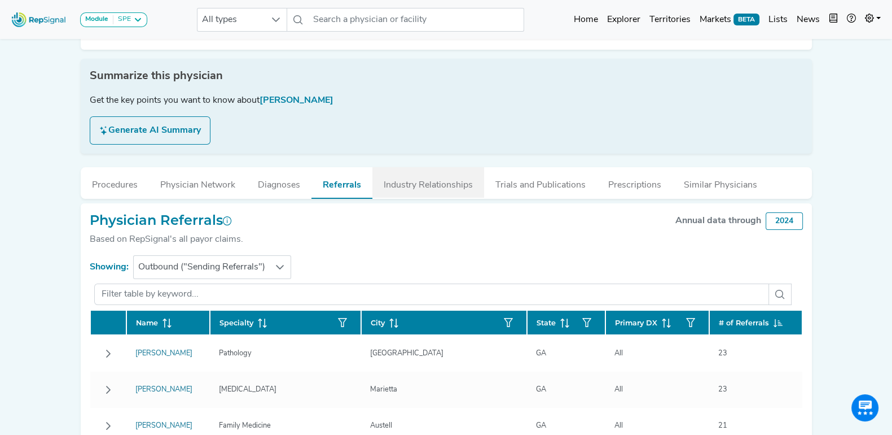
click at [417, 179] on button "Industry Relationships" at bounding box center [429, 182] width 112 height 30
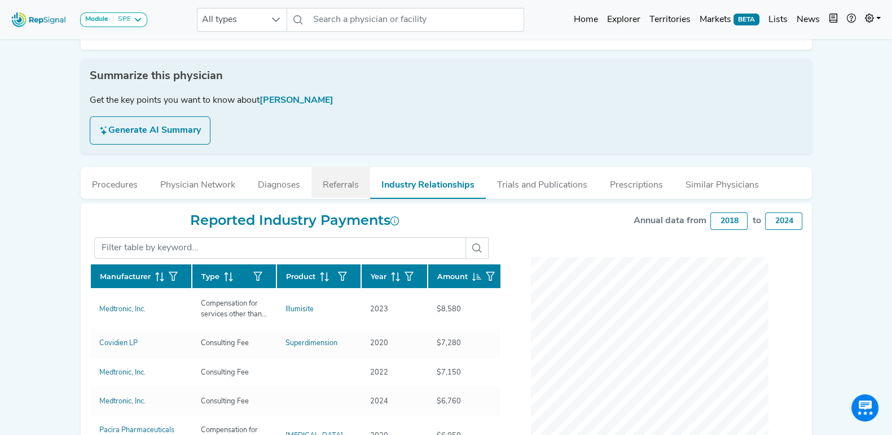
click at [350, 189] on button "Referrals" at bounding box center [341, 182] width 59 height 30
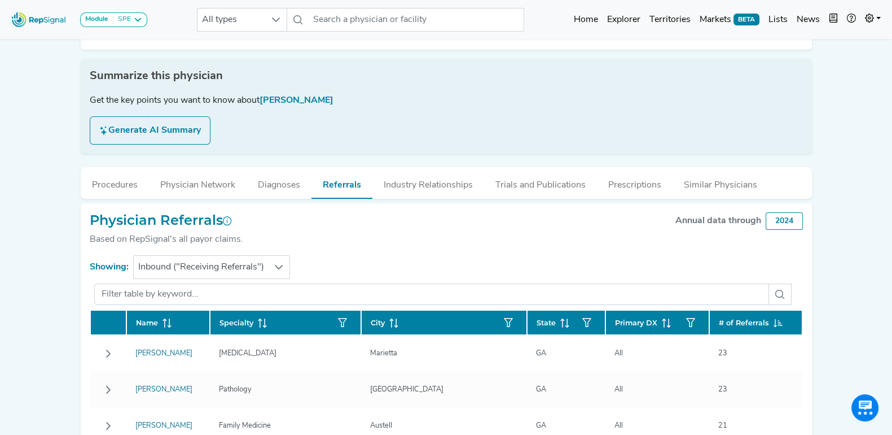
click at [850, 216] on div "Module SPE [MEDICAL_DATA] Disposable Bronchoscope SBRT SPE TTNA [MEDICAL_DATA] …" at bounding box center [446, 442] width 892 height 1189
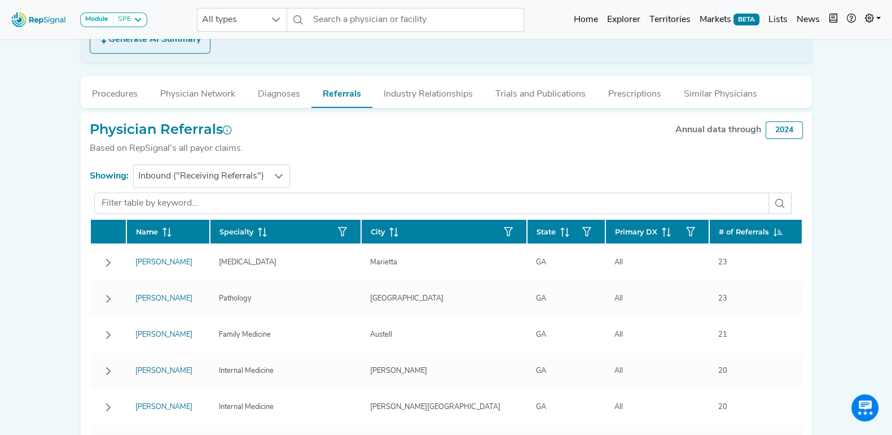
scroll to position [222, 11]
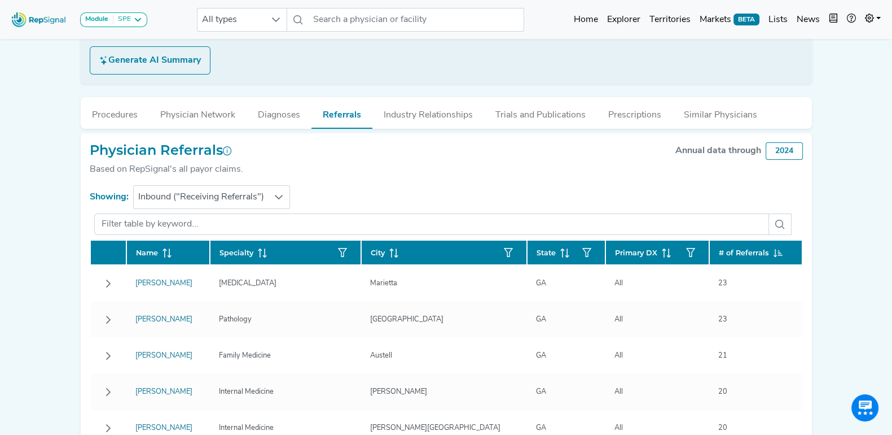
click at [472, 186] on section "Showing: Inbound ("Receiving Referrals")" at bounding box center [447, 197] width 714 height 24
click at [440, 194] on section "Showing: Inbound ("Receiving Referrals")" at bounding box center [447, 197] width 714 height 24
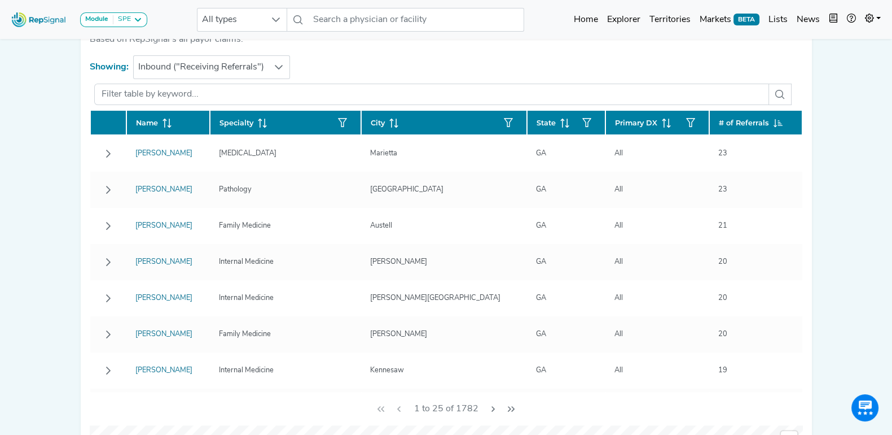
scroll to position [364, 11]
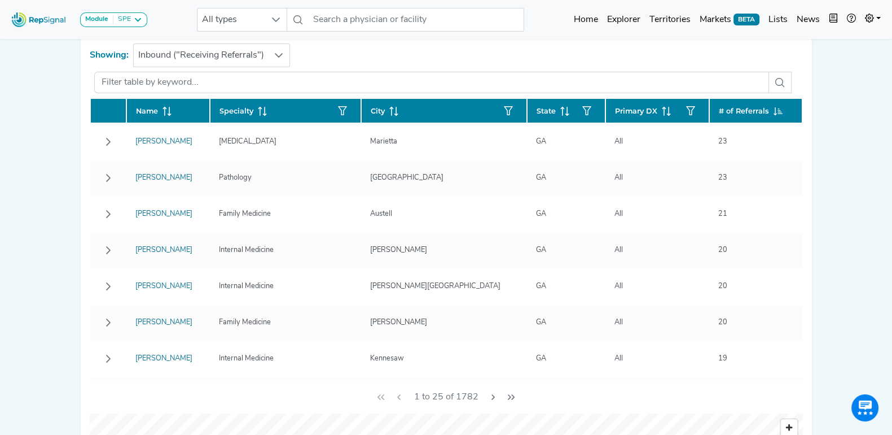
click at [31, 197] on div "Module SPE [MEDICAL_DATA] Disposable Bronchoscope SBRT SPE TTNA [MEDICAL_DATA] …" at bounding box center [446, 230] width 892 height 1189
click at [31, 196] on div "Module SPE [MEDICAL_DATA] Disposable Bronchoscope SBRT SPE TTNA [MEDICAL_DATA] …" at bounding box center [446, 230] width 892 height 1189
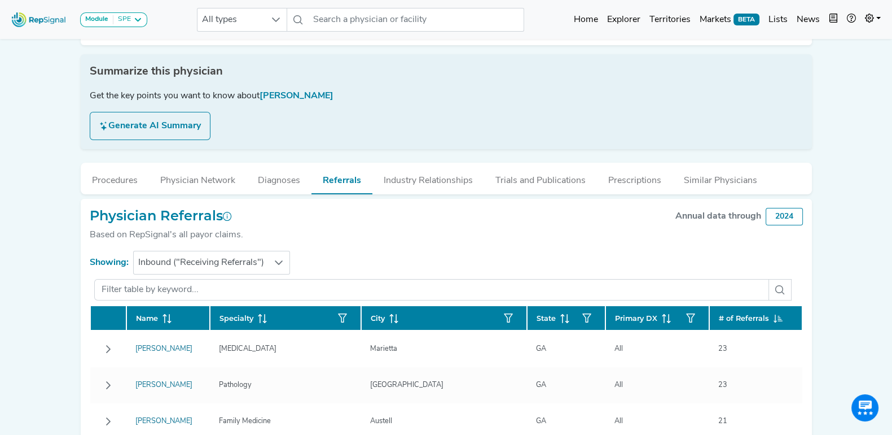
scroll to position [152, 11]
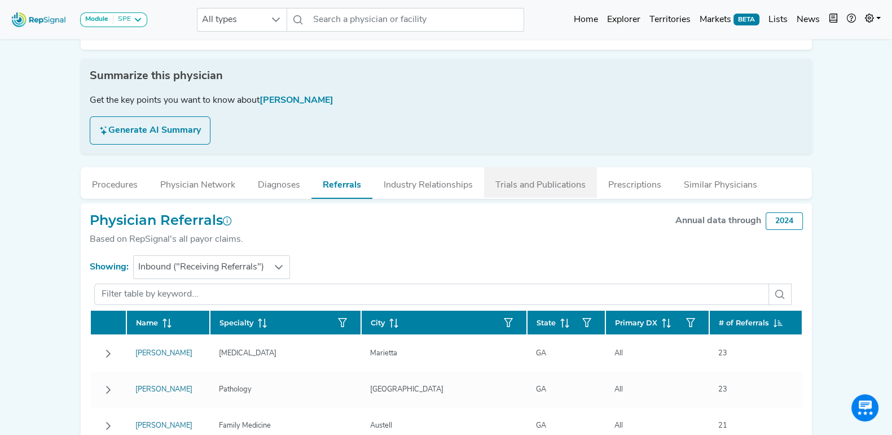
click at [507, 185] on button "Trials and Publications" at bounding box center [540, 182] width 113 height 30
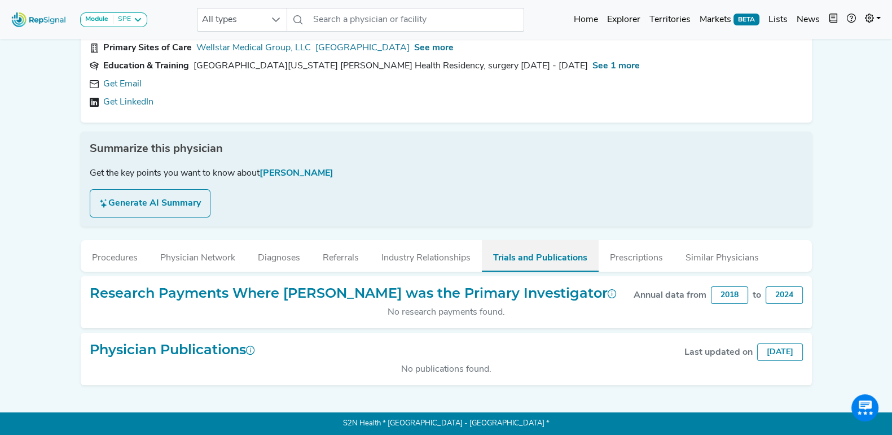
scroll to position [96, 11]
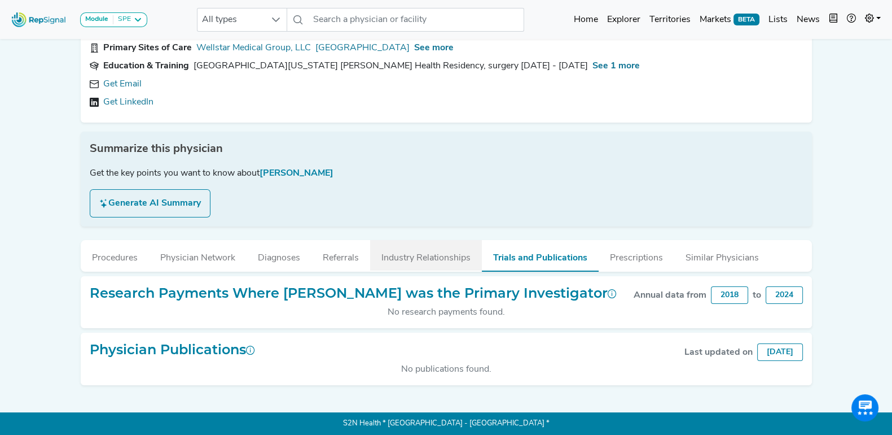
click at [417, 240] on button "Industry Relationships" at bounding box center [426, 255] width 112 height 30
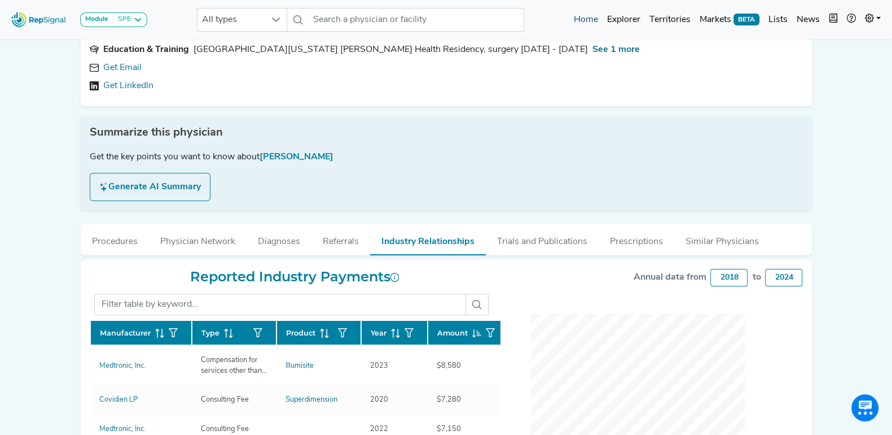
click at [581, 15] on link "Home" at bounding box center [586, 19] width 33 height 23
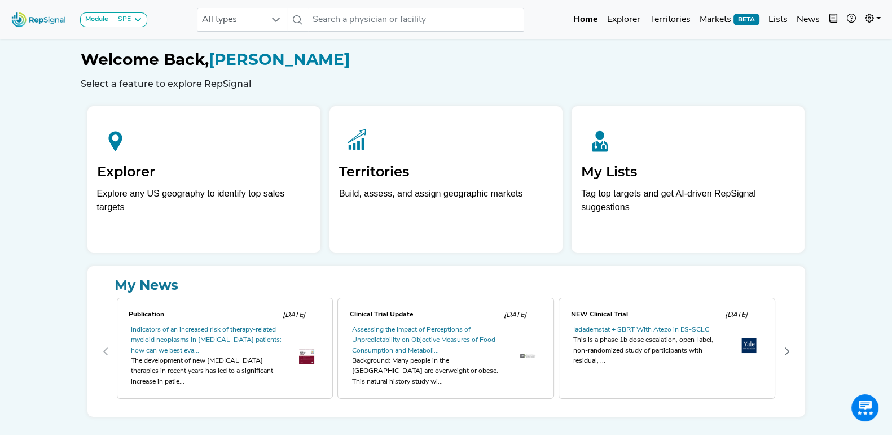
scroll to position [0, 11]
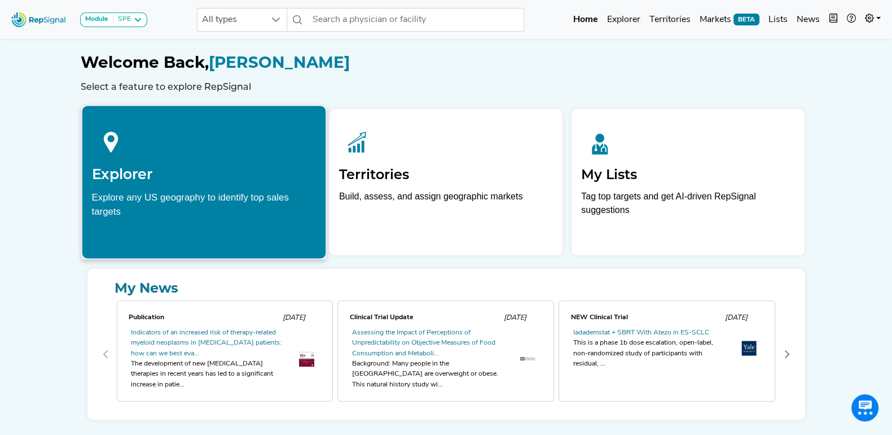
click at [206, 170] on h2 "Explorer" at bounding box center [203, 173] width 225 height 17
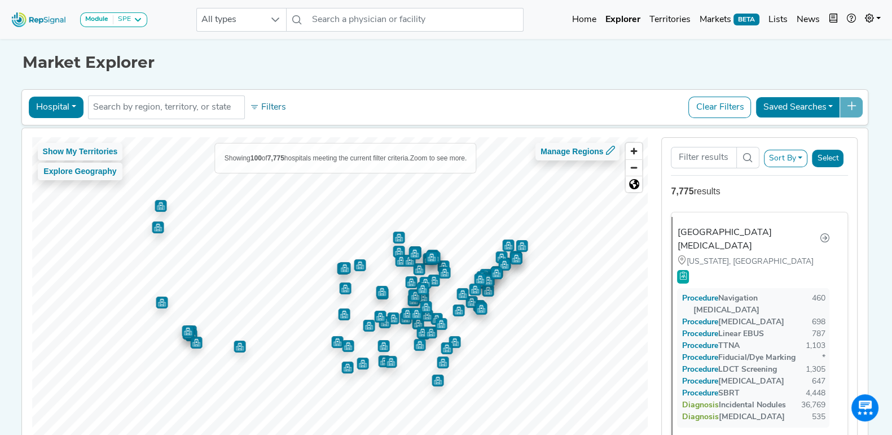
click at [789, 160] on button "Sort By" at bounding box center [786, 158] width 44 height 17
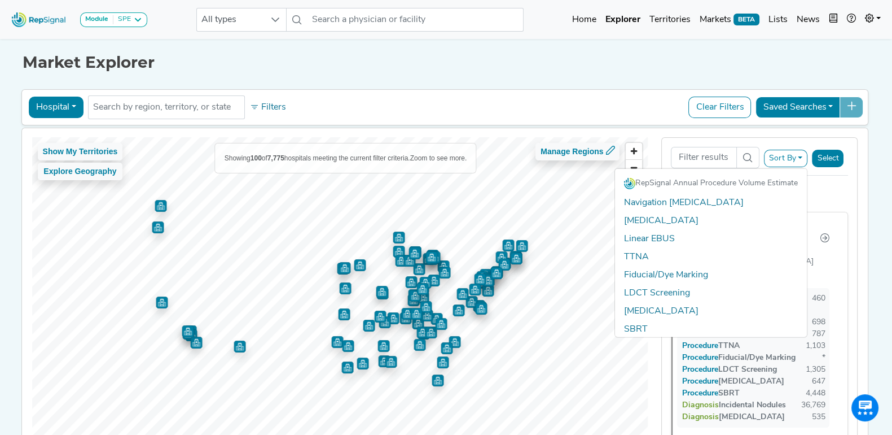
click at [152, 50] on div "Market Explorer" at bounding box center [447, 54] width 848 height 36
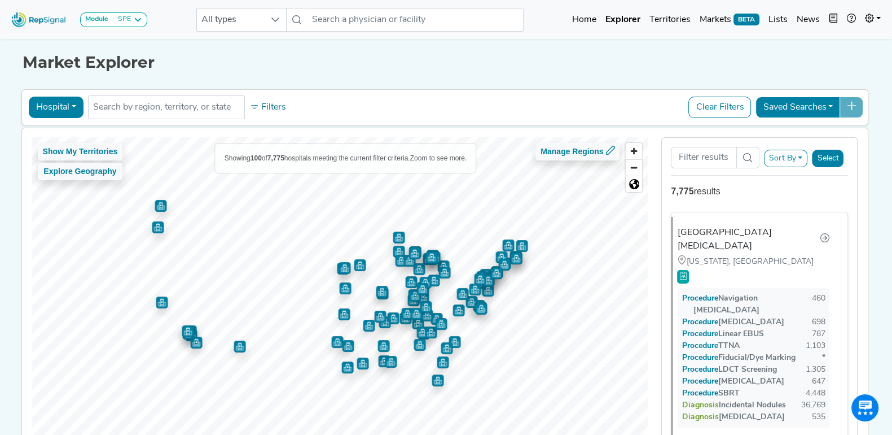
click at [208, 55] on h1 "Market Explorer" at bounding box center [447, 62] width 848 height 19
click at [211, 53] on h1 "Market Explorer" at bounding box center [447, 62] width 848 height 19
click at [138, 20] on icon at bounding box center [137, 19] width 9 height 9
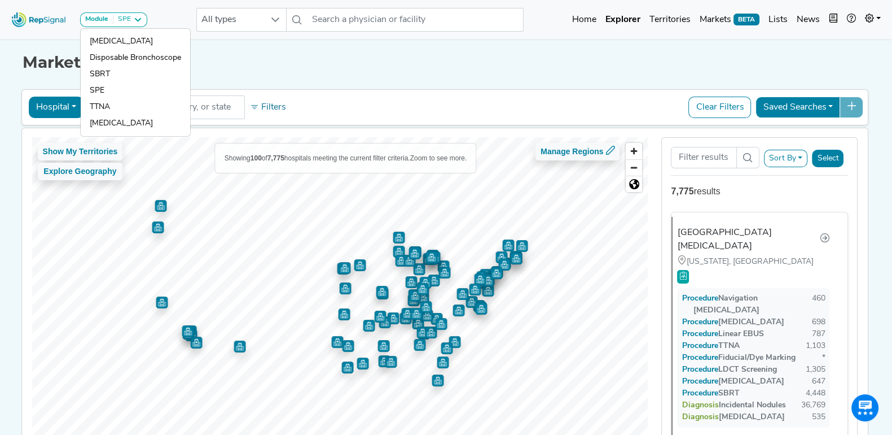
click at [269, 68] on h1 "Market Explorer" at bounding box center [447, 62] width 848 height 19
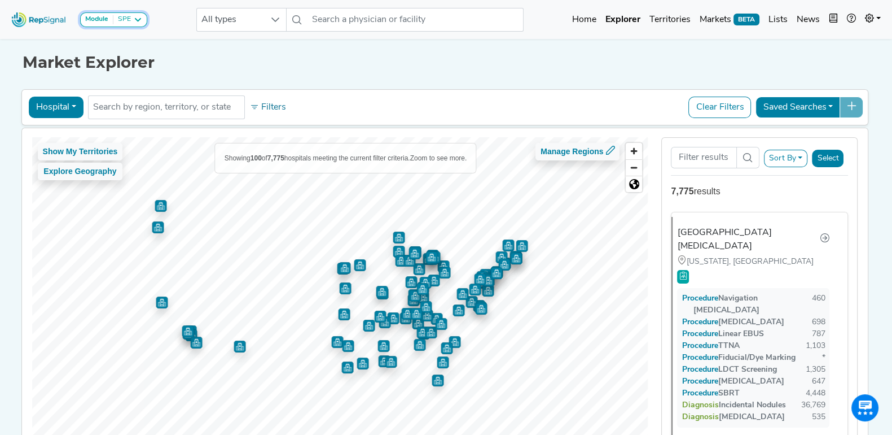
click at [133, 20] on icon at bounding box center [137, 19] width 9 height 9
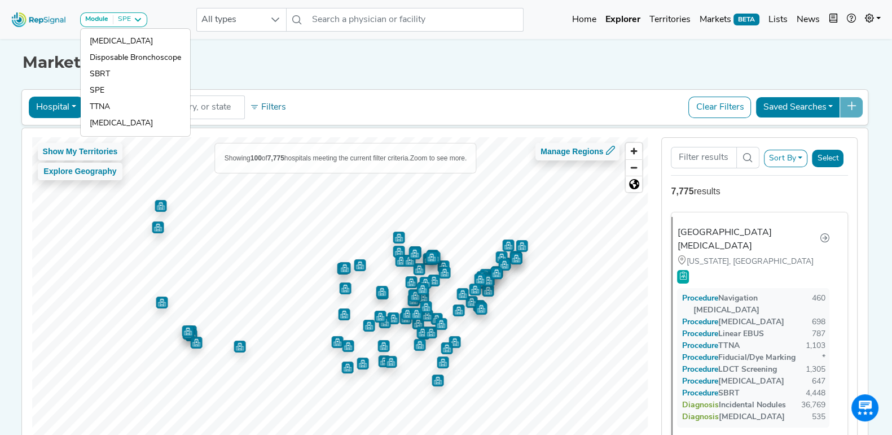
click at [254, 54] on h1 "Market Explorer" at bounding box center [447, 62] width 848 height 19
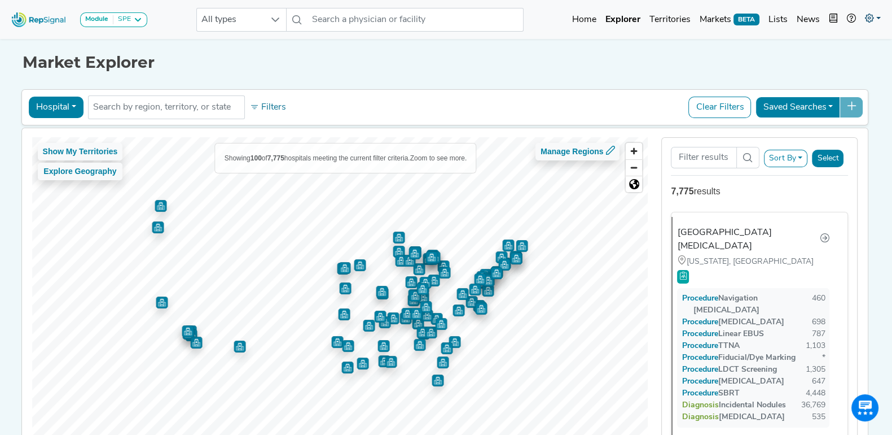
click at [874, 15] on icon at bounding box center [869, 18] width 9 height 9
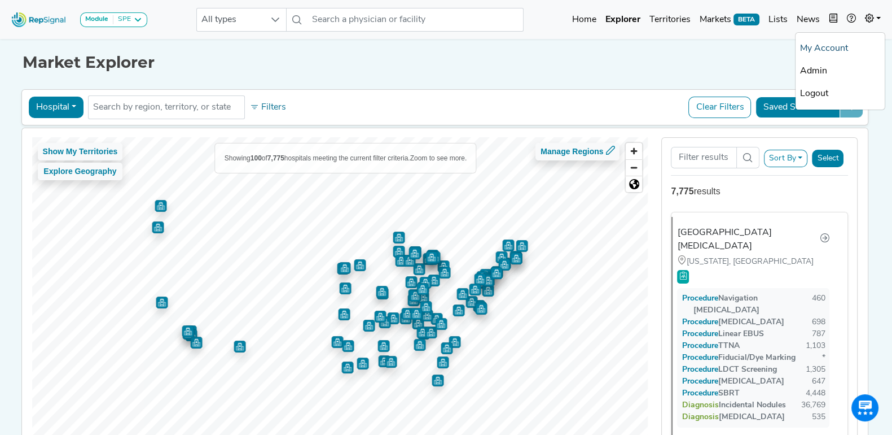
click at [838, 50] on link "My Account" at bounding box center [840, 48] width 89 height 23
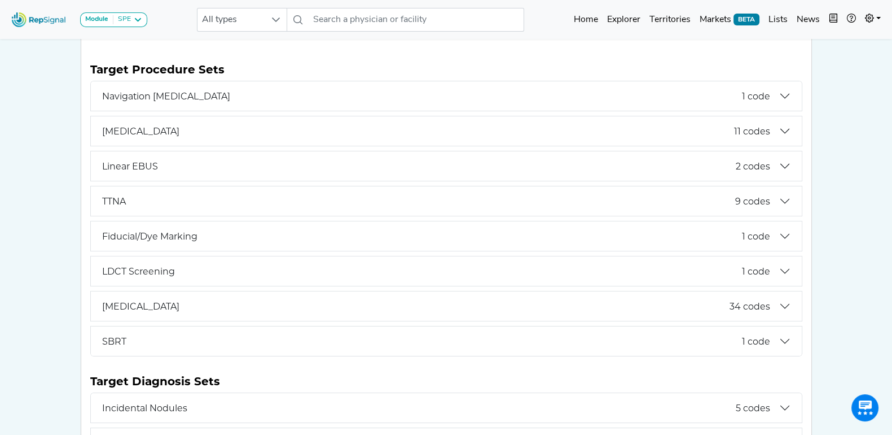
scroll to position [212, 11]
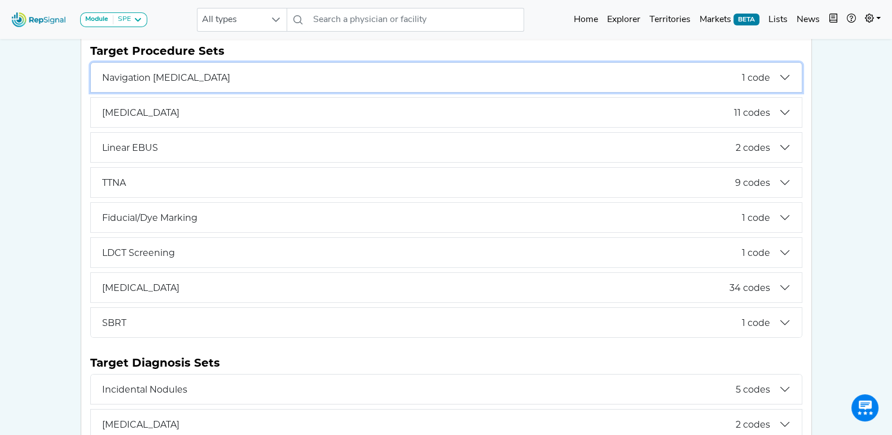
click at [776, 81] on button "Navigation Bronchoscopy 1 code" at bounding box center [446, 77] width 711 height 29
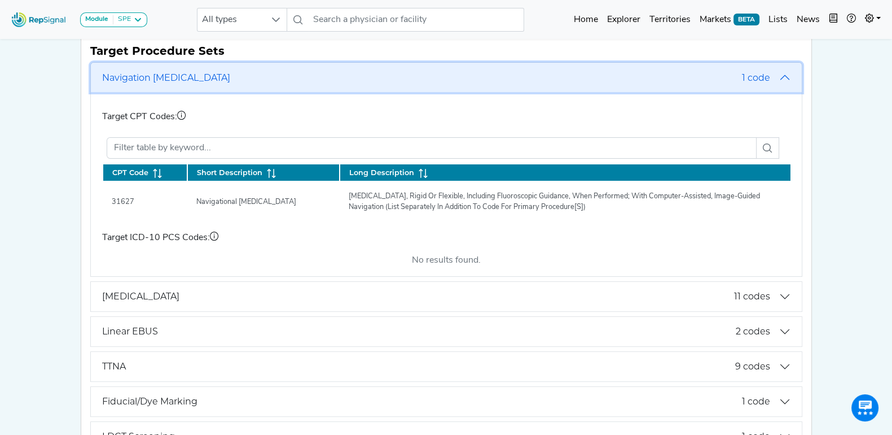
click at [776, 81] on button "Navigation Bronchoscopy 1 code" at bounding box center [446, 77] width 711 height 29
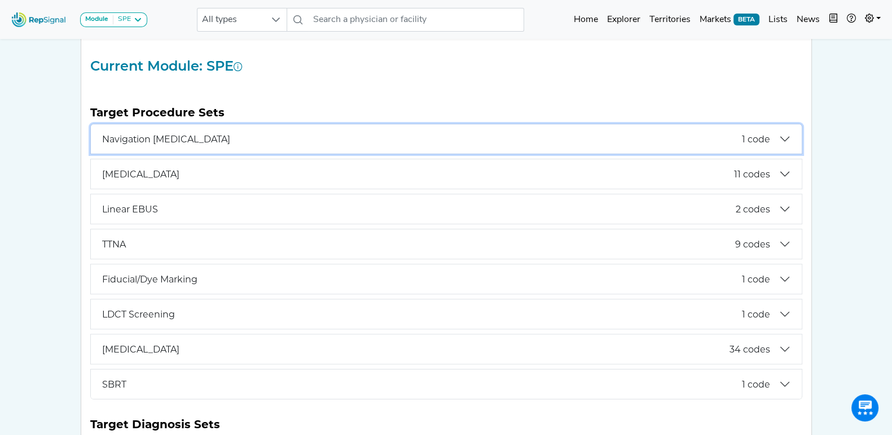
scroll to position [141, 11]
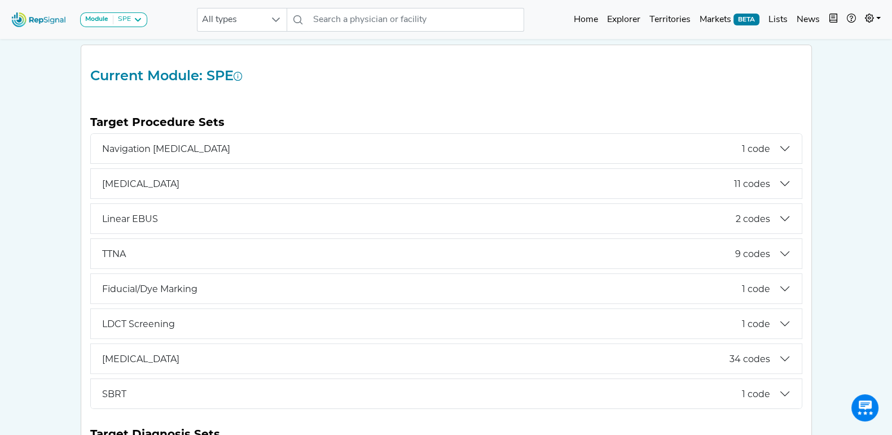
click at [419, 75] on h2 "Current Module: SPE" at bounding box center [447, 76] width 726 height 16
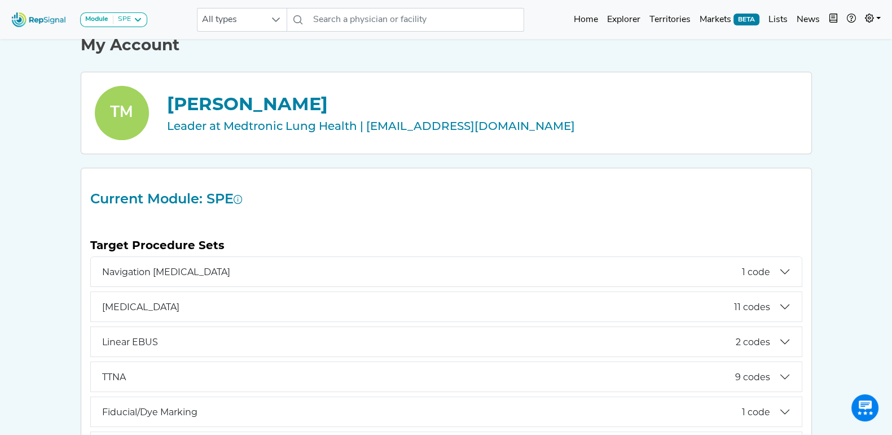
scroll to position [0, 11]
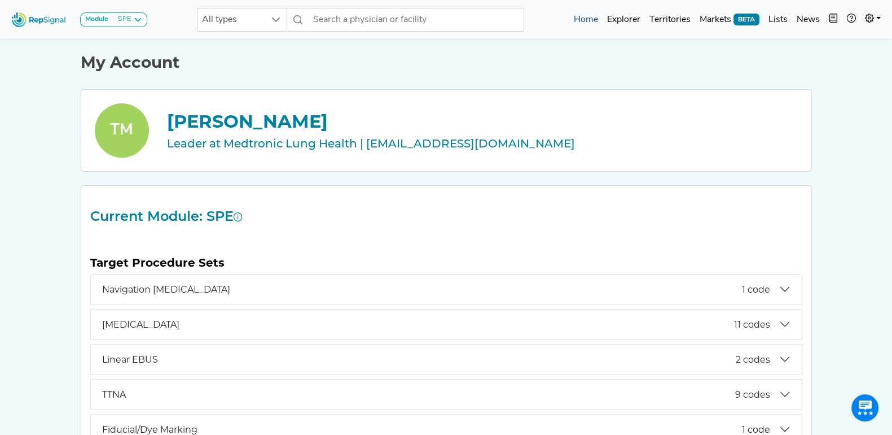
click at [584, 19] on link "Home" at bounding box center [586, 19] width 33 height 23
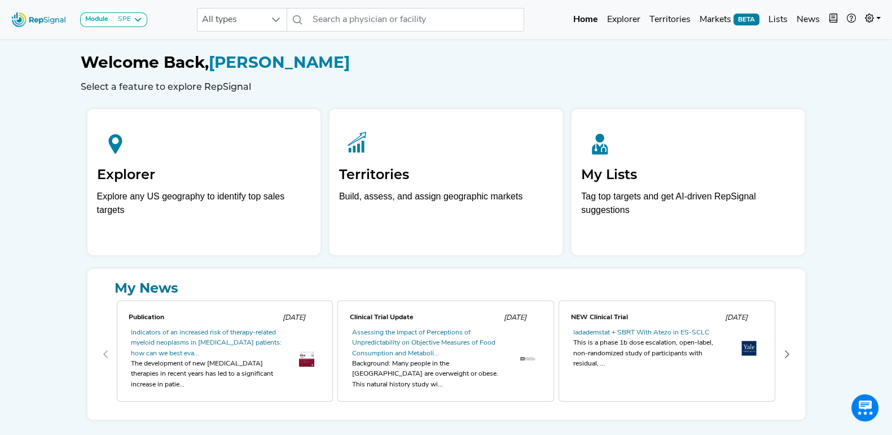
click at [598, 75] on div "Welcome Back, Tim Miller Select a feature to explore RepSignal" at bounding box center [447, 72] width 732 height 39
click at [436, 62] on h1 "Welcome Back, Tim Miller" at bounding box center [447, 62] width 732 height 19
click at [440, 64] on h1 "Welcome Back, Tim Miller" at bounding box center [447, 62] width 732 height 19
click at [138, 20] on icon at bounding box center [137, 19] width 9 height 9
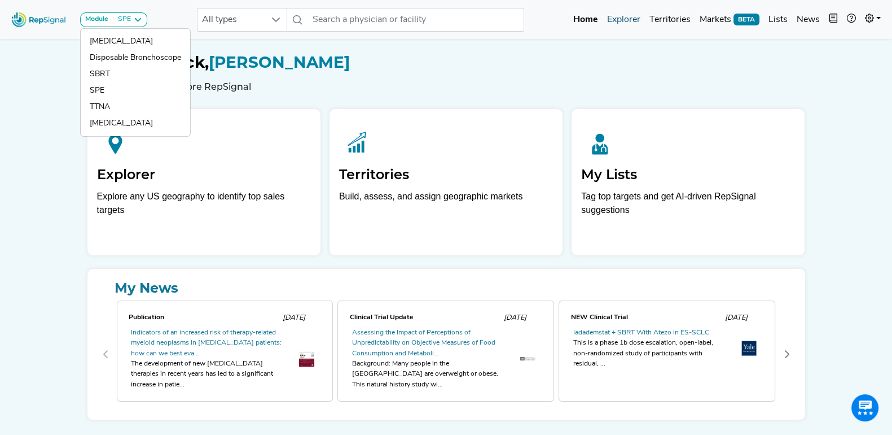
click at [623, 15] on link "Explorer" at bounding box center [624, 19] width 42 height 23
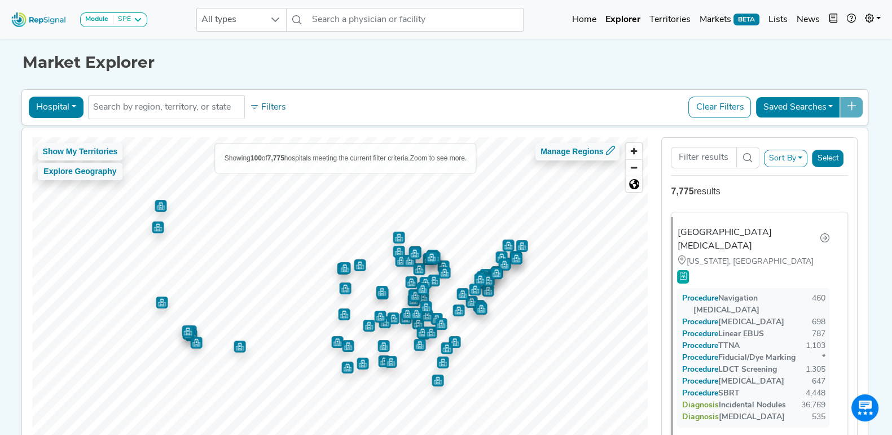
click at [826, 106] on button "Saved Searches" at bounding box center [798, 107] width 85 height 21
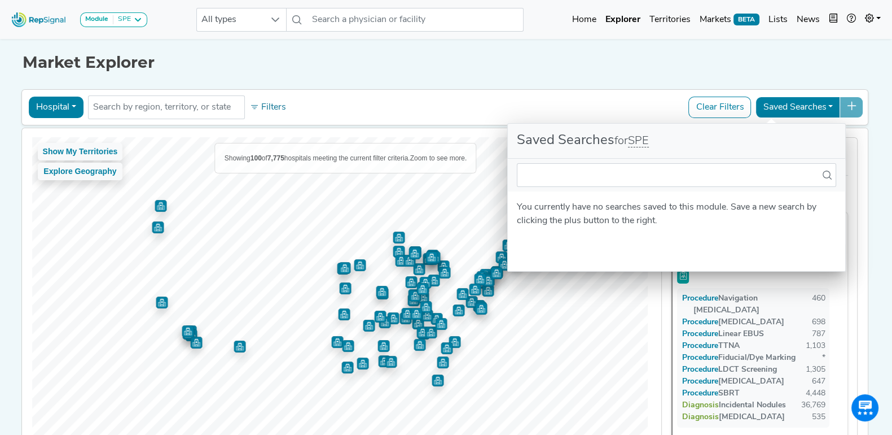
click at [874, 170] on div "Module SPE Bronchoscopy Disposable Bronchoscope SBRT SPE TTNA Thoracic Surgery …" at bounding box center [446, 261] width 892 height 522
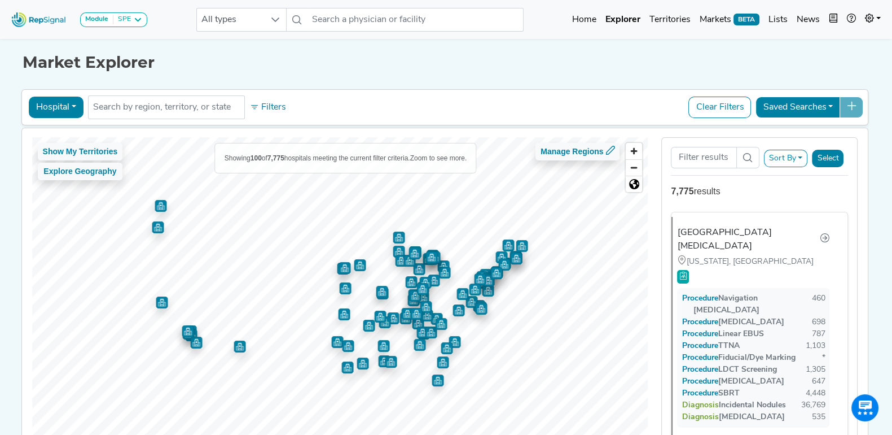
click at [798, 157] on button "Sort By" at bounding box center [786, 158] width 44 height 17
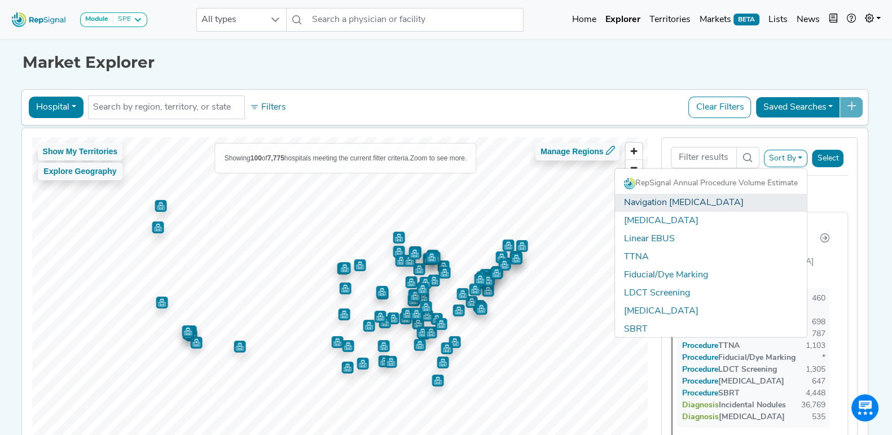
click at [674, 202] on link "Navigation Bronchoscopy" at bounding box center [711, 203] width 192 height 18
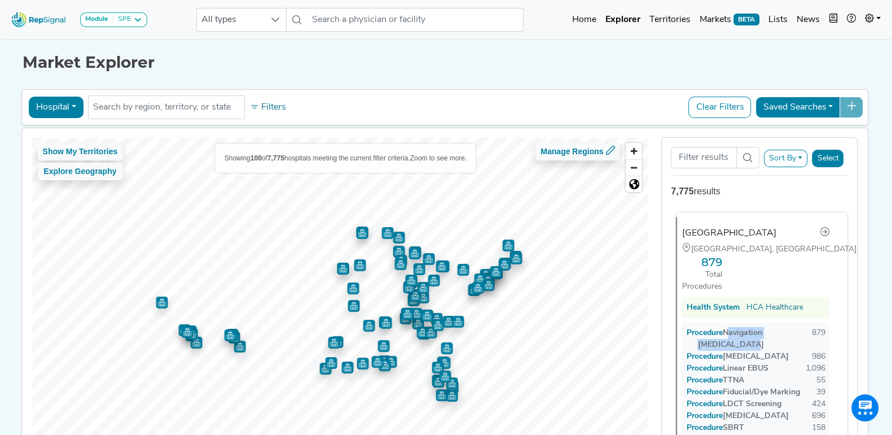
drag, startPoint x: 746, startPoint y: 351, endPoint x: 717, endPoint y: 339, distance: 31.1
click at [717, 339] on div "Procedure Navigation Bronchoscopy" at bounding box center [748, 339] width 125 height 24
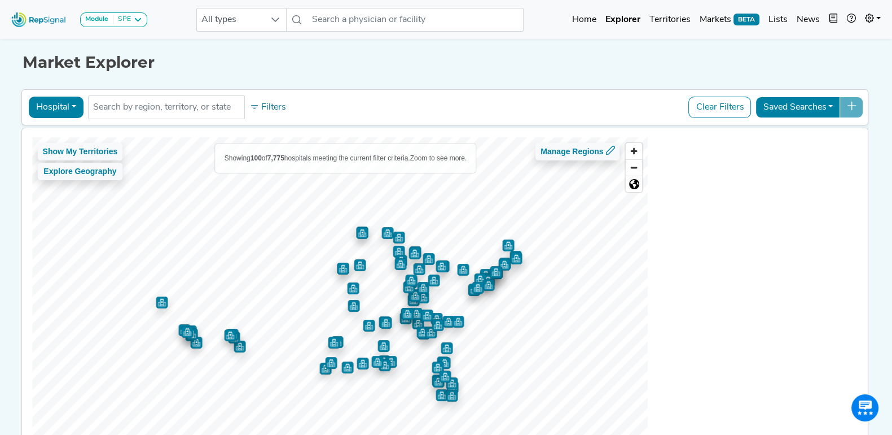
copy div "Navigation Bronchoscopy"
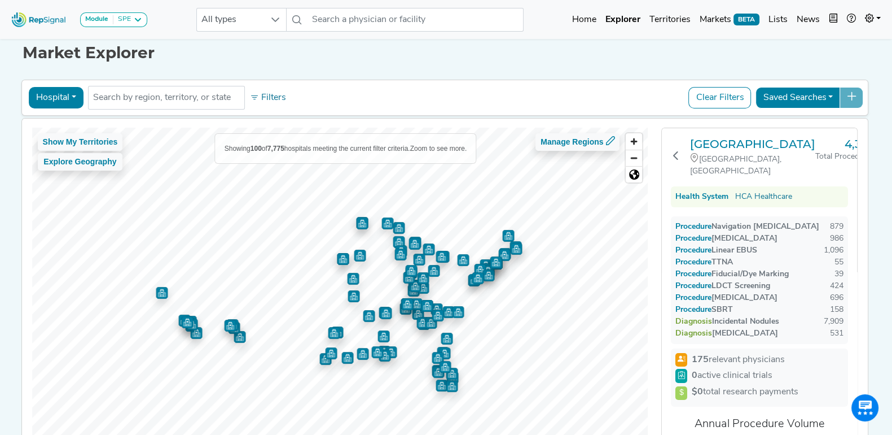
scroll to position [0, 11]
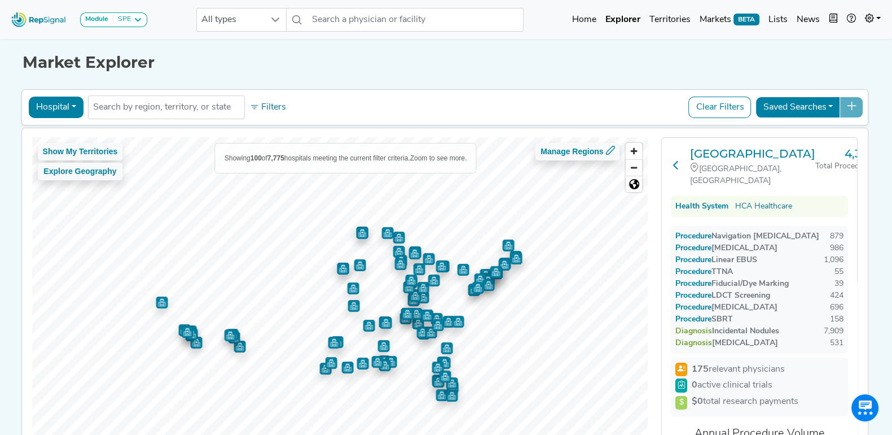
click at [672, 168] on icon at bounding box center [676, 164] width 9 height 9
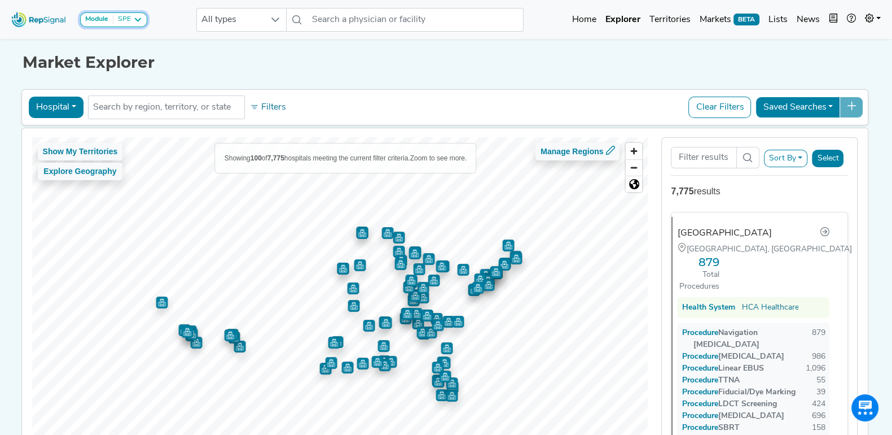
click at [137, 17] on icon at bounding box center [137, 19] width 9 height 9
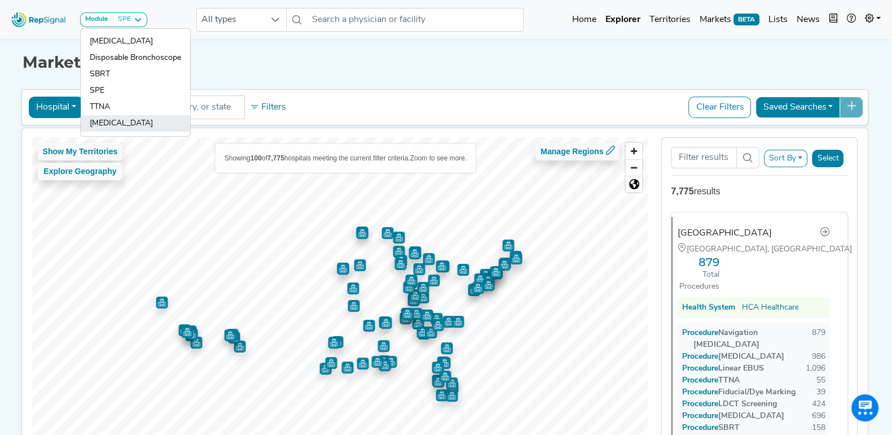
click at [143, 124] on link "[MEDICAL_DATA]" at bounding box center [136, 123] width 110 height 16
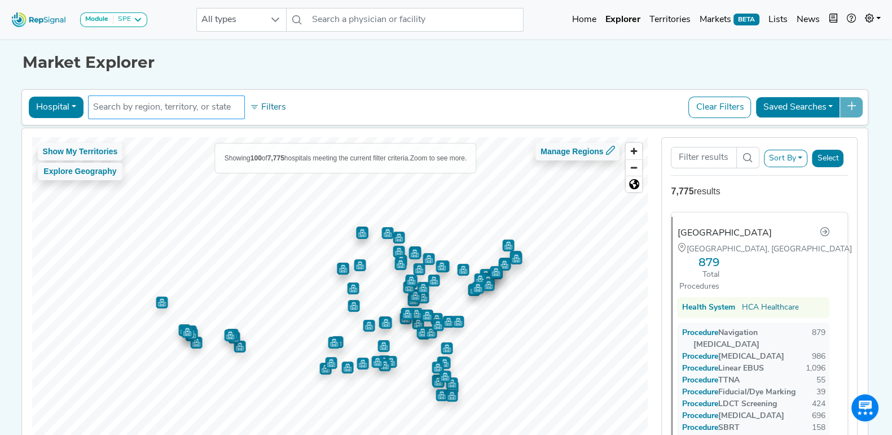
scroll to position [0, 0]
click at [365, 80] on div "Market Explorer Hospital Physician Hospital ASC Office Health System No results…" at bounding box center [446, 254] width 745 height 436
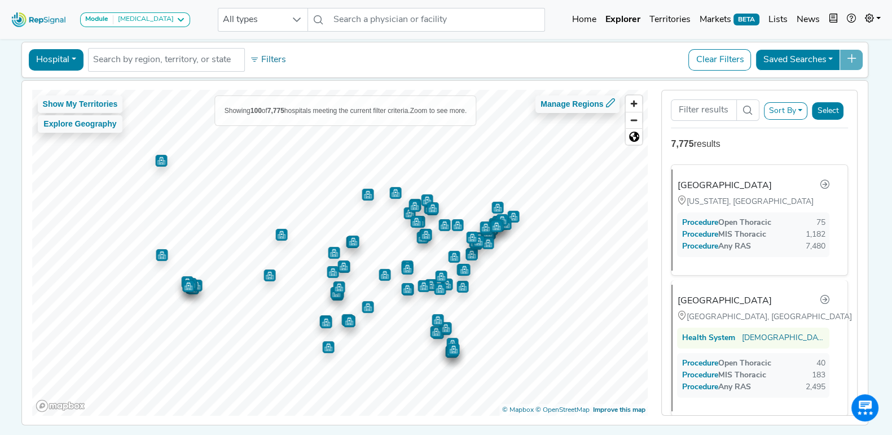
scroll to position [42, 0]
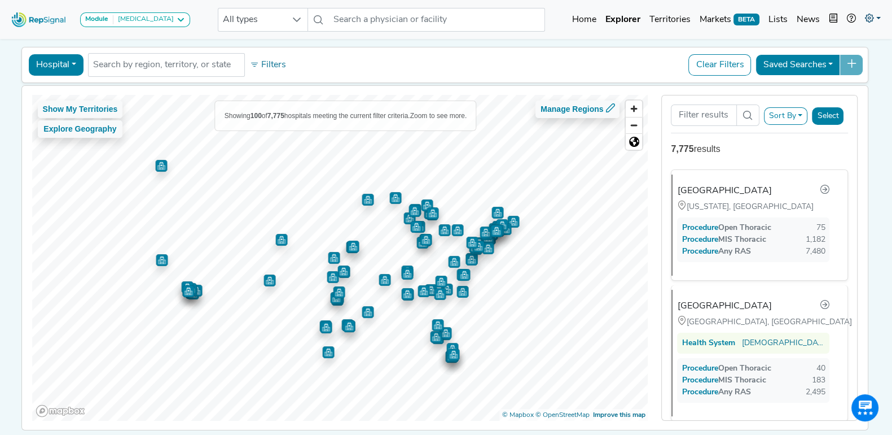
click at [873, 14] on icon at bounding box center [869, 18] width 9 height 9
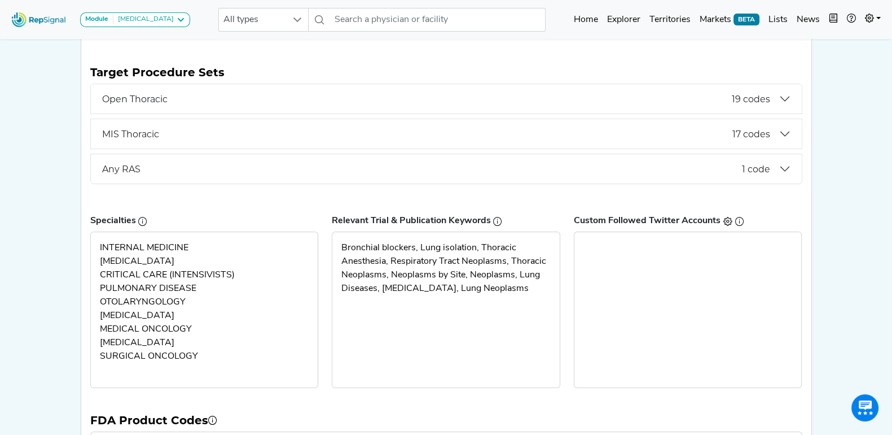
scroll to position [212, 0]
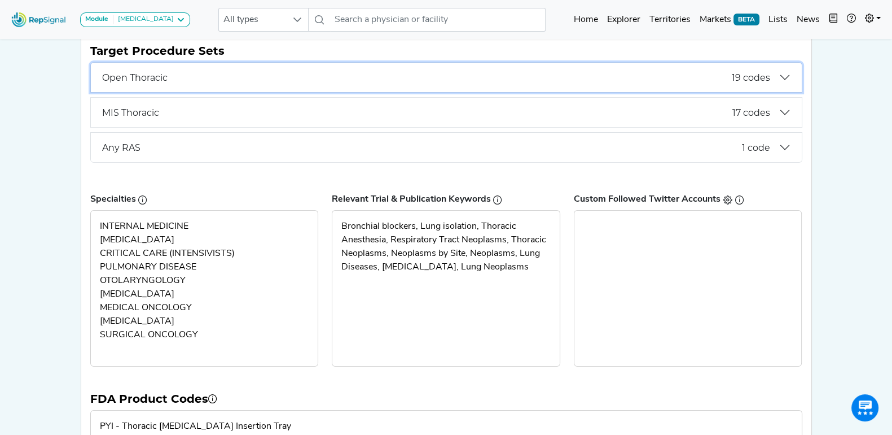
click at [785, 80] on button "Open Thoracic 19 codes" at bounding box center [446, 77] width 711 height 29
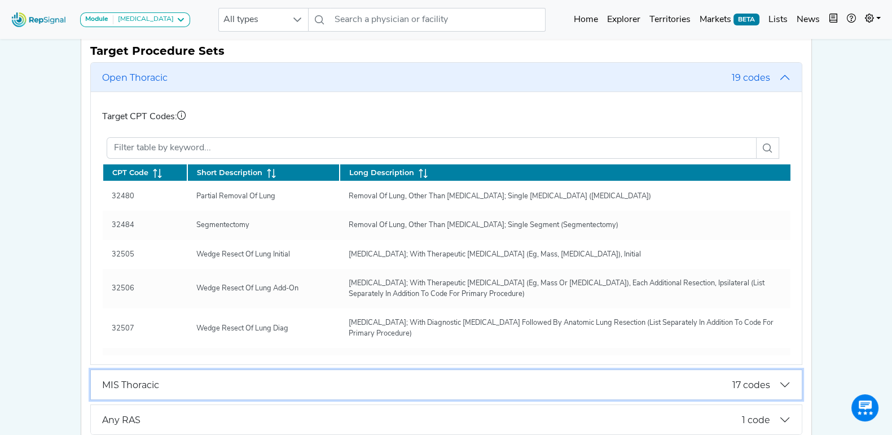
click at [786, 384] on button "MIS Thoracic 17 codes" at bounding box center [446, 384] width 711 height 29
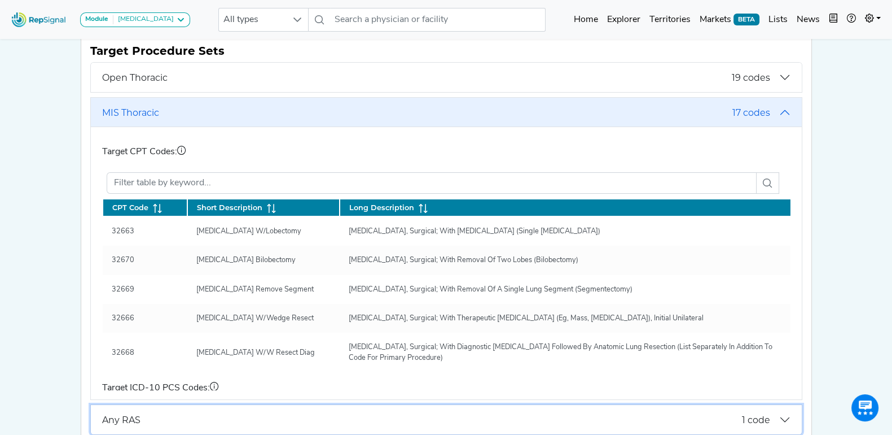
click at [786, 419] on button "Any RAS 1 code" at bounding box center [446, 419] width 711 height 29
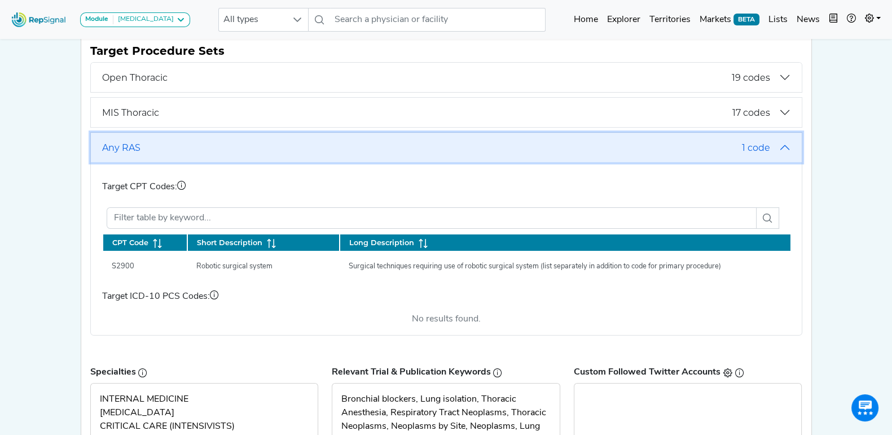
click at [774, 141] on button "Any RAS 1 code" at bounding box center [446, 147] width 711 height 29
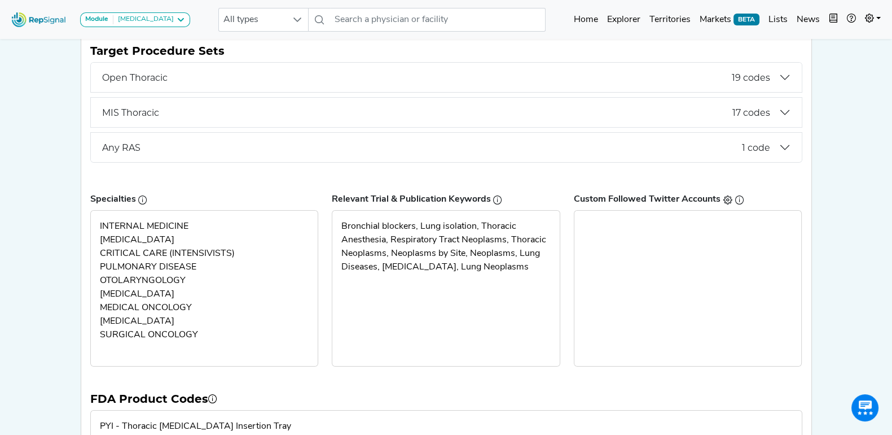
click at [1, 117] on div "Module [MEDICAL_DATA] [MEDICAL_DATA] Disposable Bronchoscope SBRT SPE TTNA [MED…" at bounding box center [446, 160] width 892 height 745
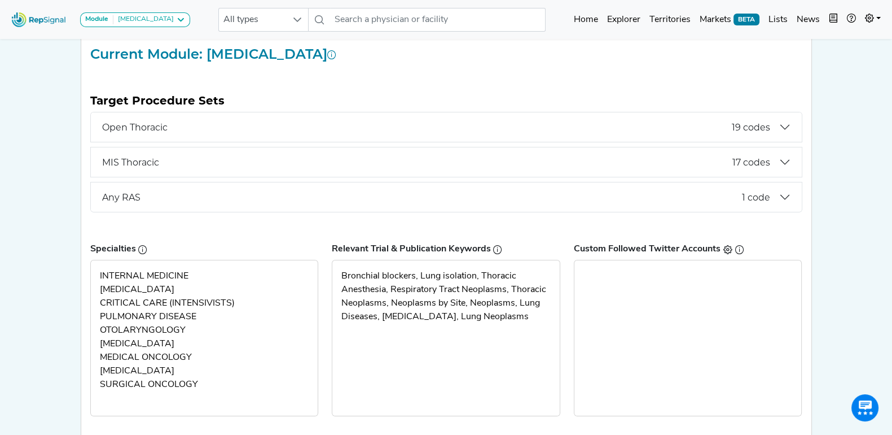
scroll to position [141, 0]
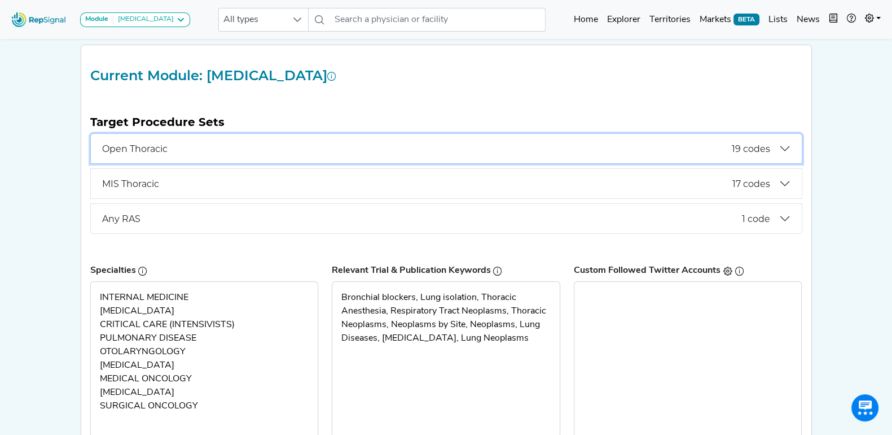
click at [751, 146] on span "19 codes" at bounding box center [751, 148] width 38 height 11
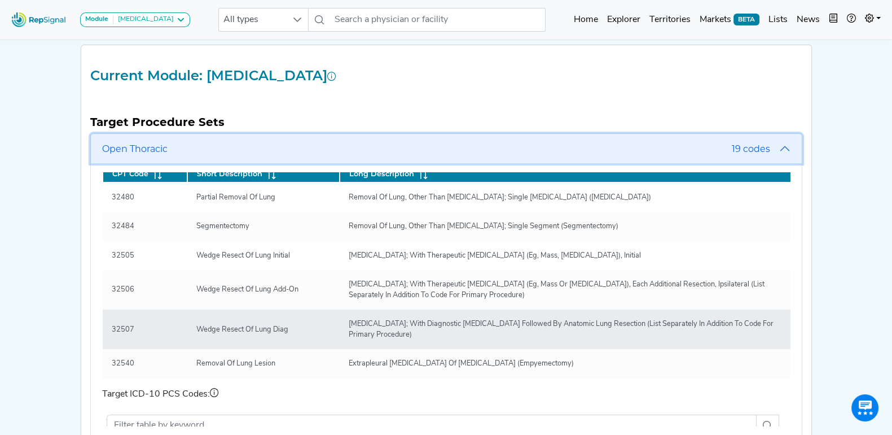
scroll to position [0, 0]
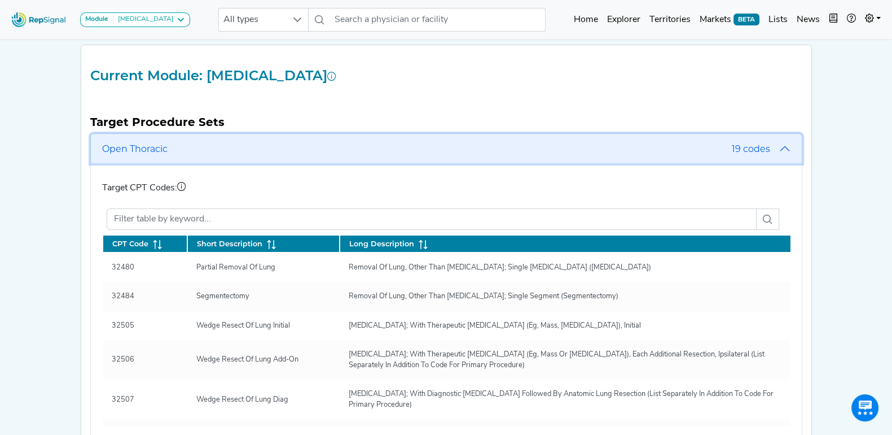
click at [763, 137] on button "Open Thoracic 19 codes" at bounding box center [446, 148] width 711 height 29
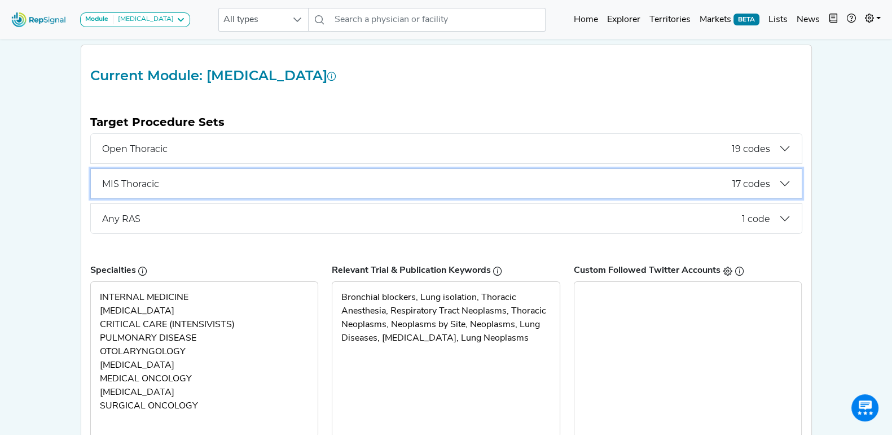
click at [764, 179] on span "17 codes" at bounding box center [752, 183] width 38 height 11
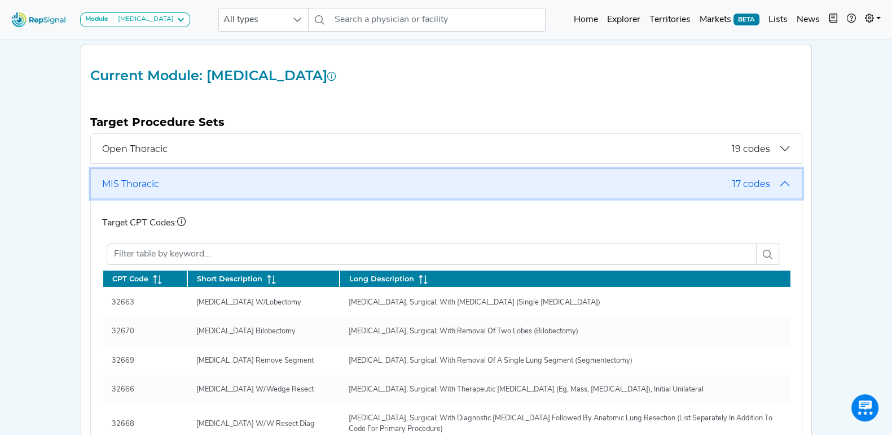
click at [787, 183] on button "MIS Thoracic 17 codes" at bounding box center [446, 183] width 711 height 29
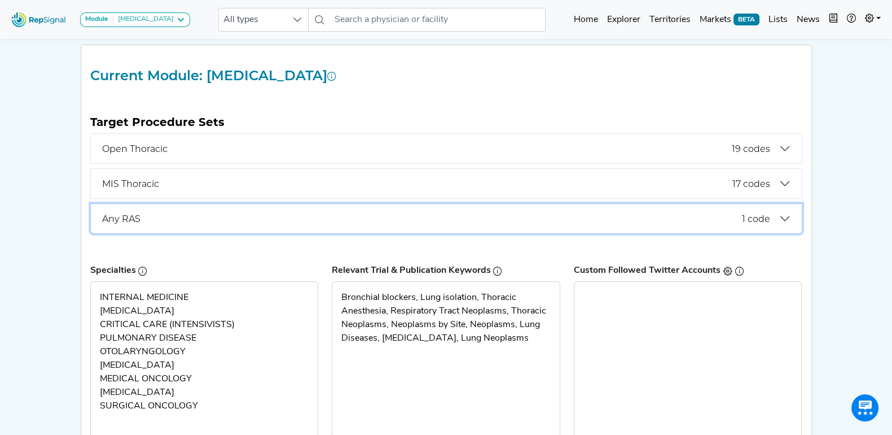
click at [309, 210] on button "Any RAS 1 code" at bounding box center [446, 218] width 711 height 29
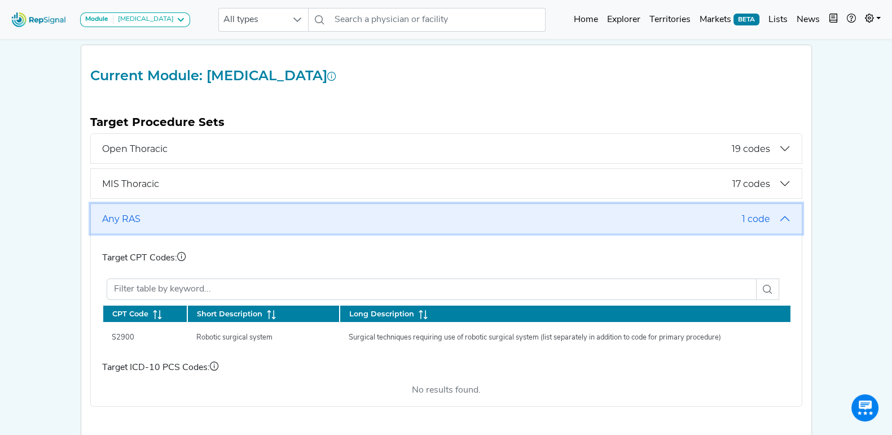
click at [303, 216] on span "Any RAS" at bounding box center [422, 218] width 640 height 11
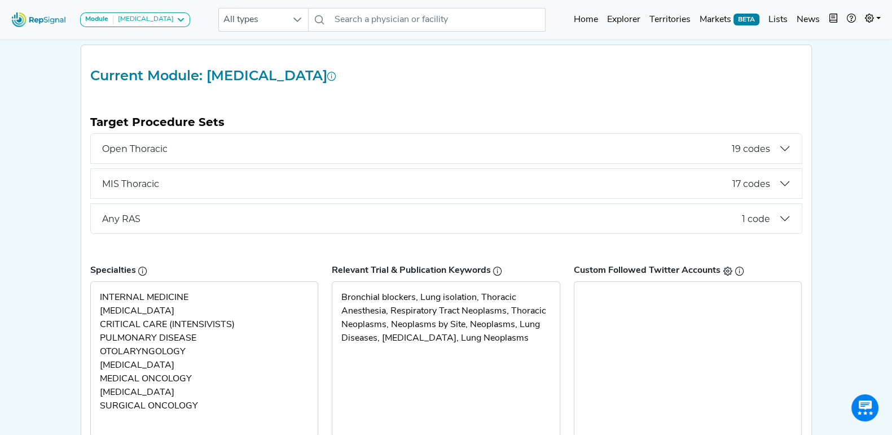
click at [41, 180] on div "Module [MEDICAL_DATA] [MEDICAL_DATA] Disposable Bronchoscope SBRT SPE TTNA [MED…" at bounding box center [446, 231] width 892 height 745
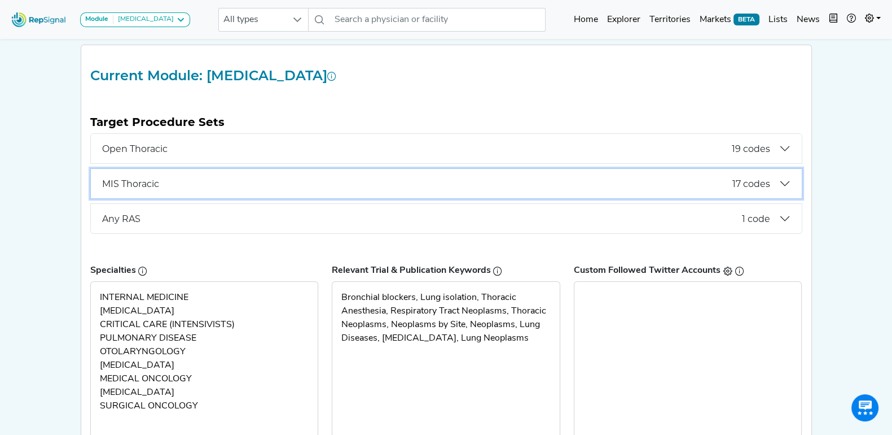
click at [132, 194] on button "MIS Thoracic 17 codes" at bounding box center [446, 183] width 711 height 29
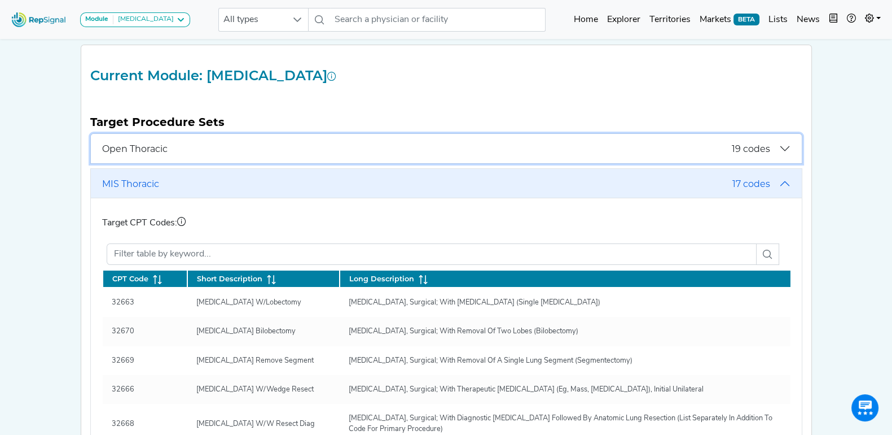
click at [152, 153] on button "Open Thoracic 19 codes" at bounding box center [446, 148] width 711 height 29
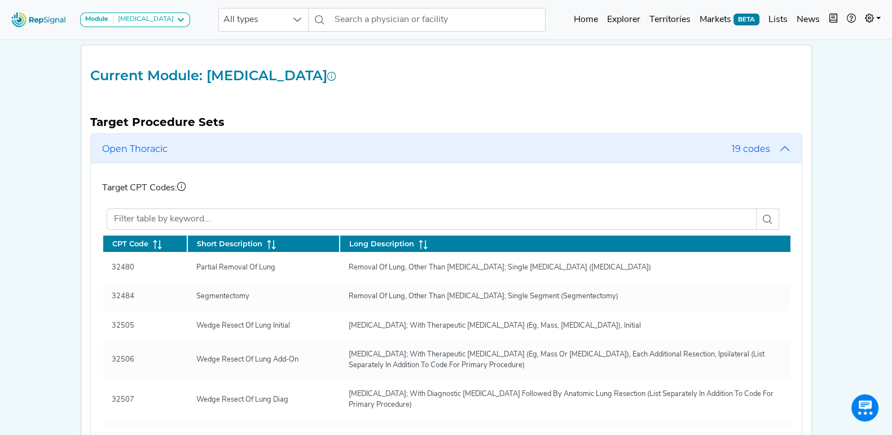
click at [49, 168] on div "Module [MEDICAL_DATA] [MEDICAL_DATA] Disposable Bronchoscope SBRT SPE TTNA [MED…" at bounding box center [446, 367] width 892 height 1017
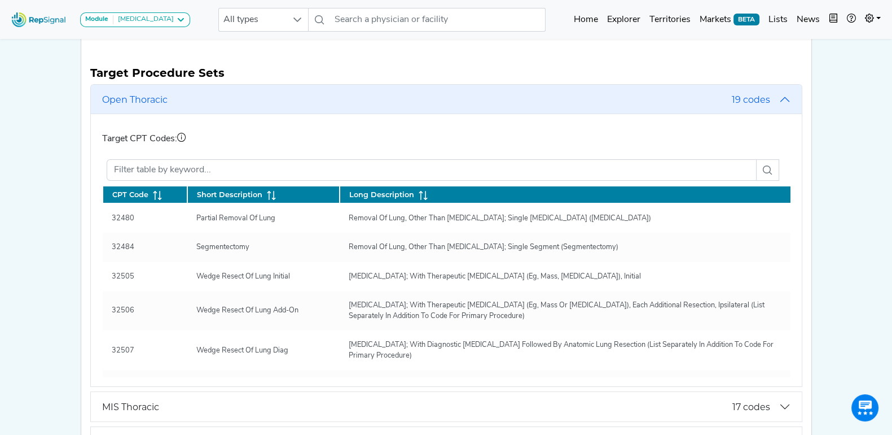
scroll to position [212, 0]
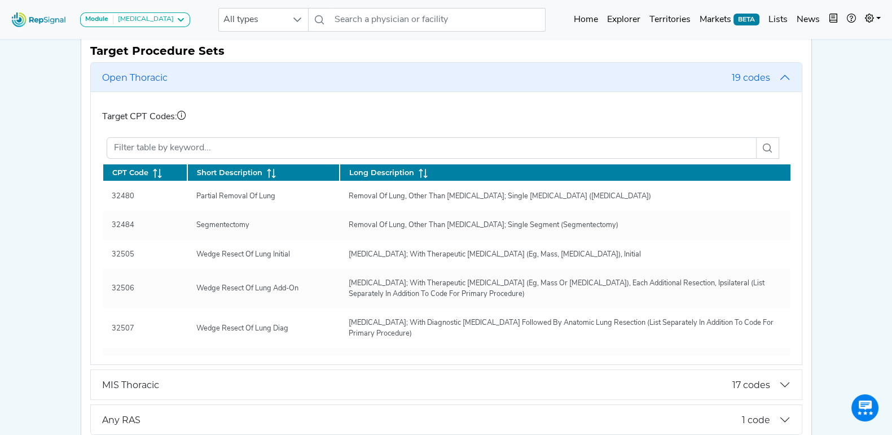
click at [49, 168] on div "Module [MEDICAL_DATA] [MEDICAL_DATA] Disposable Bronchoscope SBRT SPE TTNA [MED…" at bounding box center [446, 296] width 892 height 1017
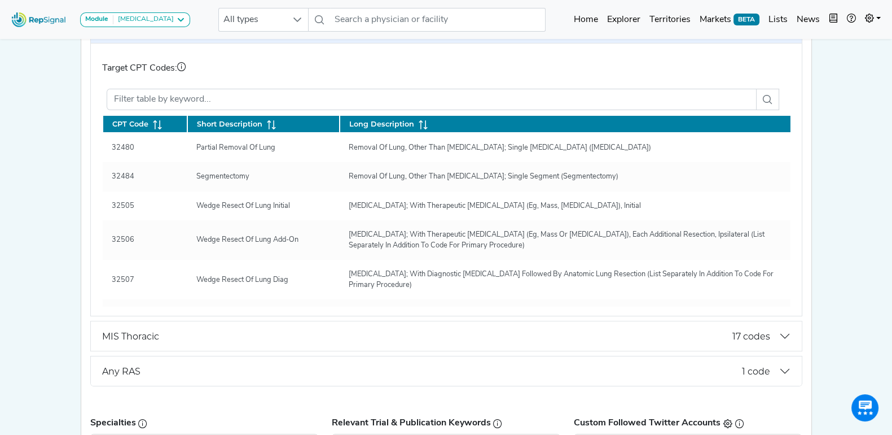
scroll to position [282, 0]
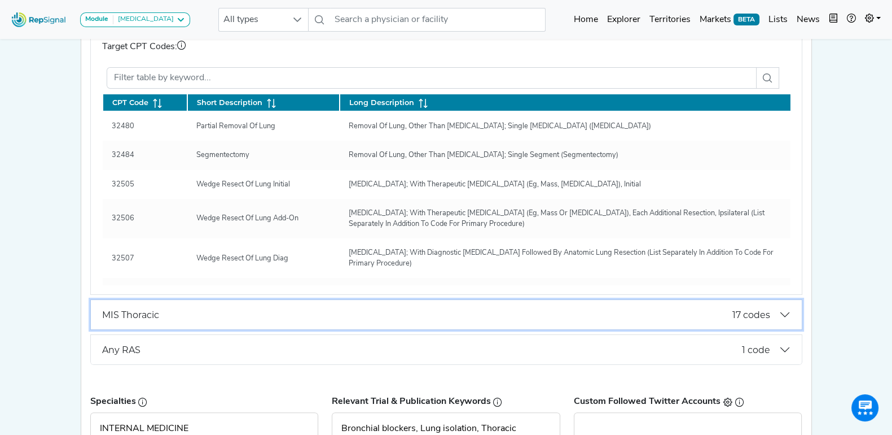
click at [147, 307] on button "MIS Thoracic 17 codes" at bounding box center [446, 314] width 711 height 29
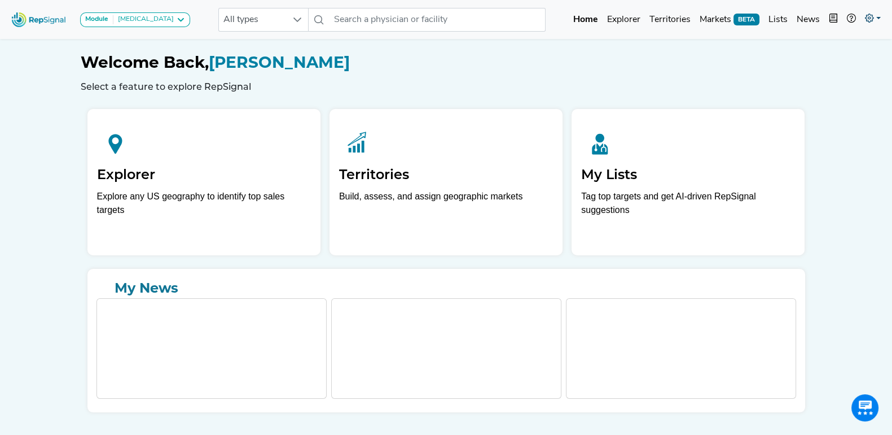
click at [866, 19] on icon at bounding box center [869, 18] width 9 height 9
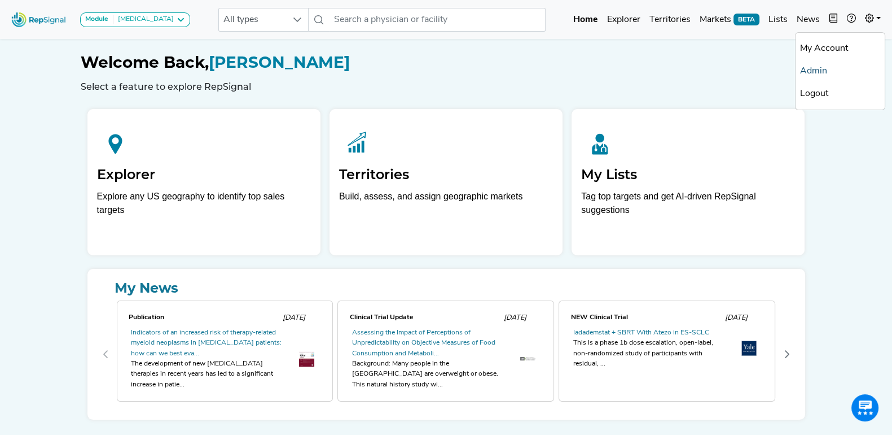
click at [827, 63] on link "Admin" at bounding box center [840, 71] width 89 height 23
